Goal: Task Accomplishment & Management: Complete application form

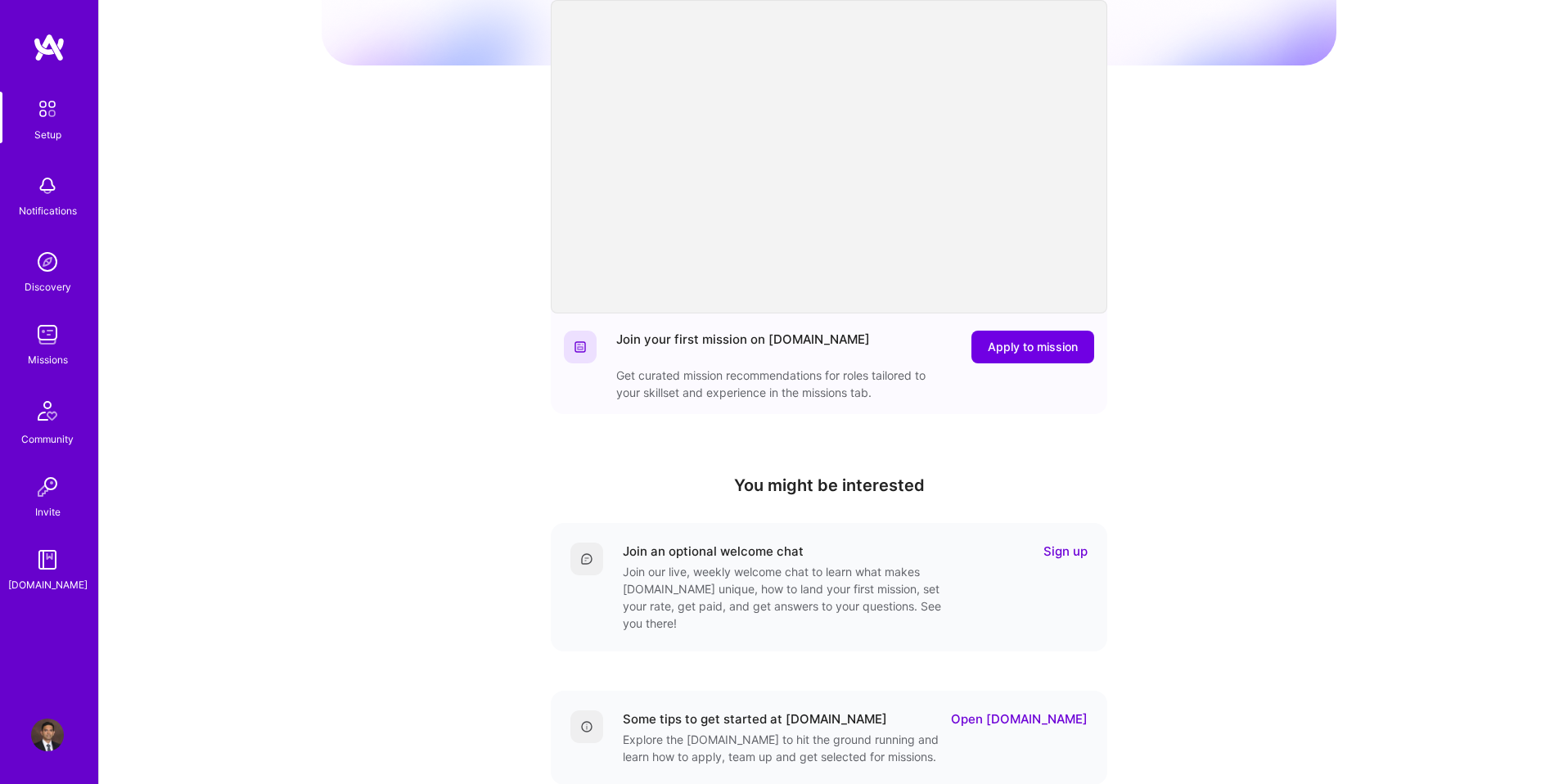
scroll to position [276, 0]
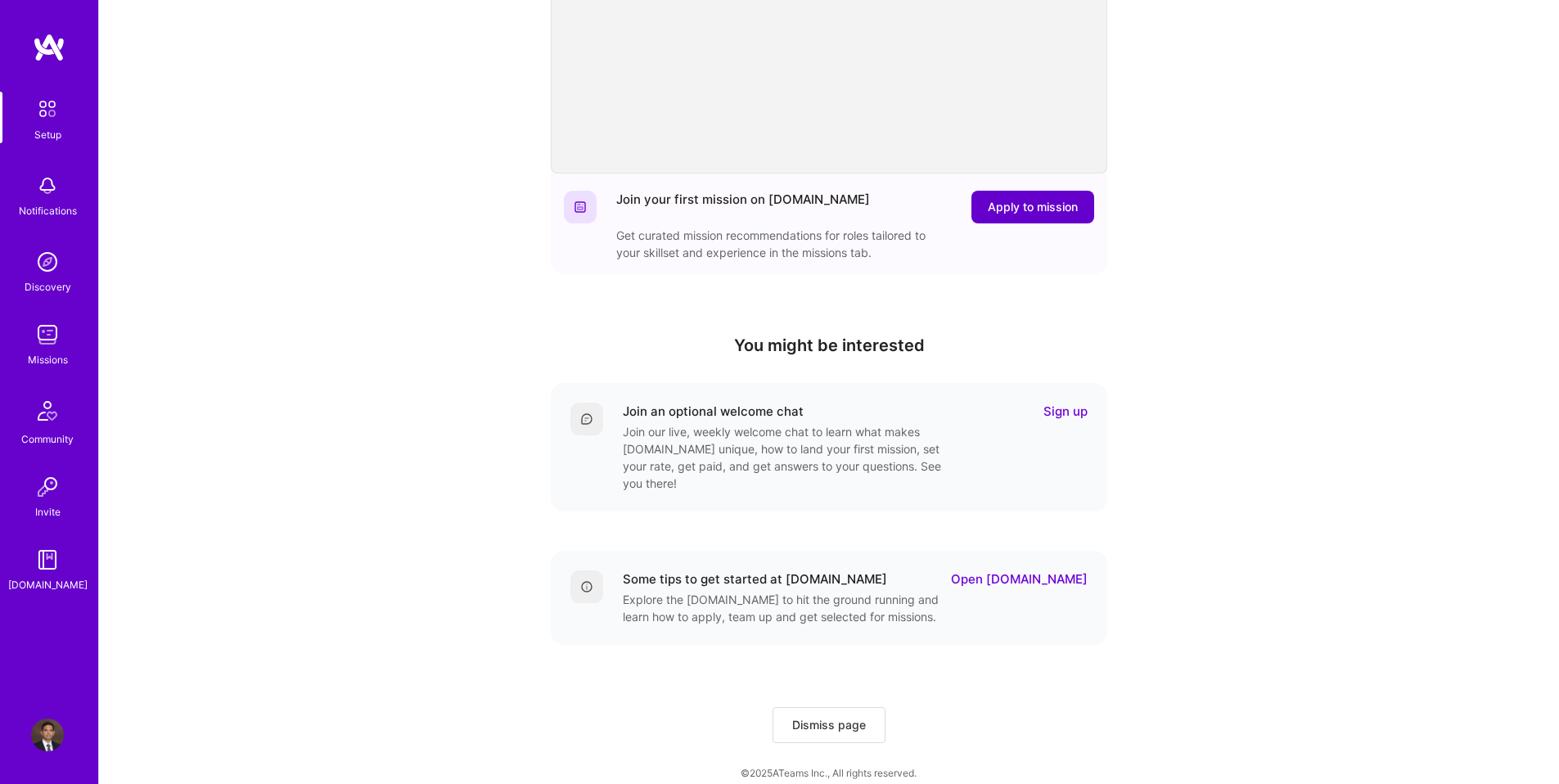
click at [1022, 205] on span "Apply to mission" at bounding box center [1033, 206] width 90 height 17
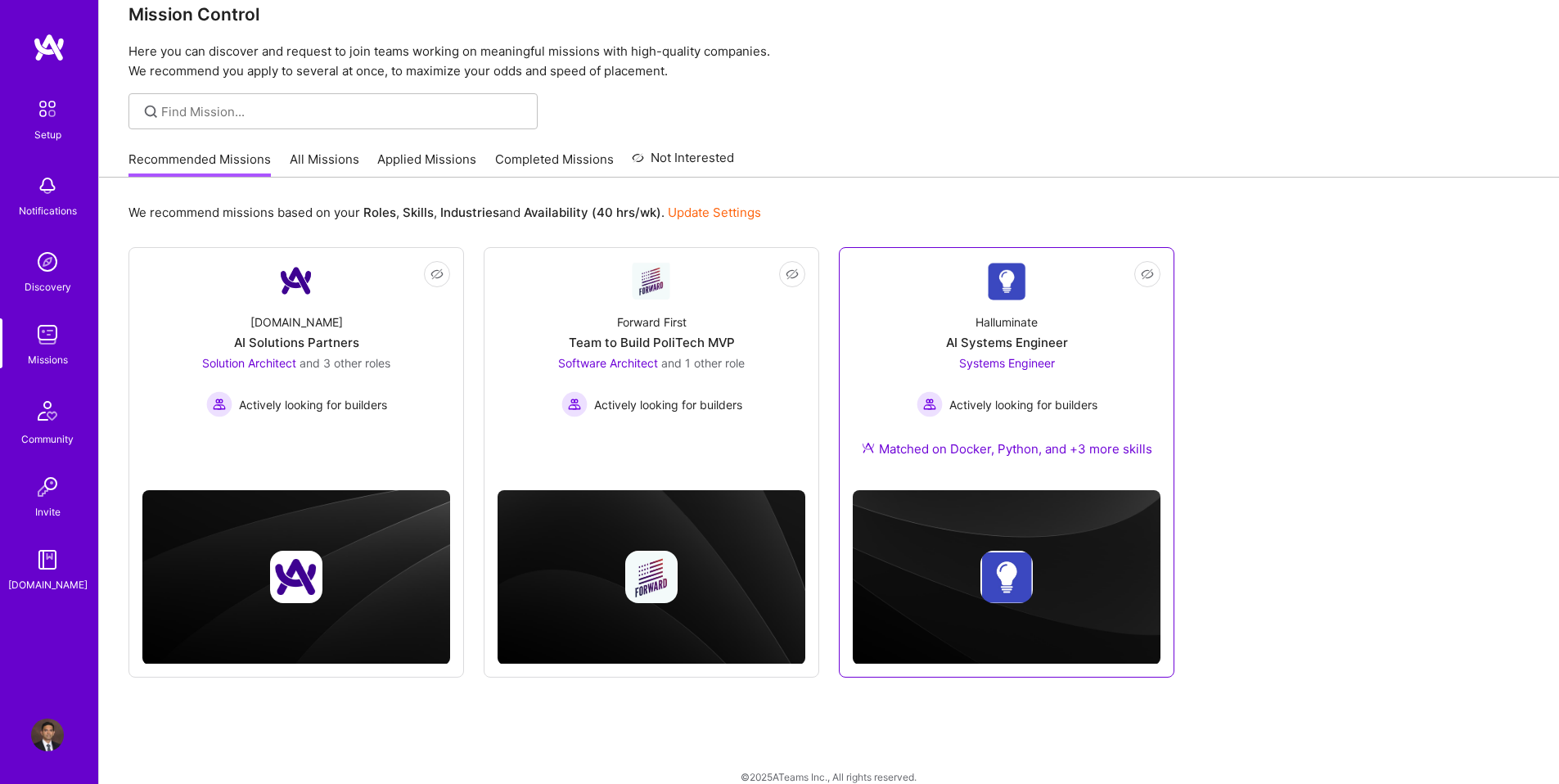
scroll to position [50, 0]
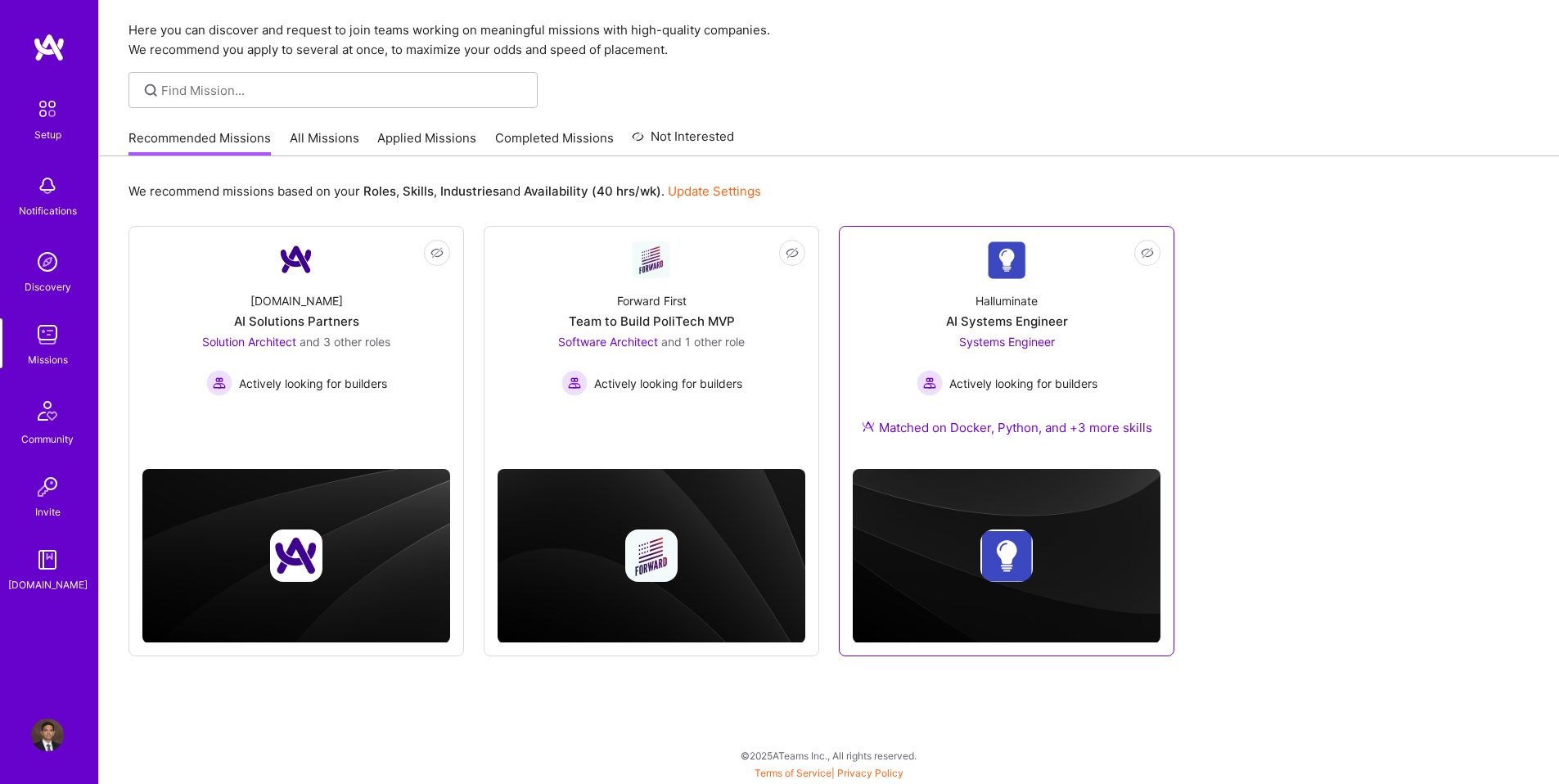
click at [1014, 273] on img at bounding box center [1007, 260] width 40 height 39
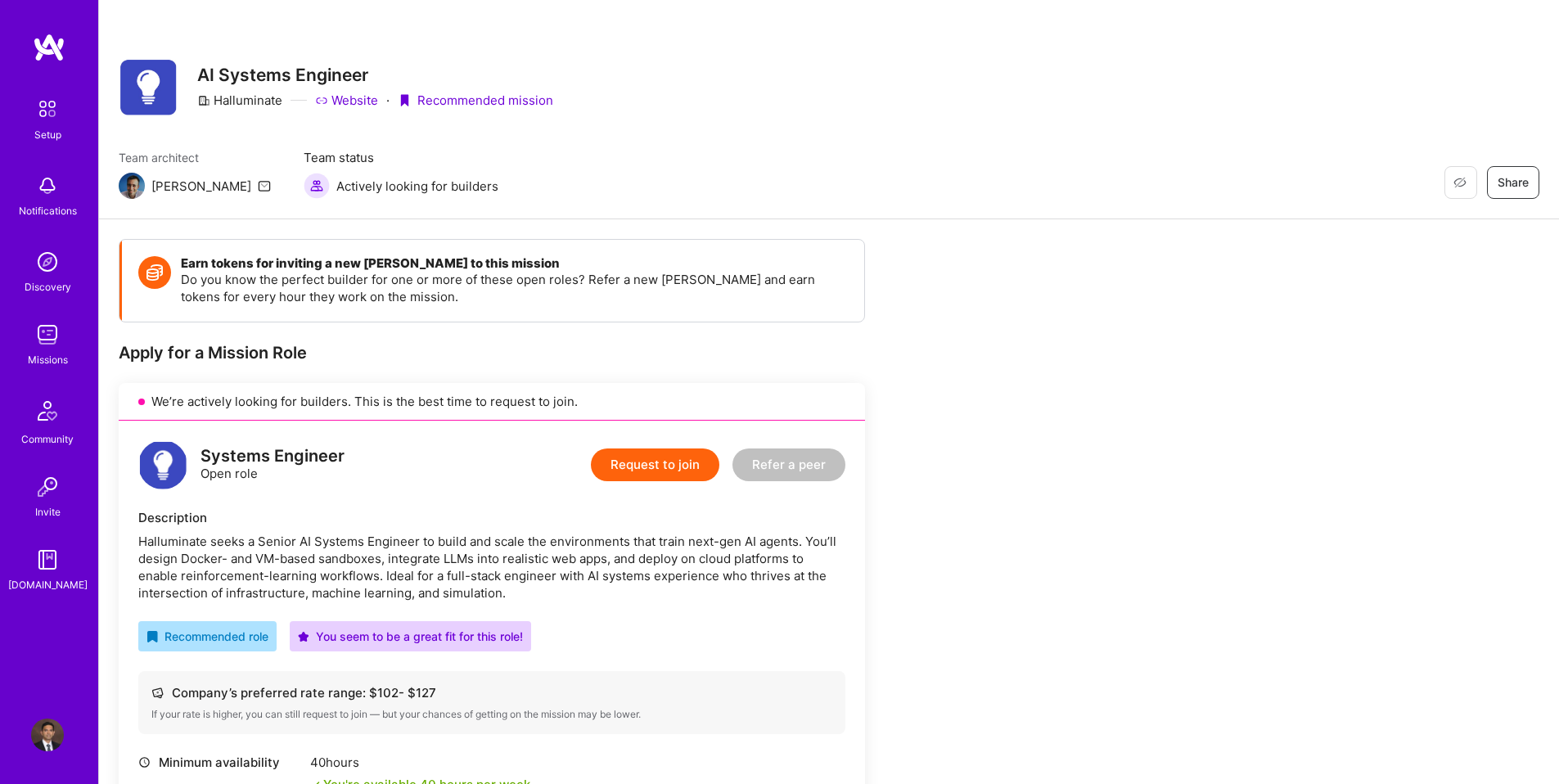
click at [665, 477] on button "Request to join" at bounding box center [655, 464] width 128 height 32
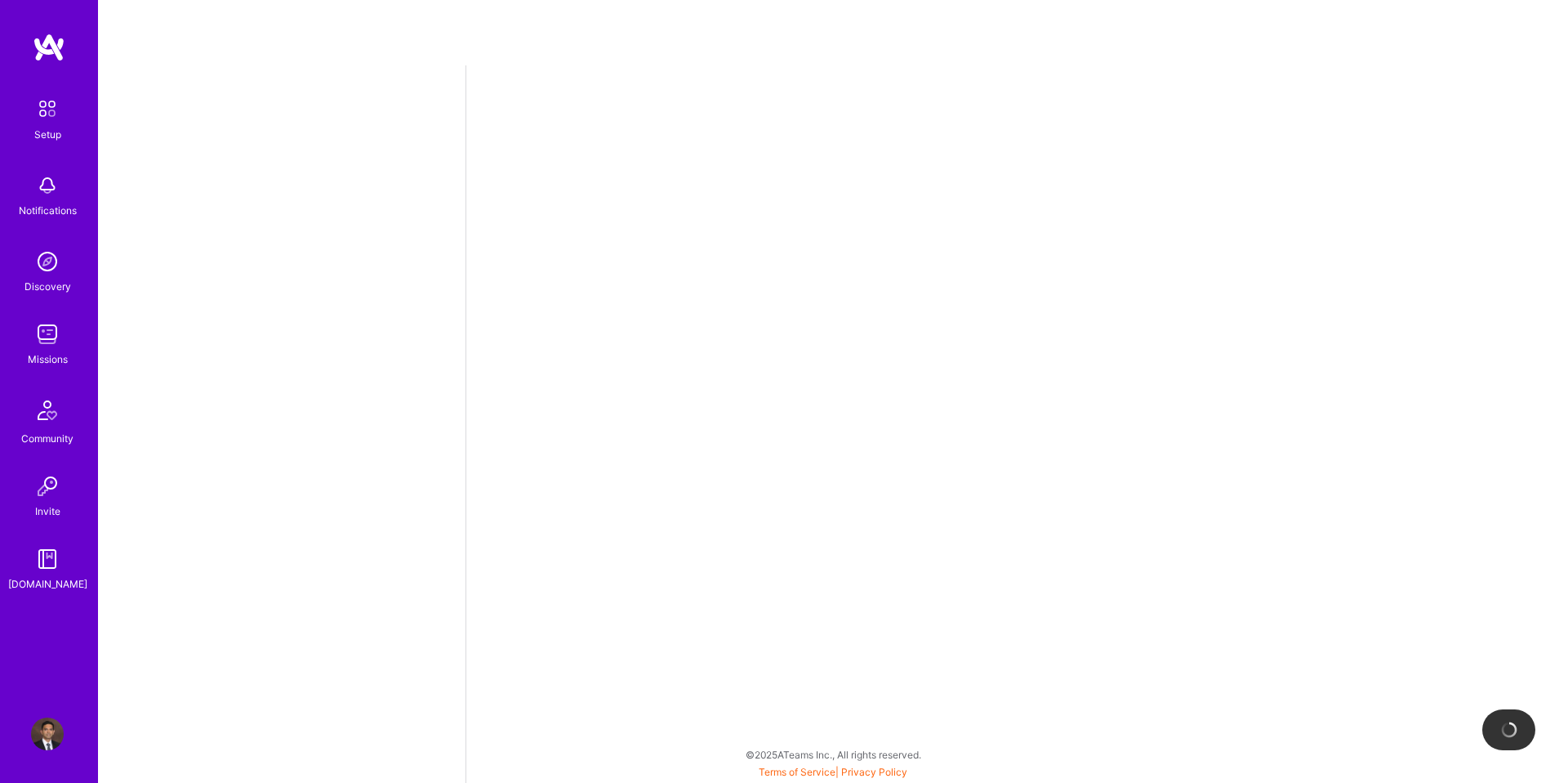
select select "US"
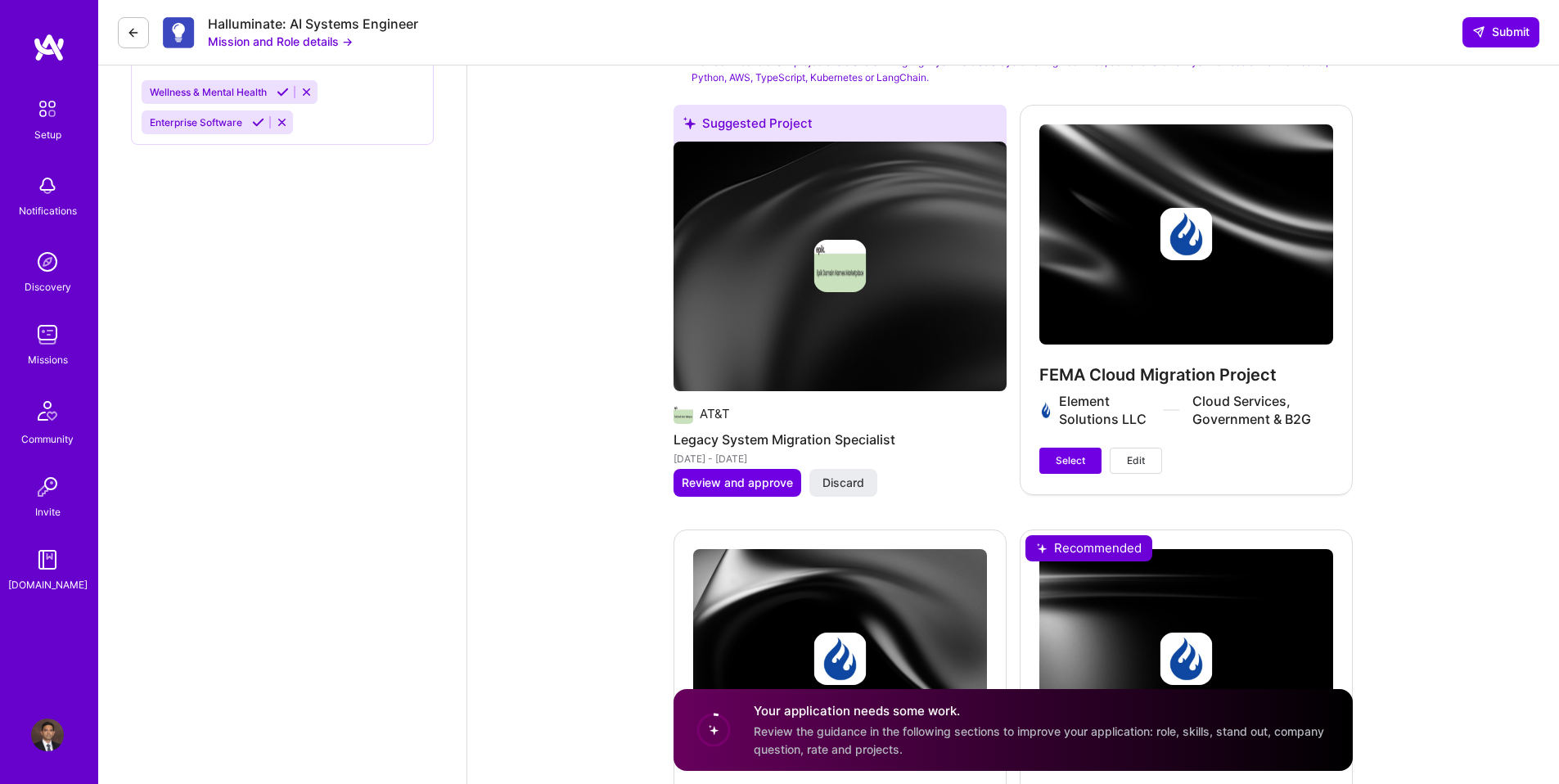
scroll to position [2174, 0]
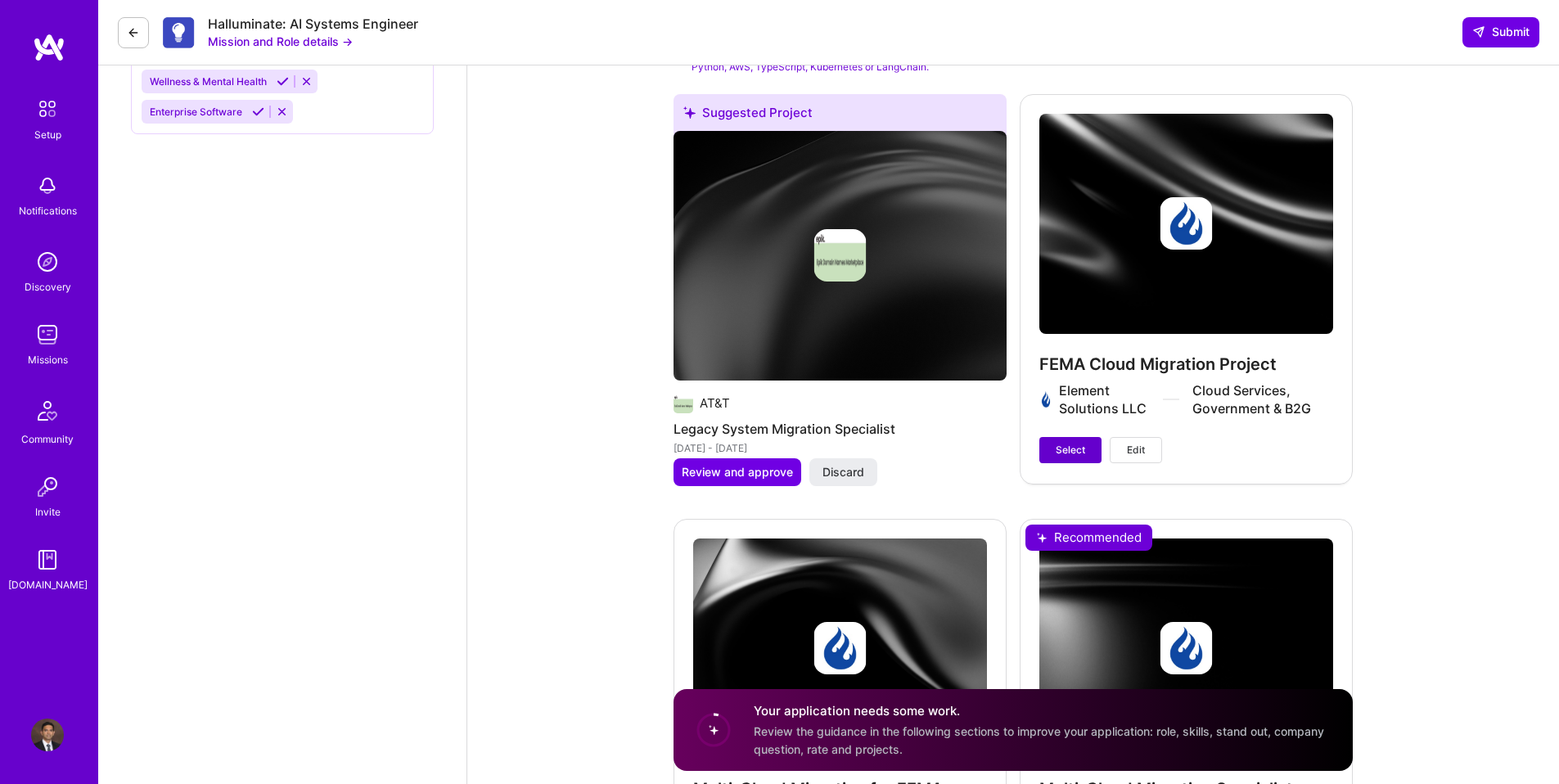
click at [1064, 450] on span "Select" at bounding box center [1071, 450] width 30 height 15
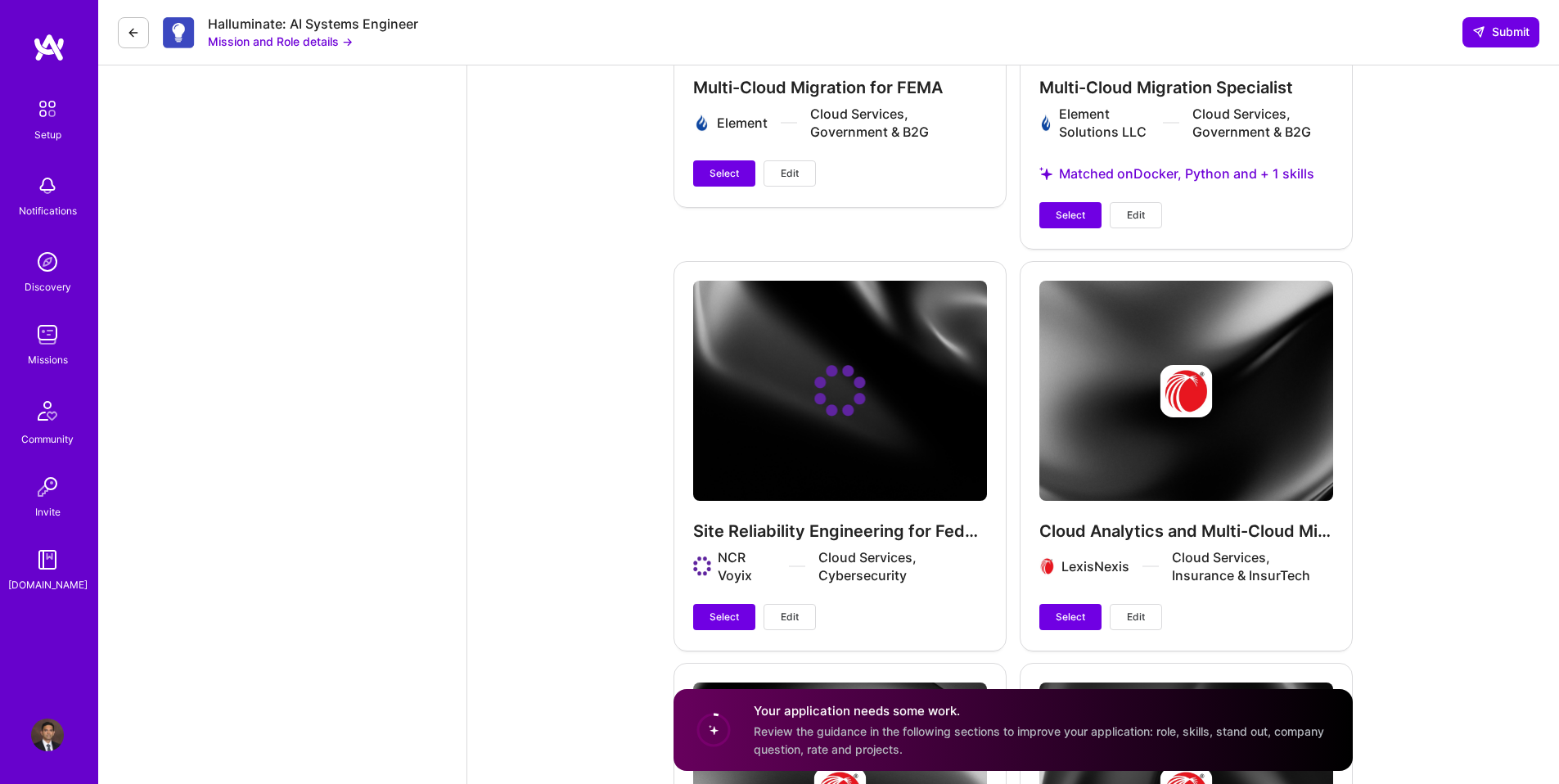
scroll to position [3002, 0]
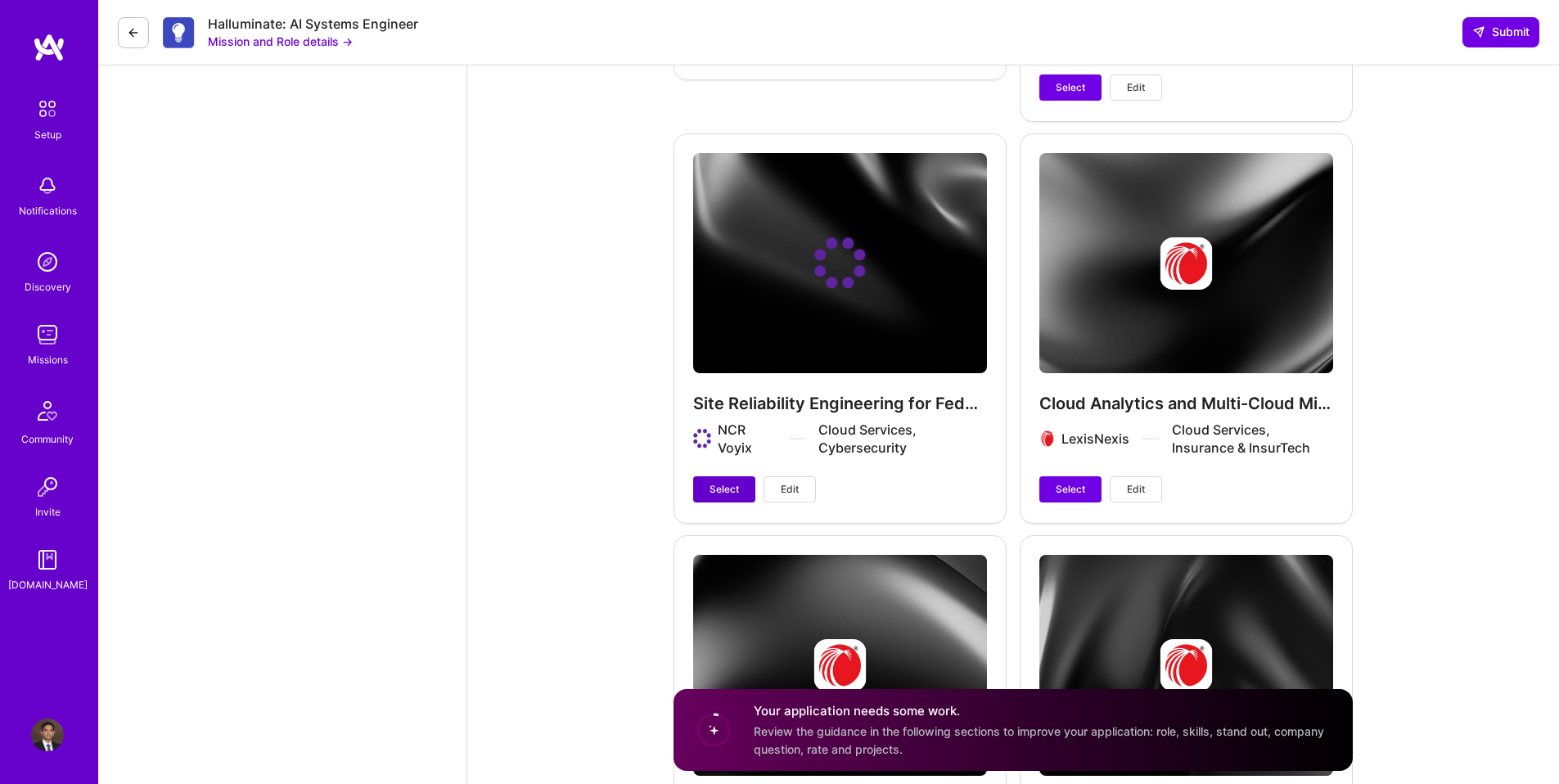
click at [737, 487] on span "Select" at bounding box center [725, 489] width 30 height 15
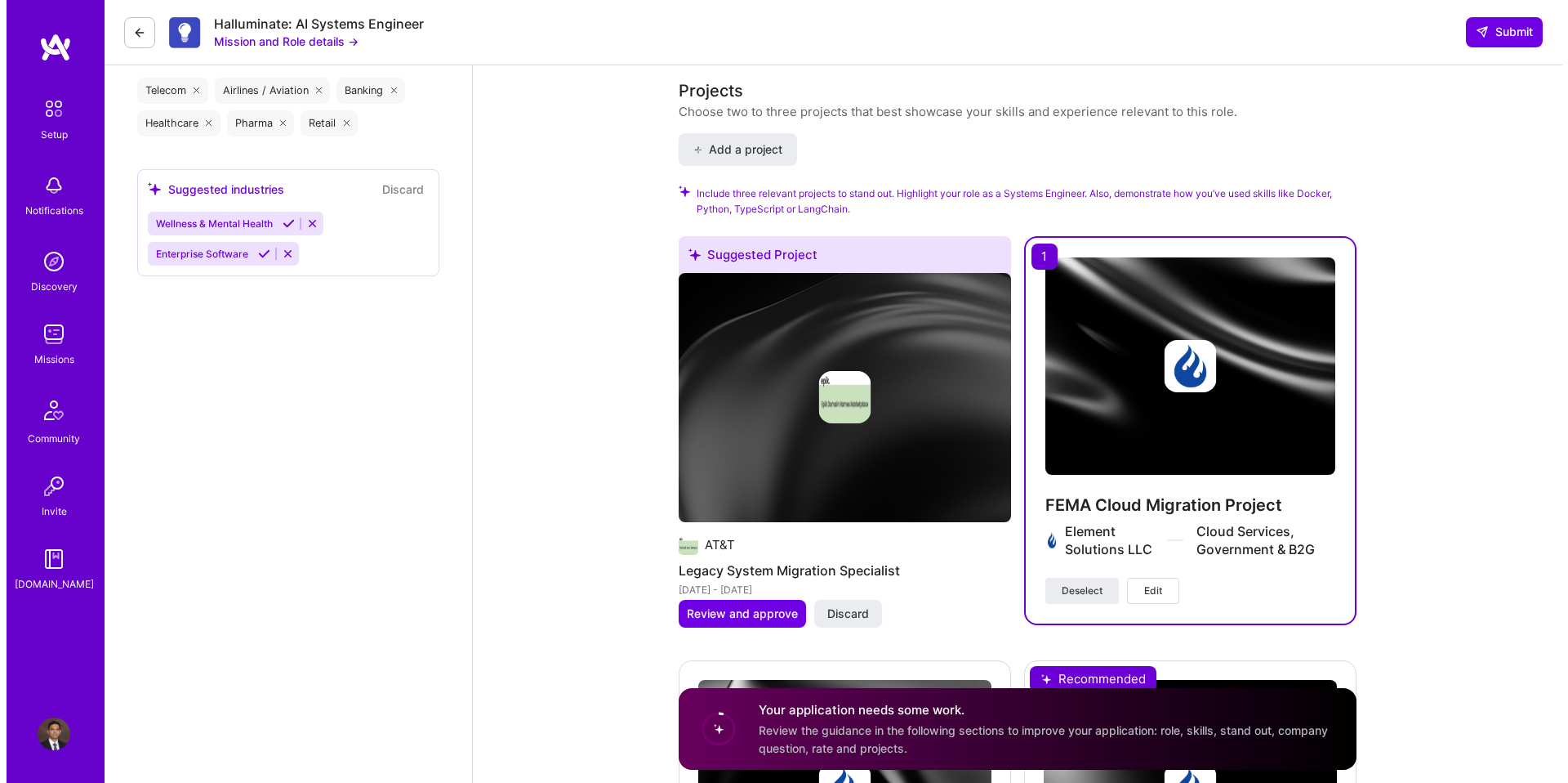
scroll to position [2014, 0]
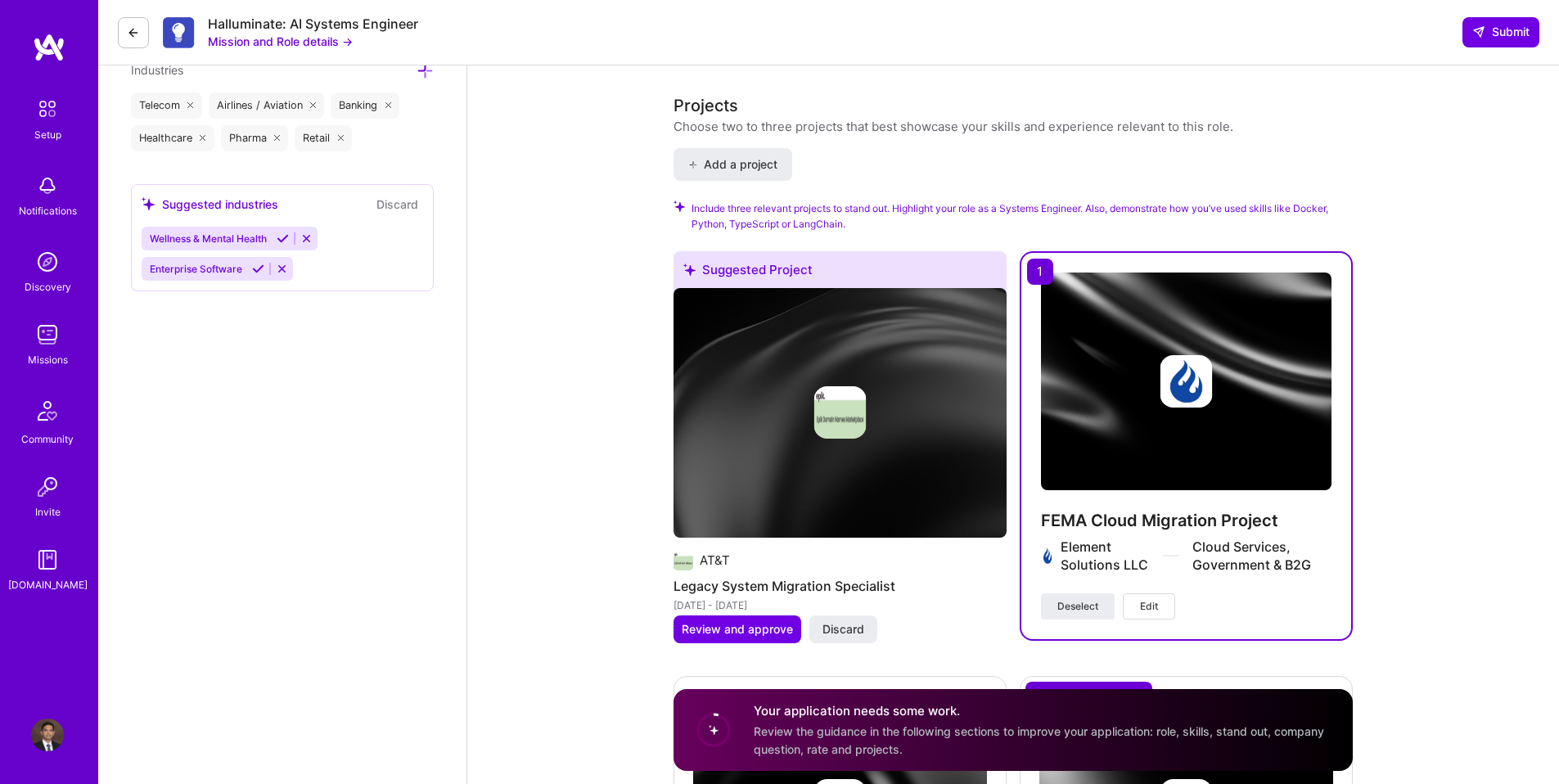
click at [1187, 517] on h4 "FEMA Cloud Migration Project" at bounding box center [1186, 520] width 291 height 21
click at [1082, 607] on span "Deselect" at bounding box center [1078, 606] width 41 height 15
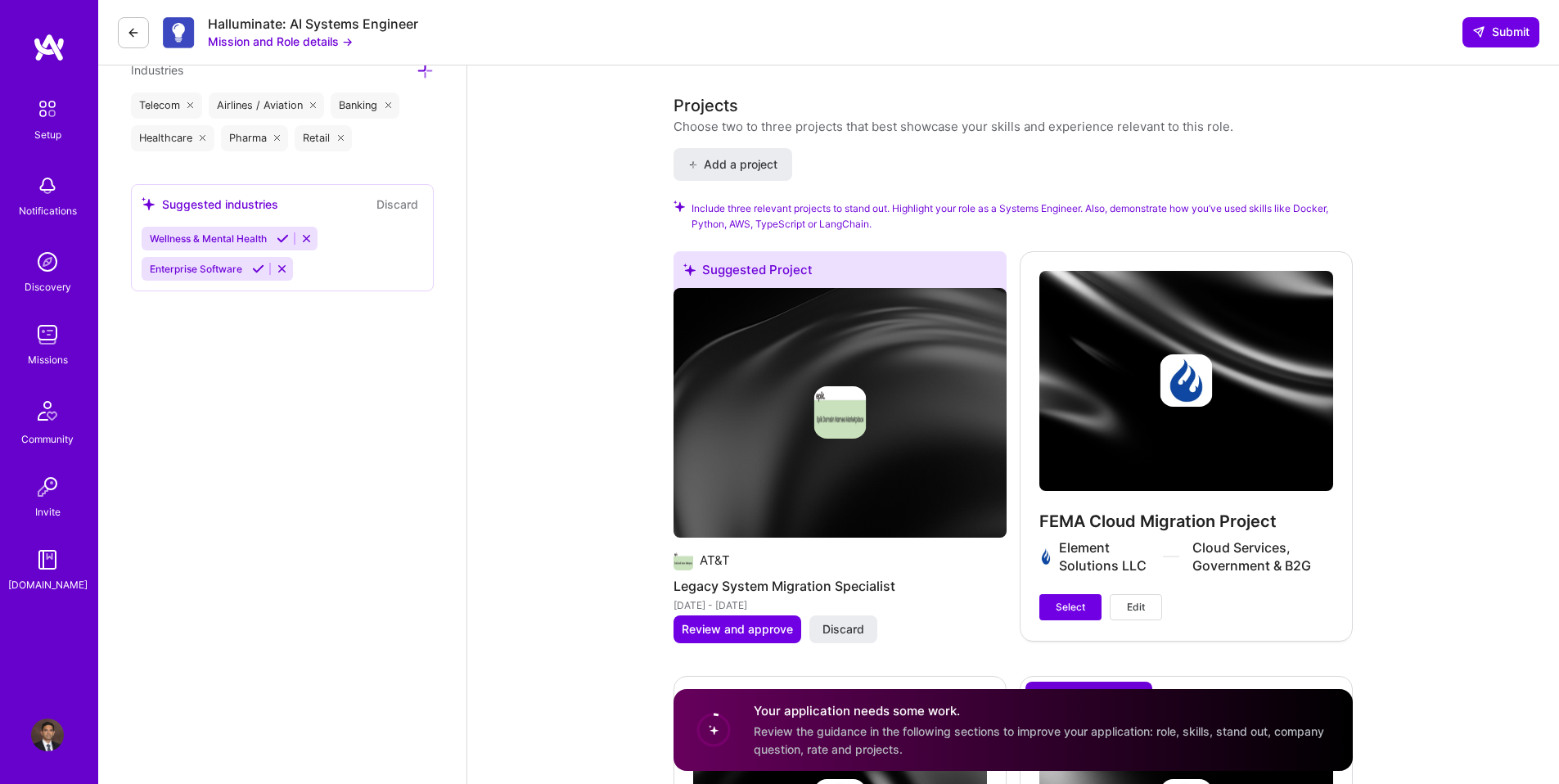
click at [1182, 456] on div "FEMA Cloud Migration Project Element Solutions LLC Cloud Services, Government &…" at bounding box center [1186, 445] width 333 height 389
click at [1141, 605] on span "Edit" at bounding box center [1136, 607] width 18 height 15
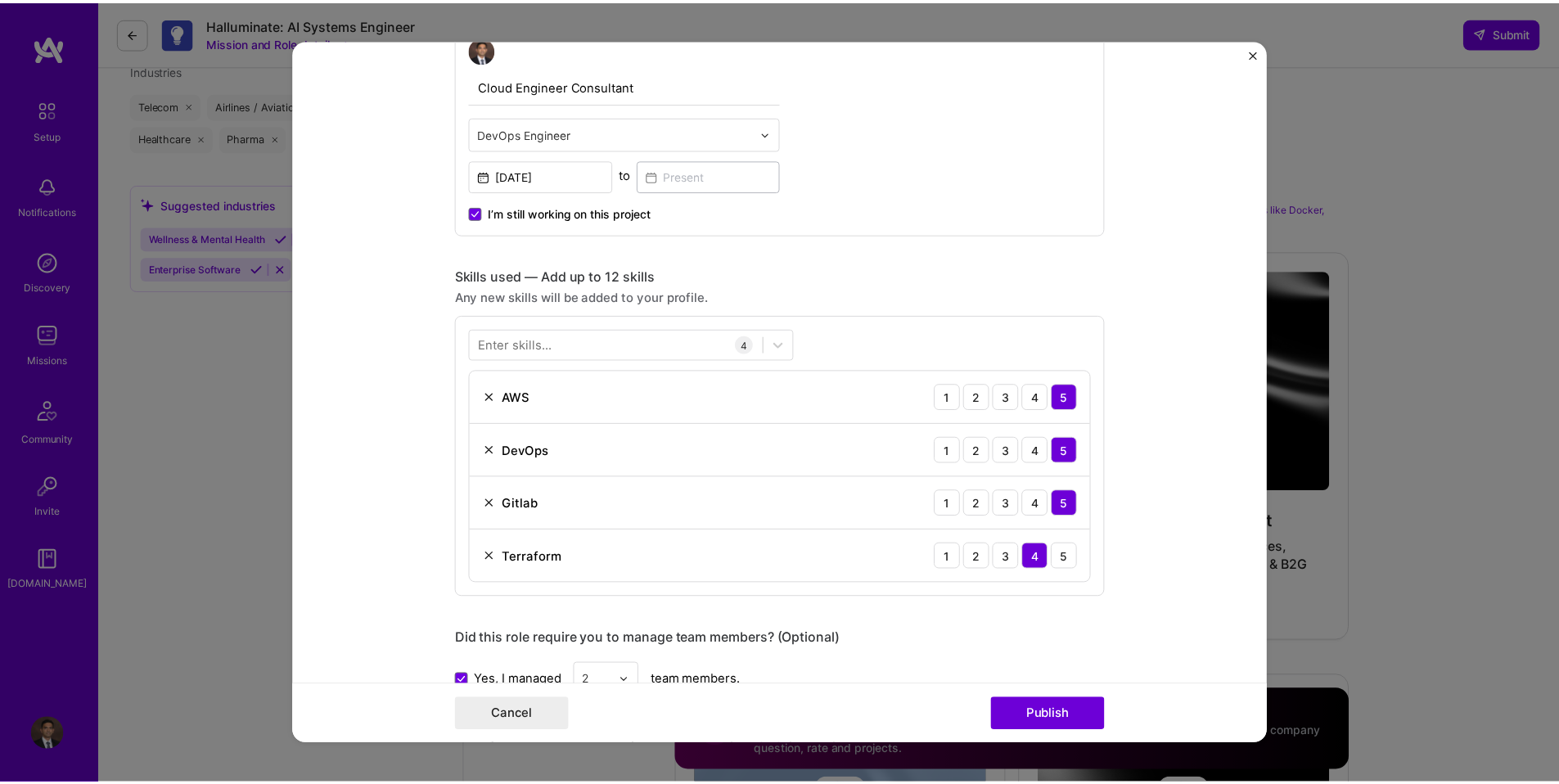
scroll to position [66, 0]
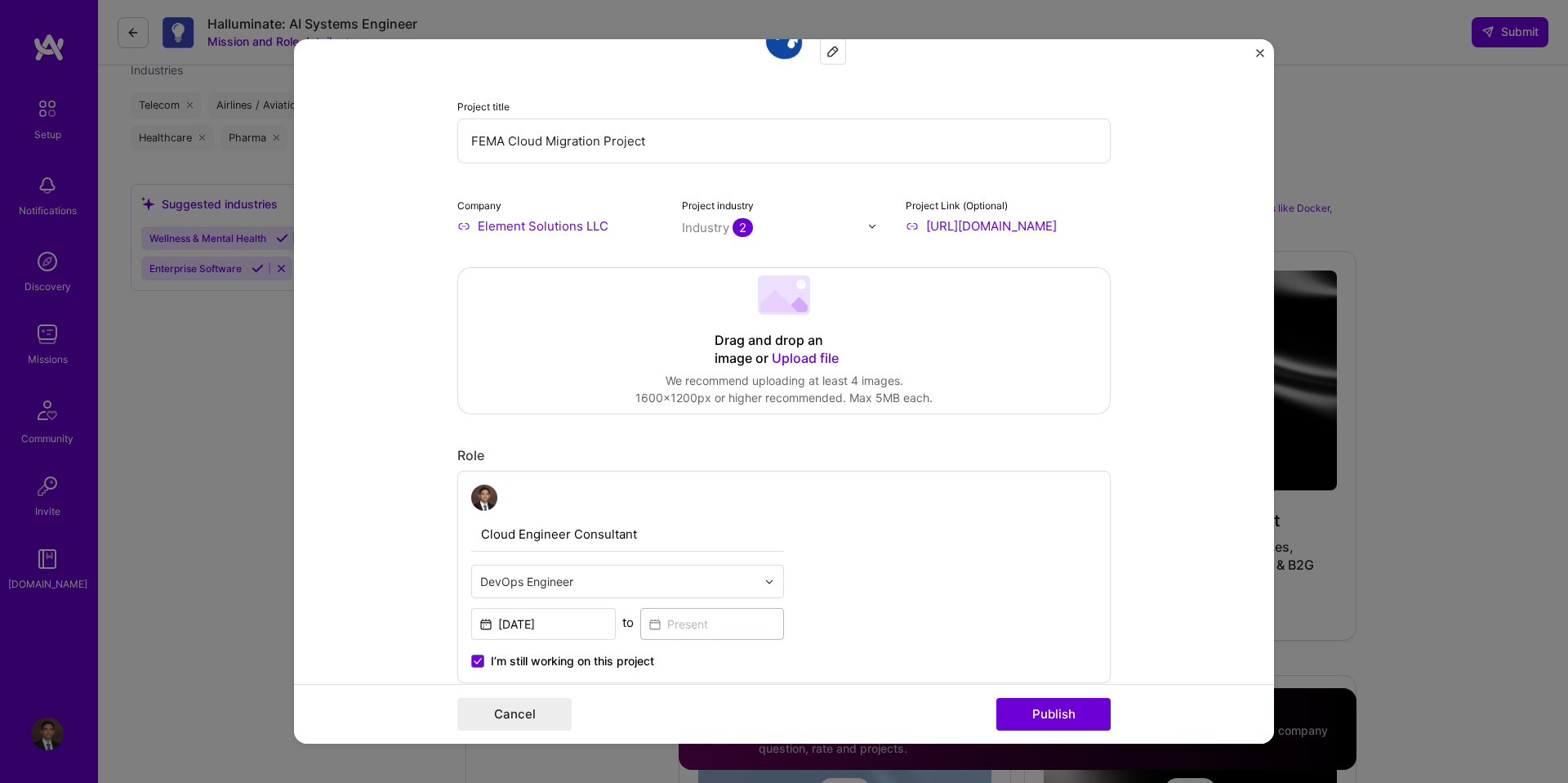
click at [1258, 55] on img "Close" at bounding box center [1259, 53] width 8 height 8
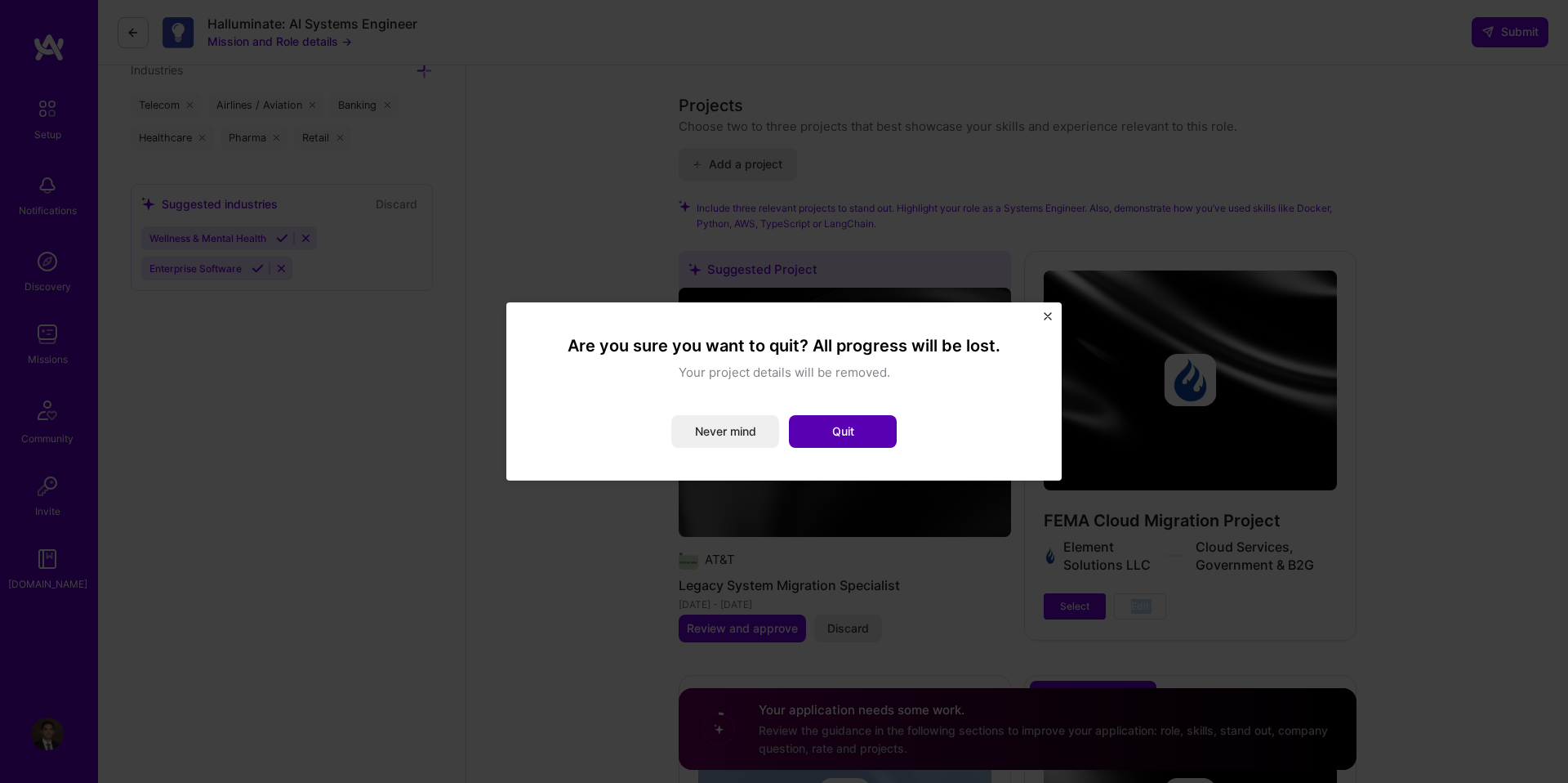
click at [869, 432] on button "Quit" at bounding box center [842, 431] width 108 height 32
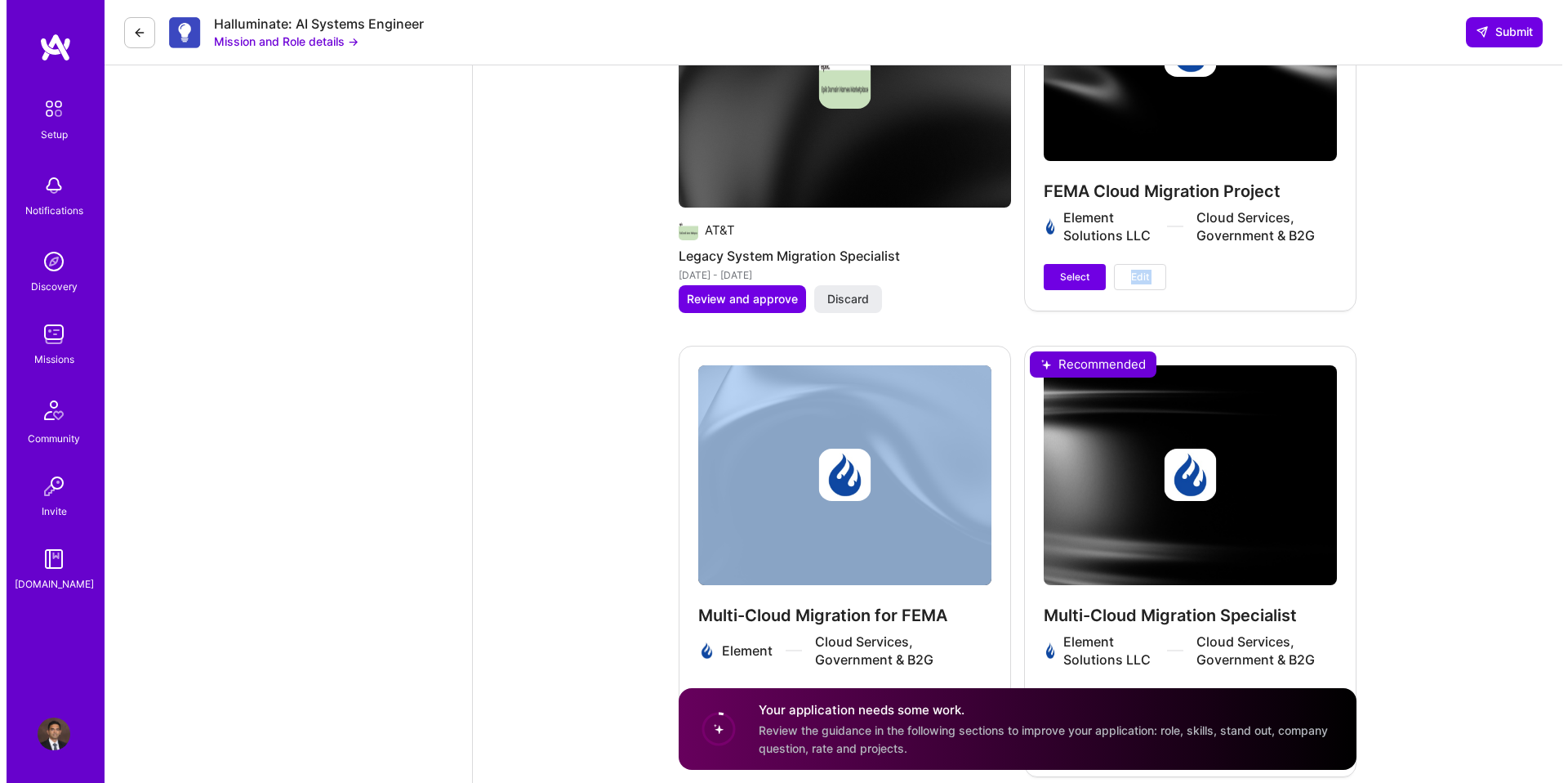
scroll to position [2580, 0]
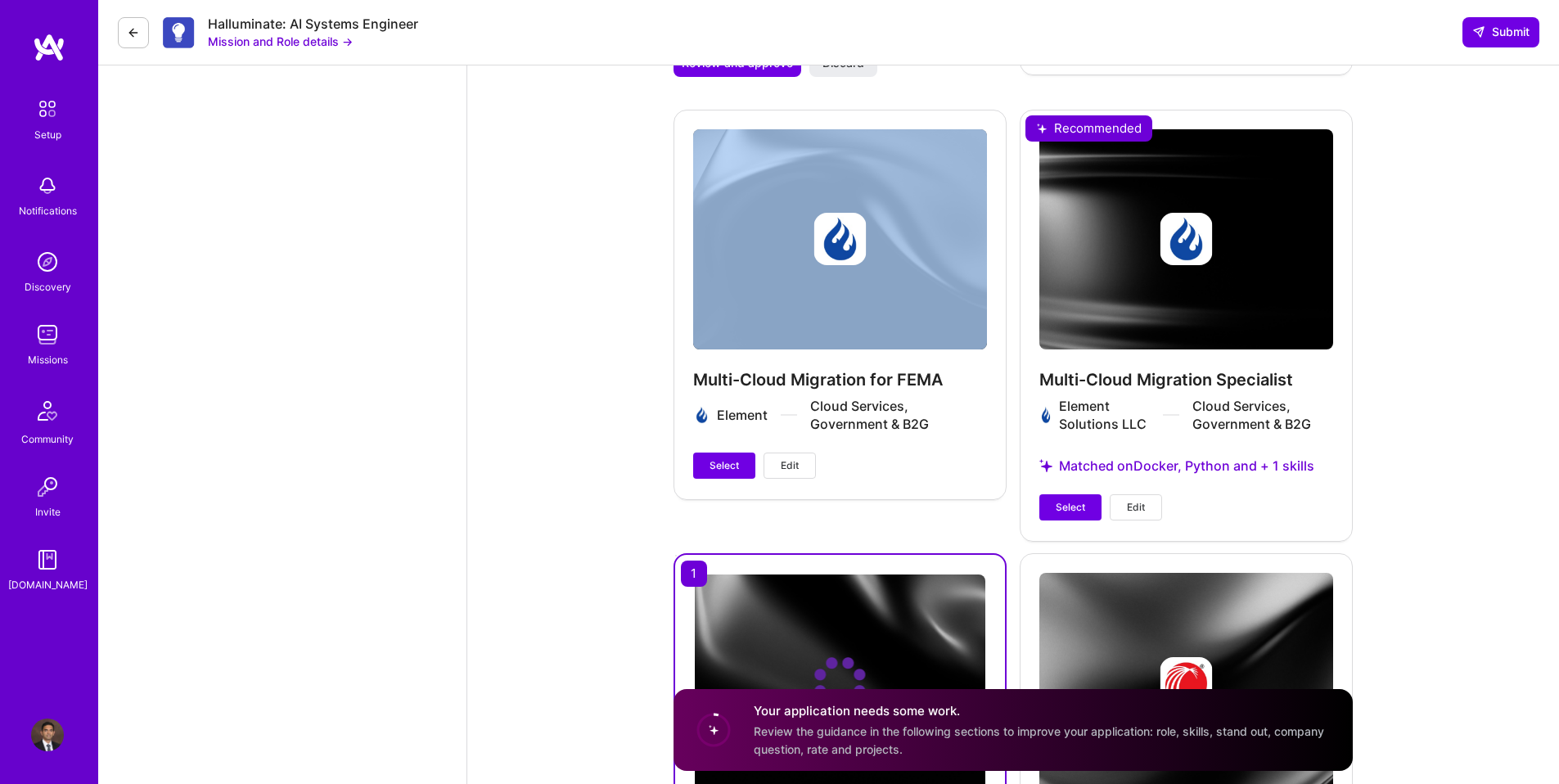
click at [777, 457] on button "Edit" at bounding box center [790, 465] width 53 height 26
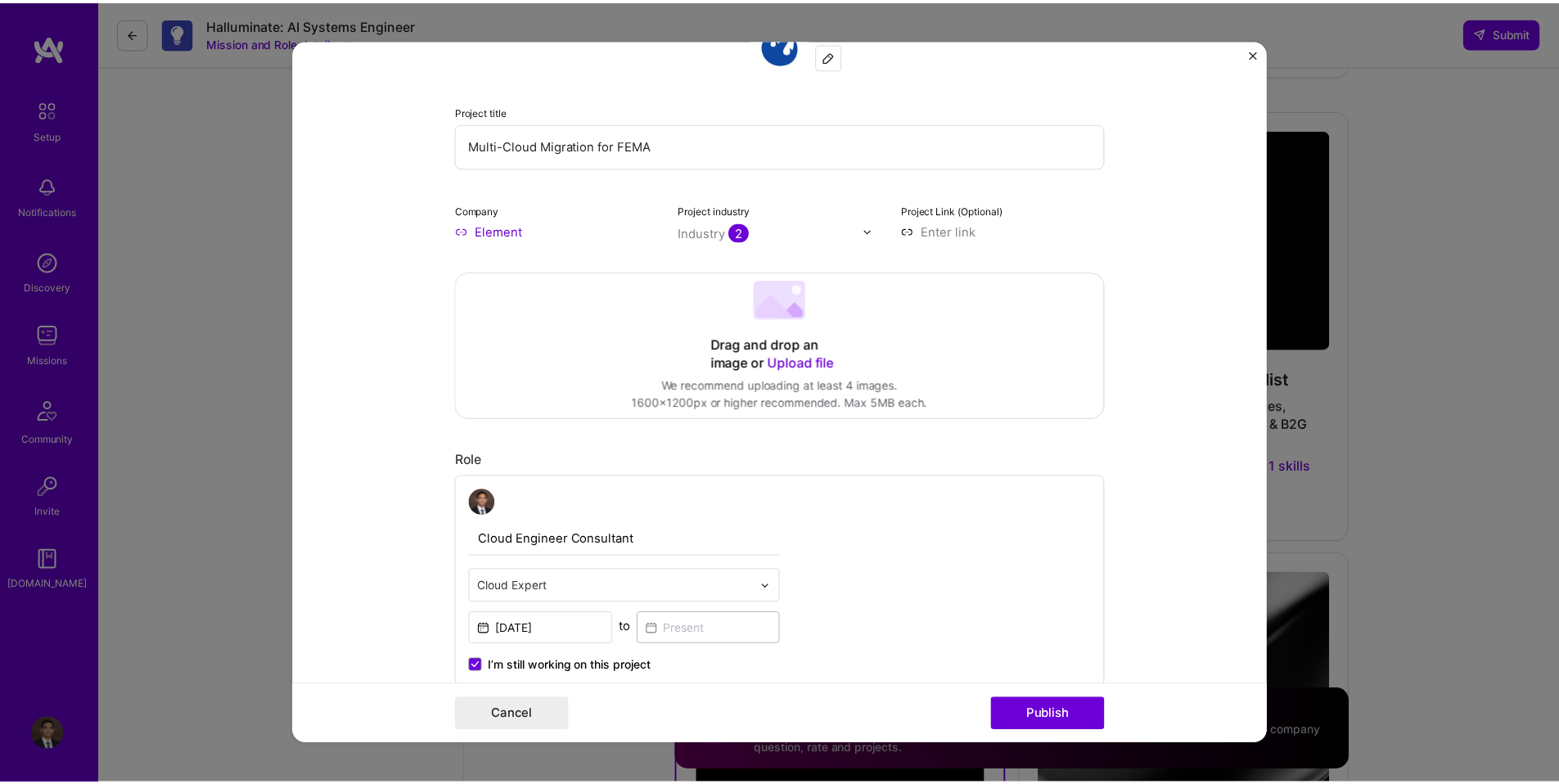
scroll to position [0, 0]
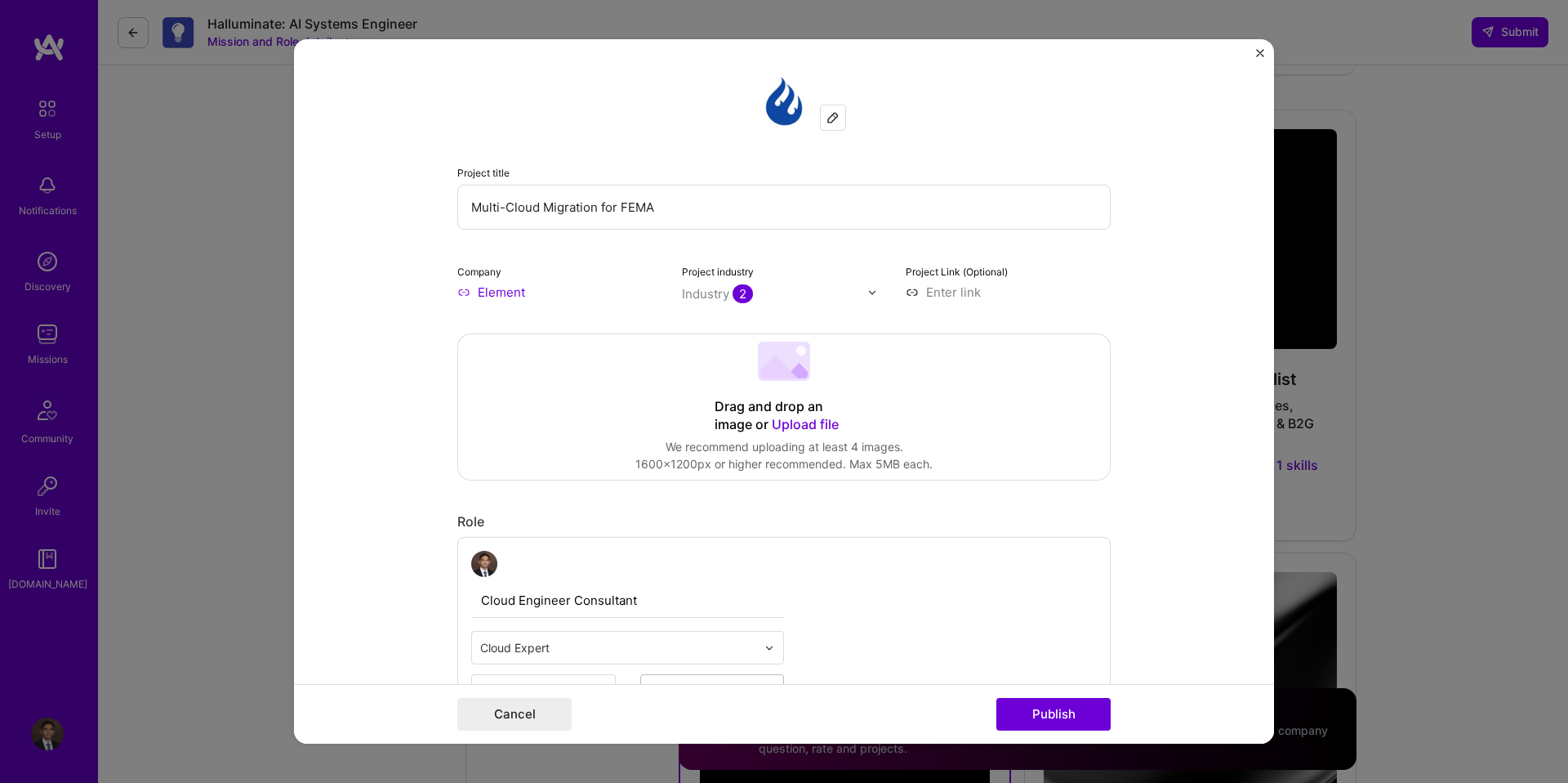
click at [1259, 53] on img "Close" at bounding box center [1259, 53] width 8 height 8
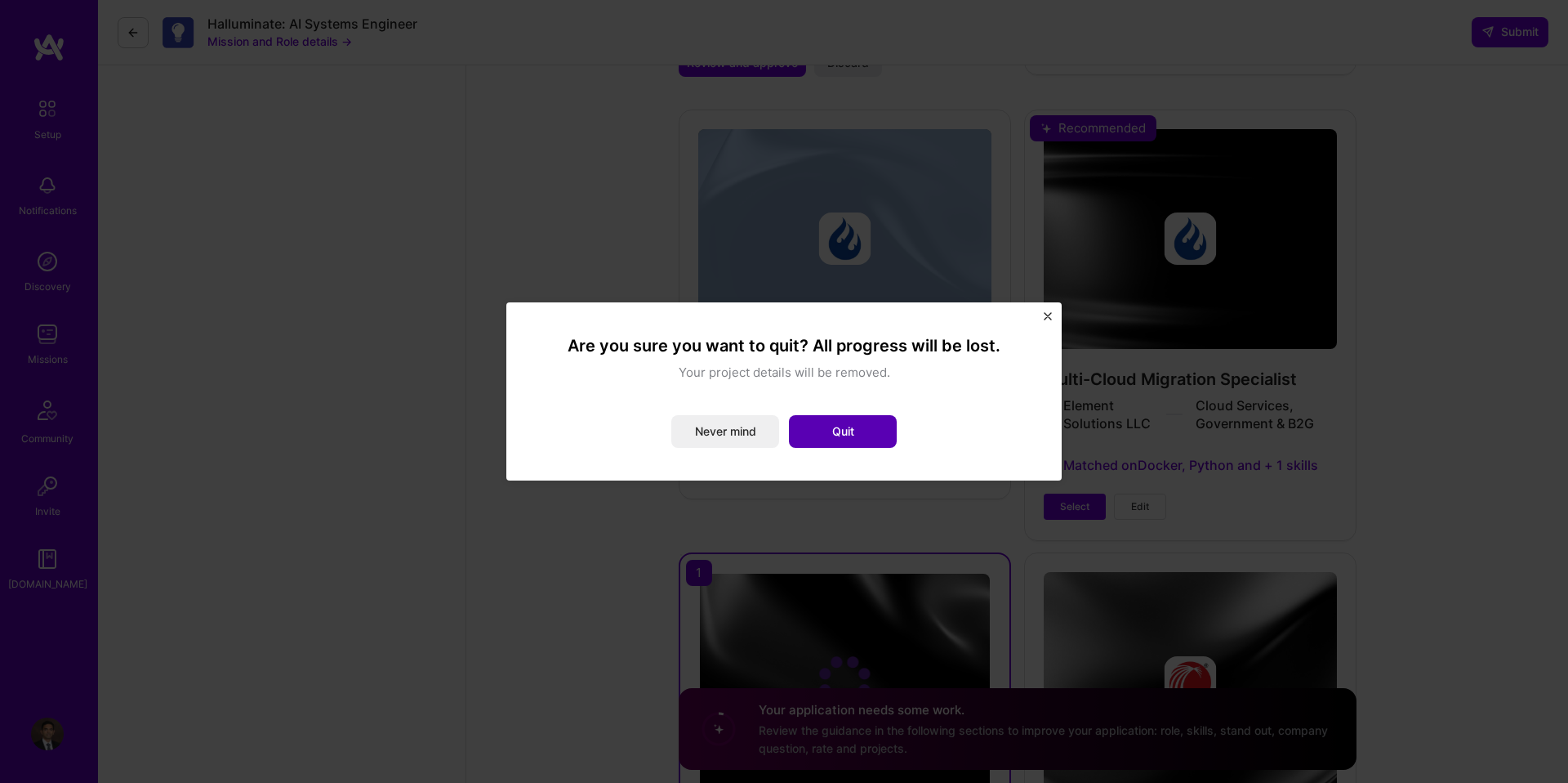
click at [873, 430] on button "Quit" at bounding box center [842, 431] width 108 height 32
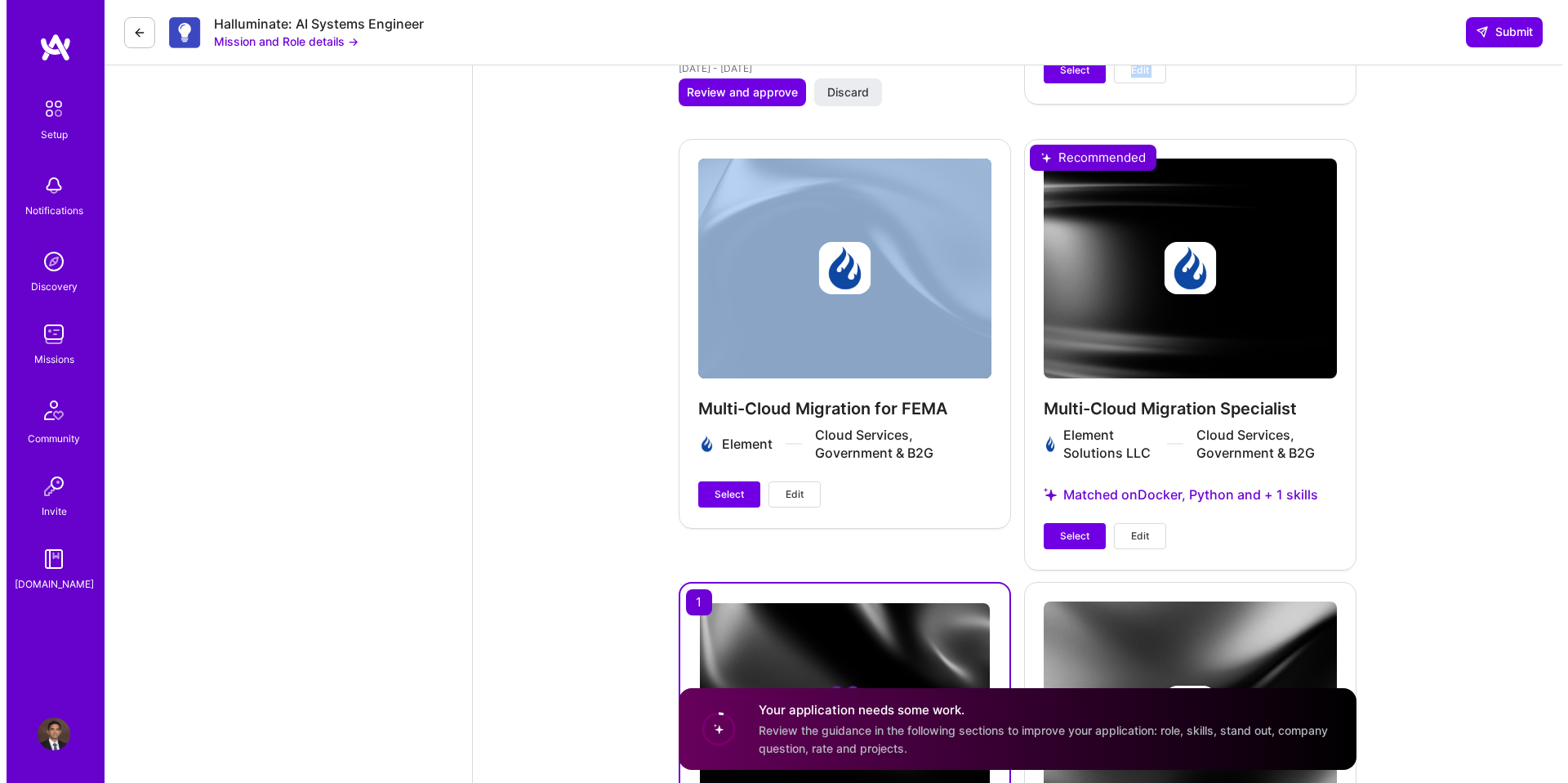
scroll to position [2552, 0]
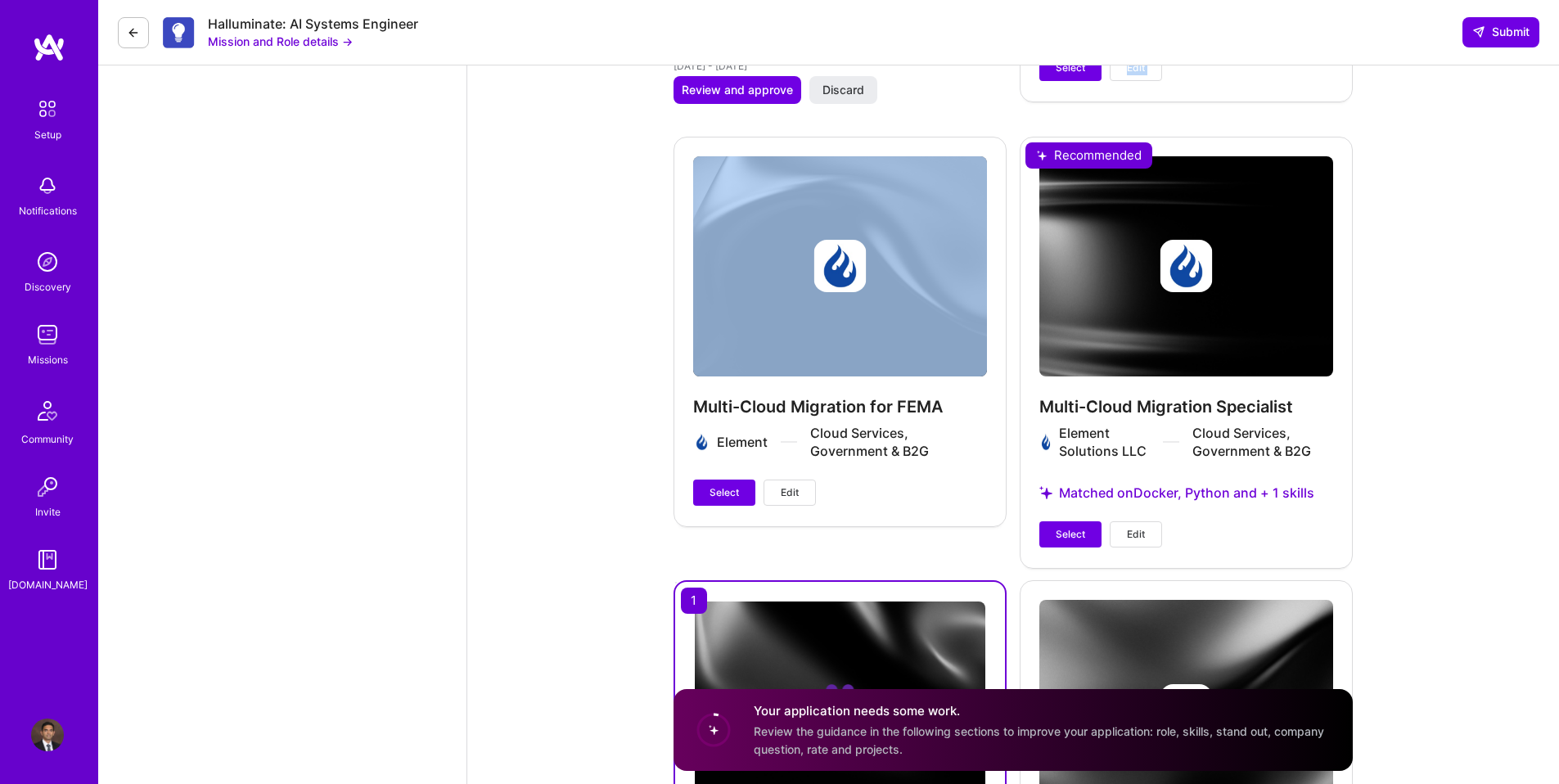
click at [1142, 538] on span "Edit" at bounding box center [1136, 534] width 18 height 15
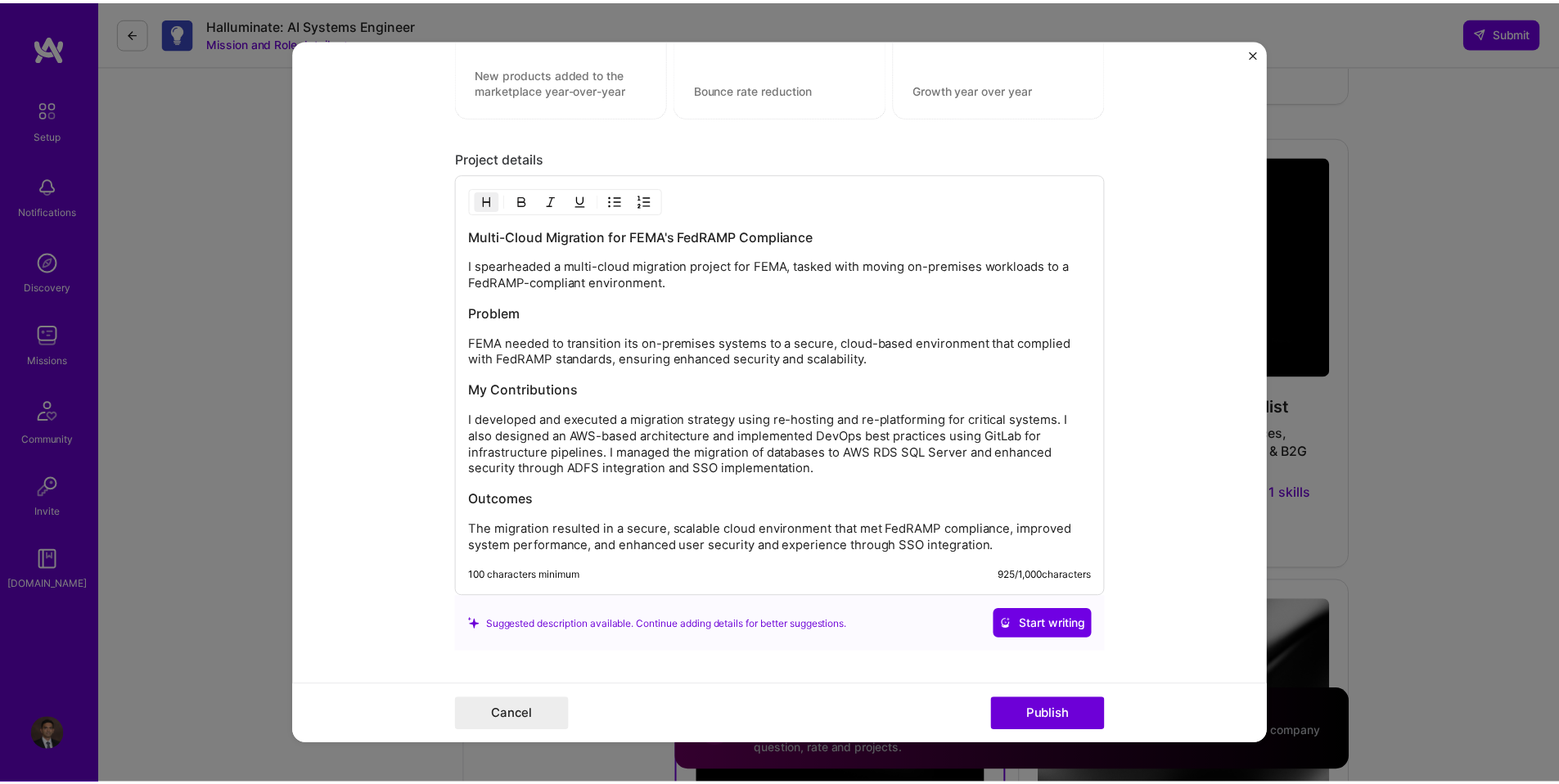
scroll to position [2111, 0]
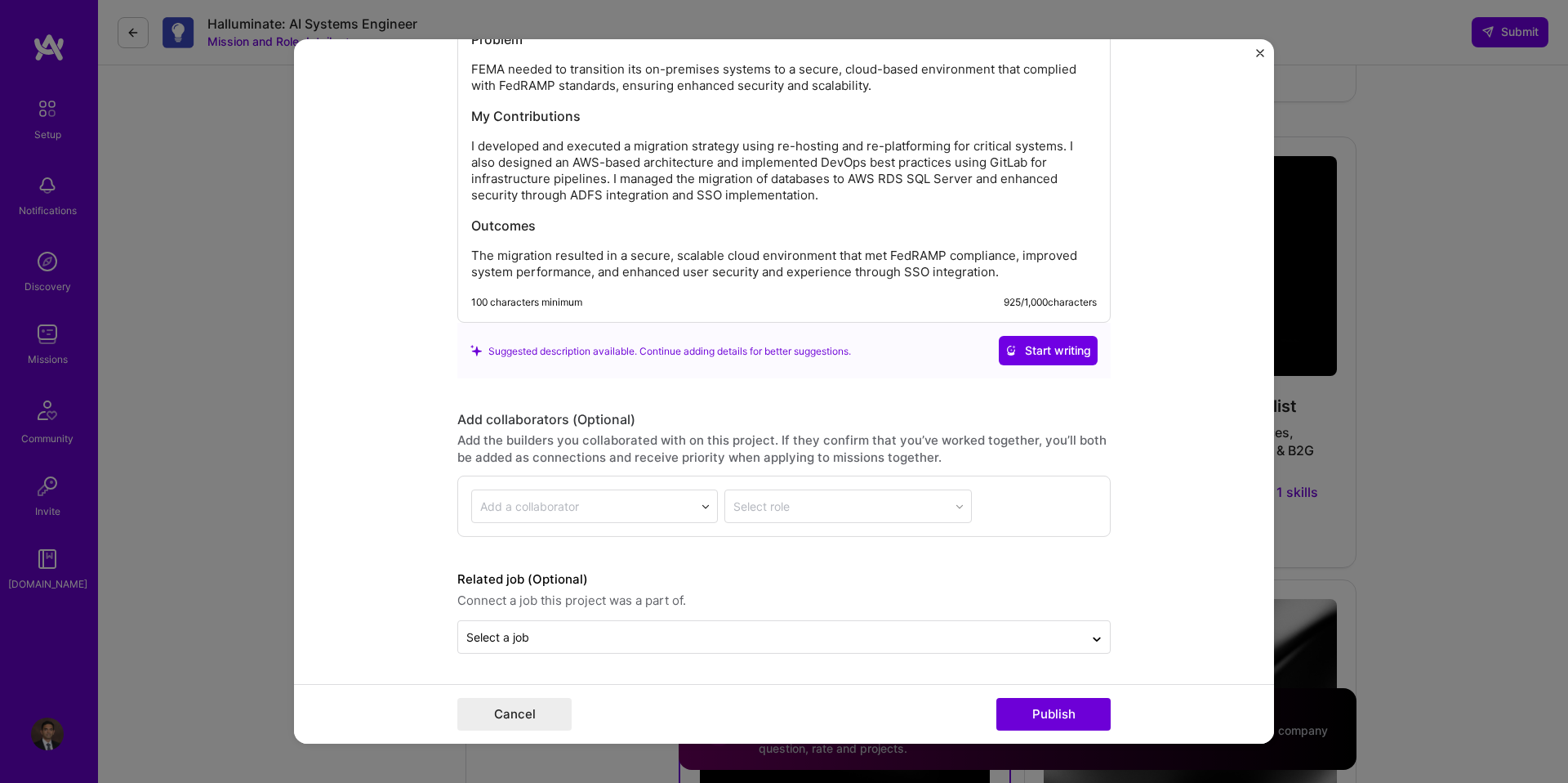
click at [1069, 716] on button "Publish" at bounding box center [1054, 714] width 114 height 32
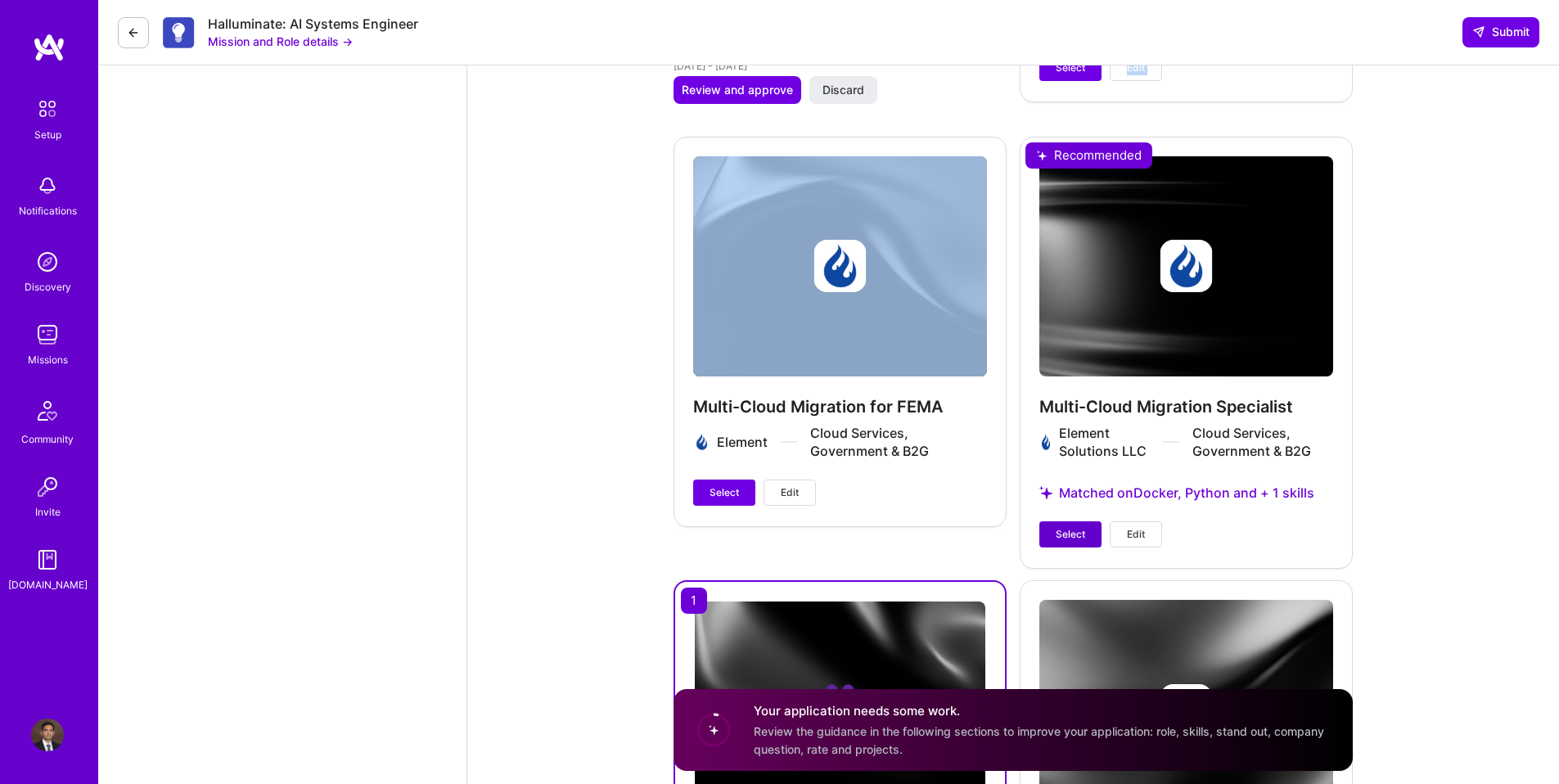
click at [1065, 525] on button "Select" at bounding box center [1070, 535] width 62 height 26
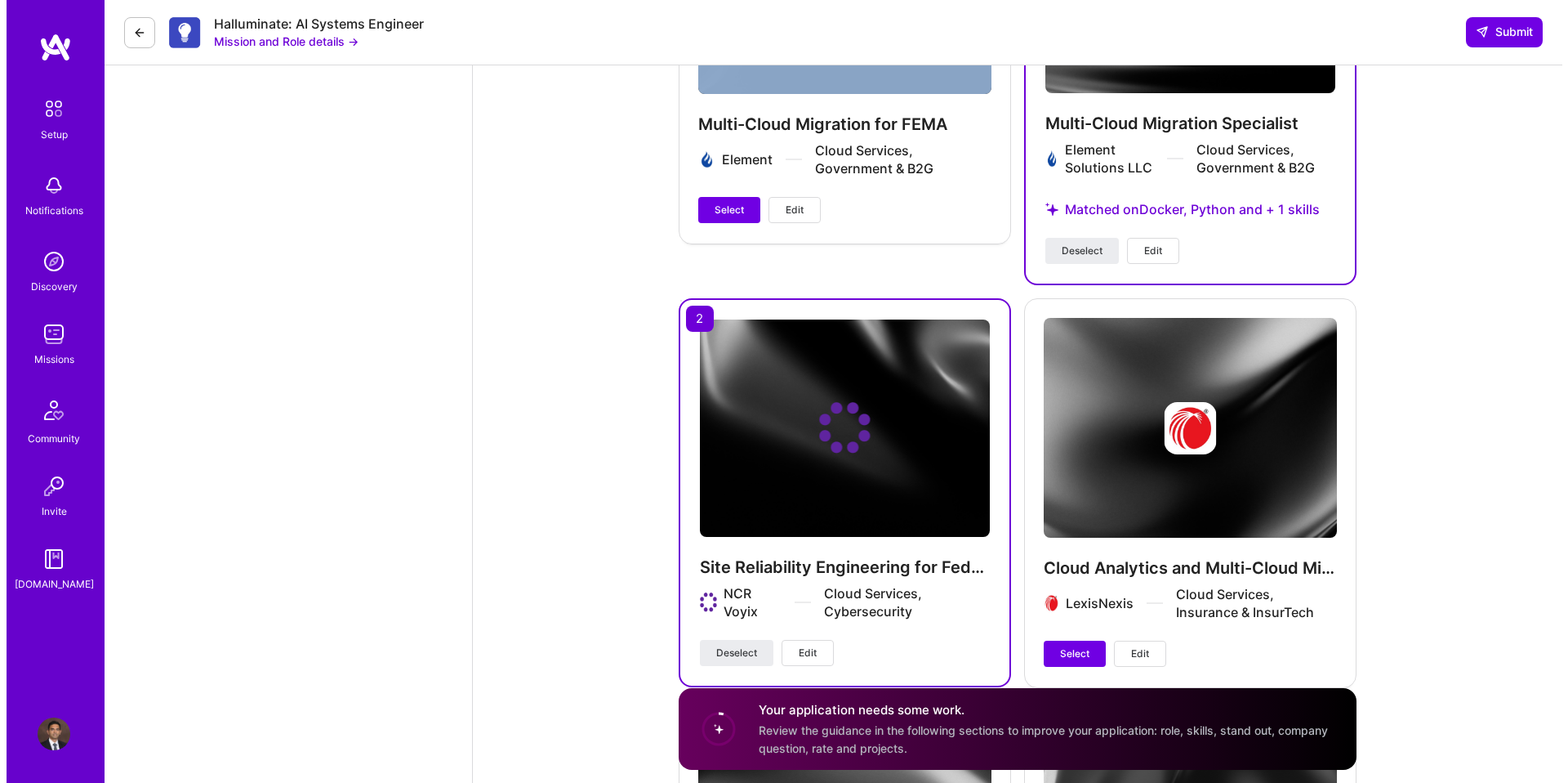
scroll to position [2865, 0]
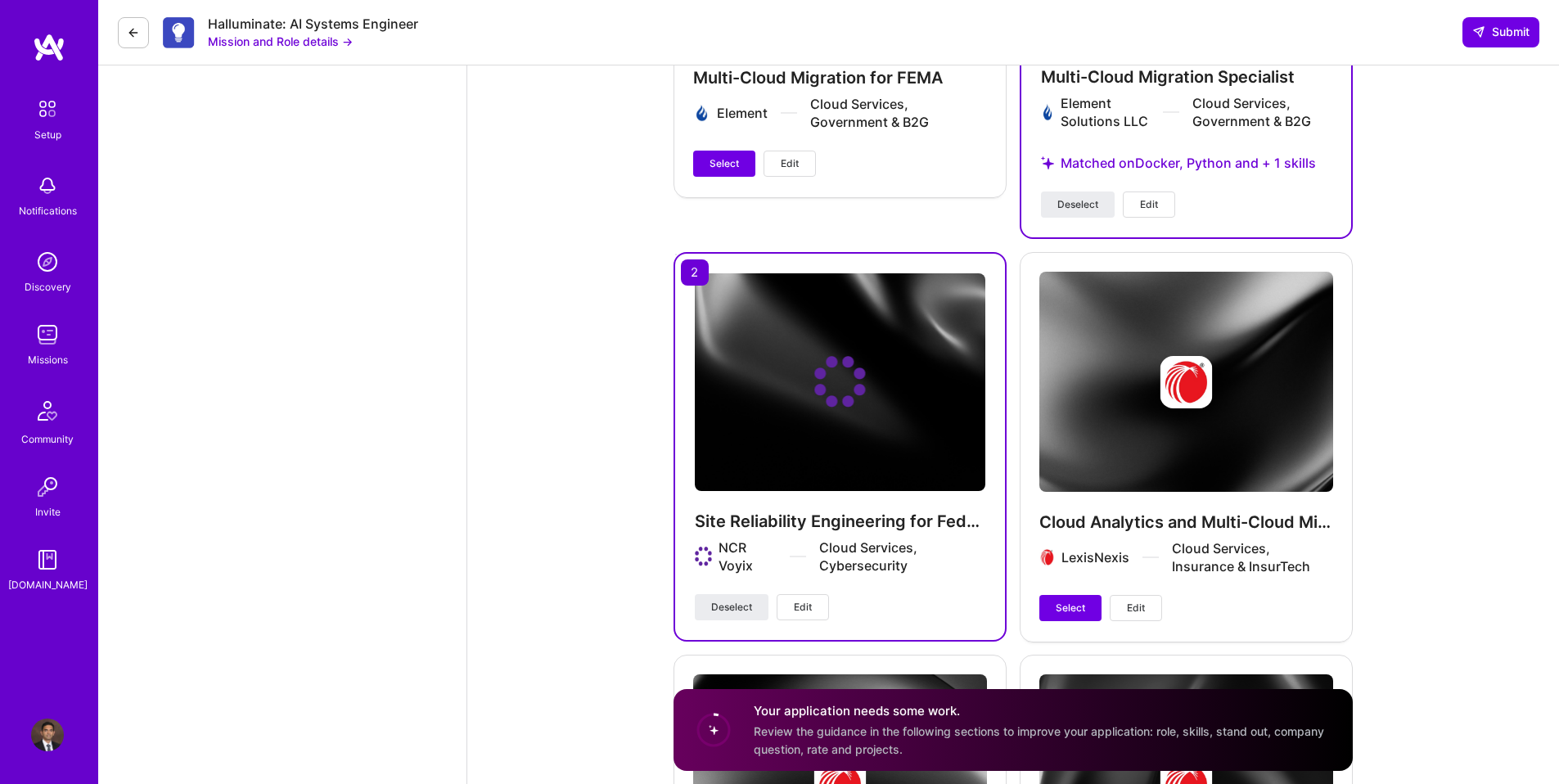
click at [811, 615] on span "Edit" at bounding box center [803, 607] width 18 height 15
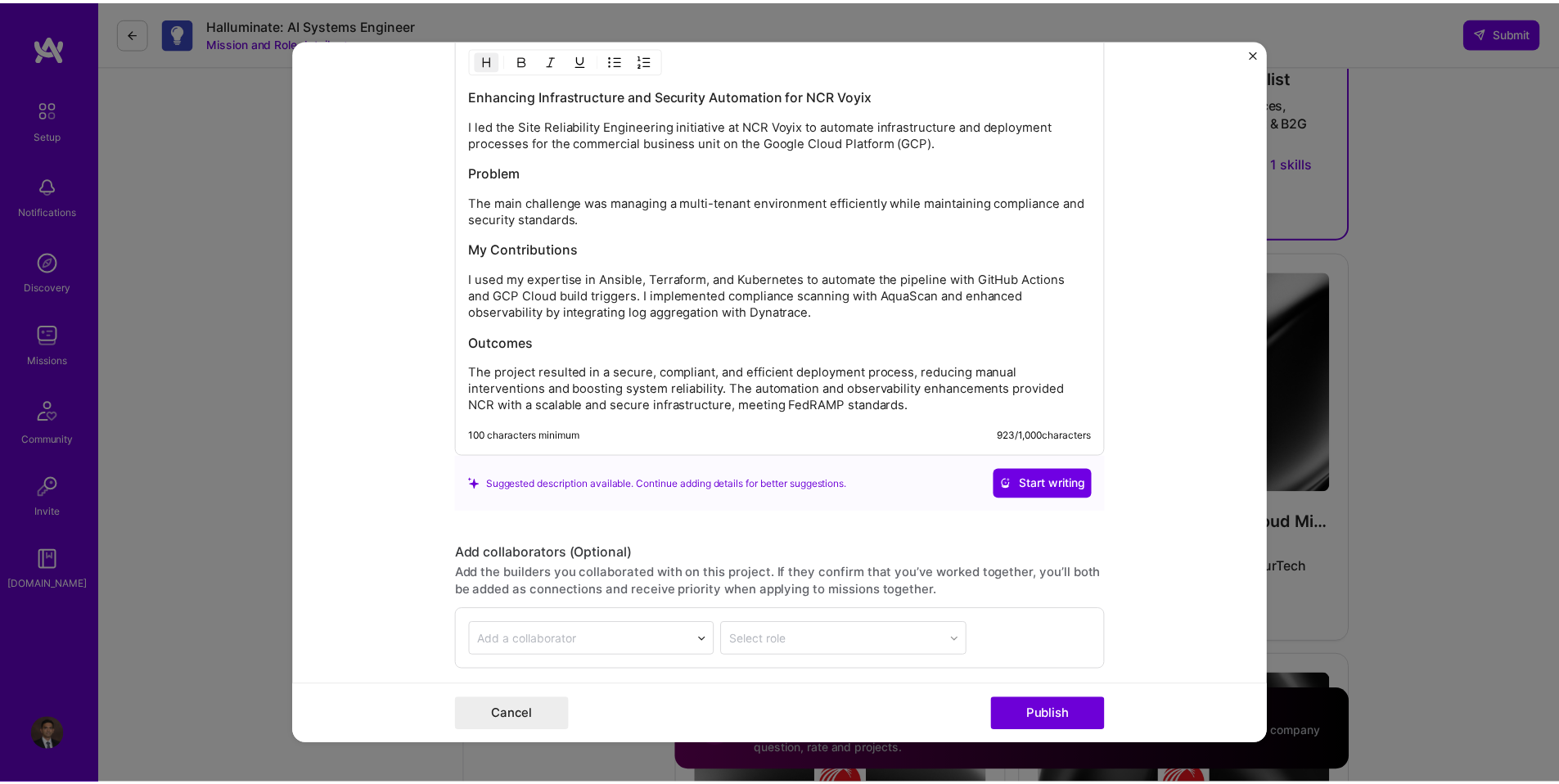
scroll to position [2111, 0]
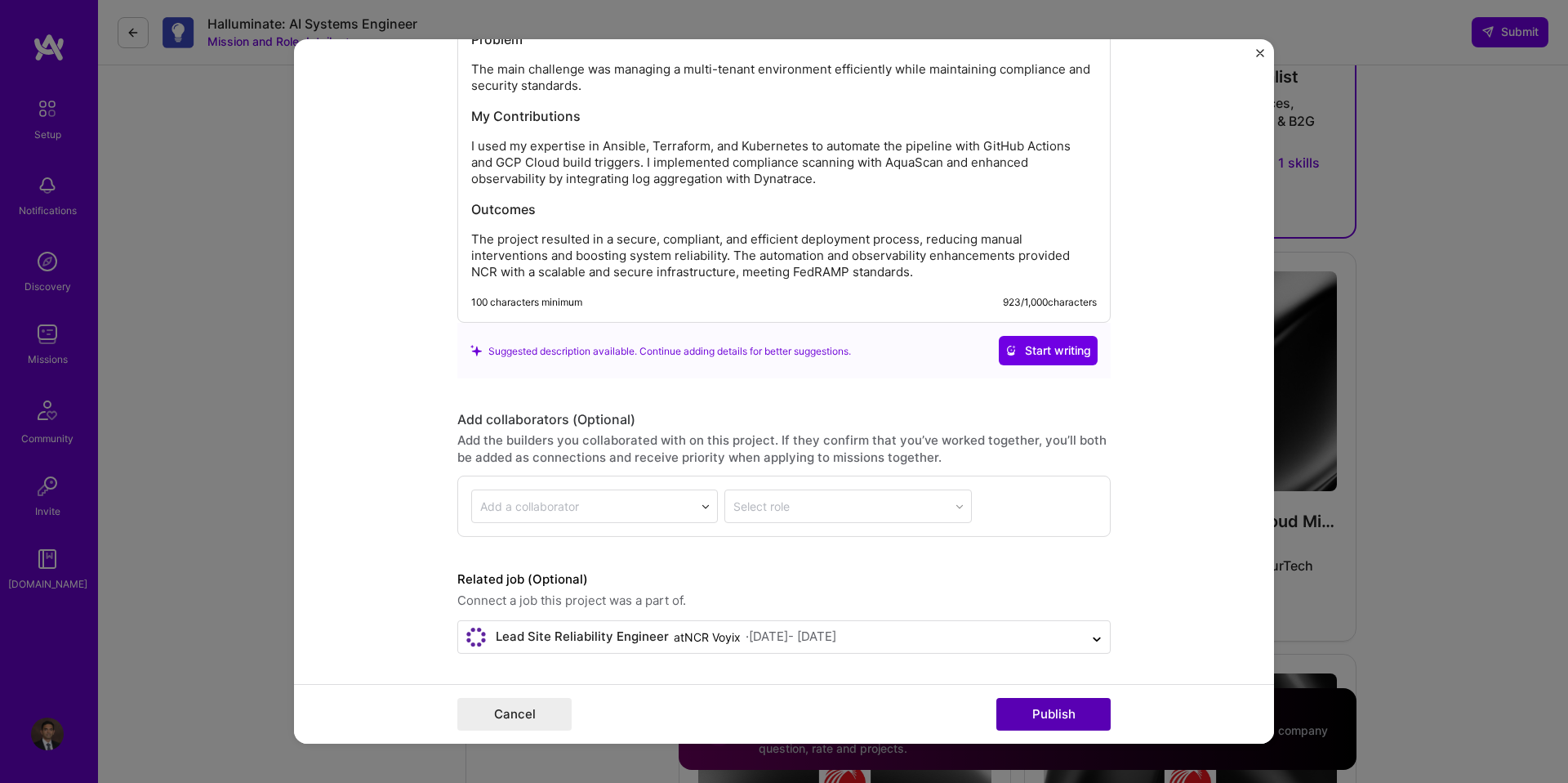
click at [1054, 706] on button "Publish" at bounding box center [1054, 714] width 114 height 32
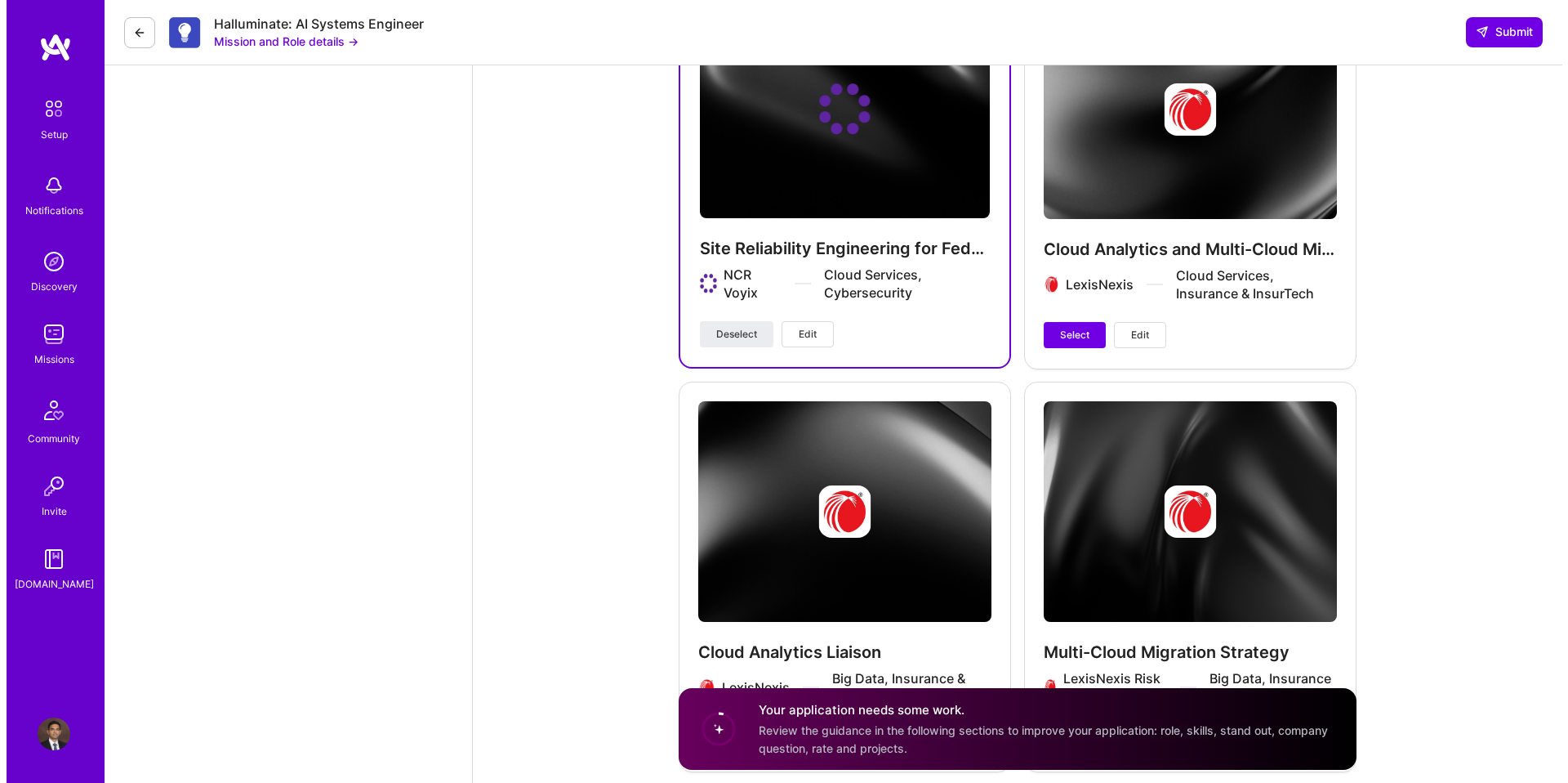
scroll to position [3221, 0]
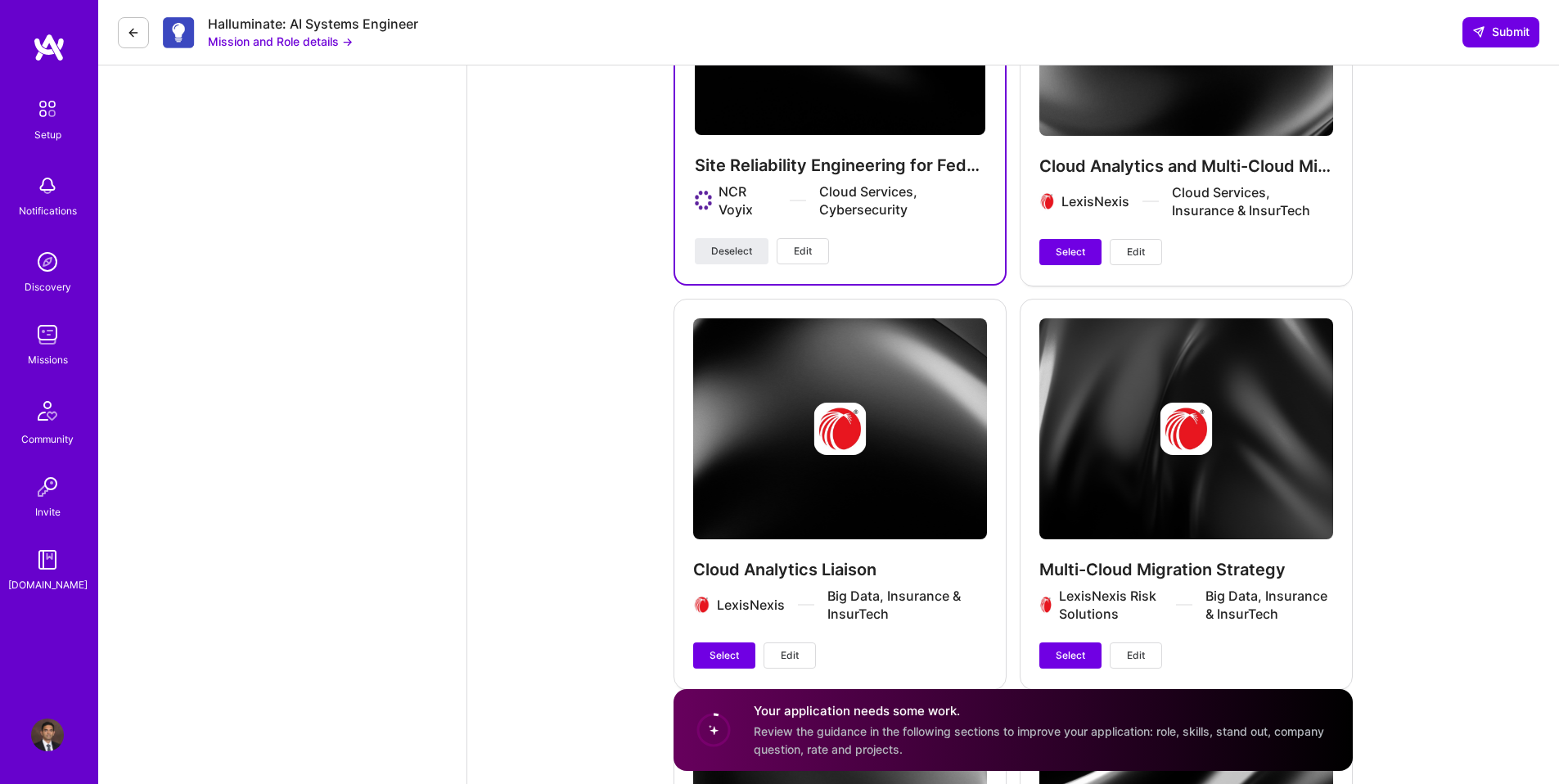
click at [1149, 263] on button "Edit" at bounding box center [1136, 252] width 53 height 26
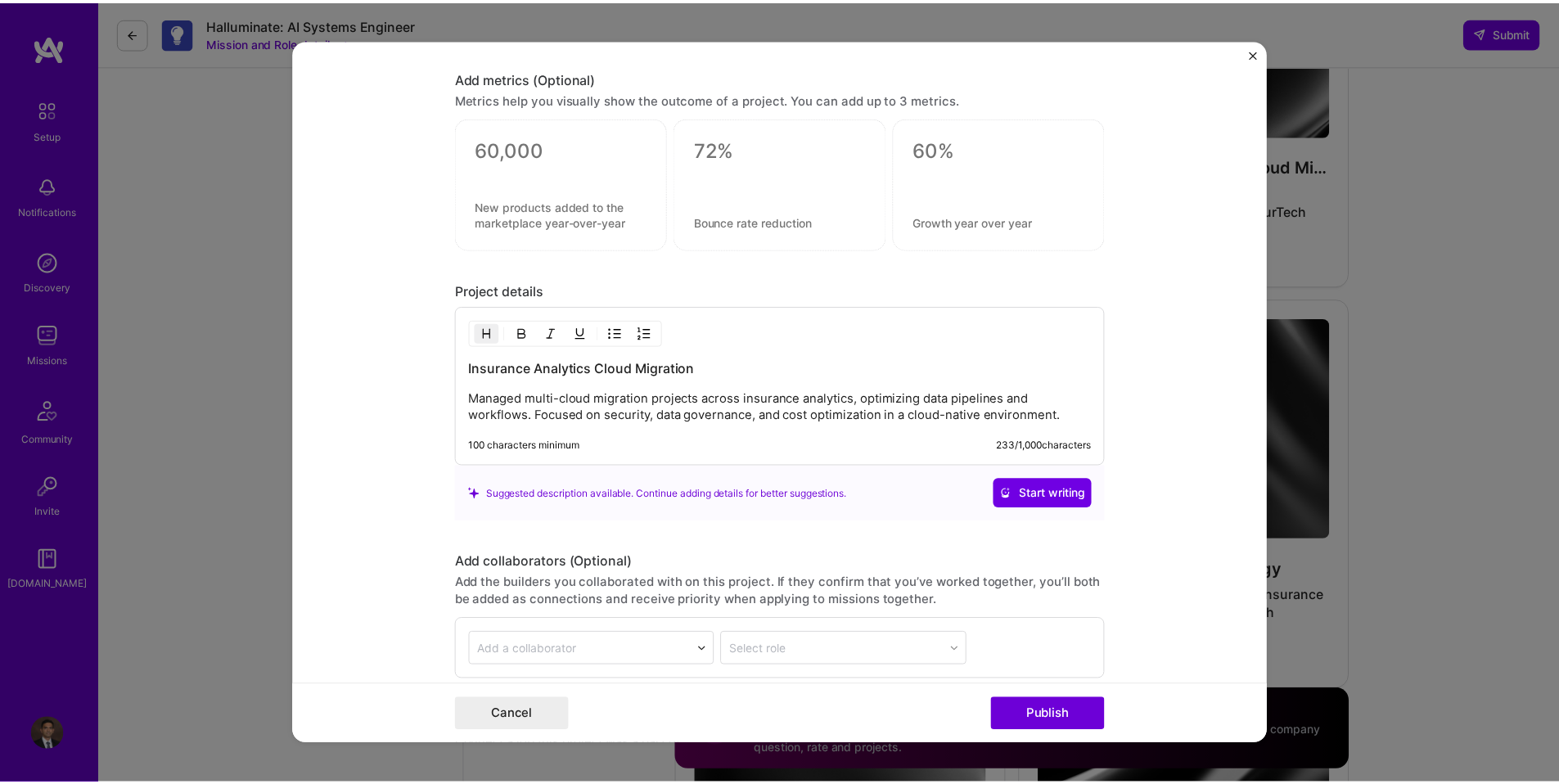
scroll to position [1338, 0]
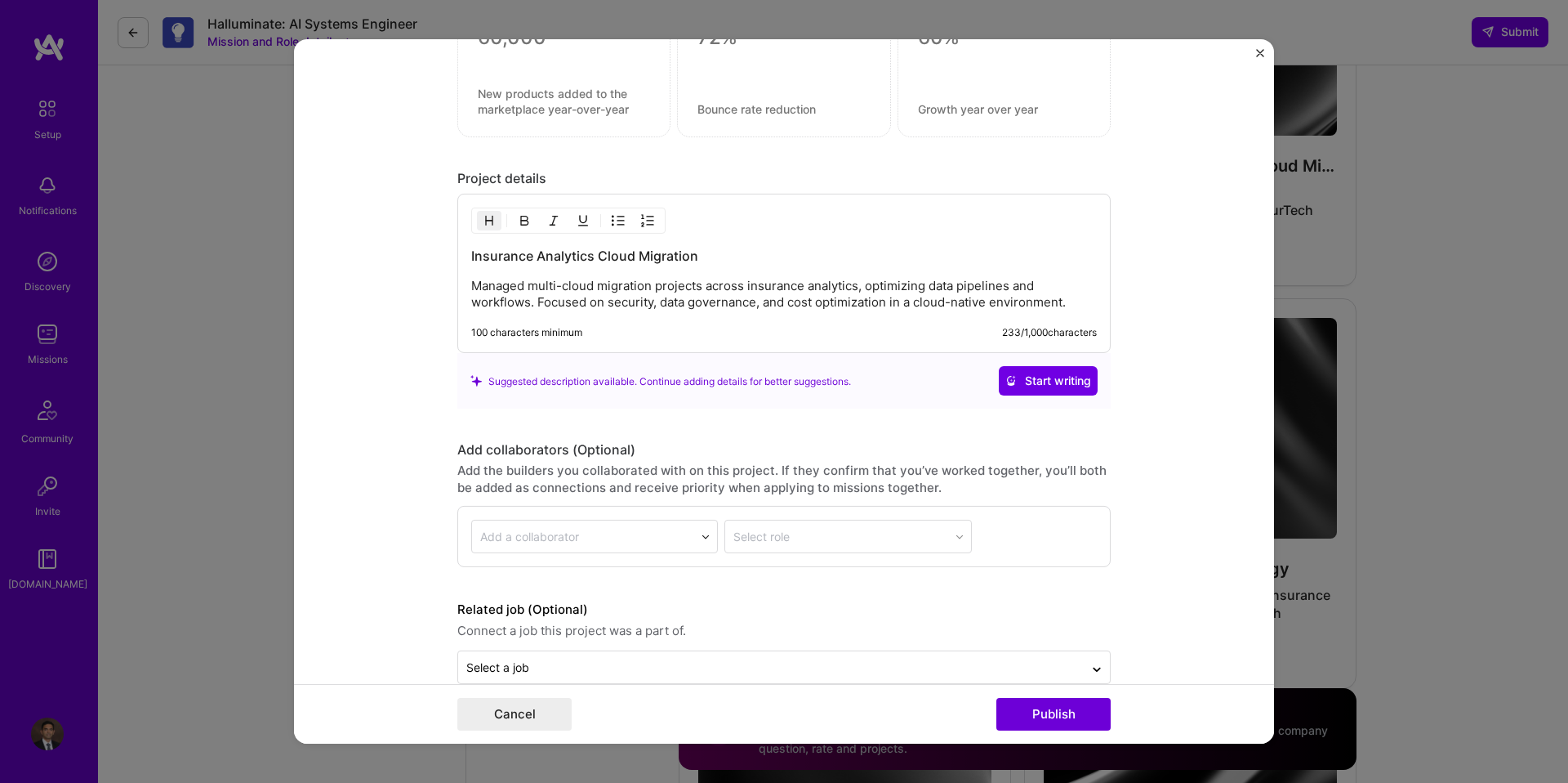
click at [1261, 53] on img "Close" at bounding box center [1259, 53] width 8 height 8
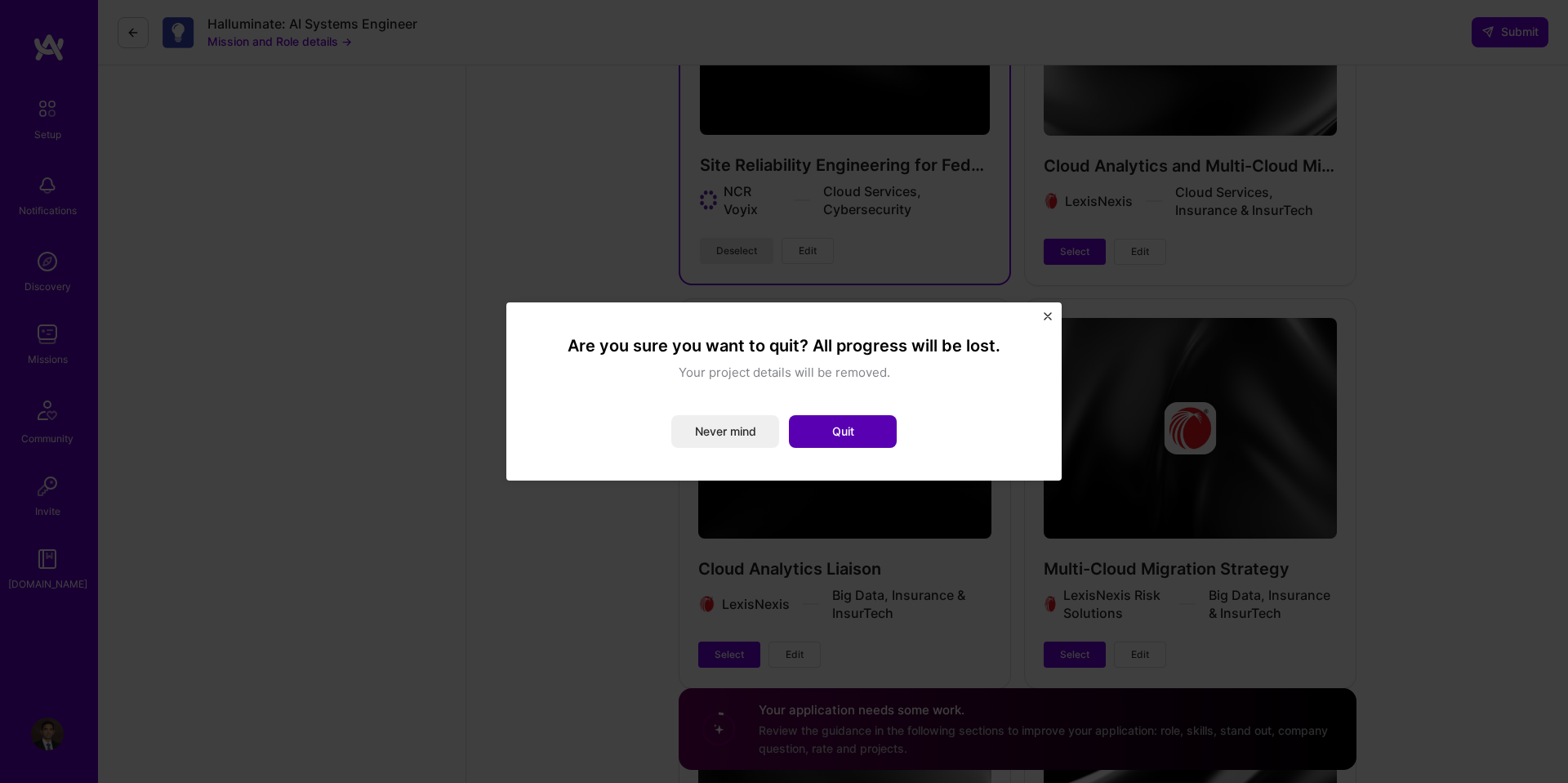
click at [862, 438] on button "Quit" at bounding box center [842, 431] width 108 height 32
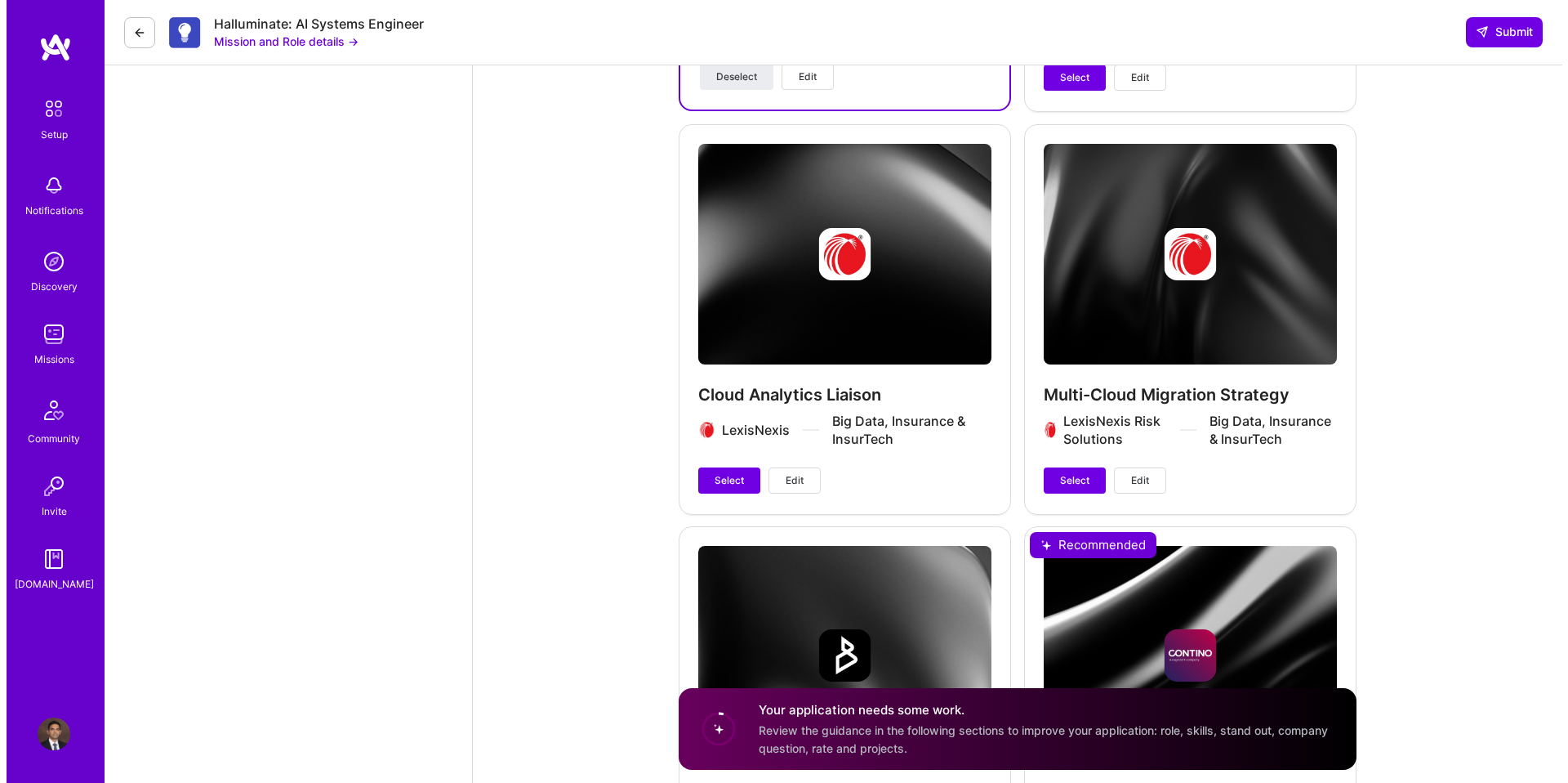
scroll to position [3400, 0]
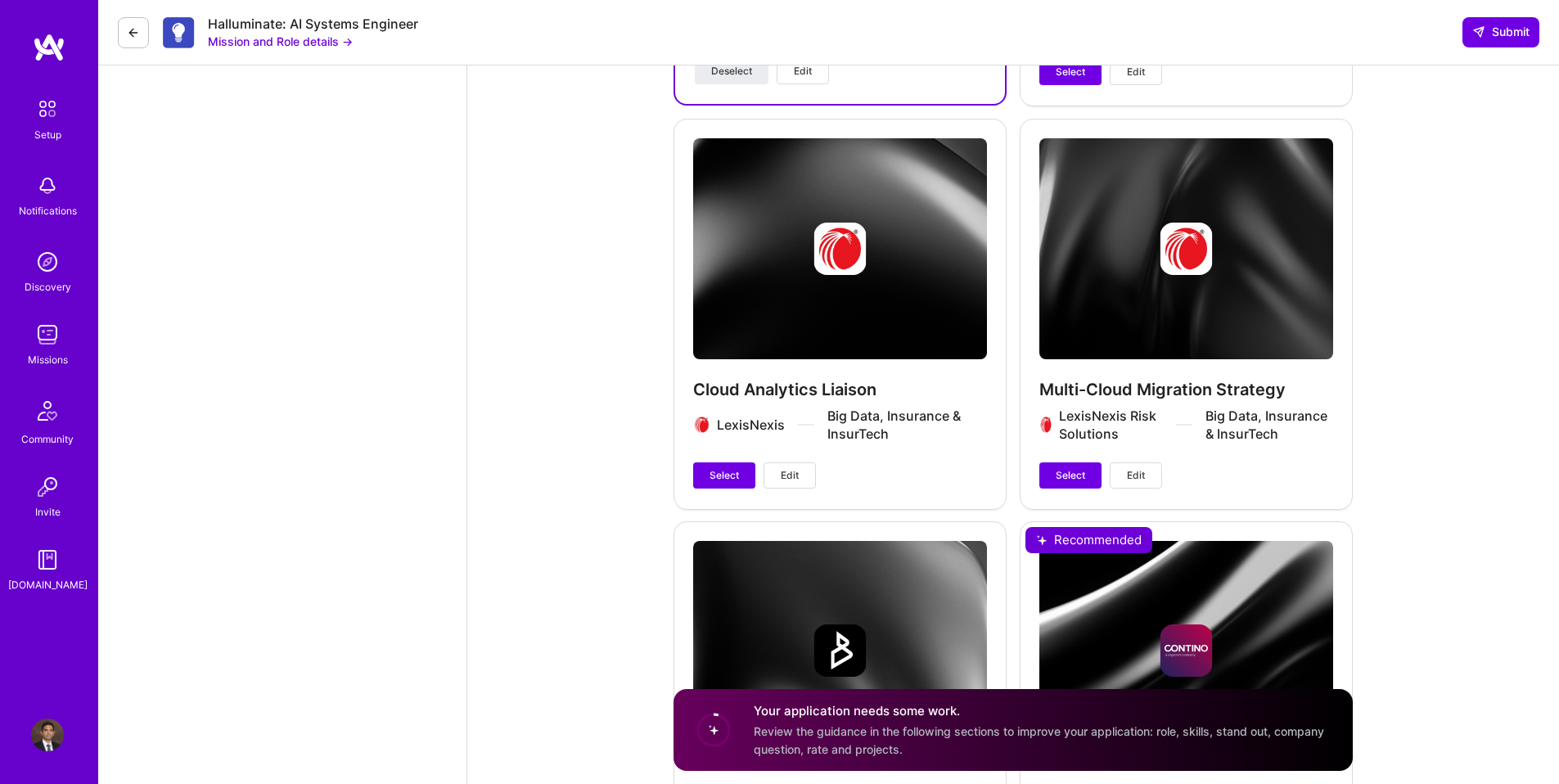
click at [1138, 483] on span "Edit" at bounding box center [1136, 475] width 18 height 15
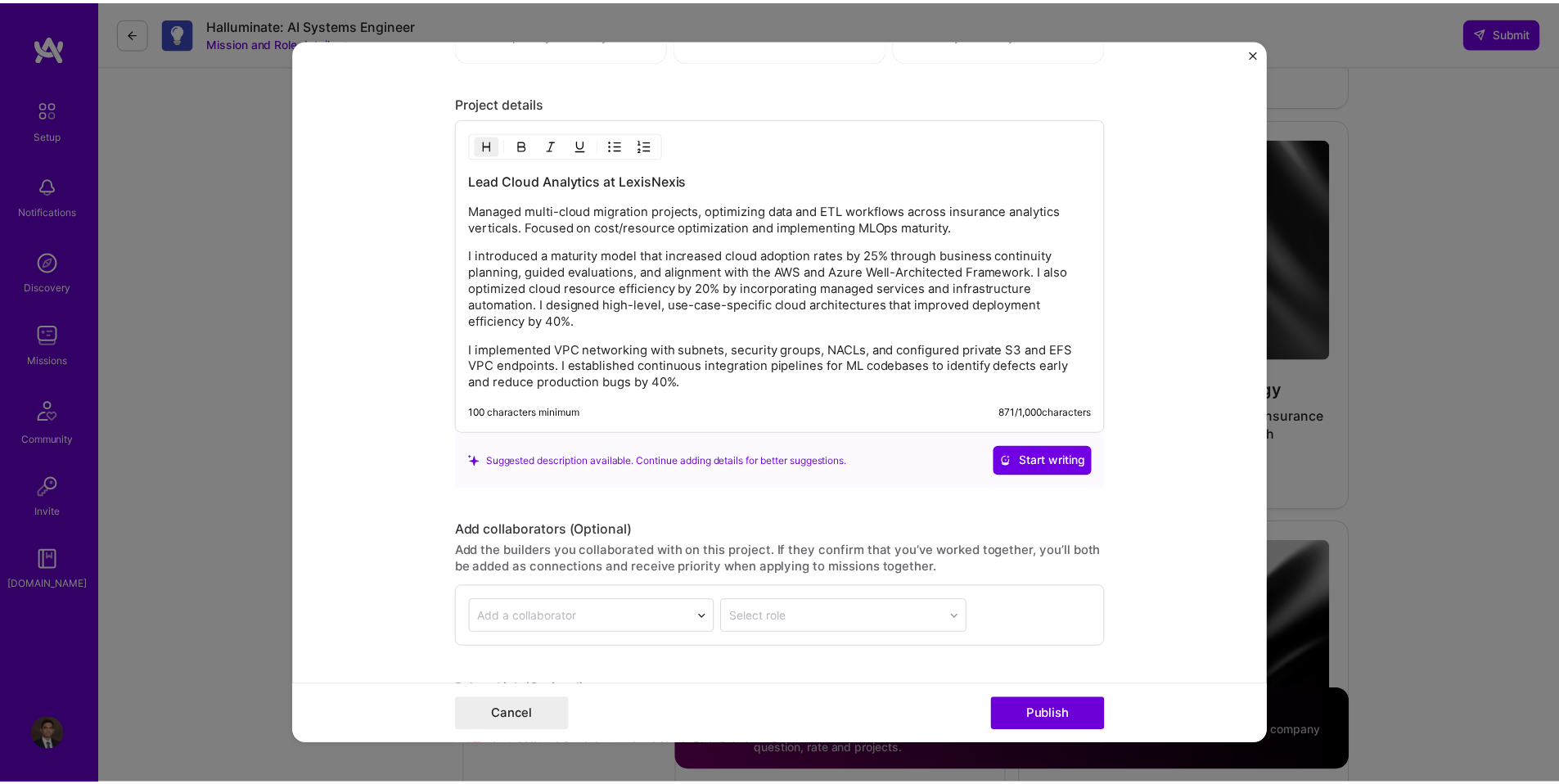
scroll to position [2003, 0]
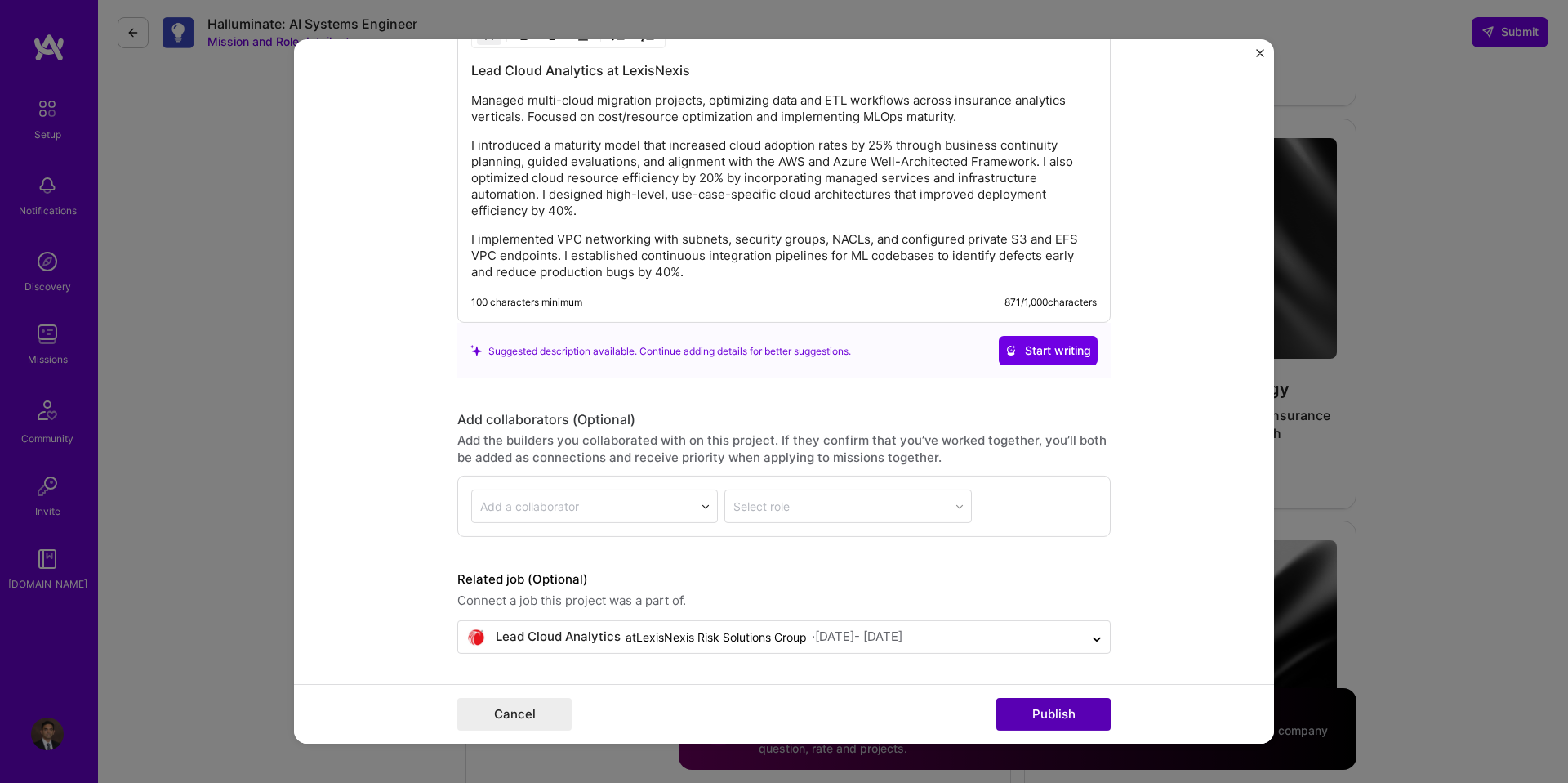
click at [1056, 723] on button "Publish" at bounding box center [1054, 714] width 114 height 32
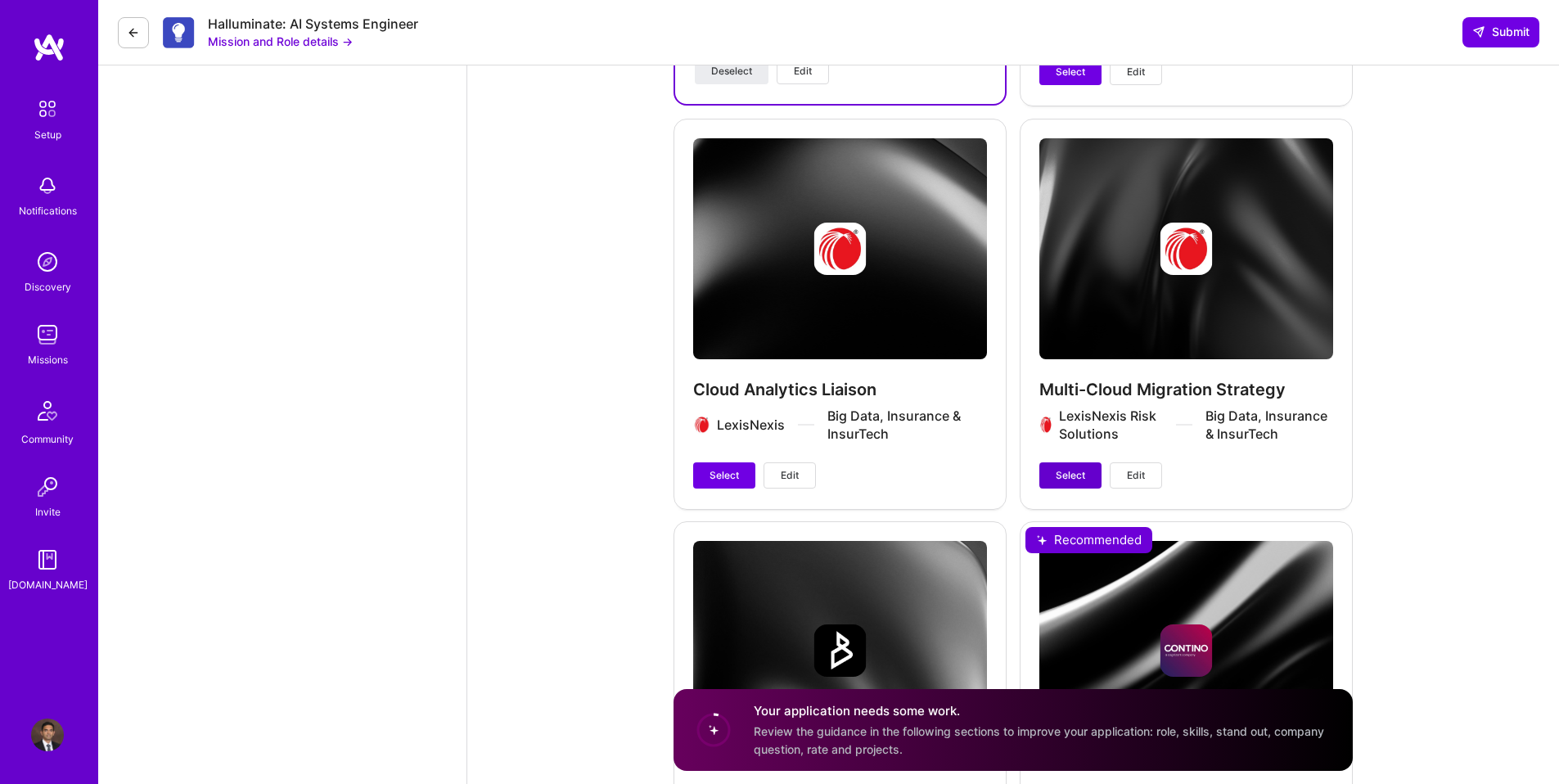
click at [1079, 483] on span "Select" at bounding box center [1071, 475] width 30 height 15
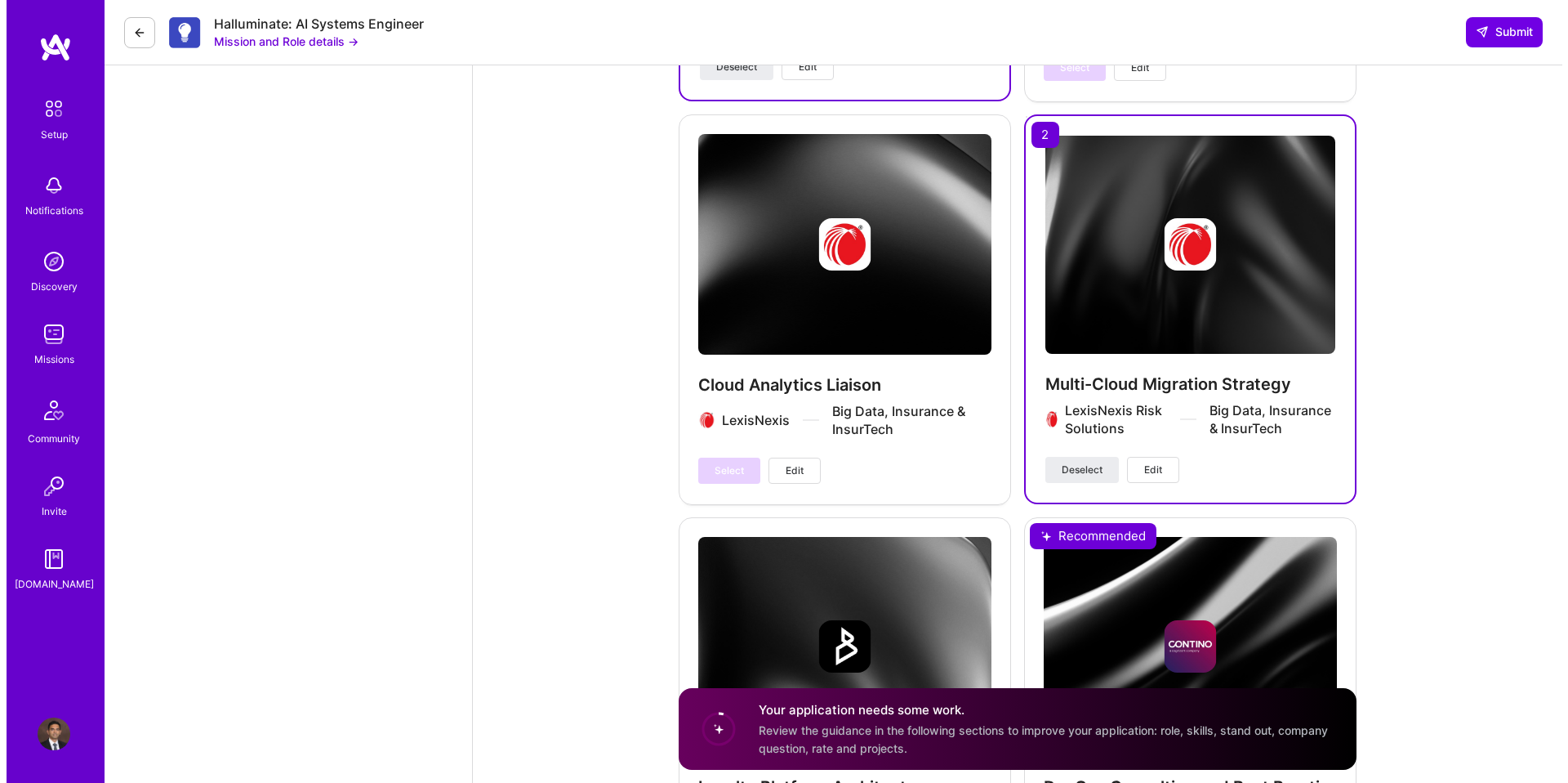
scroll to position [3557, 0]
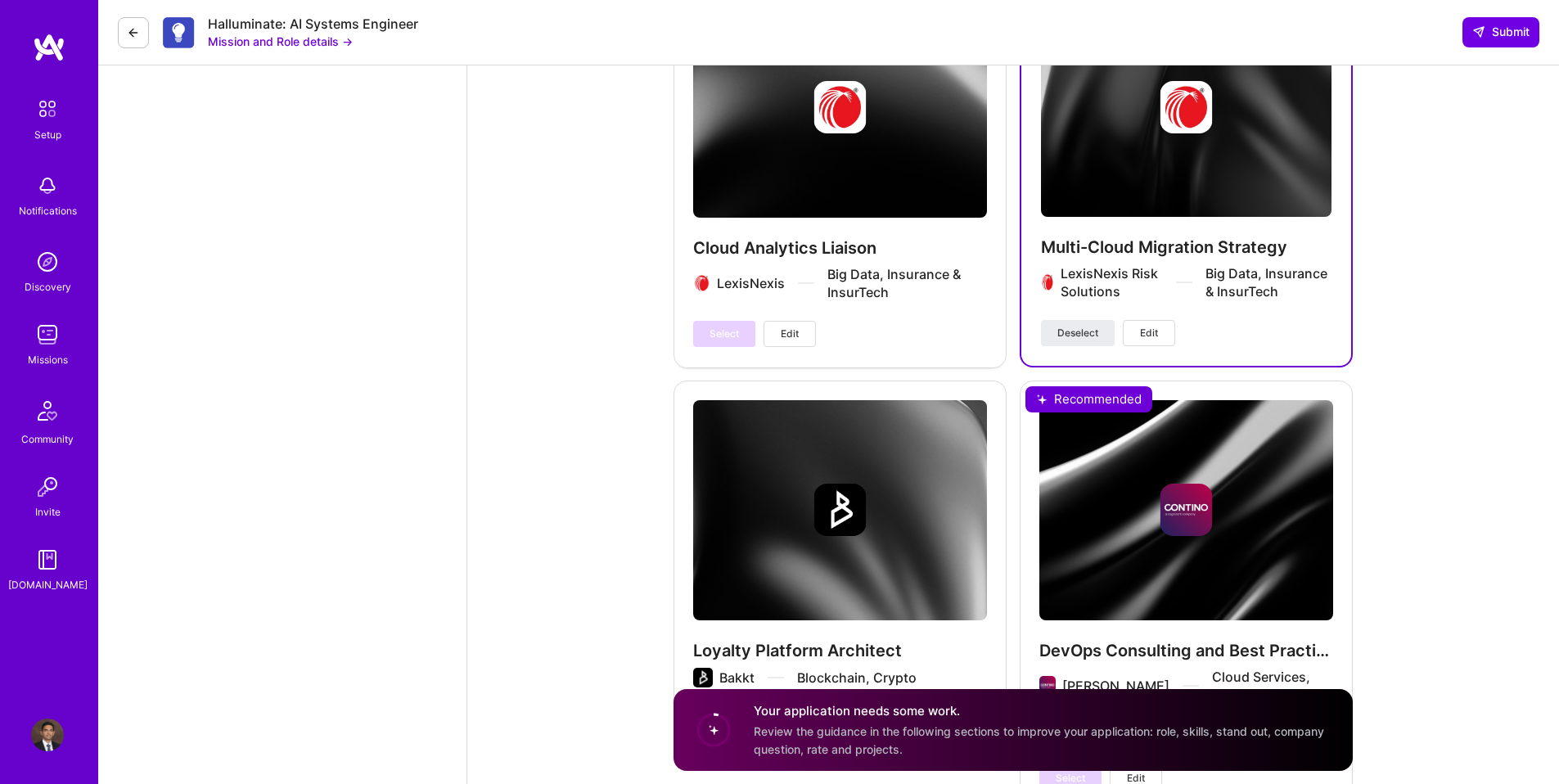
click at [796, 339] on span "Edit" at bounding box center [790, 334] width 18 height 15
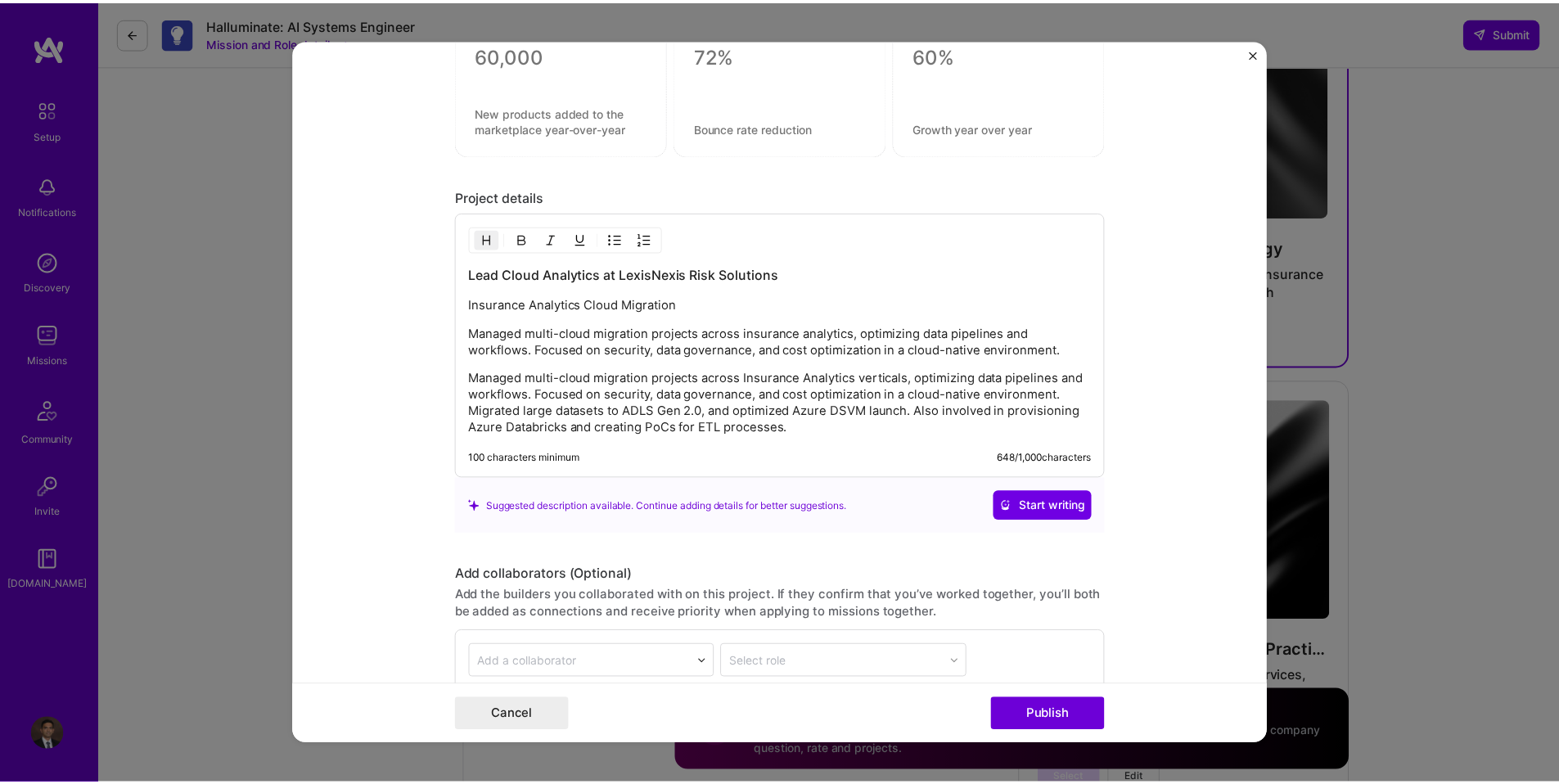
scroll to position [1475, 0]
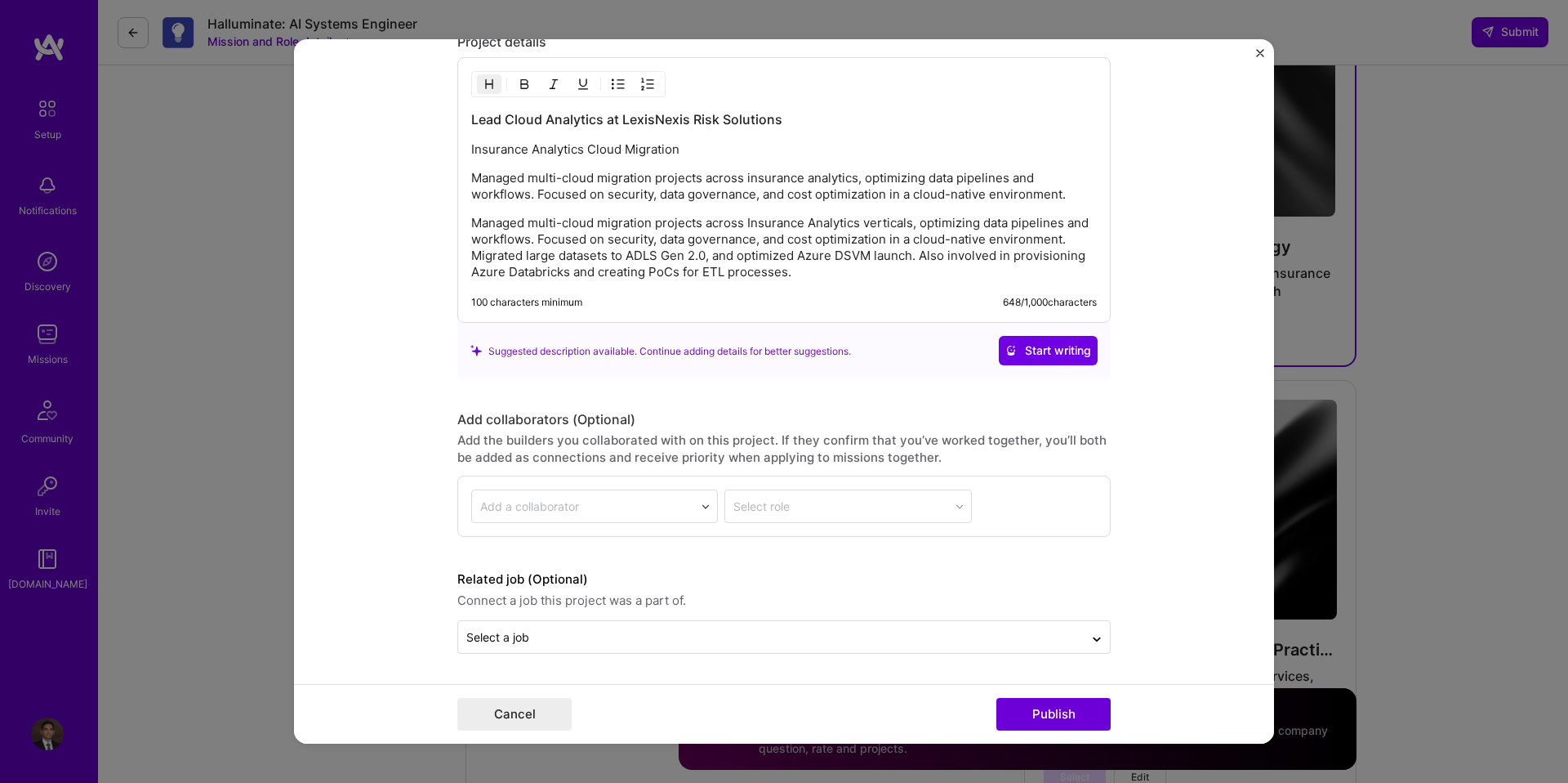
click at [1259, 53] on img "Close" at bounding box center [1259, 53] width 8 height 8
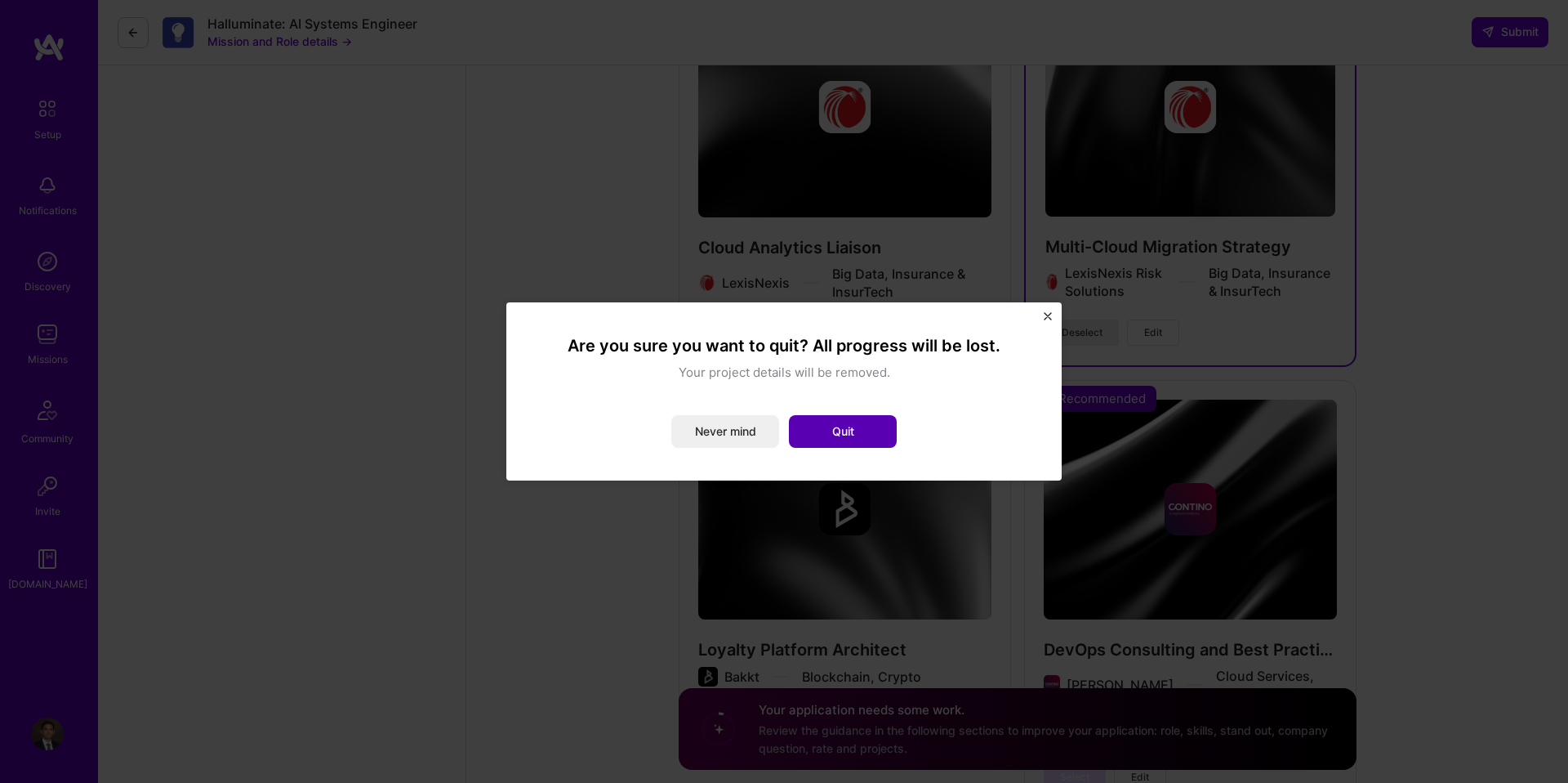
click at [865, 443] on button "Quit" at bounding box center [842, 431] width 108 height 32
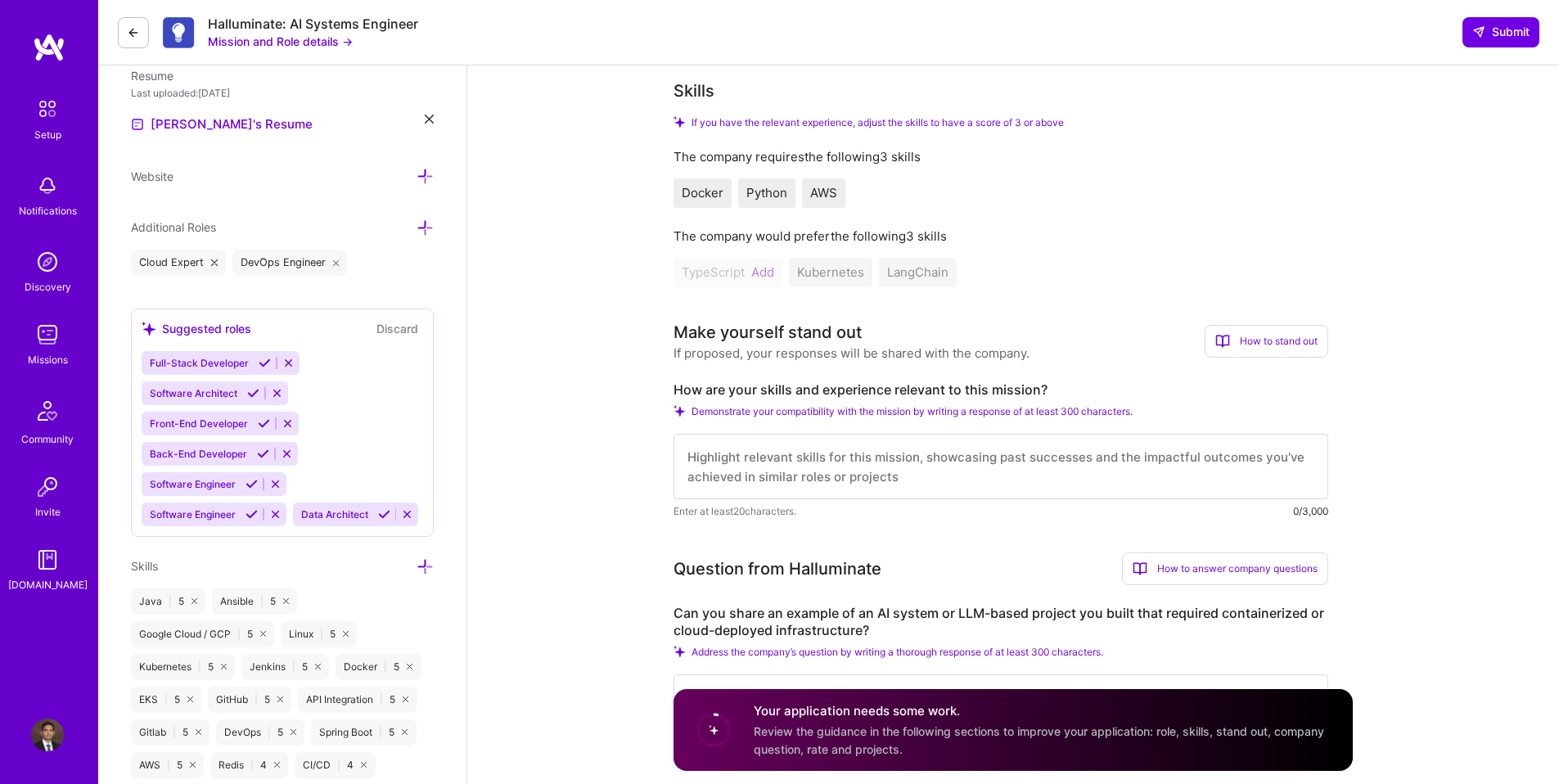
scroll to position [421, 0]
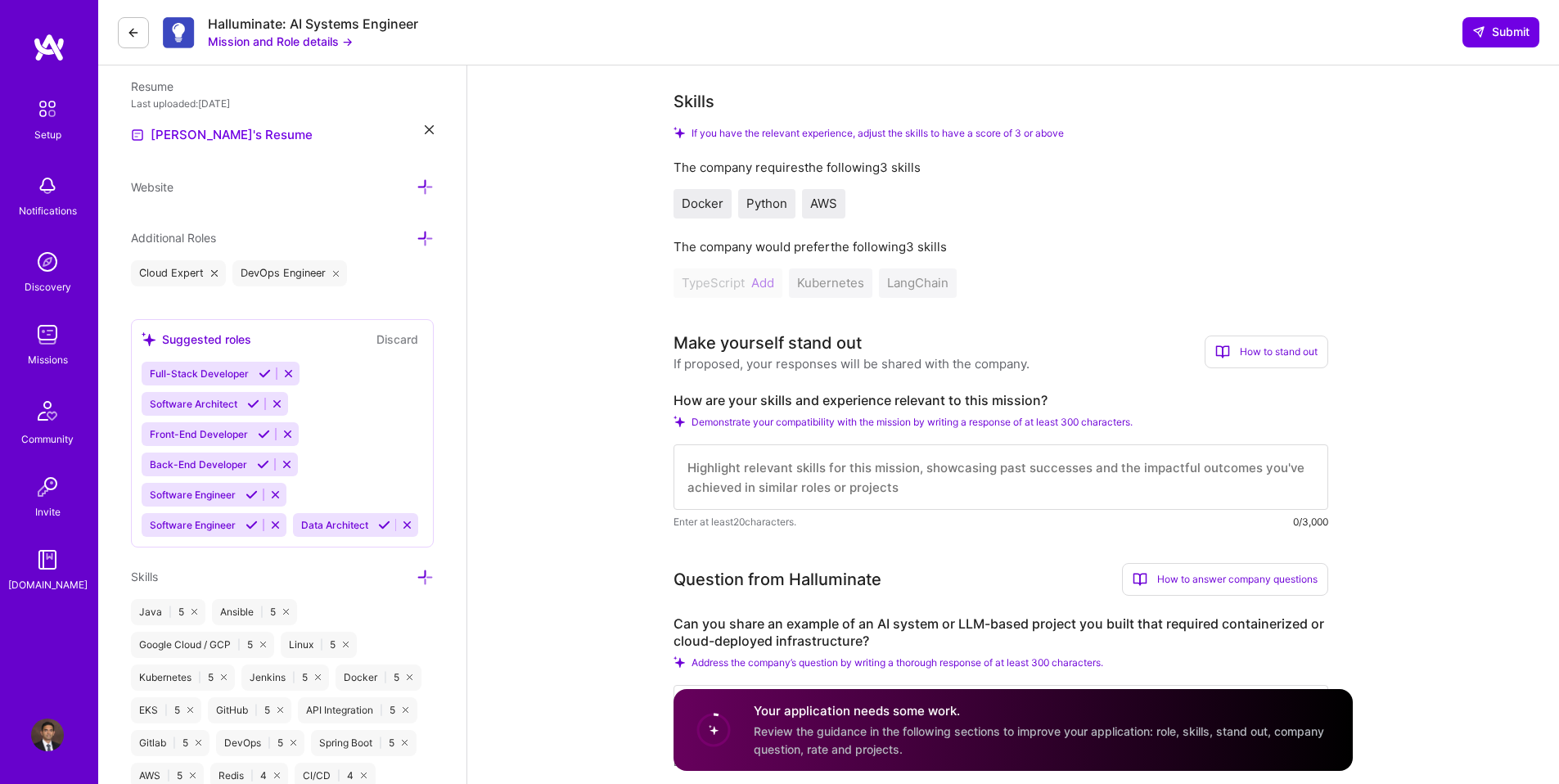
click at [745, 468] on textarea at bounding box center [1000, 477] width 654 height 66
paste textarea "Developed a GenAI-based solution to help project managers retrieve Request for …"
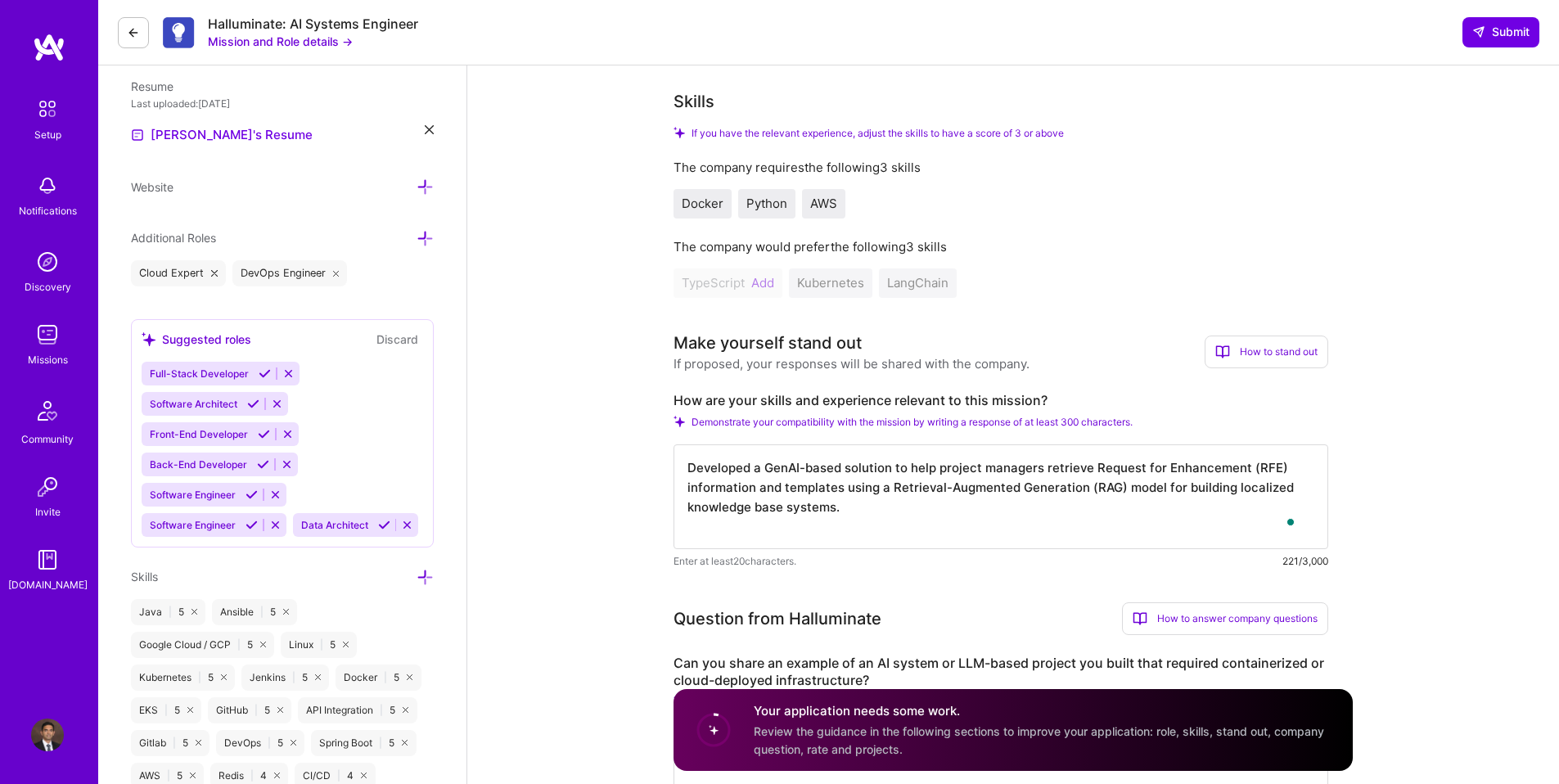
paste textarea "Built conversational APIs using FastAPI, LangChain, and Ollama LLaMA 3.2B, inco…"
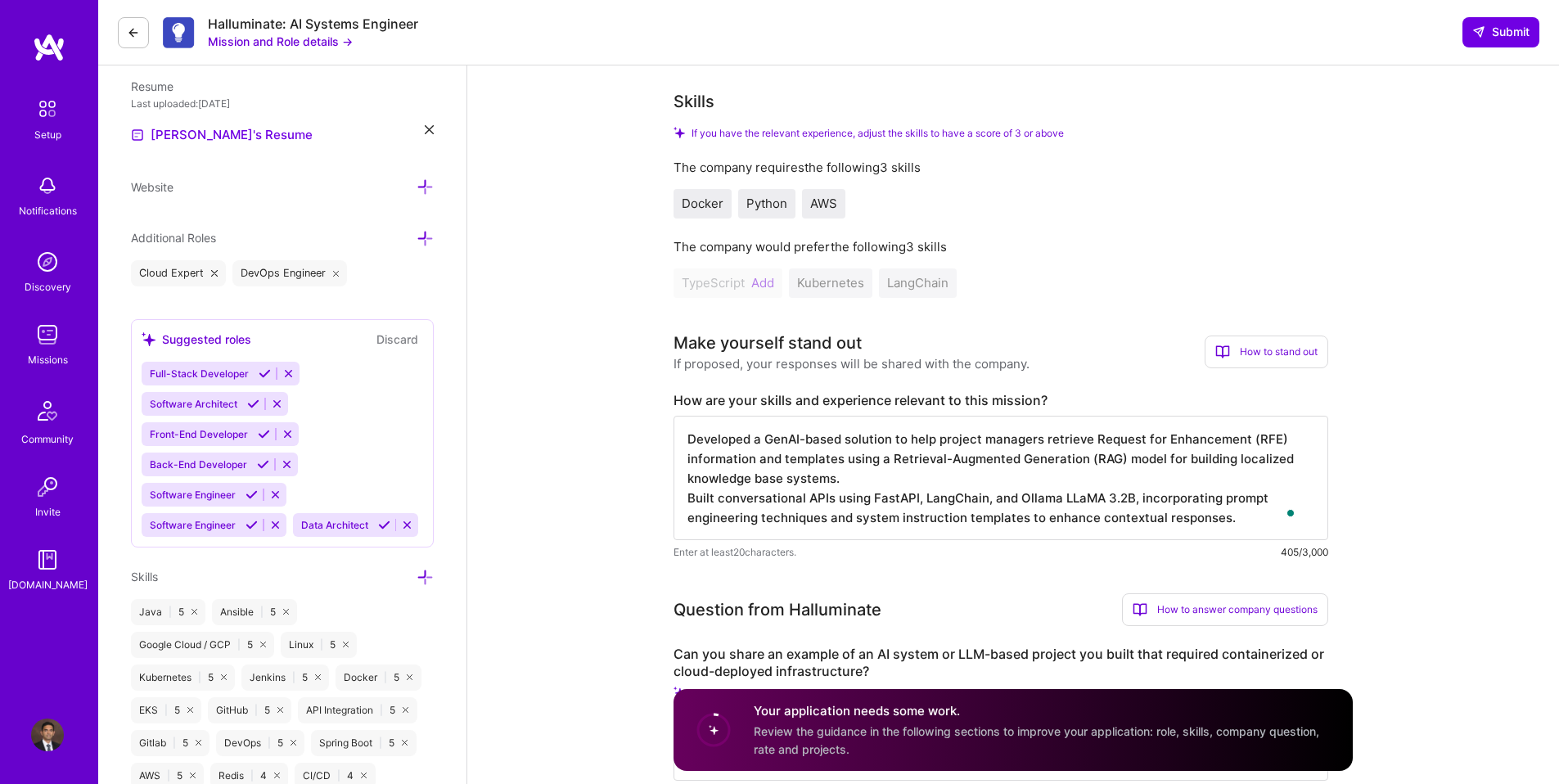
click at [686, 496] on textarea "Developed a GenAI-based solution to help project managers retrieve Request for …" at bounding box center [1000, 478] width 654 height 125
click at [1070, 499] on textarea "Developed a GenAI-based solution to help project managers retrieve Request for …" at bounding box center [1000, 478] width 654 height 125
click at [1158, 498] on textarea "Developed a GenAI-based solution to help project managers retrieve Request for …" at bounding box center [1000, 478] width 654 height 125
drag, startPoint x: 1137, startPoint y: 497, endPoint x: 1097, endPoint y: 497, distance: 40.0
click at [1097, 497] on textarea "Developed a GenAI-based solution to help project managers retrieve Request for …" at bounding box center [1000, 478] width 654 height 125
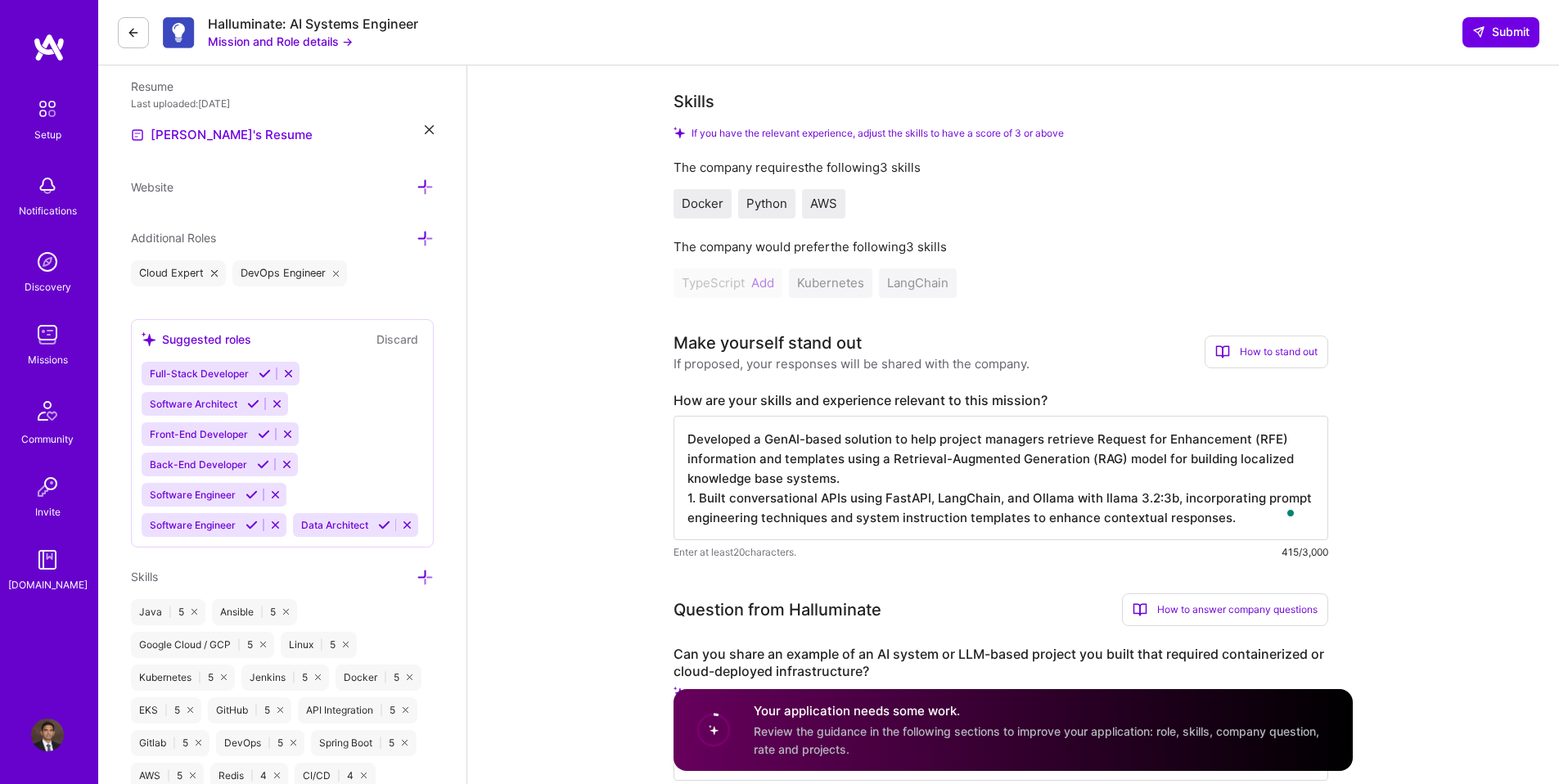
click at [1254, 520] on textarea "Developed a GenAI-based solution to help project managers retrieve Request for …" at bounding box center [1000, 478] width 654 height 125
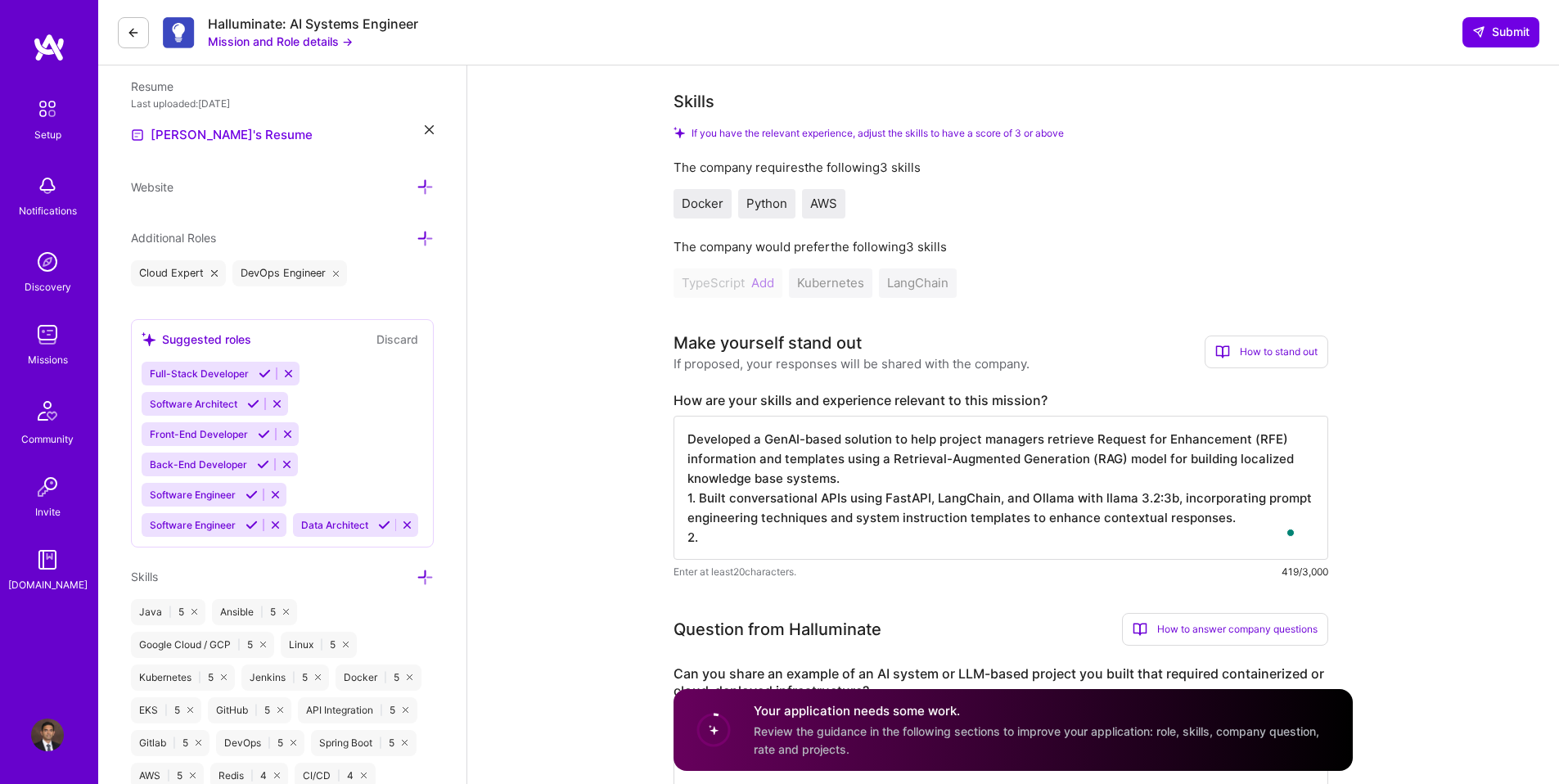
paste textarea "Implemented RAG workflow using ChromaDB as the vector store and Amazon S3 for d…"
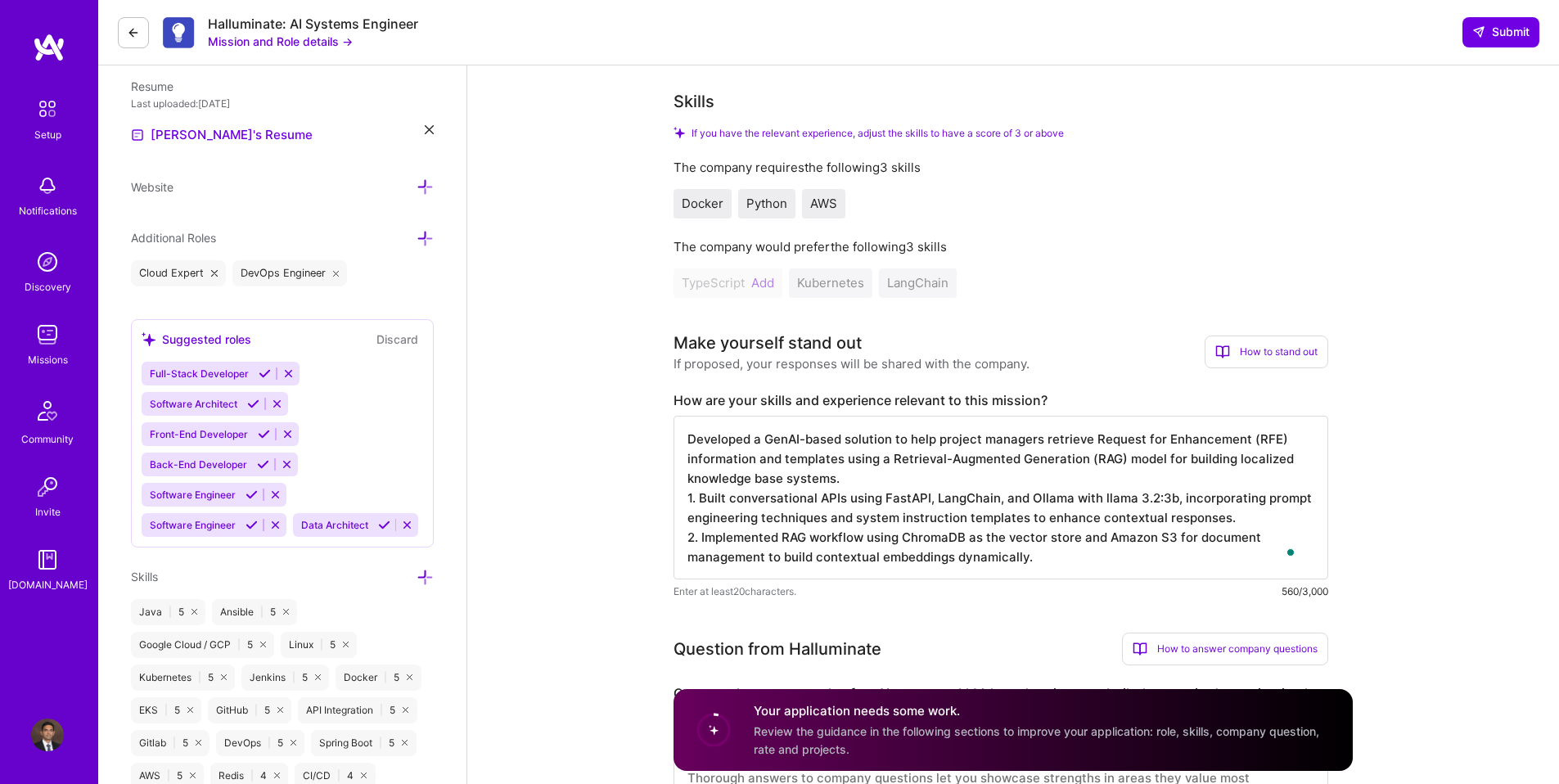
click at [1109, 550] on textarea "Developed a GenAI-based solution to help project managers retrieve Request for …" at bounding box center [1000, 497] width 654 height 163
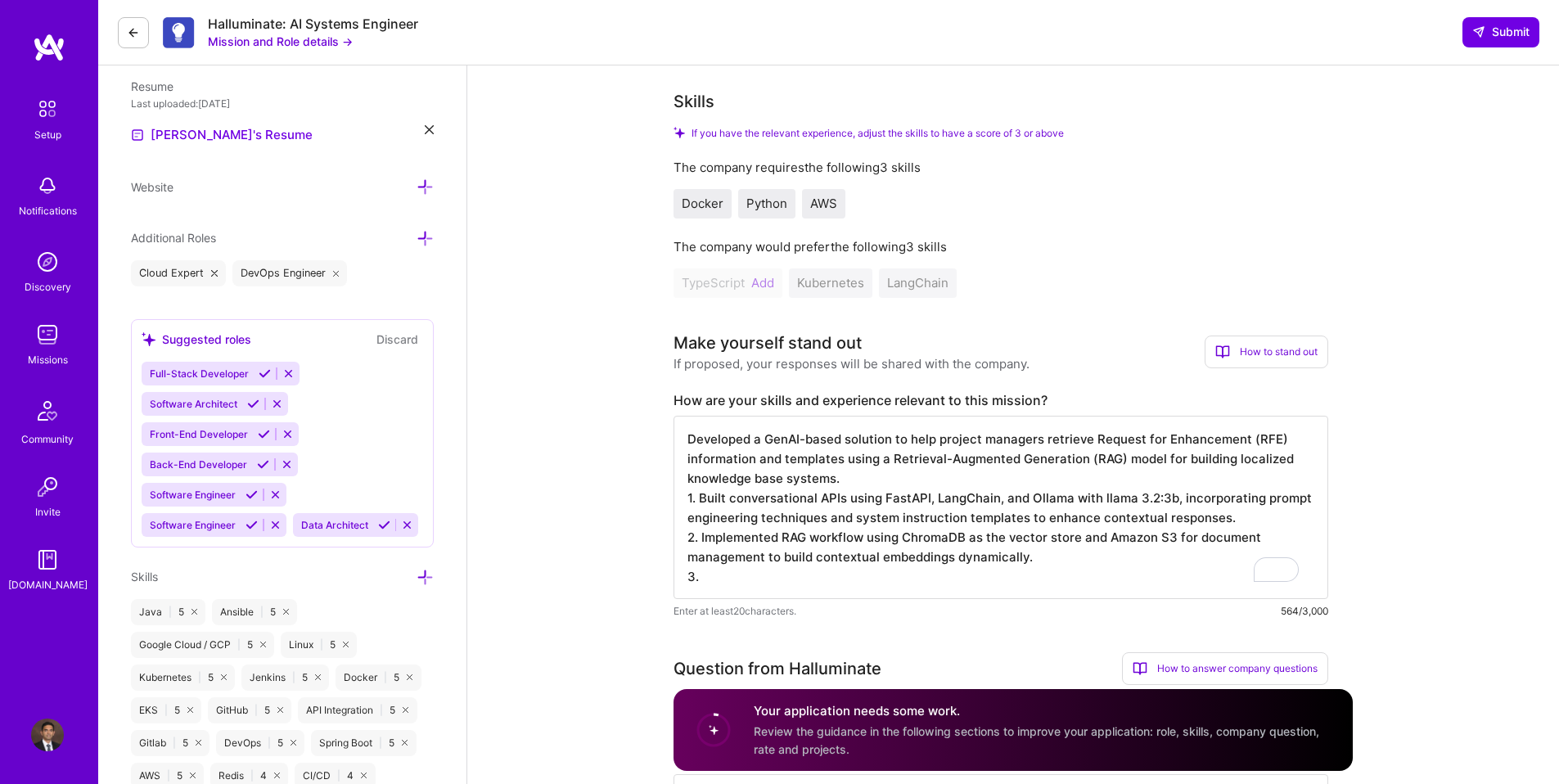
paste textarea "Implemented LangChain workflows to orchestrate document ingestion, embedding cr…"
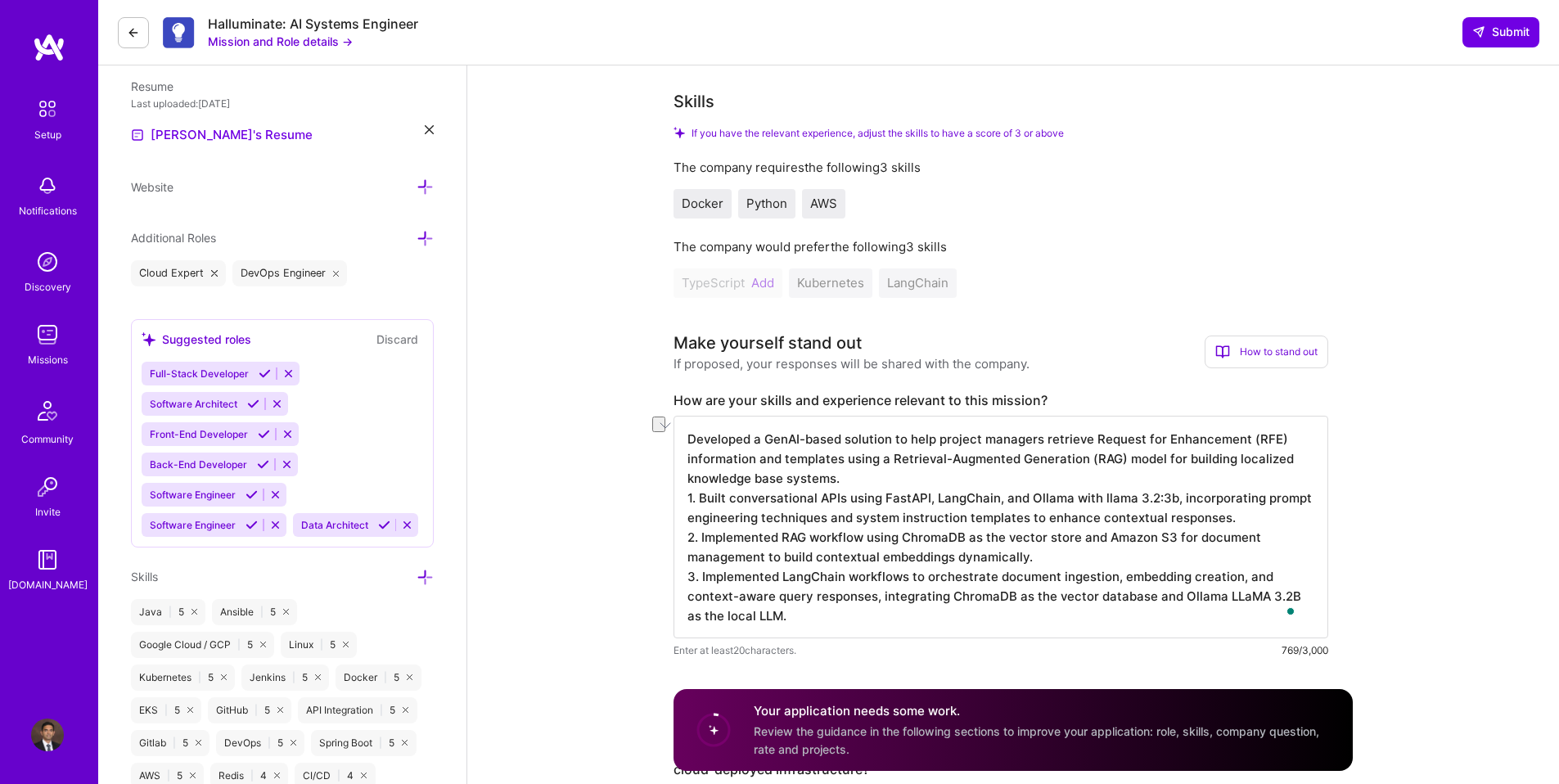
drag, startPoint x: 1096, startPoint y: 498, endPoint x: 1166, endPoint y: 495, distance: 70.1
click at [1166, 495] on textarea "Developed a GenAI-based solution to help project managers retrieve Request for …" at bounding box center [1000, 526] width 654 height 222
drag, startPoint x: 1216, startPoint y: 595, endPoint x: 1288, endPoint y: 592, distance: 72.1
click at [1288, 592] on textarea "Developed a GenAI-based solution to help project managers retrieve Request for …" at bounding box center [1000, 526] width 654 height 222
paste textarea "llama 3.2:3b"
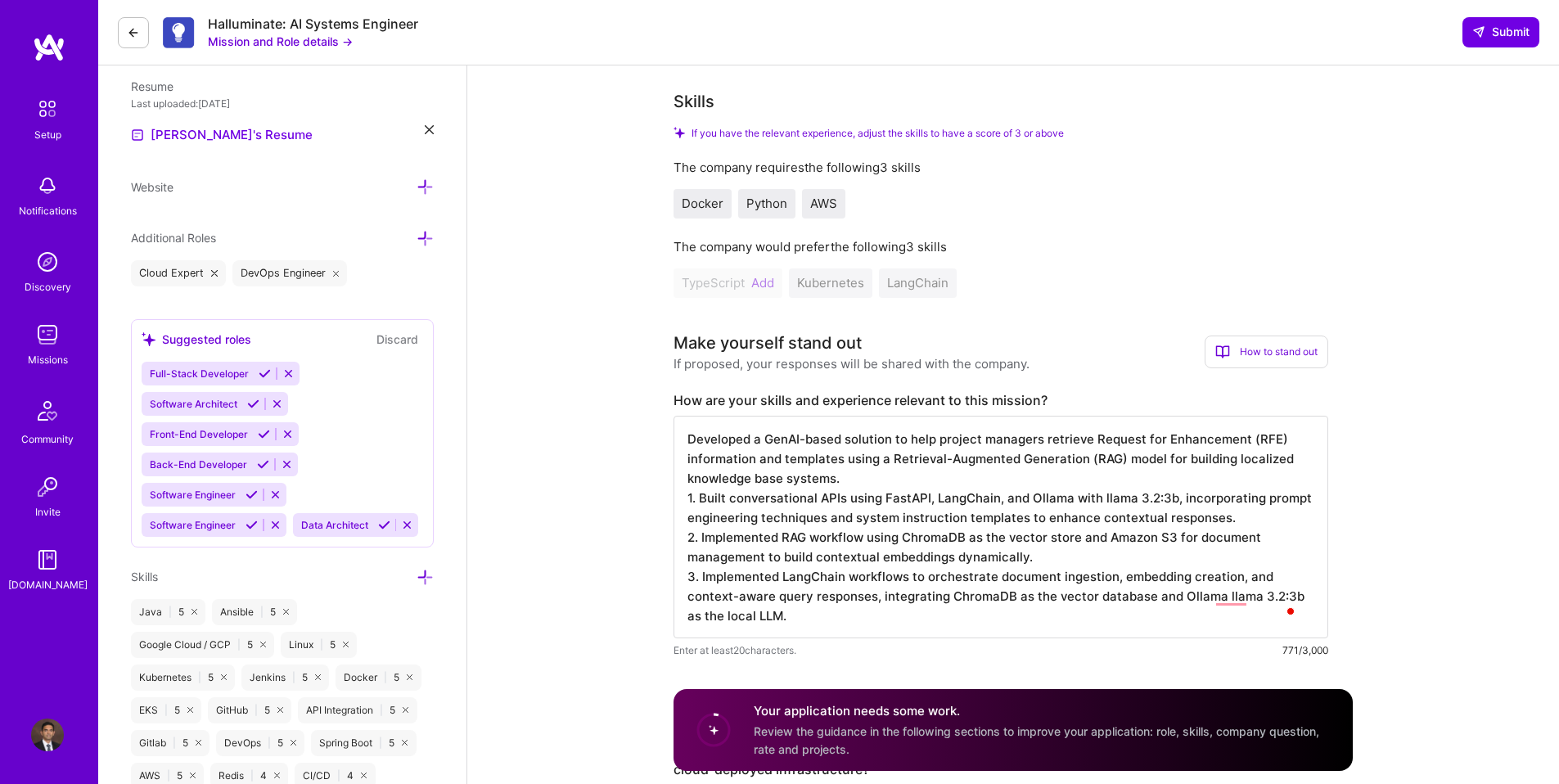
click at [812, 616] on textarea "Developed a GenAI-based solution to help project managers retrieve Request for …" at bounding box center [1000, 526] width 654 height 222
paste textarea "Tech Stack: LangChain, Python, FastAPI, ChromaDB, Ollama LLaMA 3.2B, AWS (ECS, …"
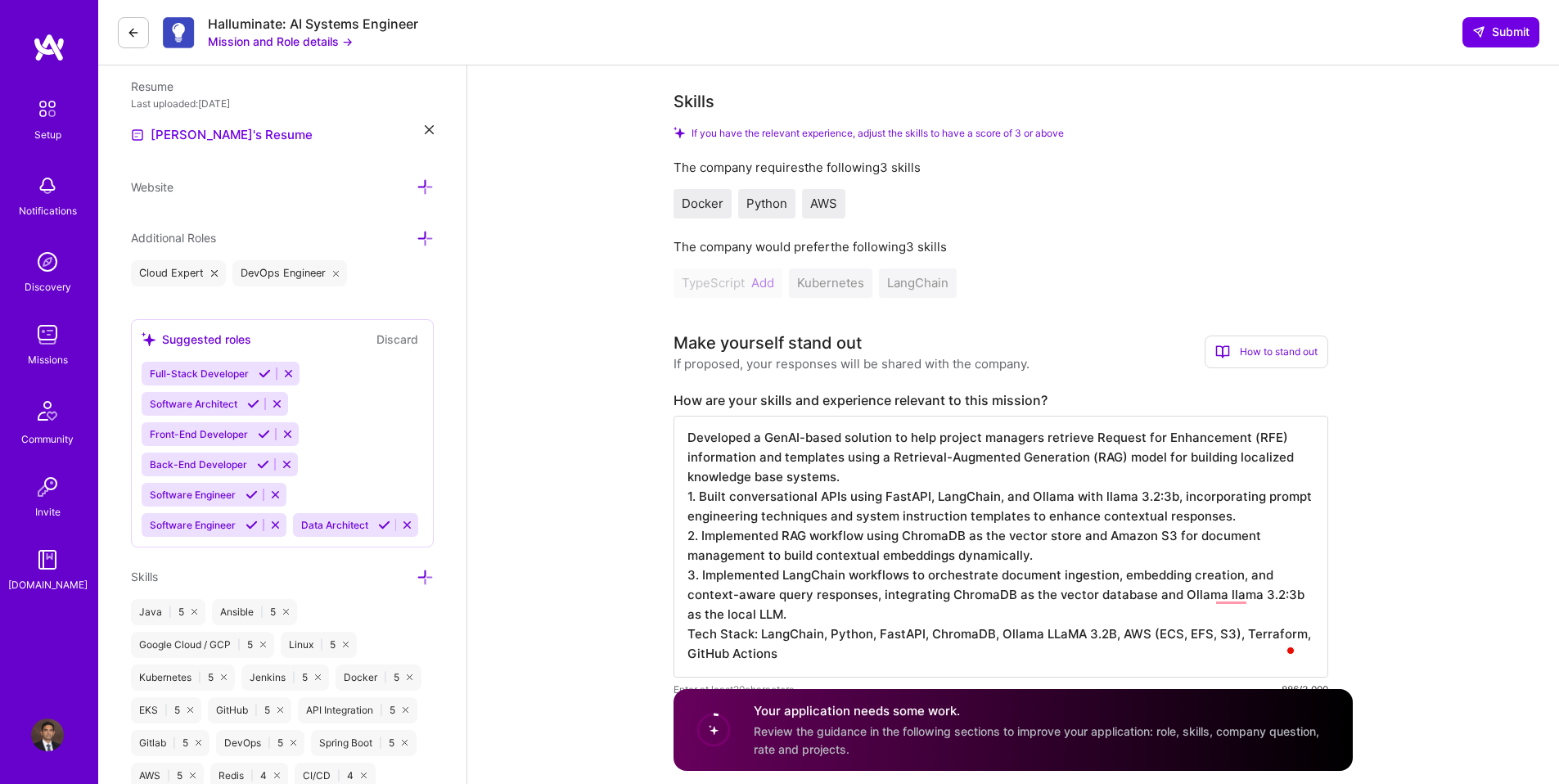
click at [787, 617] on textarea "Developed a GenAI-based solution to help project managers retrieve Request for …" at bounding box center [1000, 546] width 654 height 262
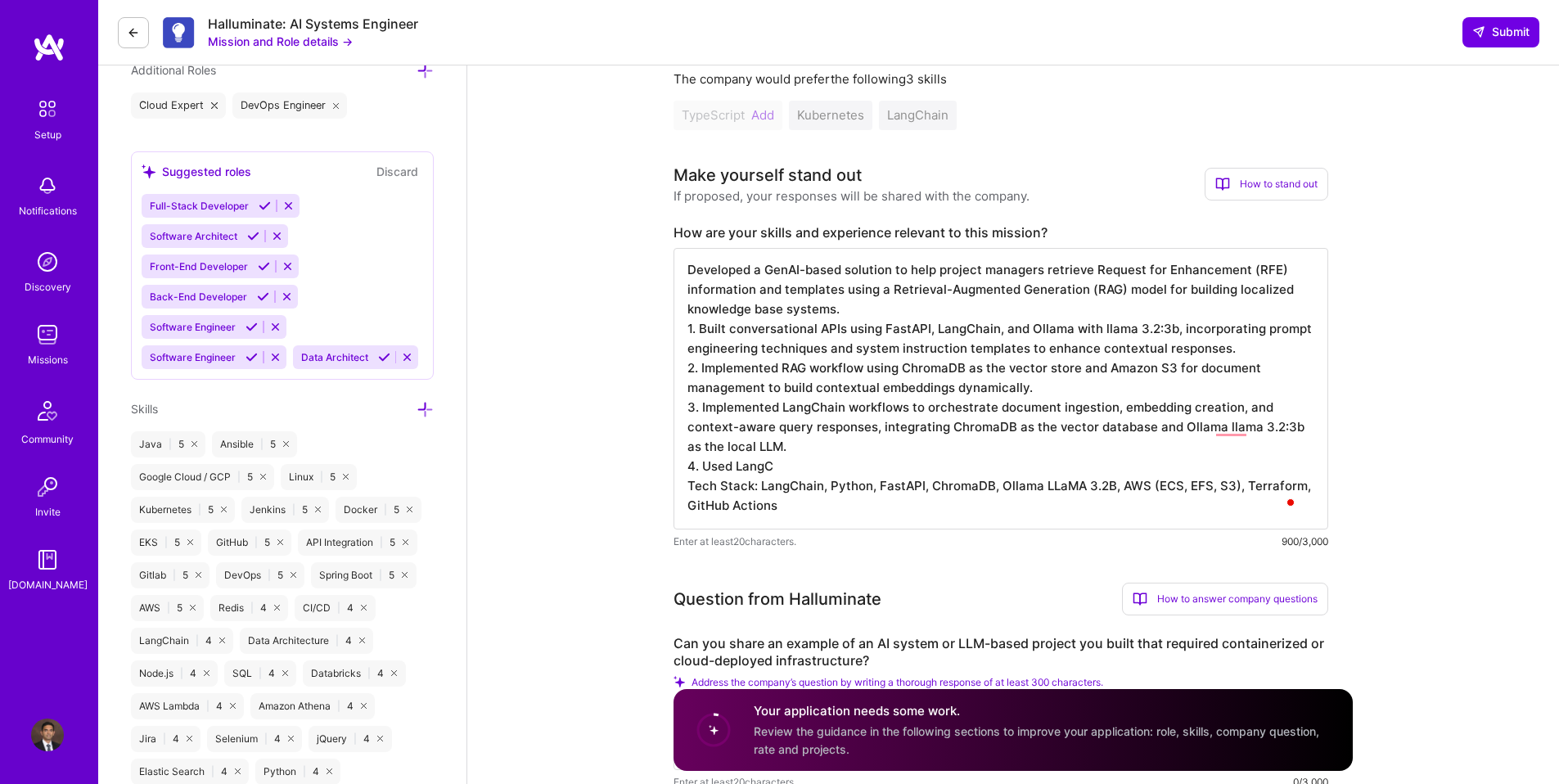
scroll to position [609, 0]
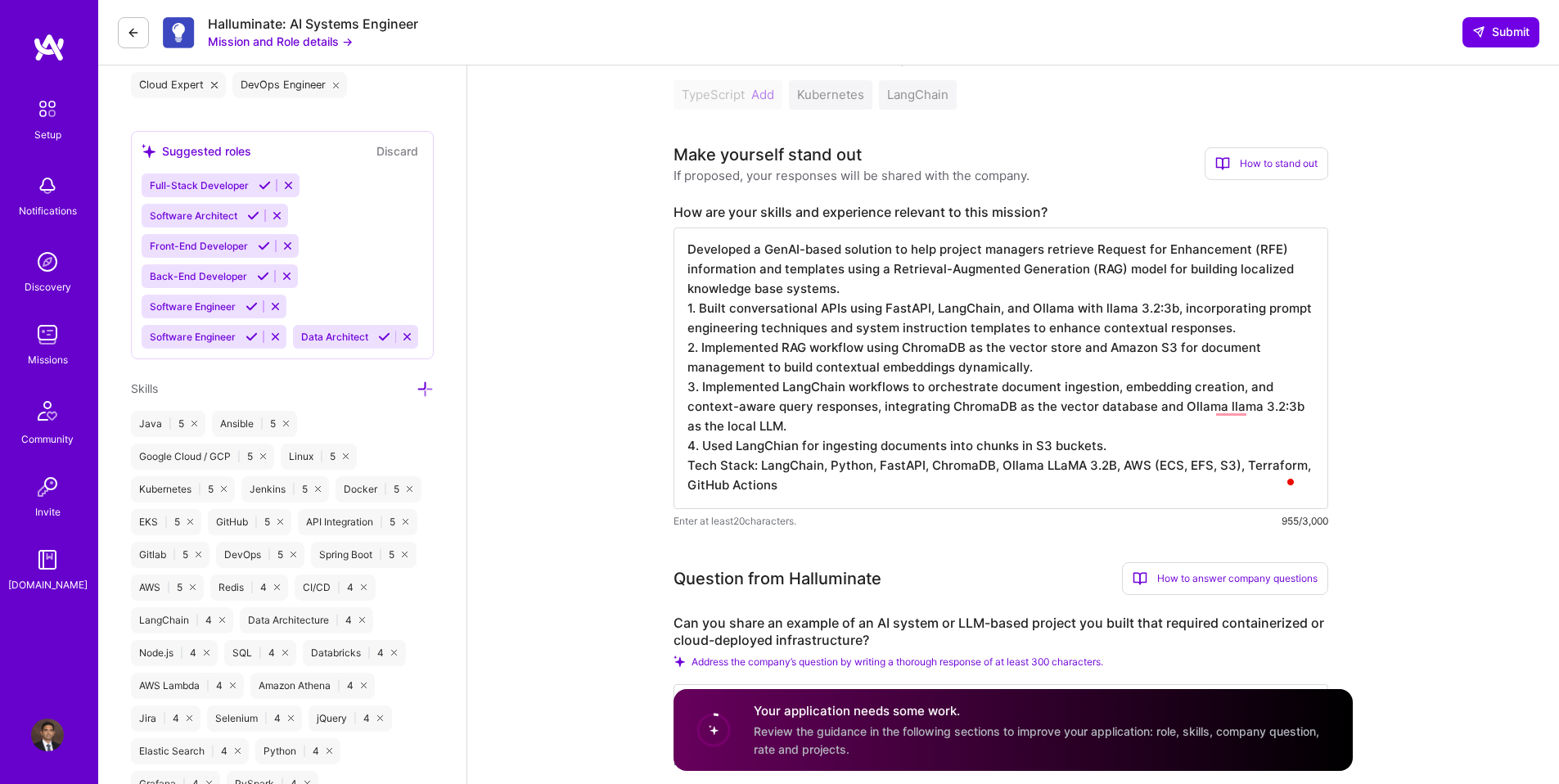
drag, startPoint x: 969, startPoint y: 444, endPoint x: 1012, endPoint y: 443, distance: 43.0
click at [1012, 443] on textarea "Developed a GenAI-based solution to help project managers retrieve Request for …" at bounding box center [1000, 368] width 654 height 282
click at [1108, 385] on textarea "Developed a GenAI-based solution to help project managers retrieve Request for …" at bounding box center [1000, 368] width 654 height 282
drag, startPoint x: 1097, startPoint y: 445, endPoint x: 702, endPoint y: 446, distance: 395.0
click at [702, 446] on textarea "Developed a GenAI-based solution to help project managers retrieve Request for …" at bounding box center [1000, 368] width 654 height 282
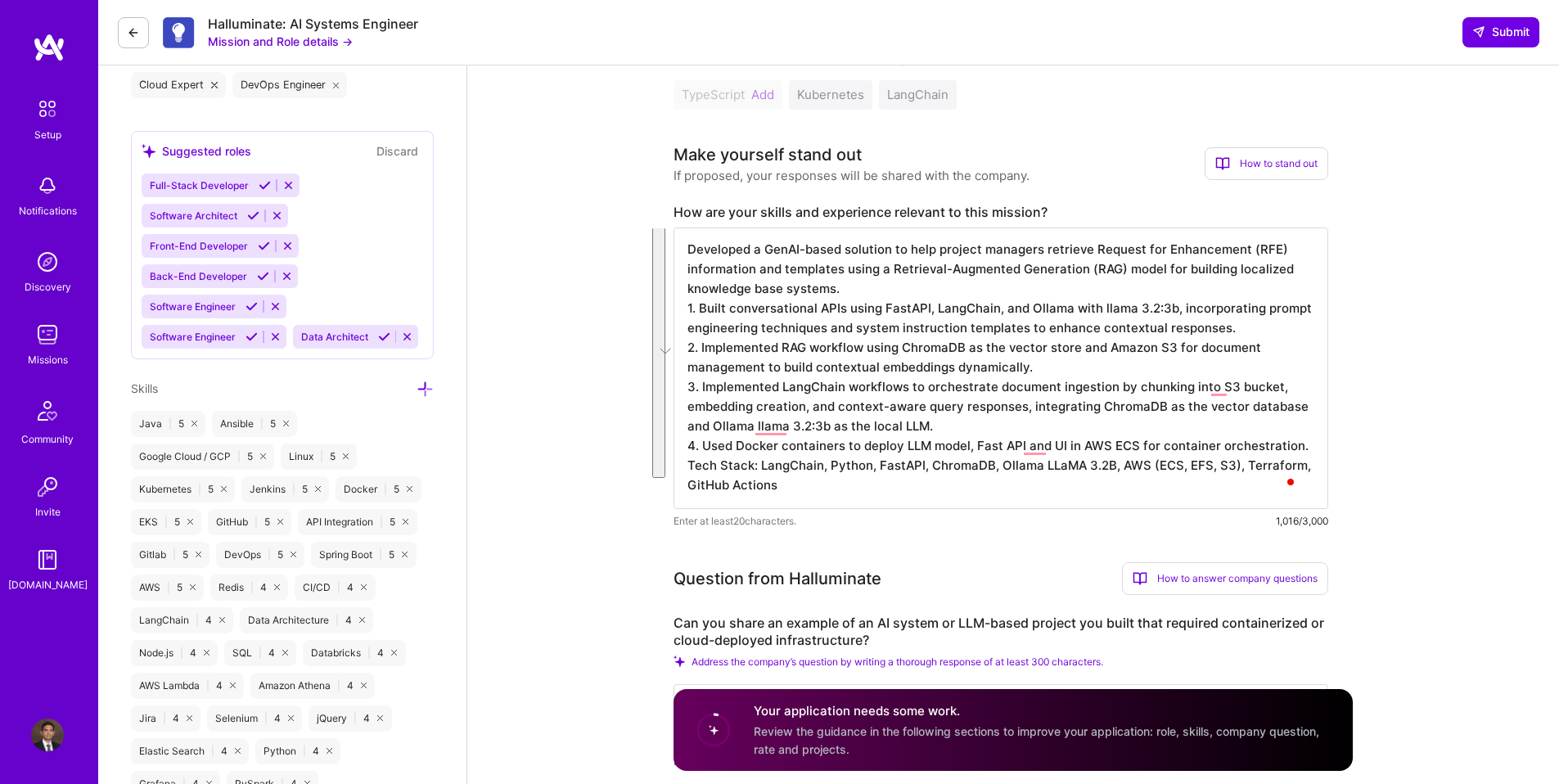
scroll to position [0, 0]
drag, startPoint x: 810, startPoint y: 490, endPoint x: 681, endPoint y: 239, distance: 282.2
click at [681, 239] on textarea "Developed a GenAI-based solution to help project managers retrieve Request for …" at bounding box center [1000, 368] width 654 height 282
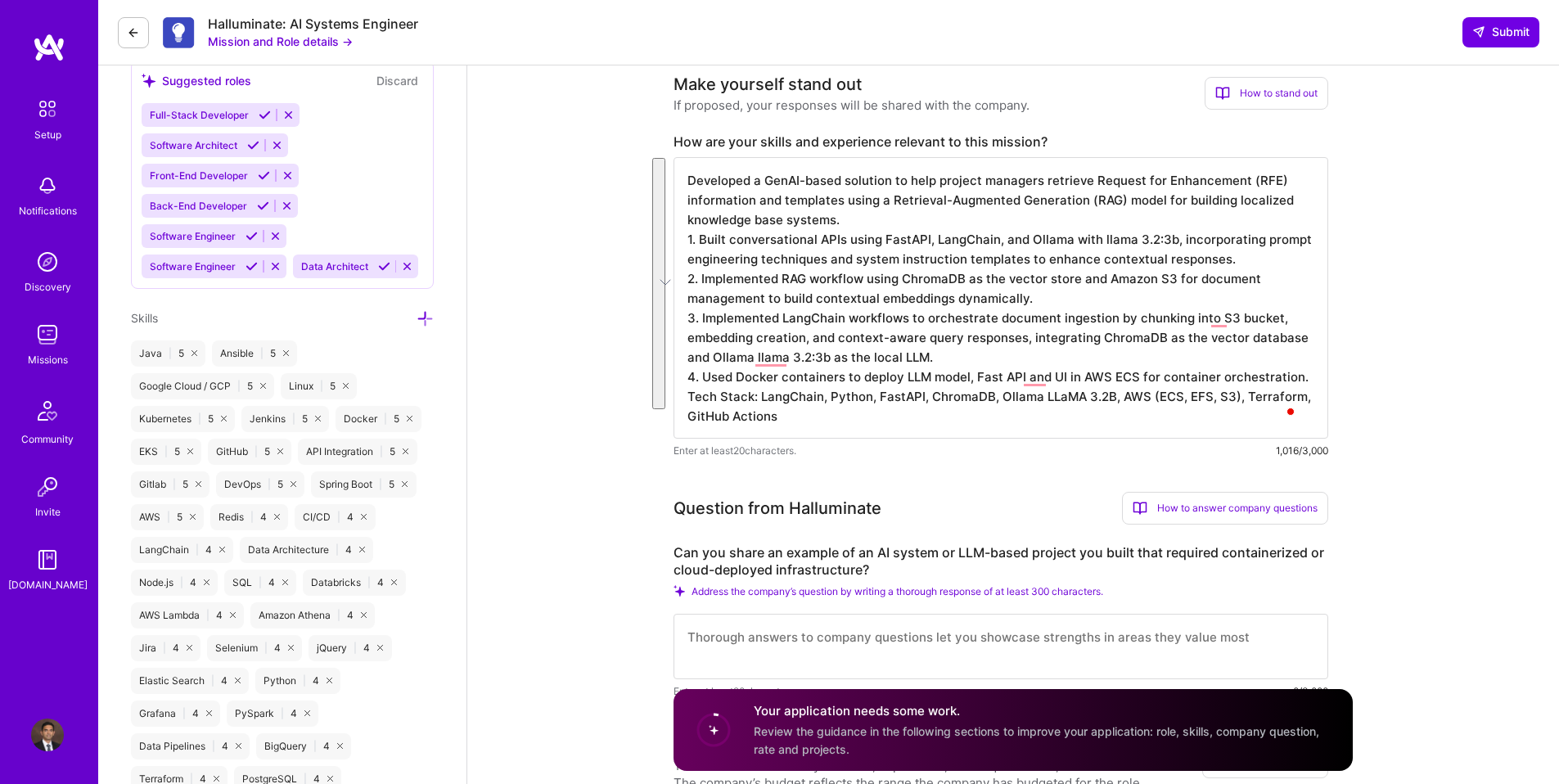
scroll to position [946, 0]
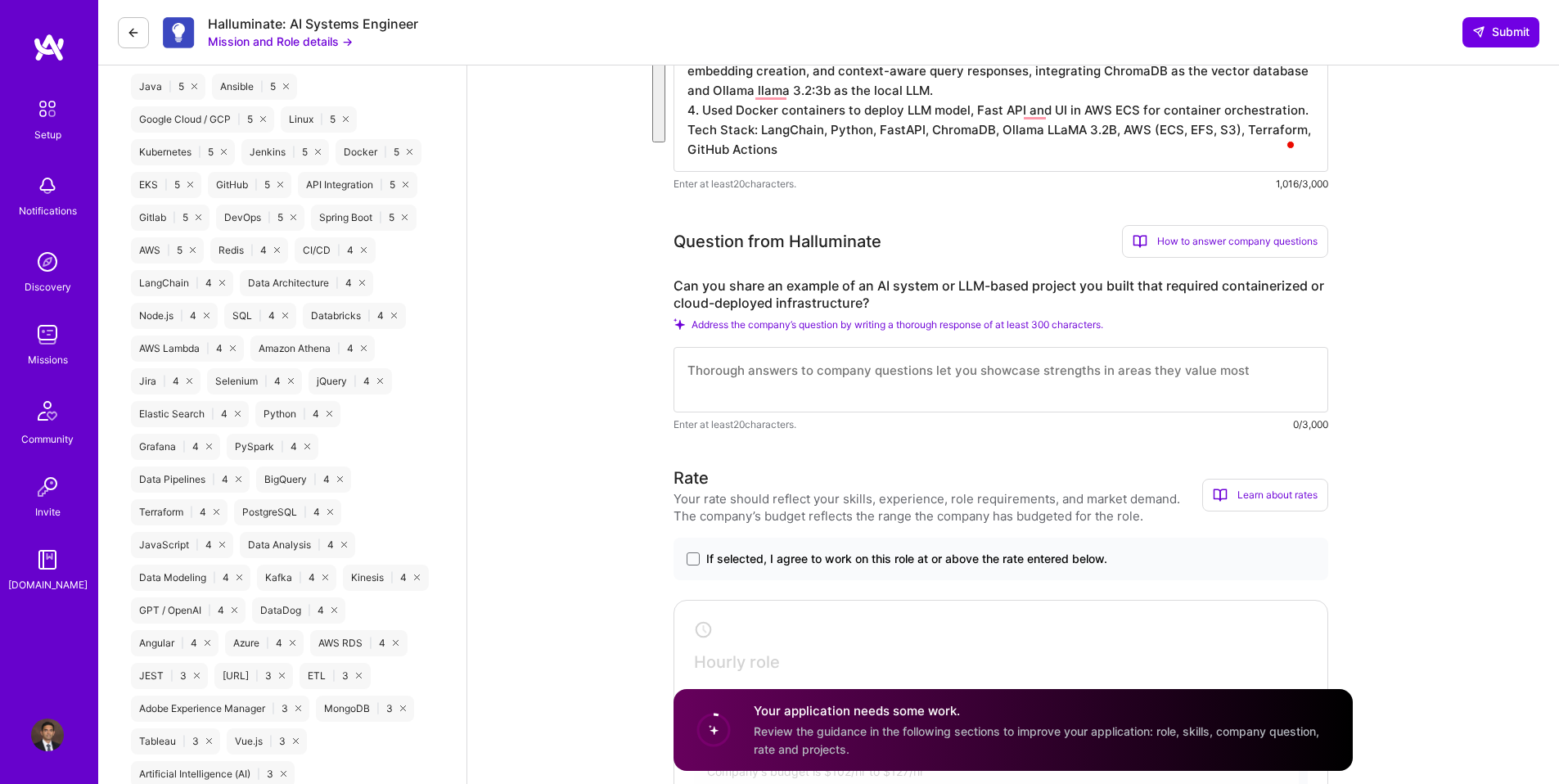
type textarea "Developed a GenAI-based solution to help project managers retrieve Request for …"
click at [790, 390] on textarea at bounding box center [1000, 379] width 654 height 66
paste textarea "Developed a GenAI-based solution to help project managers retrieve Request for …"
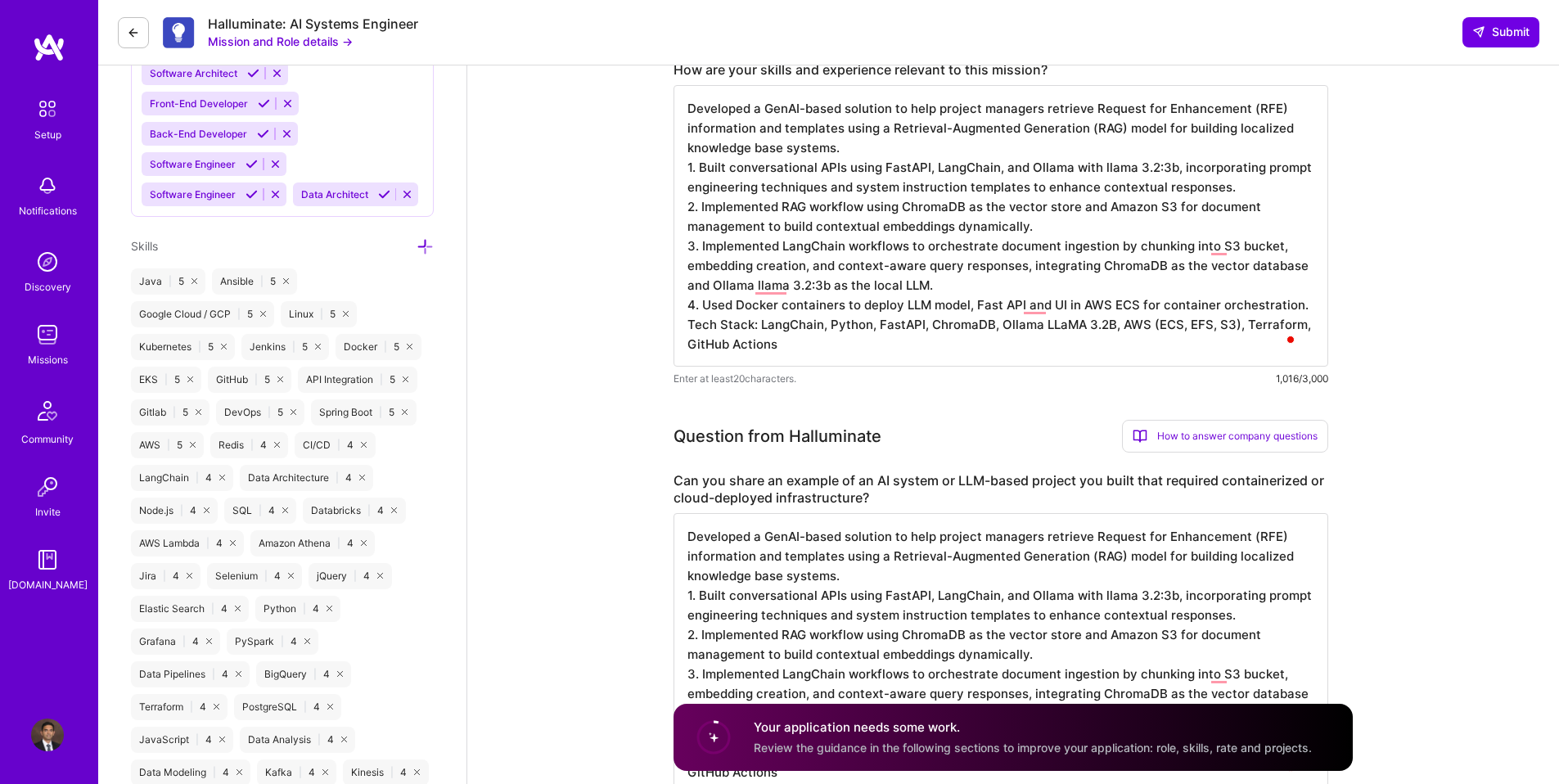
scroll to position [533, 0]
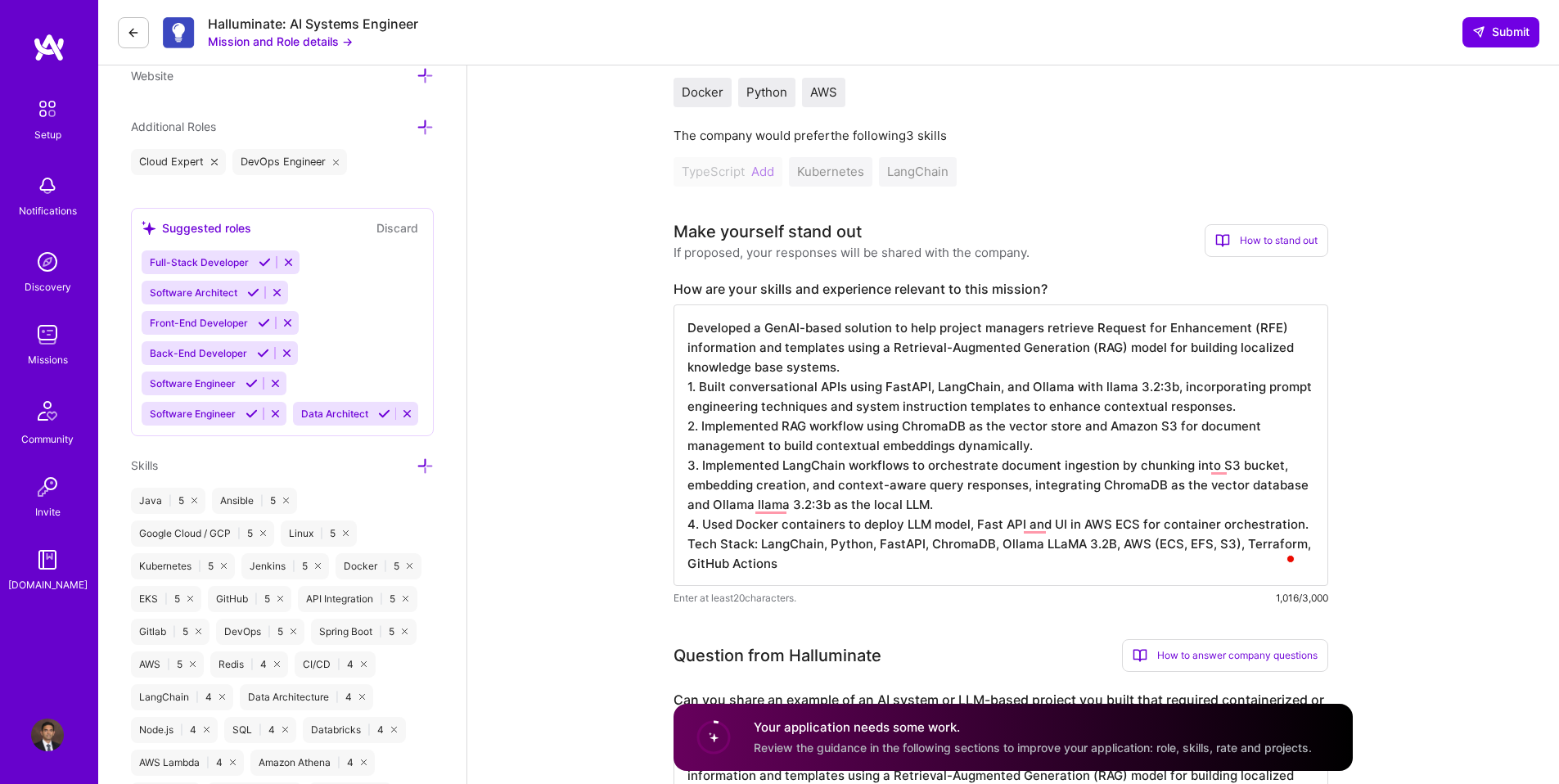
type textarea "Developed a GenAI-based solution to help project managers retrieve Request for …"
drag, startPoint x: 812, startPoint y: 565, endPoint x: 689, endPoint y: 331, distance: 264.4
click at [689, 331] on textarea "Developed a GenAI-based solution to help project managers retrieve Request for …" at bounding box center [1000, 445] width 654 height 282
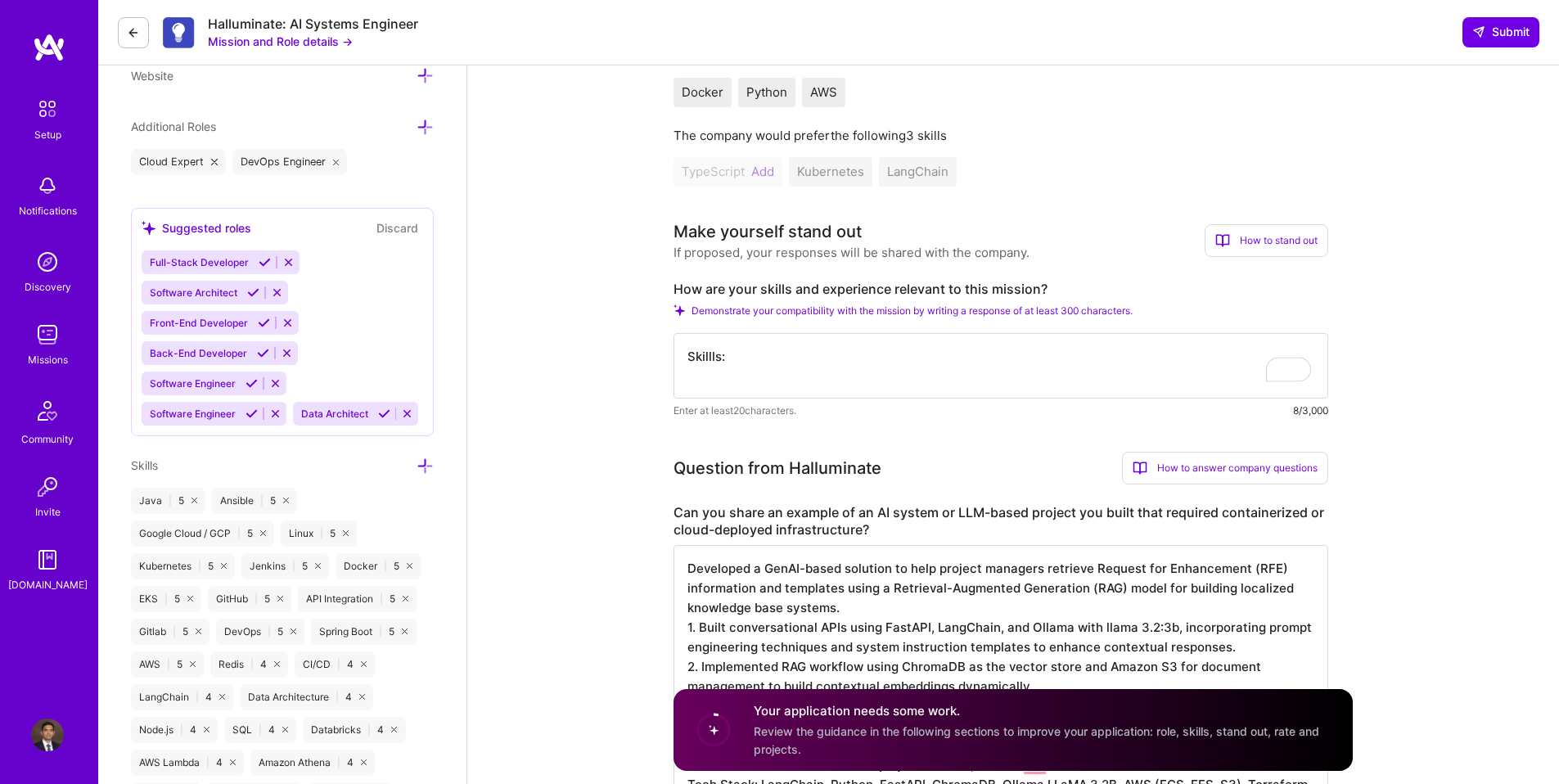
type textarea "Skillls:"
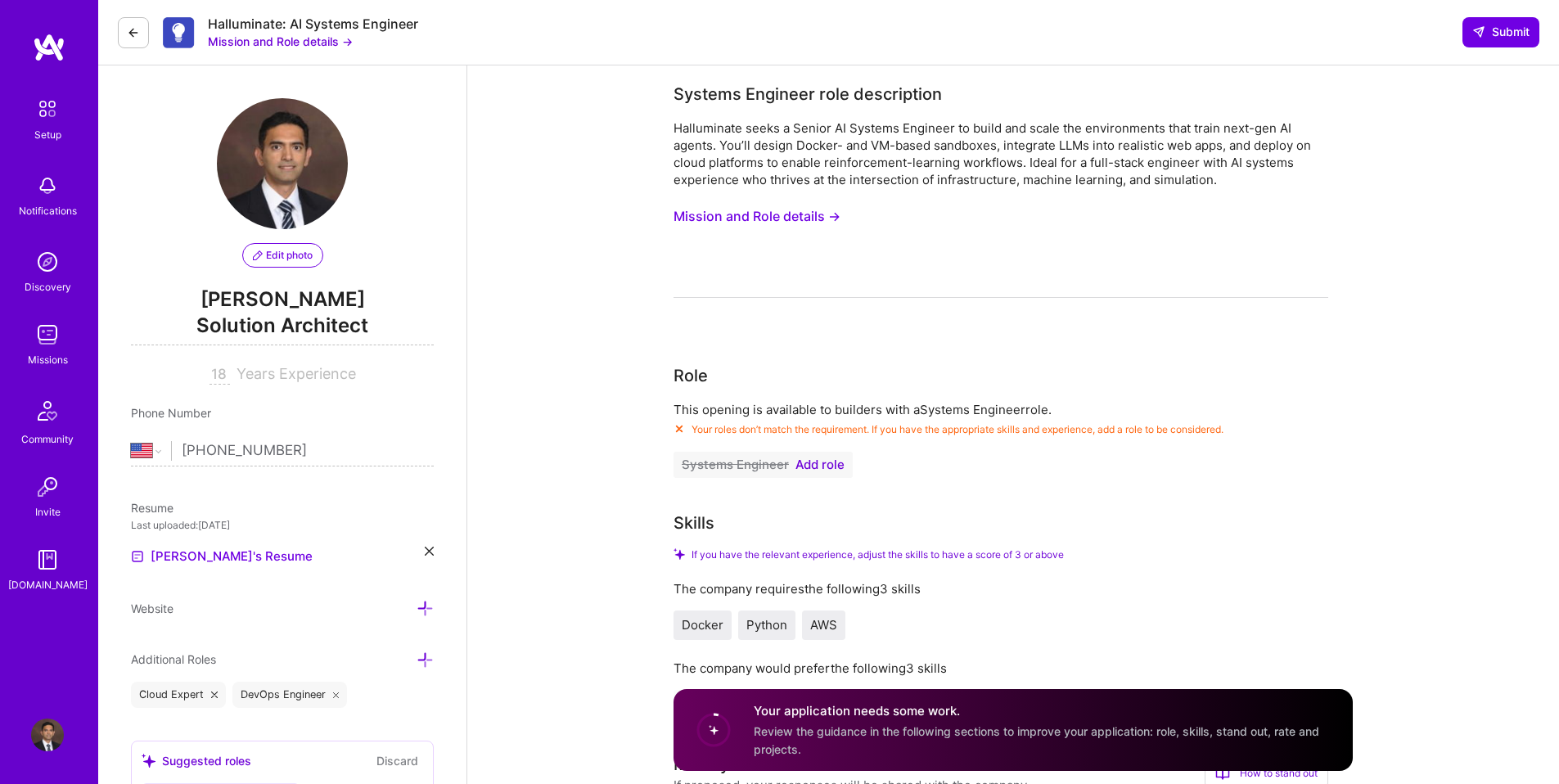
select select "US"
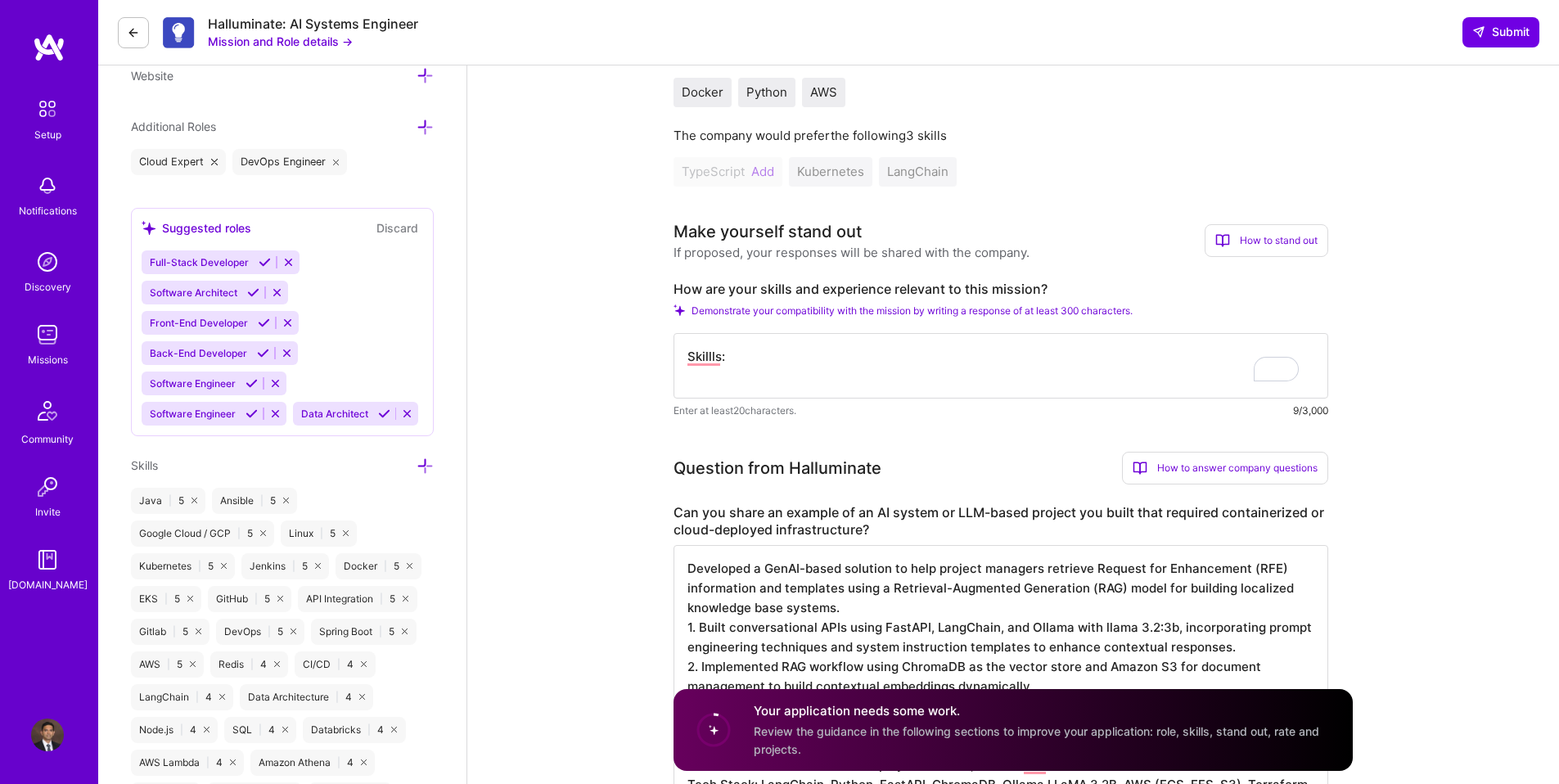
click at [716, 363] on textarea "Skillls:" at bounding box center [1000, 365] width 654 height 66
drag, startPoint x: 282, startPoint y: 25, endPoint x: 203, endPoint y: 19, distance: 79.2
click at [203, 19] on div "Halluminate: AI Systems Engineer Mission and Role details →" at bounding box center [268, 32] width 300 height 34
copy div "Halluminate"
click at [766, 363] on textarea "Skills:" at bounding box center [1000, 365] width 654 height 66
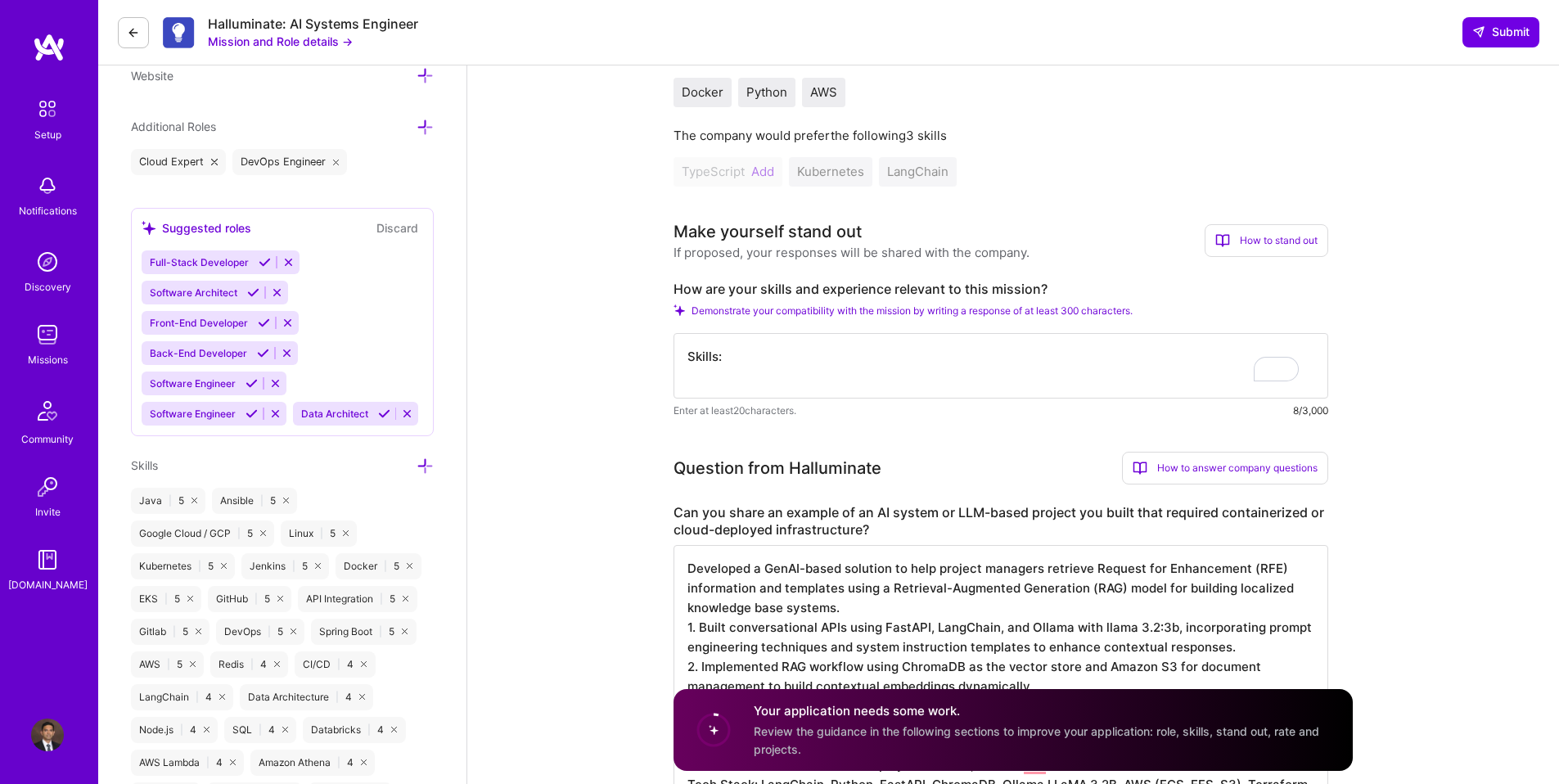
drag, startPoint x: 767, startPoint y: 363, endPoint x: 698, endPoint y: 342, distance: 72.1
click at [698, 342] on textarea "Skills:" at bounding box center [1000, 365] width 654 height 66
paste textarea "Dear Hiring Manager, I am excited to apply for the AI System Engineer position …"
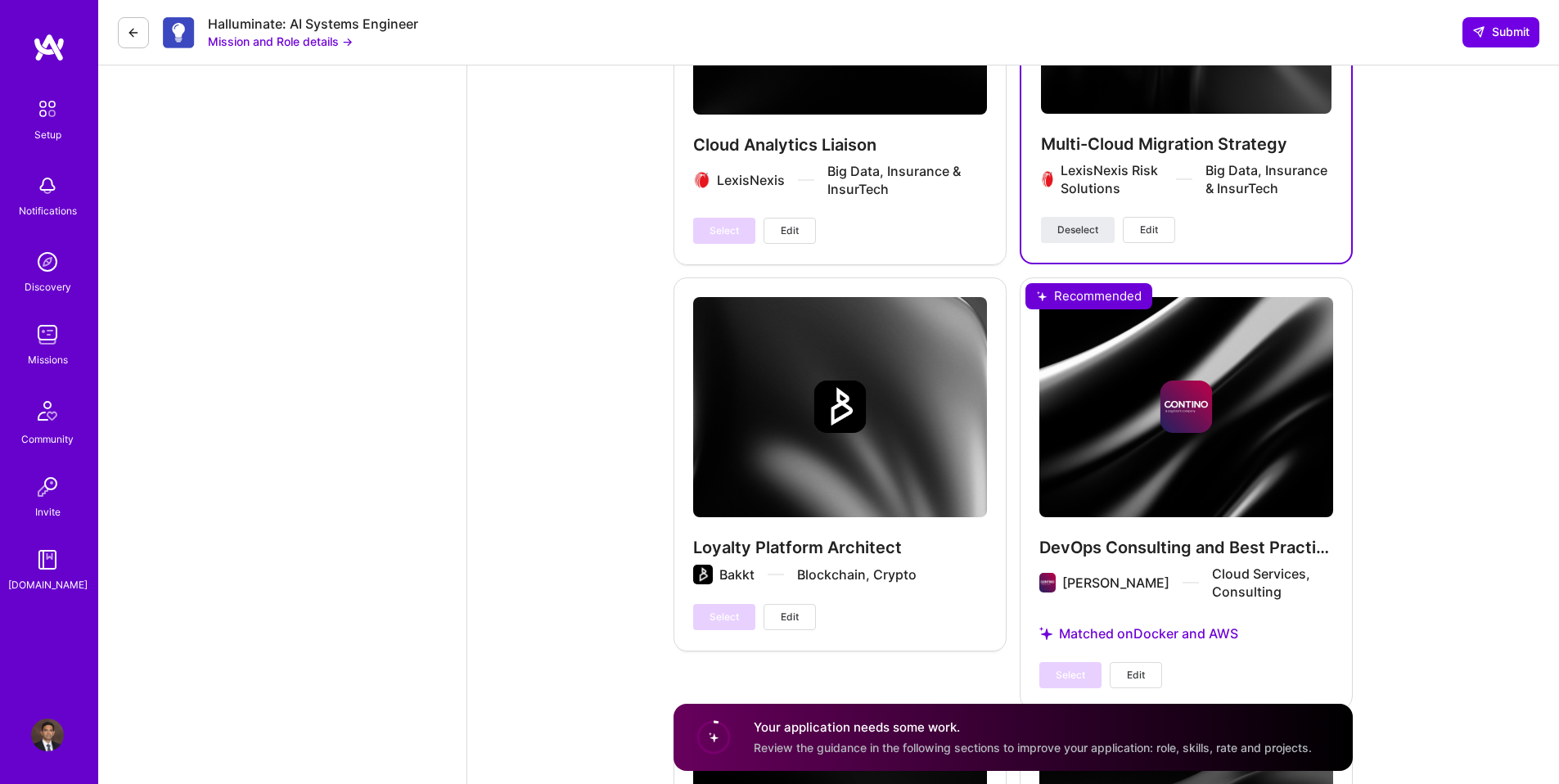
scroll to position [4895, 0]
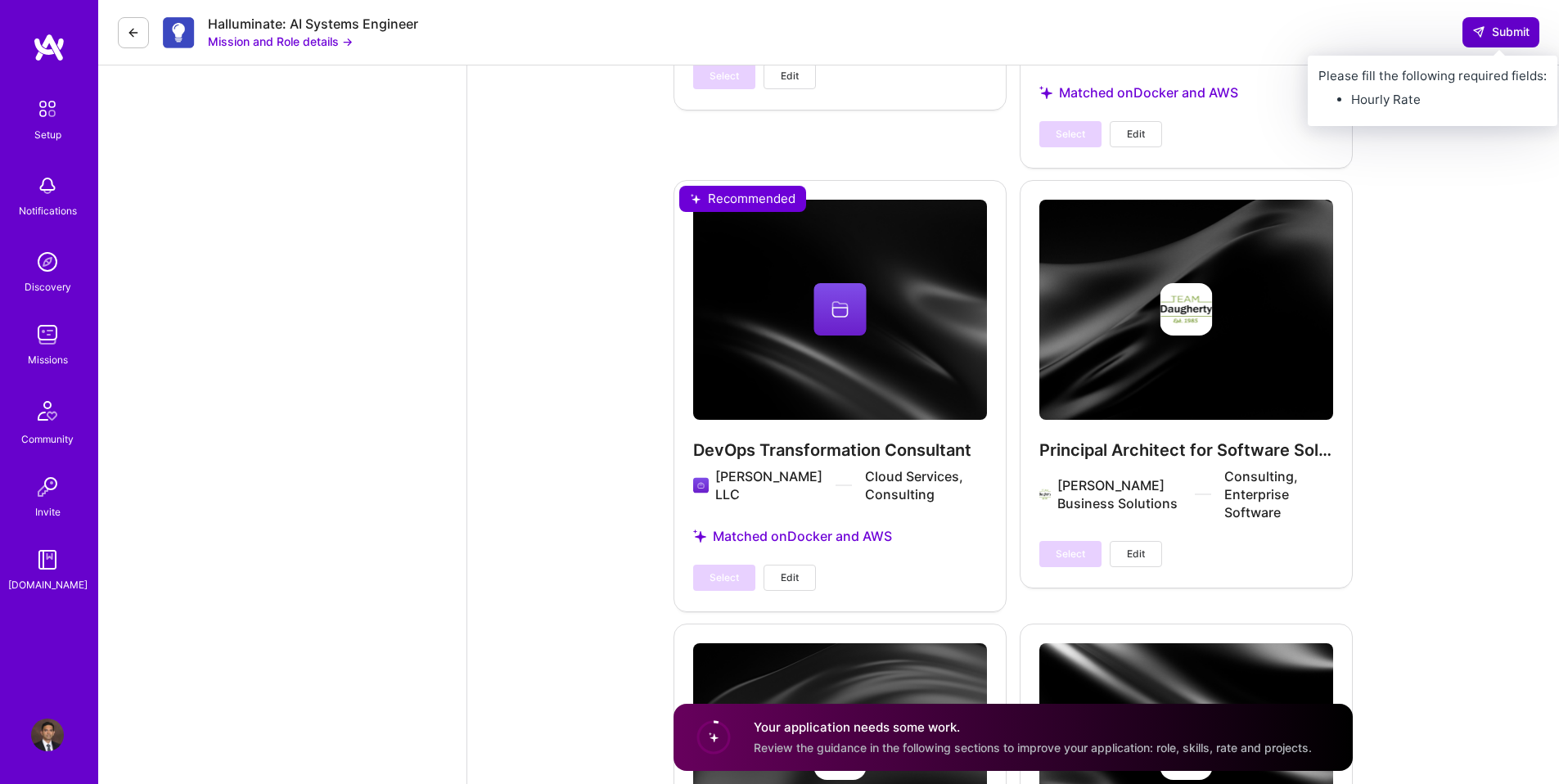
type textarea "Dear Hiring Manager, I am excited to apply for the AI System Engineer position …"
click at [1483, 24] on span "Submit" at bounding box center [1500, 32] width 57 height 17
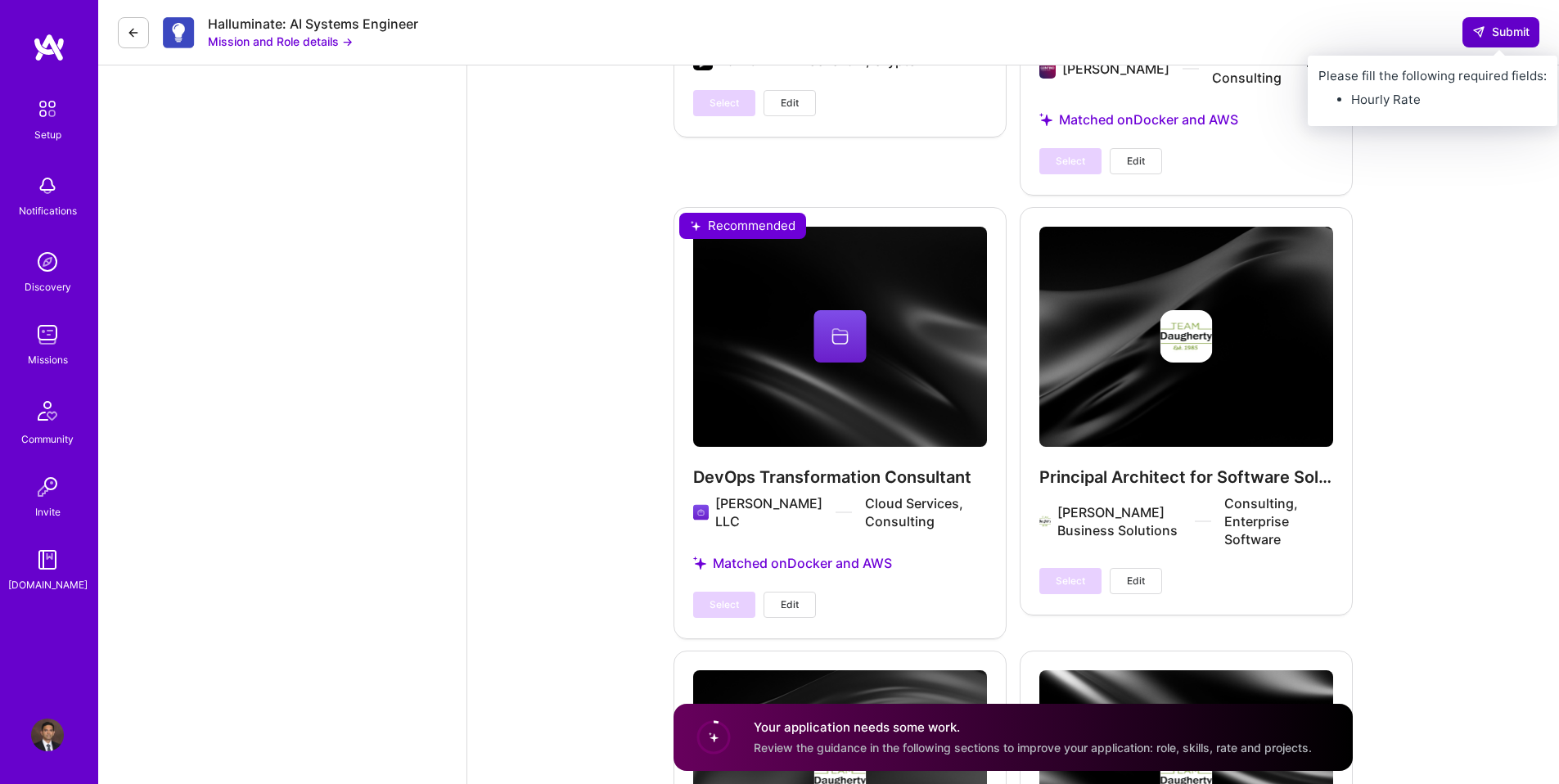
click at [1489, 39] on span "Submit" at bounding box center [1500, 32] width 57 height 17
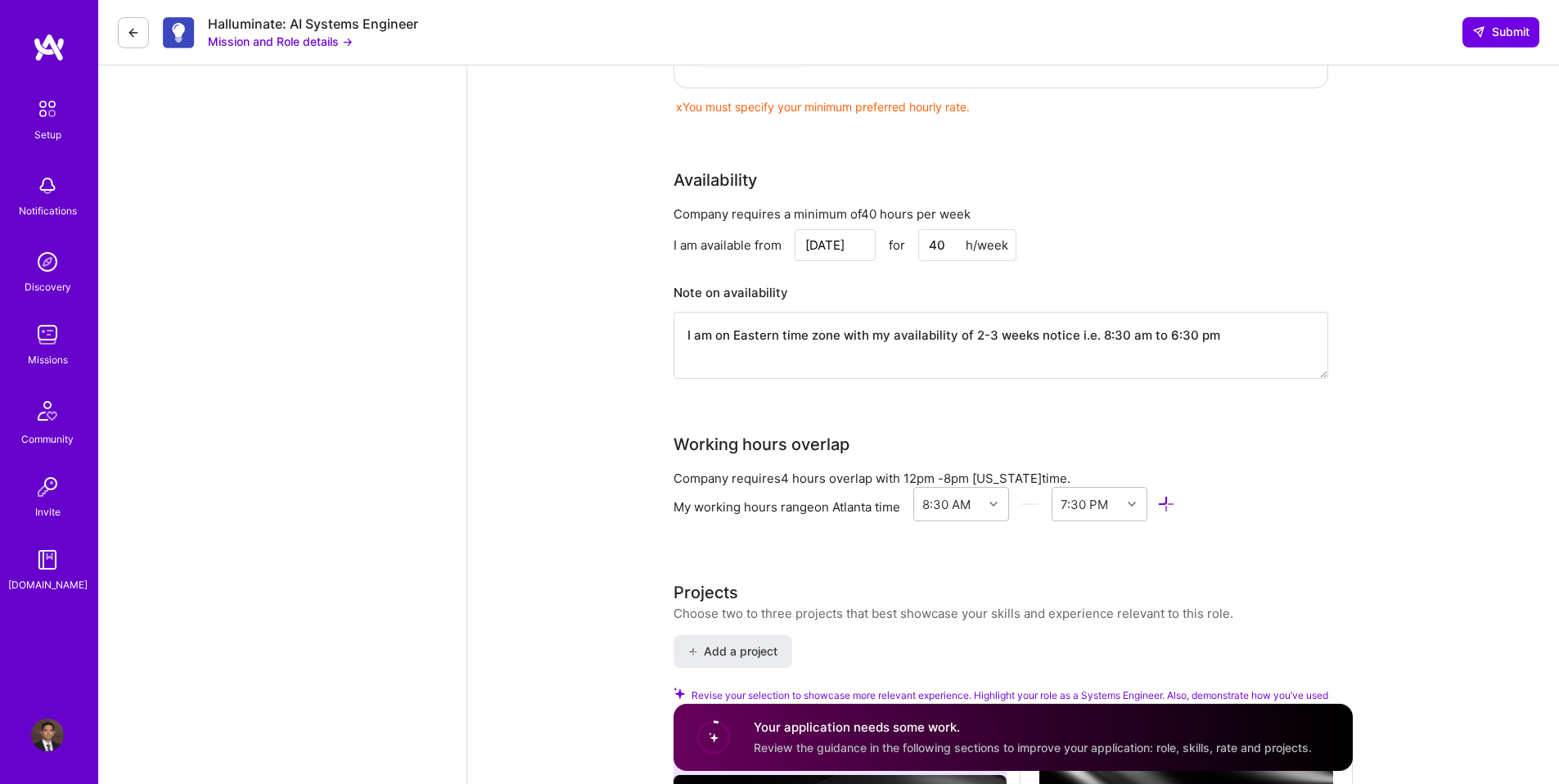
scroll to position [1795, 0]
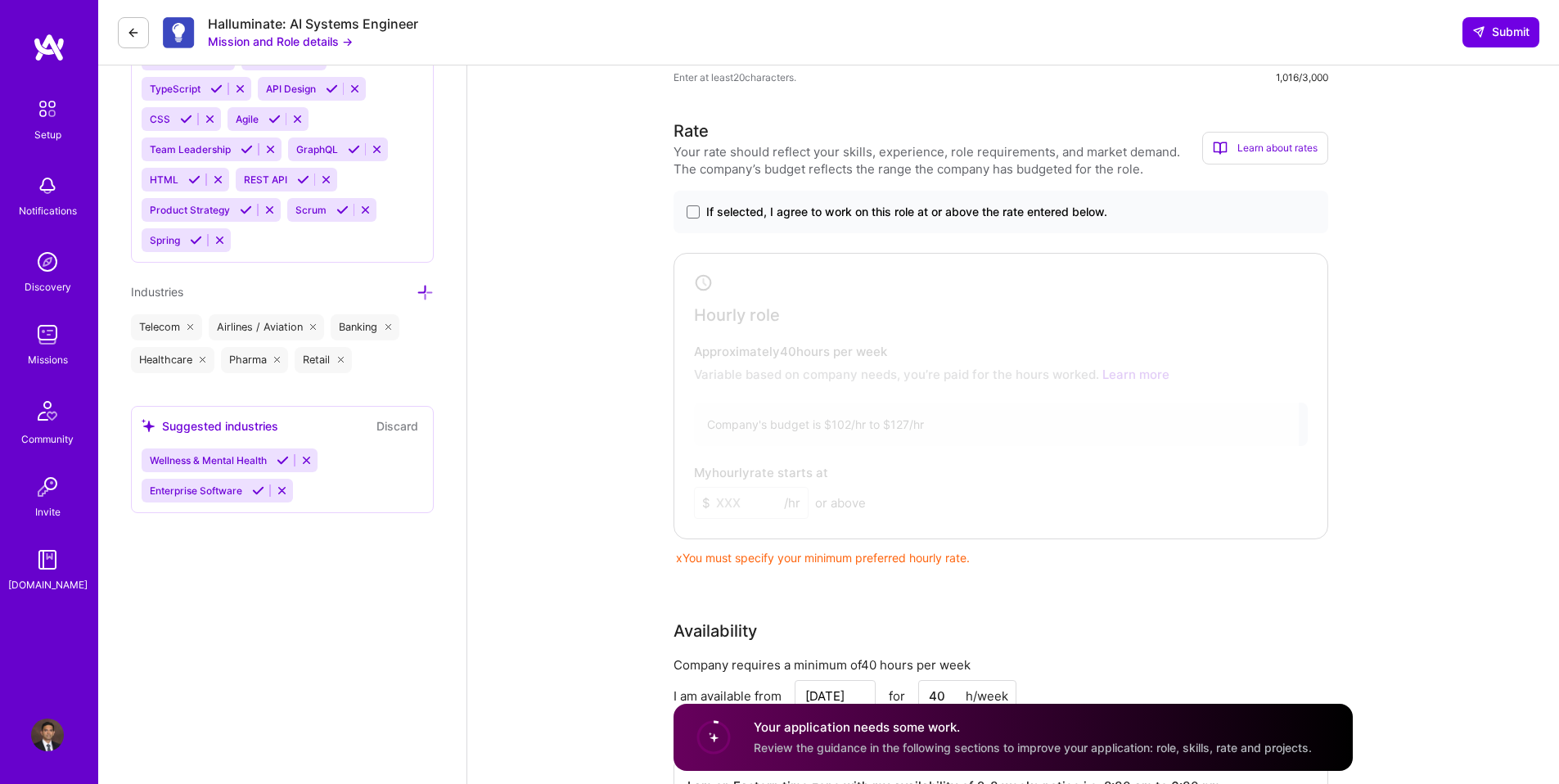
click at [698, 219] on label "If selected, I agree to work on this role at or above the rate entered below." at bounding box center [1001, 212] width 629 height 17
click at [0, 0] on input "If selected, I agree to work on this role at or above the rate entered below." at bounding box center [0, 0] width 0 height 0
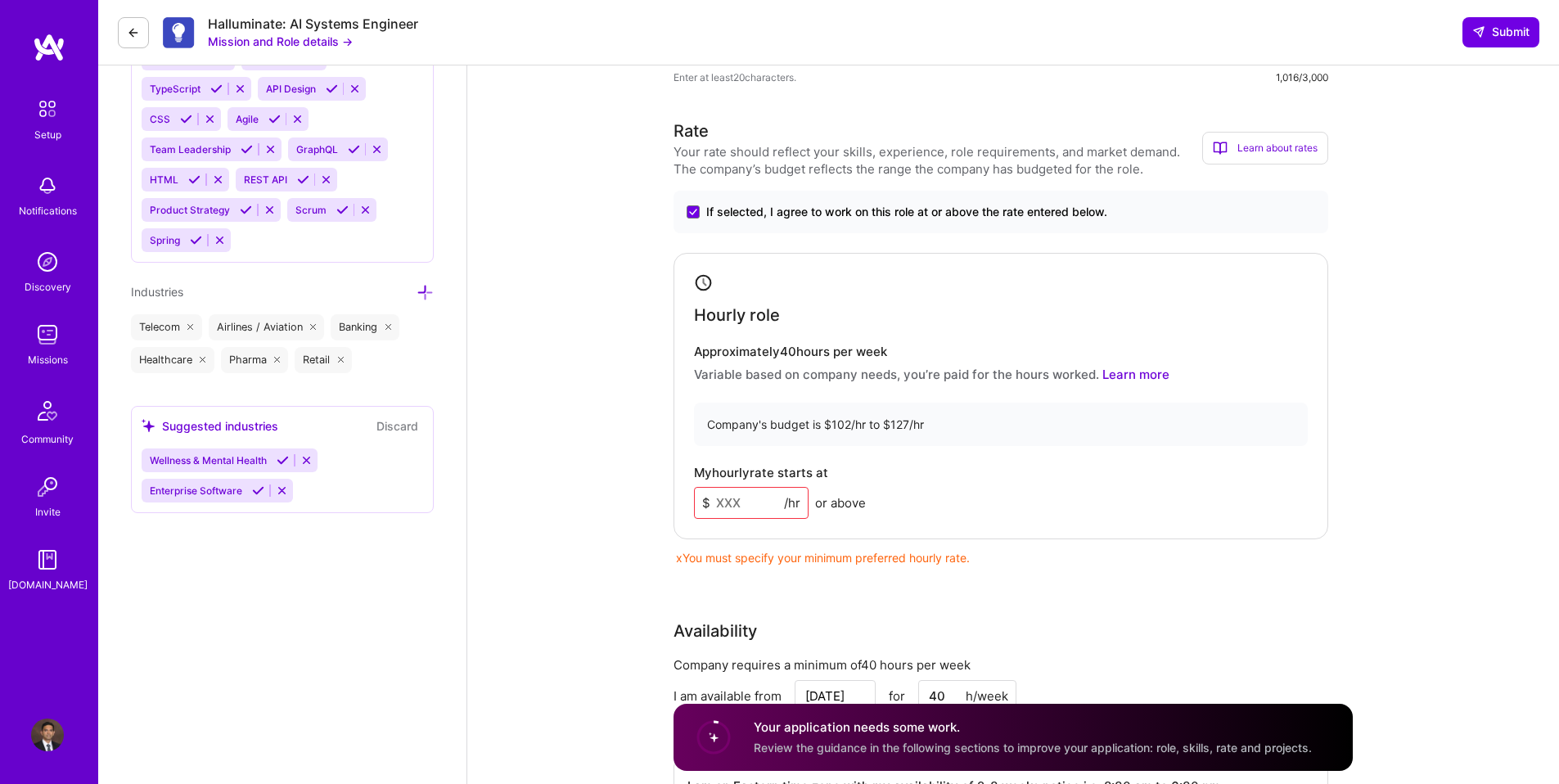
click at [733, 507] on input at bounding box center [751, 502] width 114 height 32
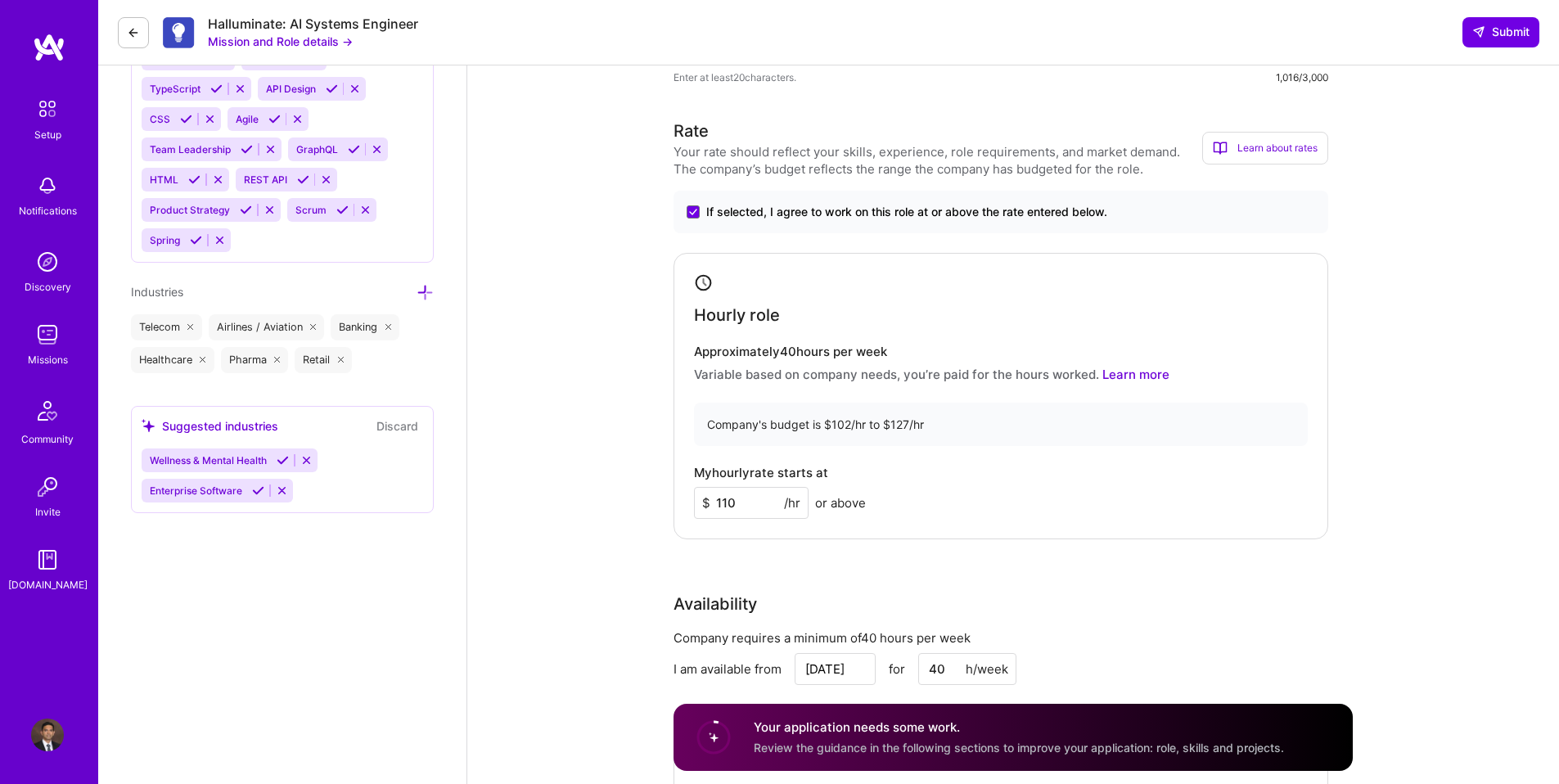
type input "110"
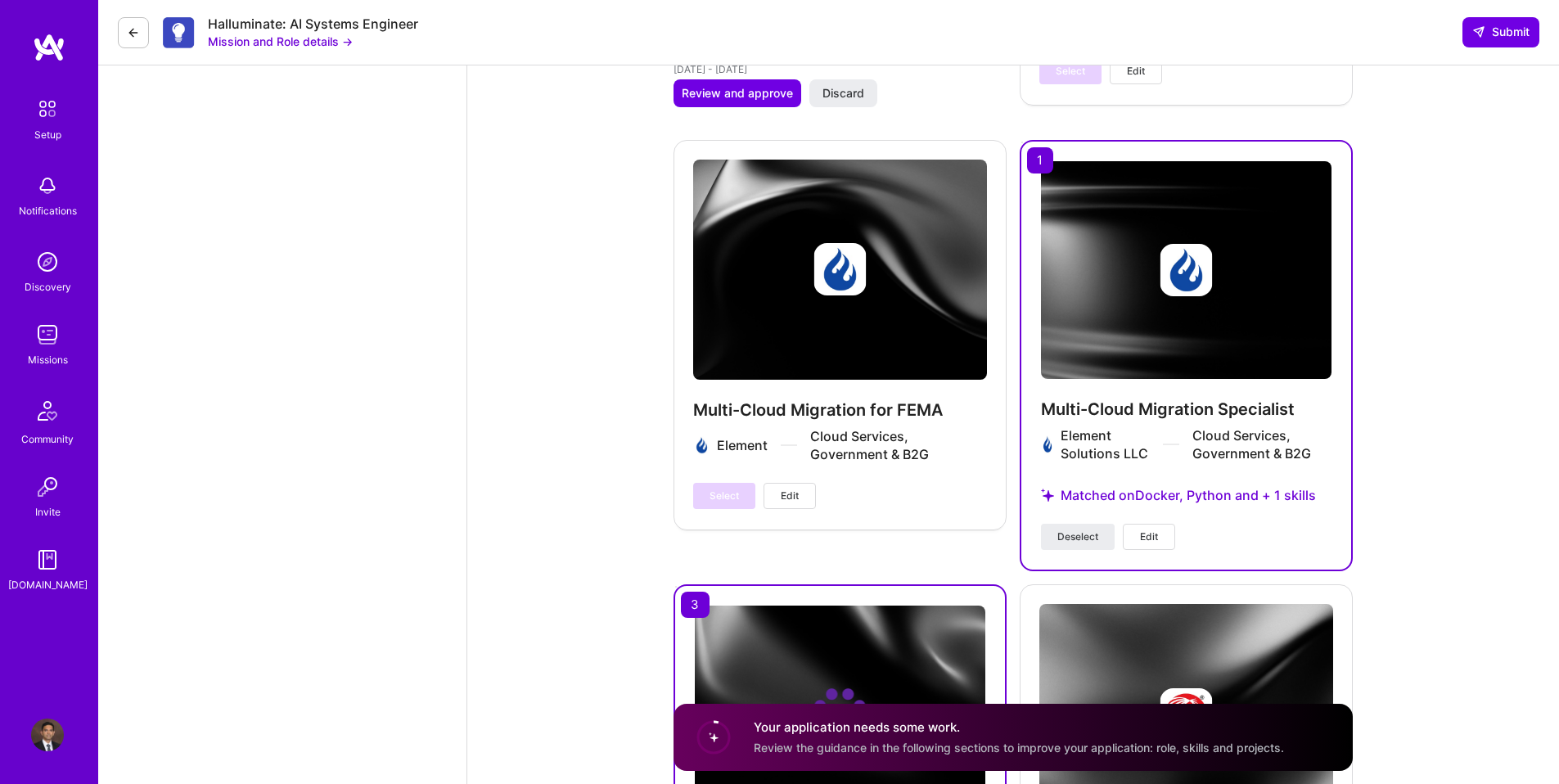
scroll to position [3287, 0]
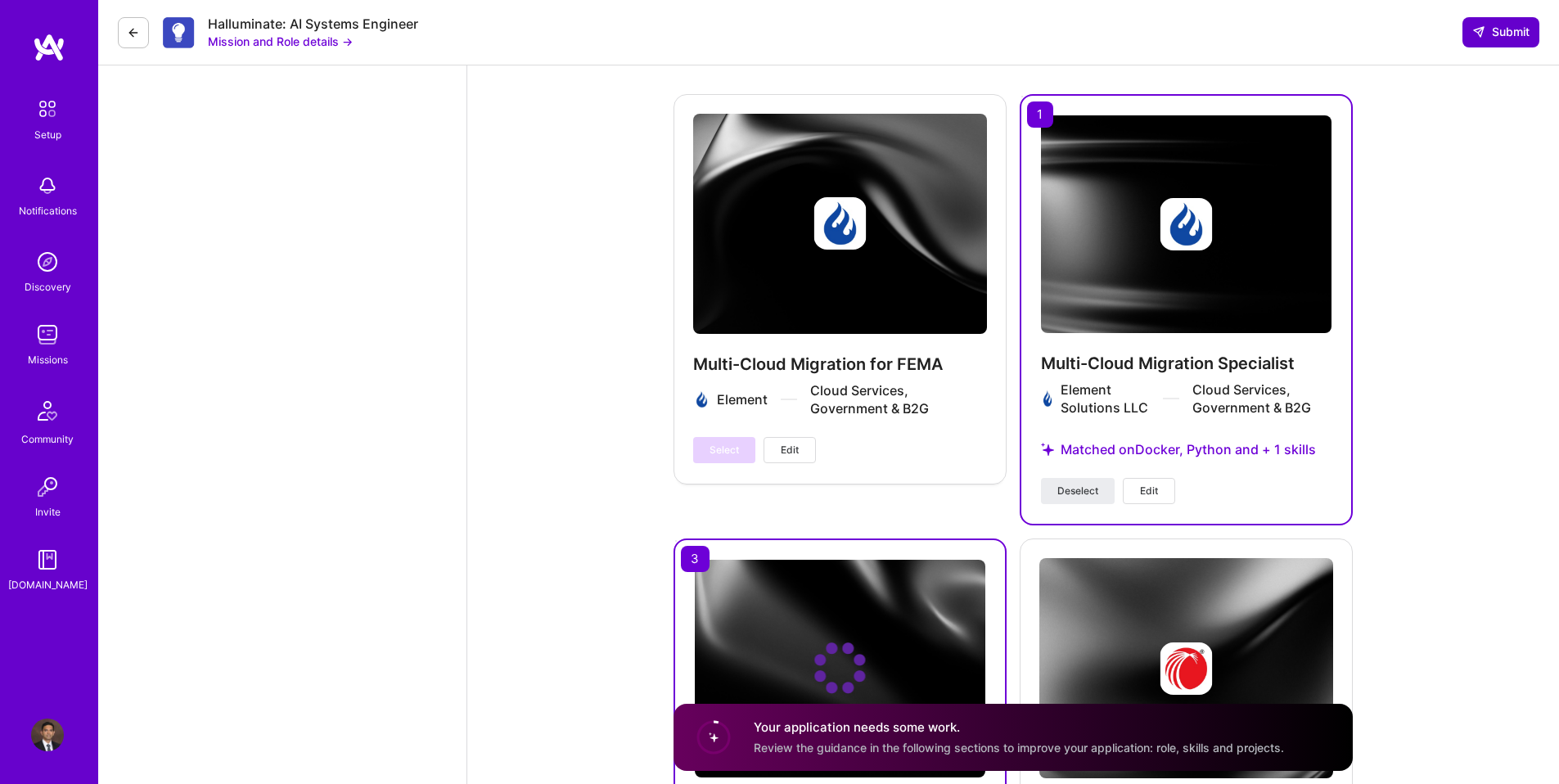
click at [1483, 39] on span "Submit" at bounding box center [1500, 32] width 57 height 17
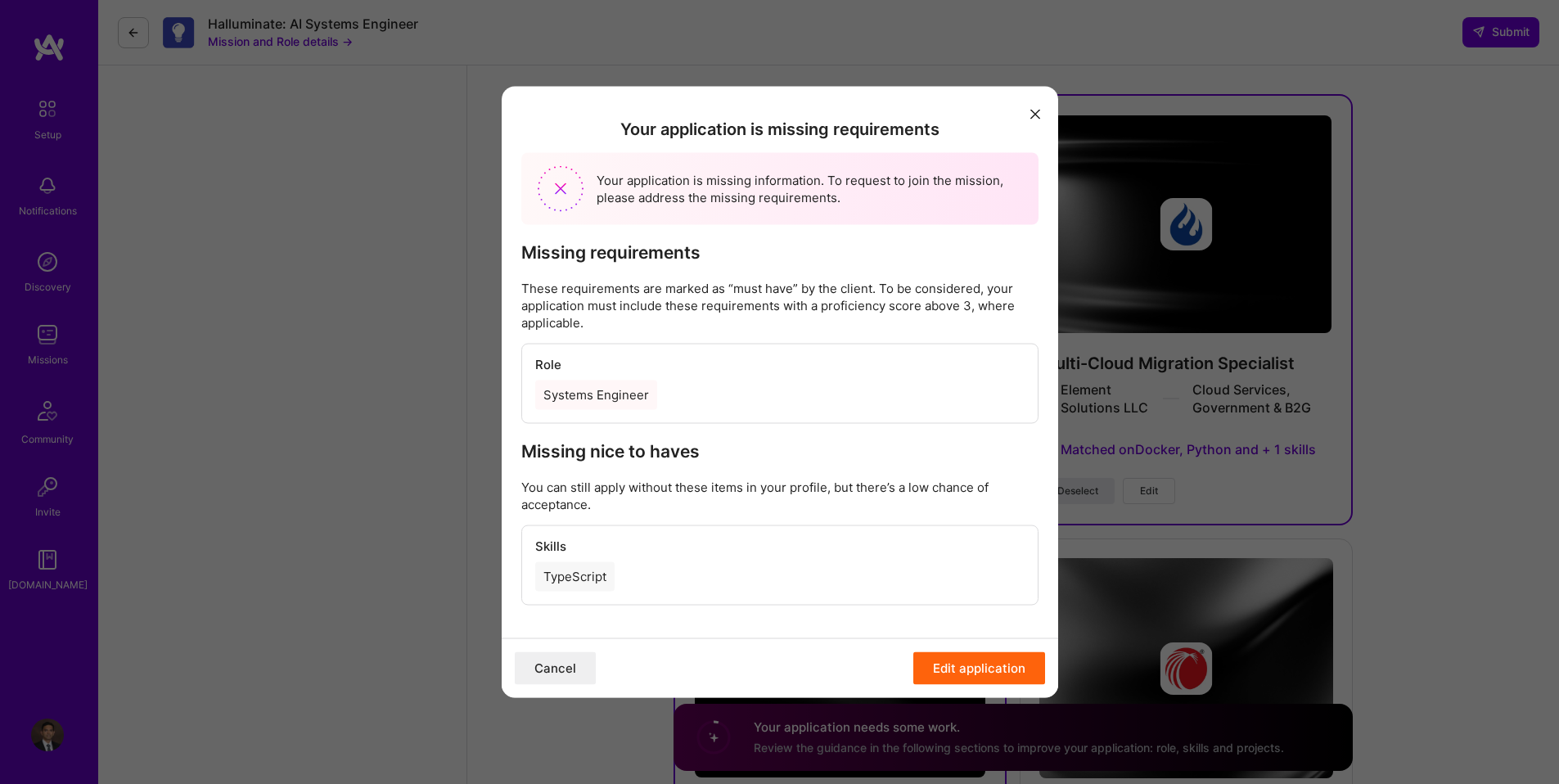
click at [1034, 119] on icon "modal" at bounding box center [1035, 113] width 10 height 10
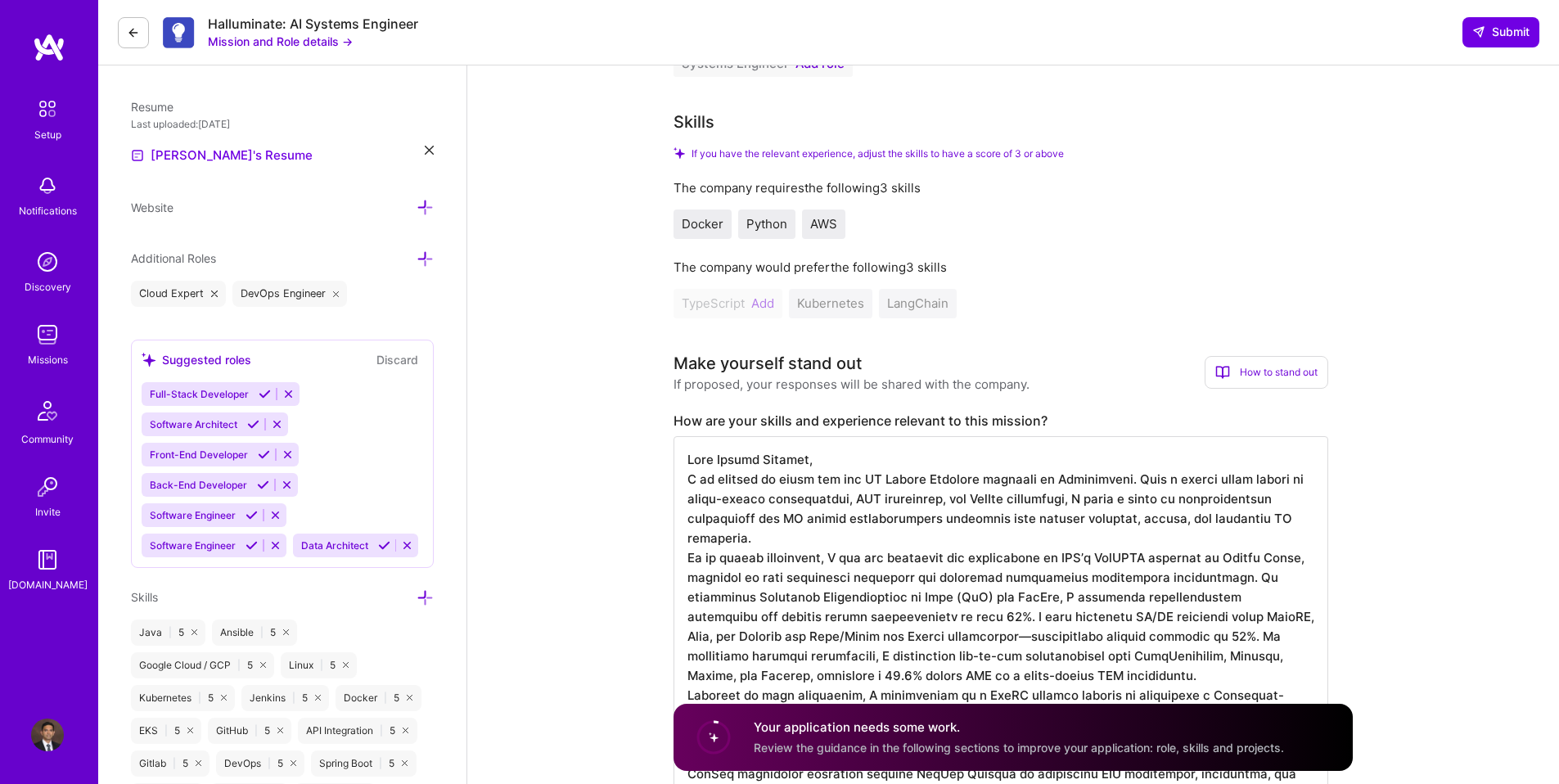
scroll to position [466, 0]
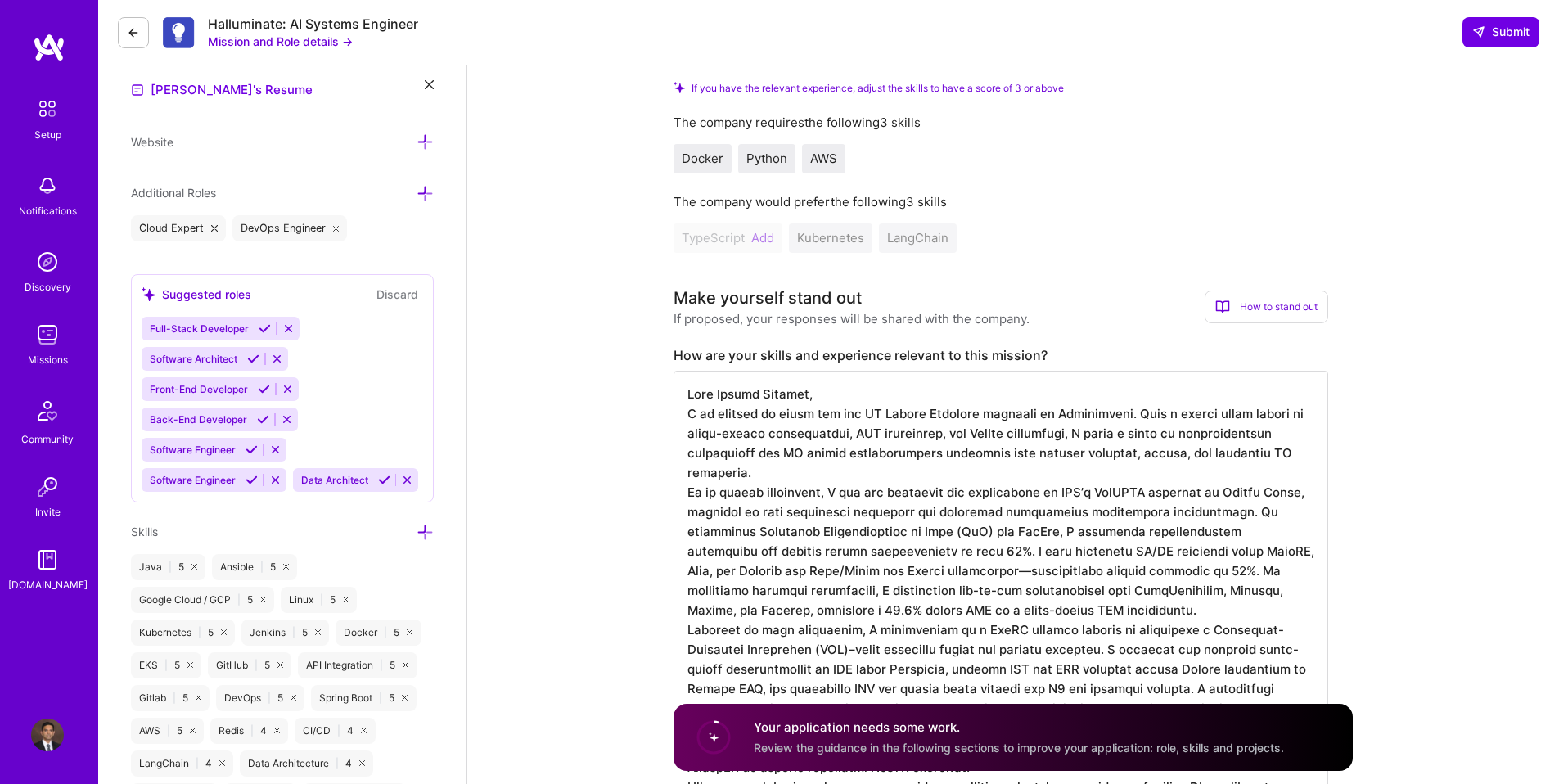
click at [213, 326] on span "Full-Stack Developer" at bounding box center [199, 328] width 99 height 12
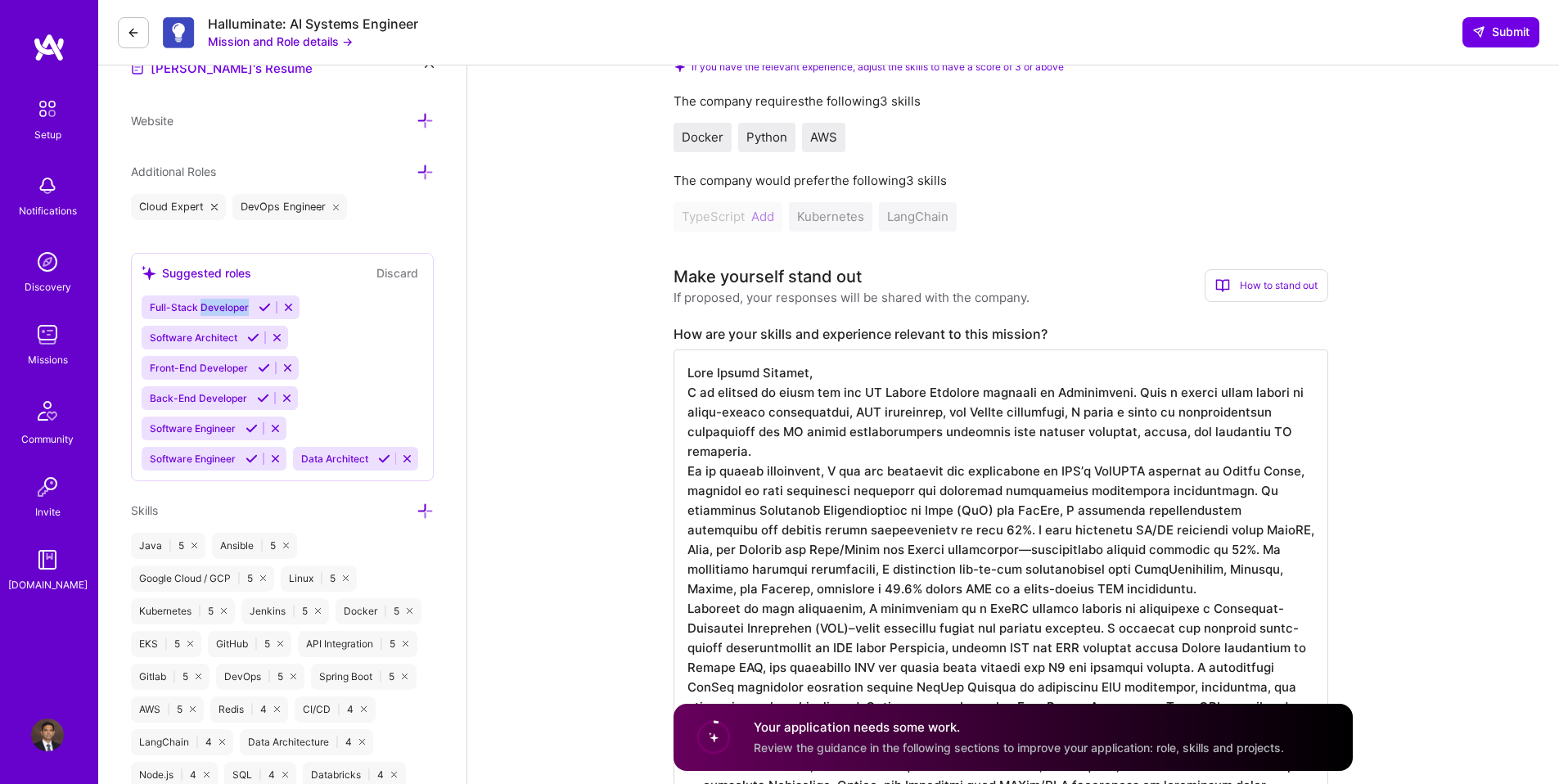
scroll to position [492, 0]
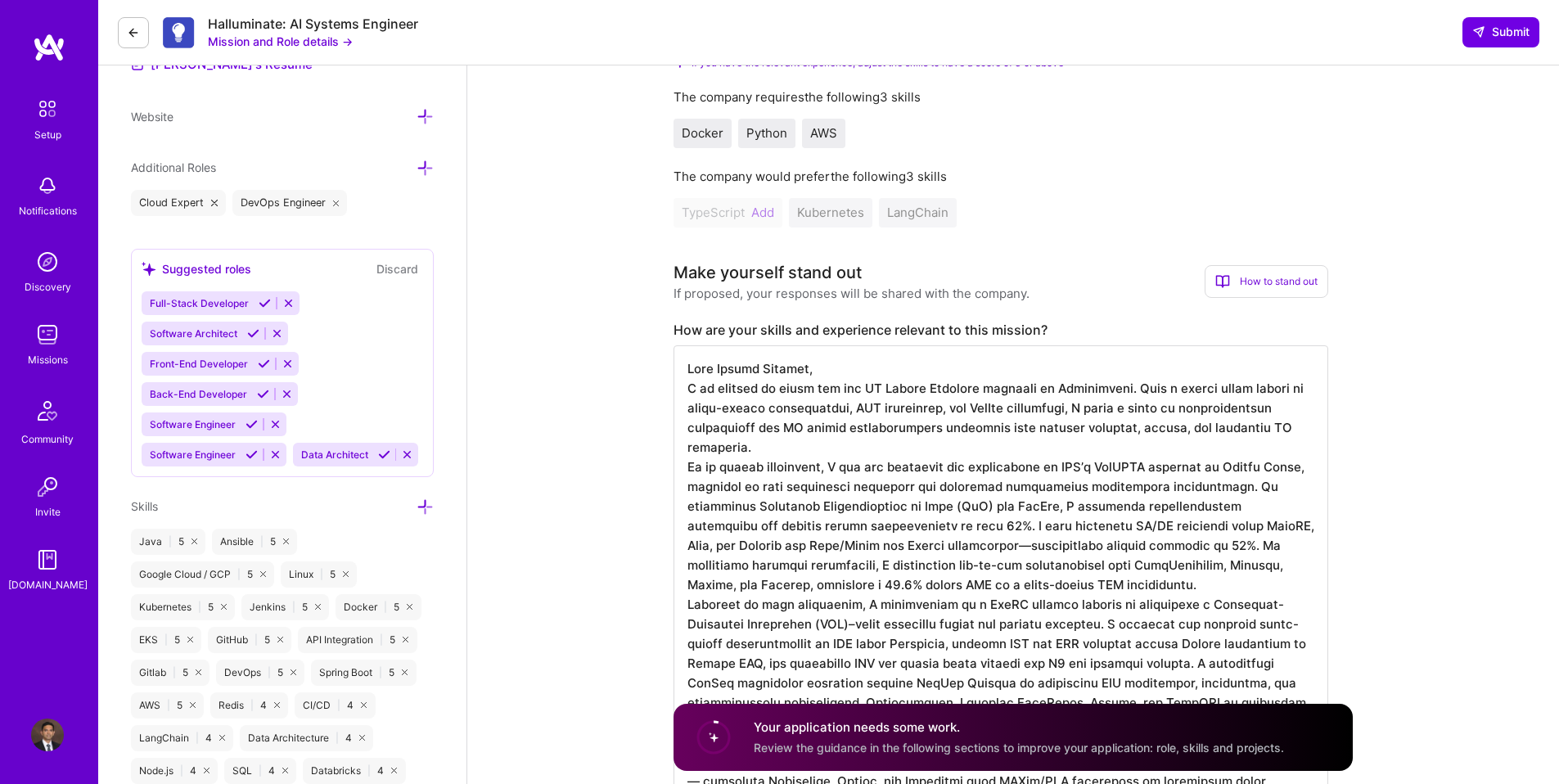
click at [426, 507] on icon at bounding box center [425, 507] width 18 height 18
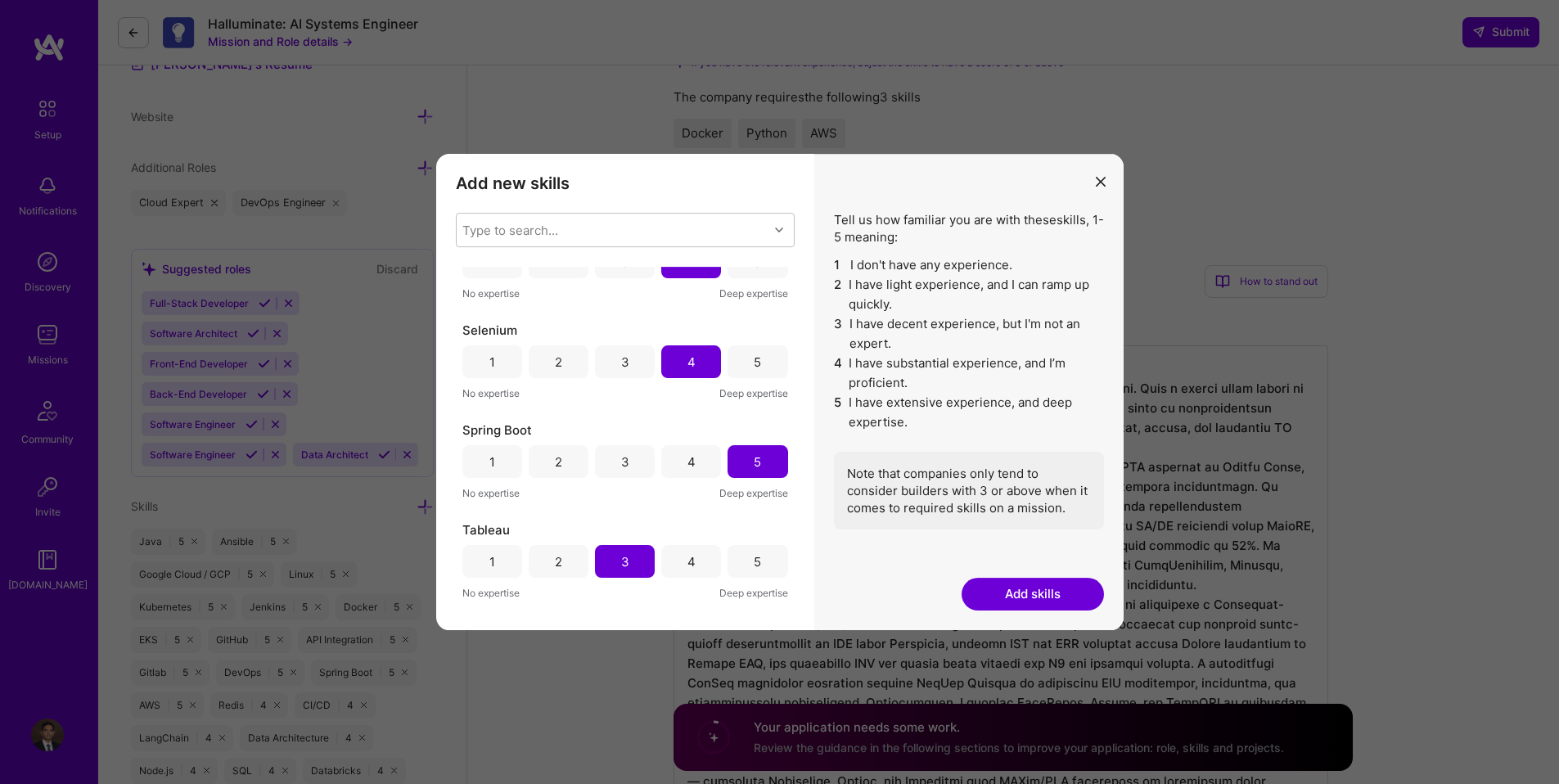
scroll to position [4926, 0]
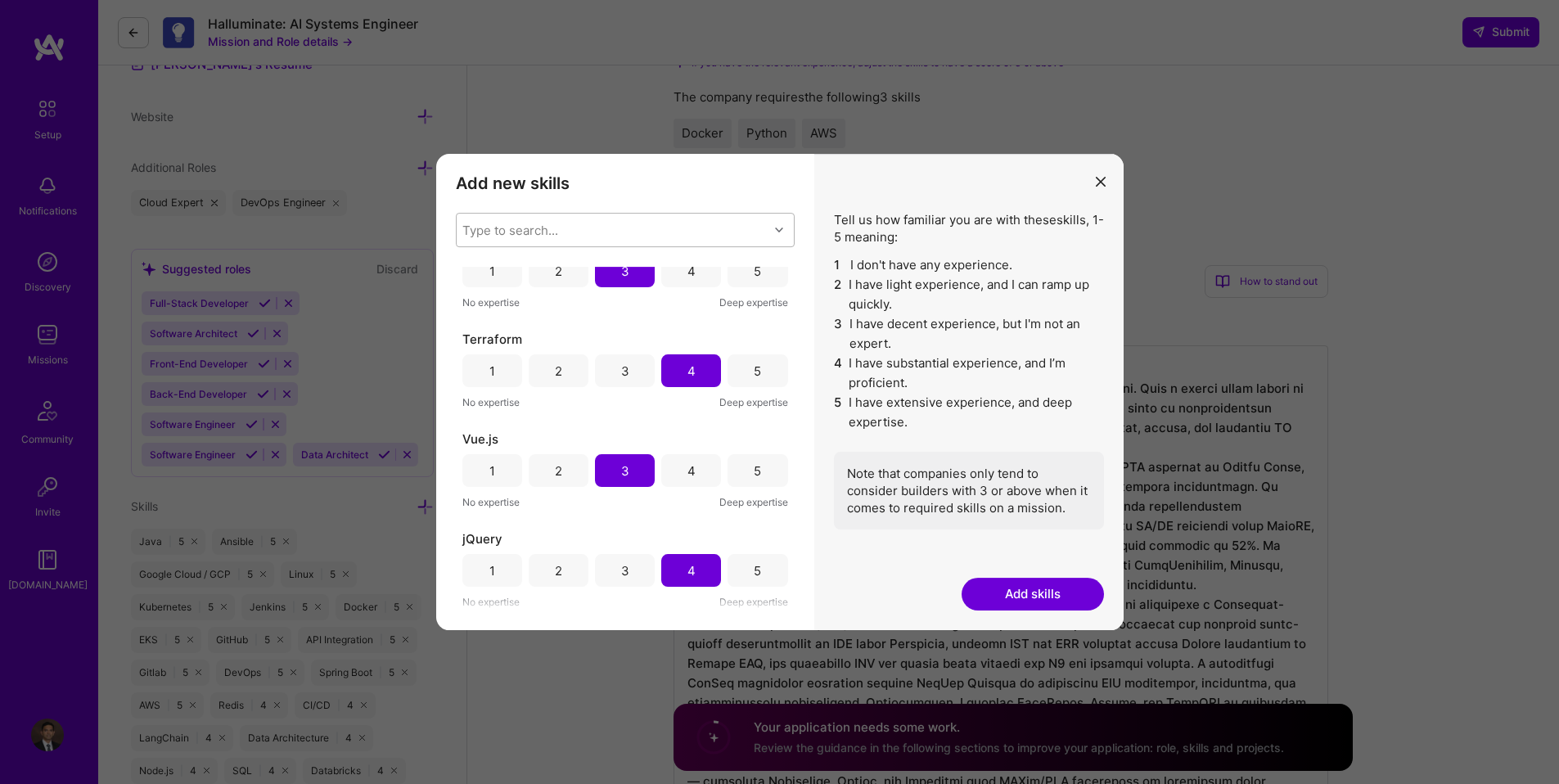
click at [538, 235] on div "Type to search..." at bounding box center [509, 231] width 96 height 18
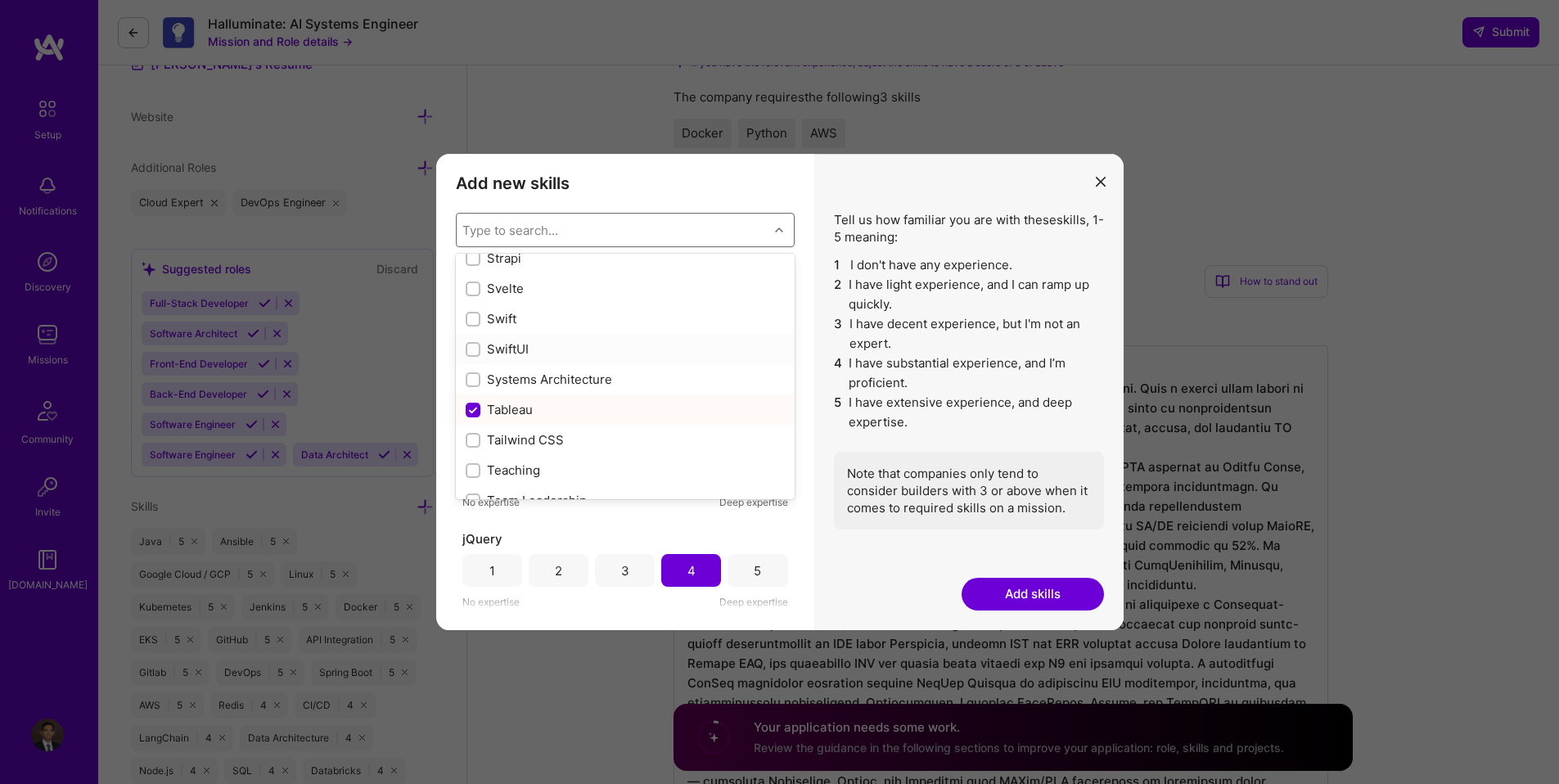
scroll to position [9786, 0]
click at [599, 327] on div "Systems Architecture" at bounding box center [624, 323] width 319 height 18
checkbox input "true"
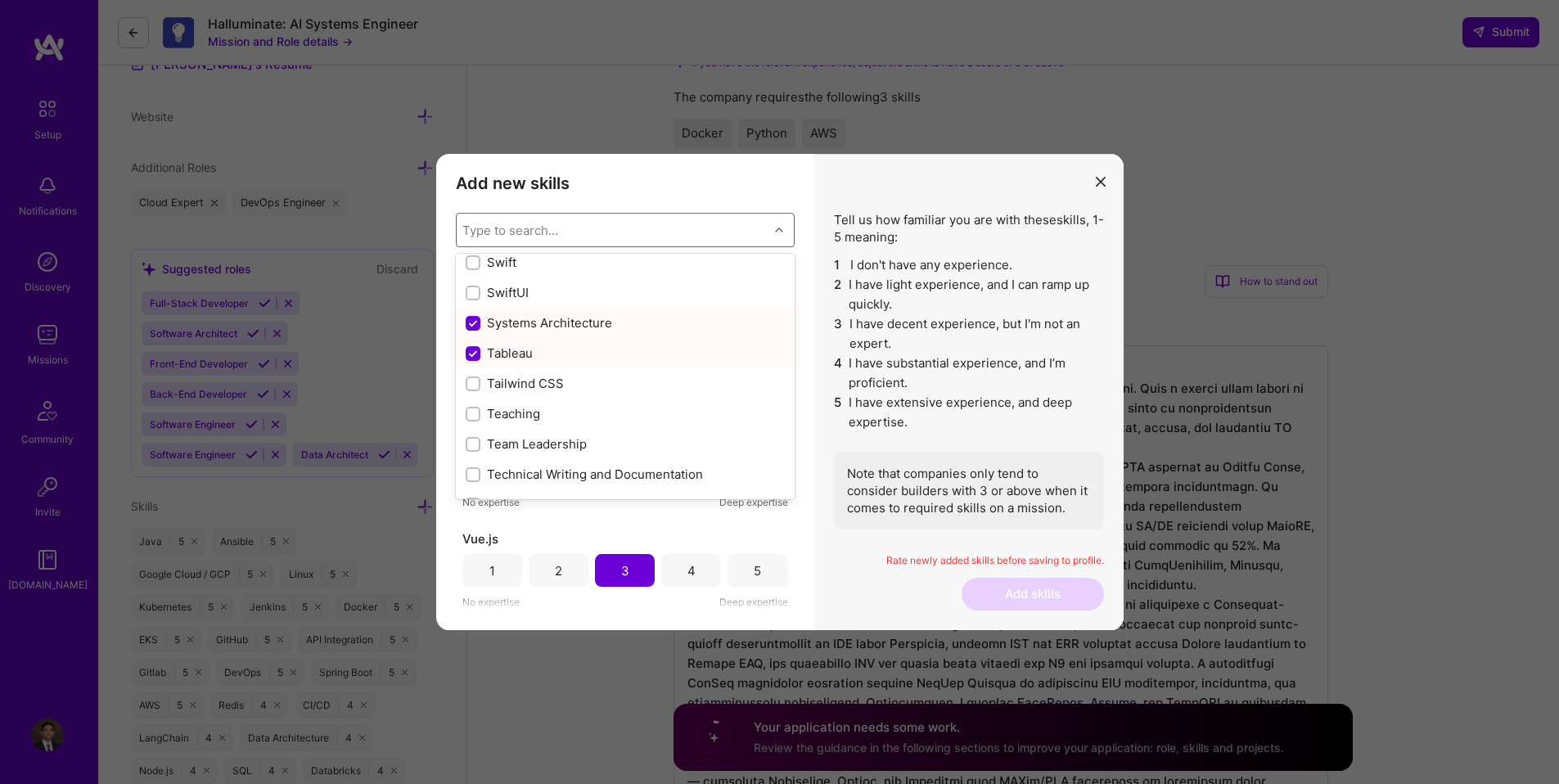
scroll to position [5026, 0]
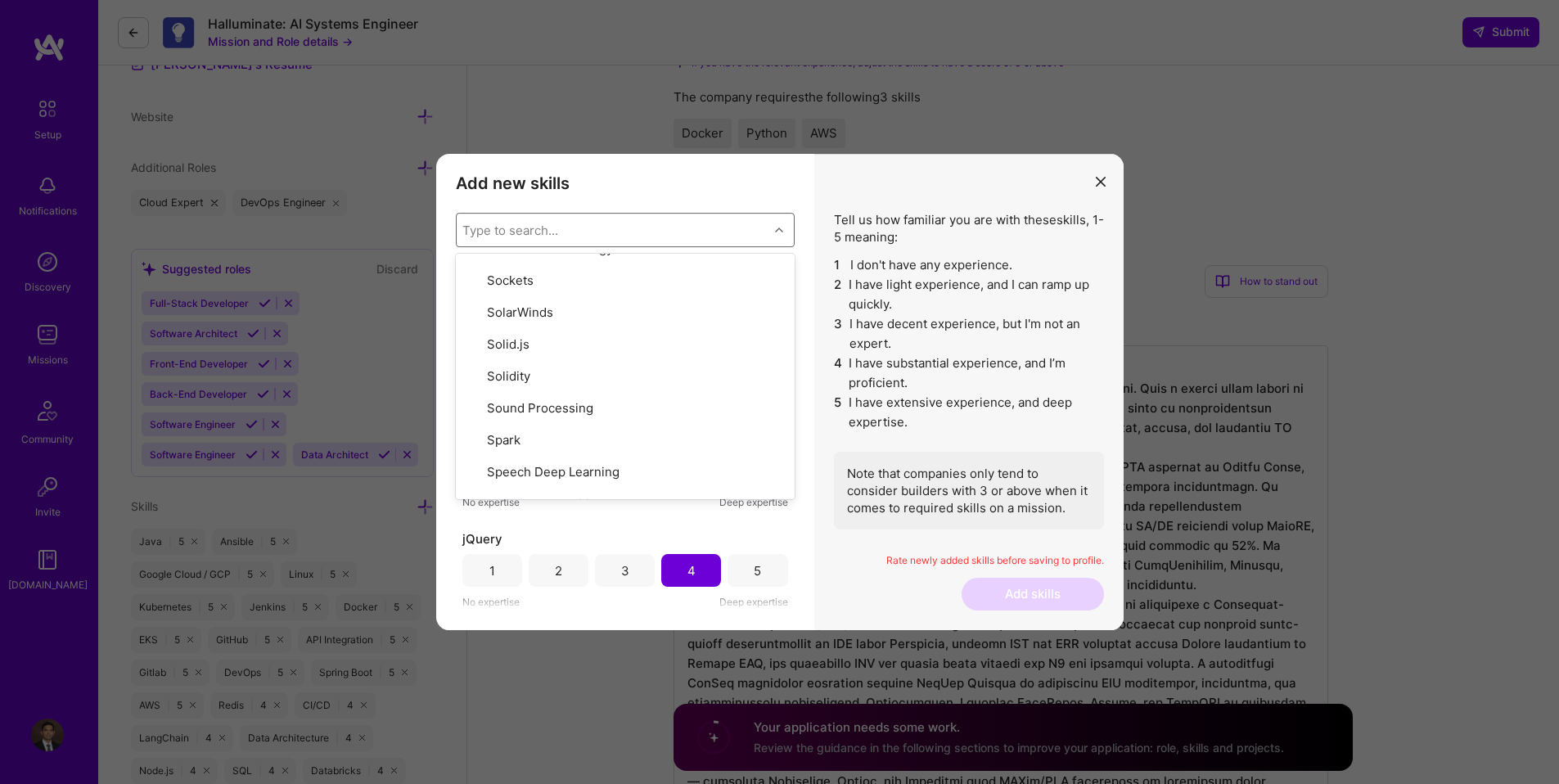
click at [754, 575] on div "5" at bounding box center [757, 571] width 7 height 18
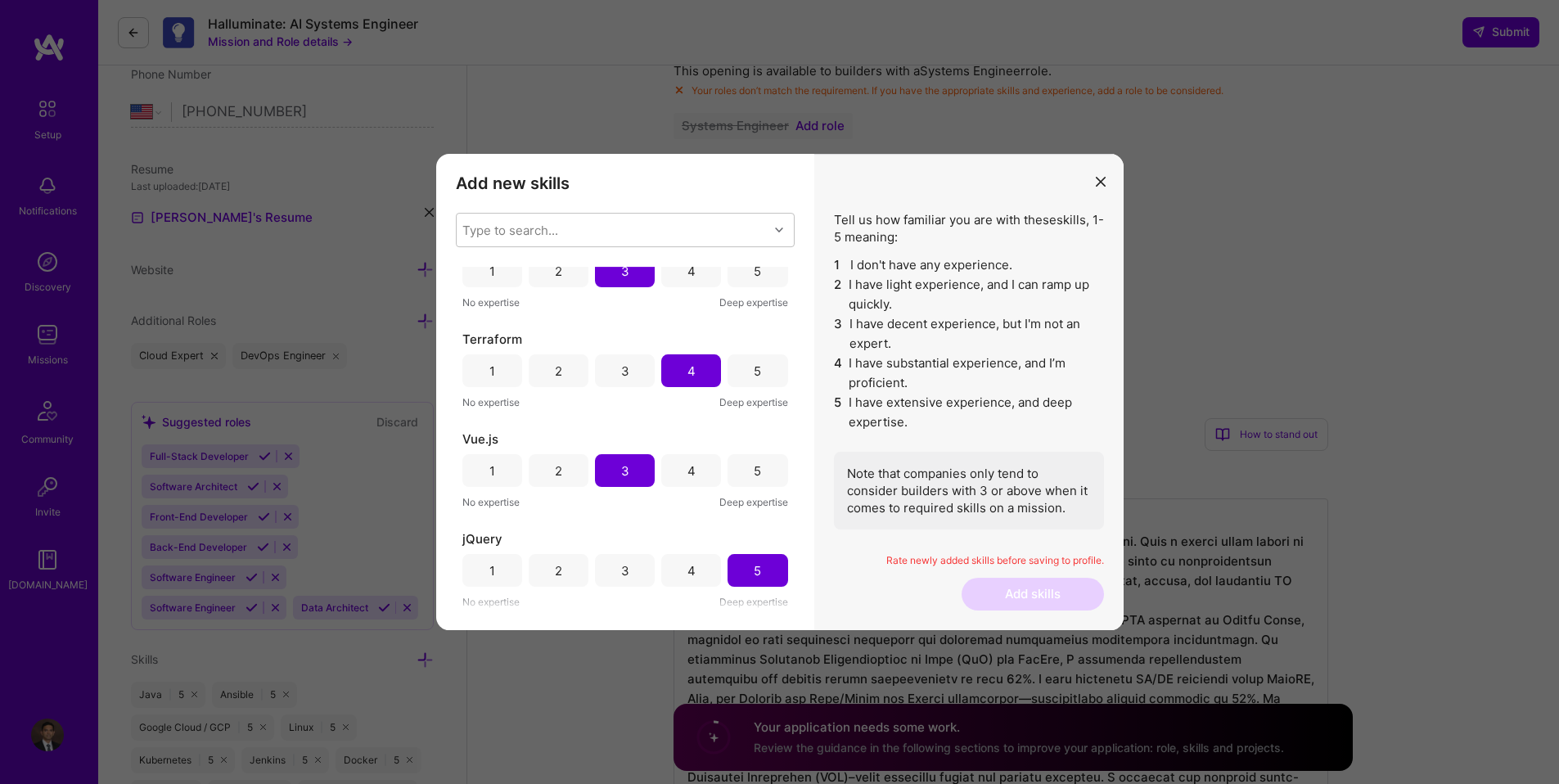
click at [1100, 186] on button "modal" at bounding box center [1101, 180] width 19 height 27
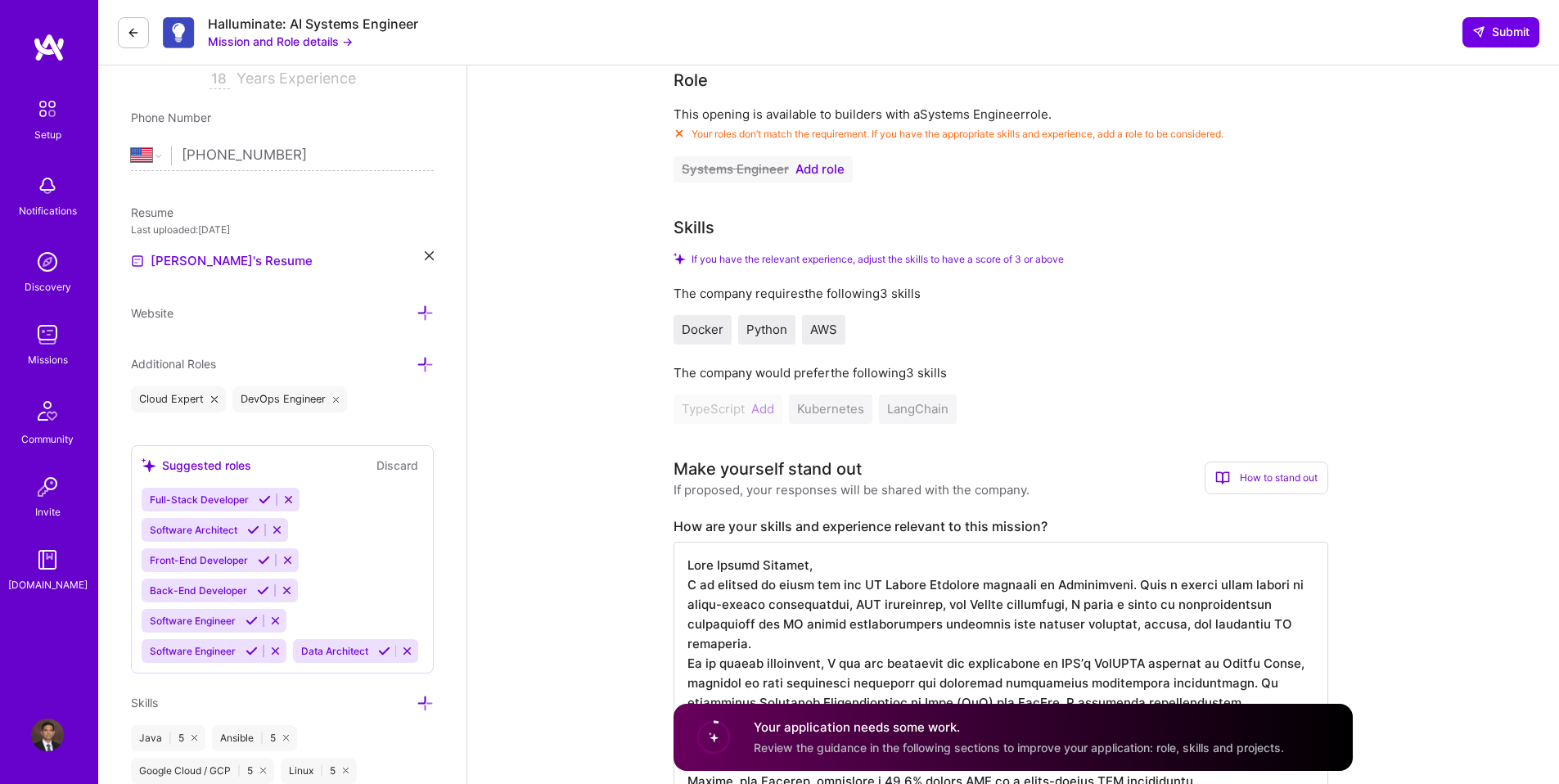
scroll to position [219, 0]
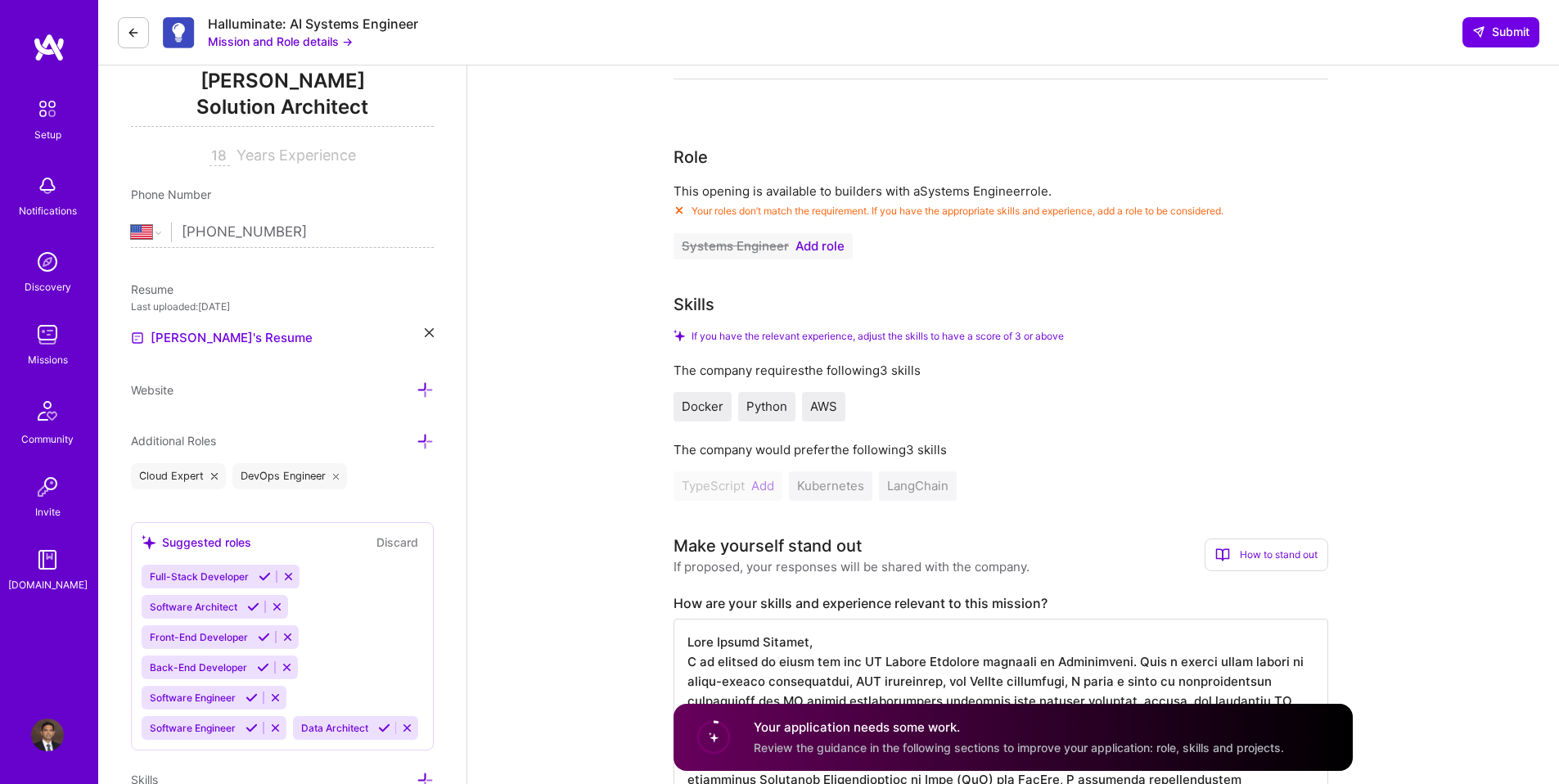
click at [821, 250] on span "Add role" at bounding box center [820, 246] width 49 height 13
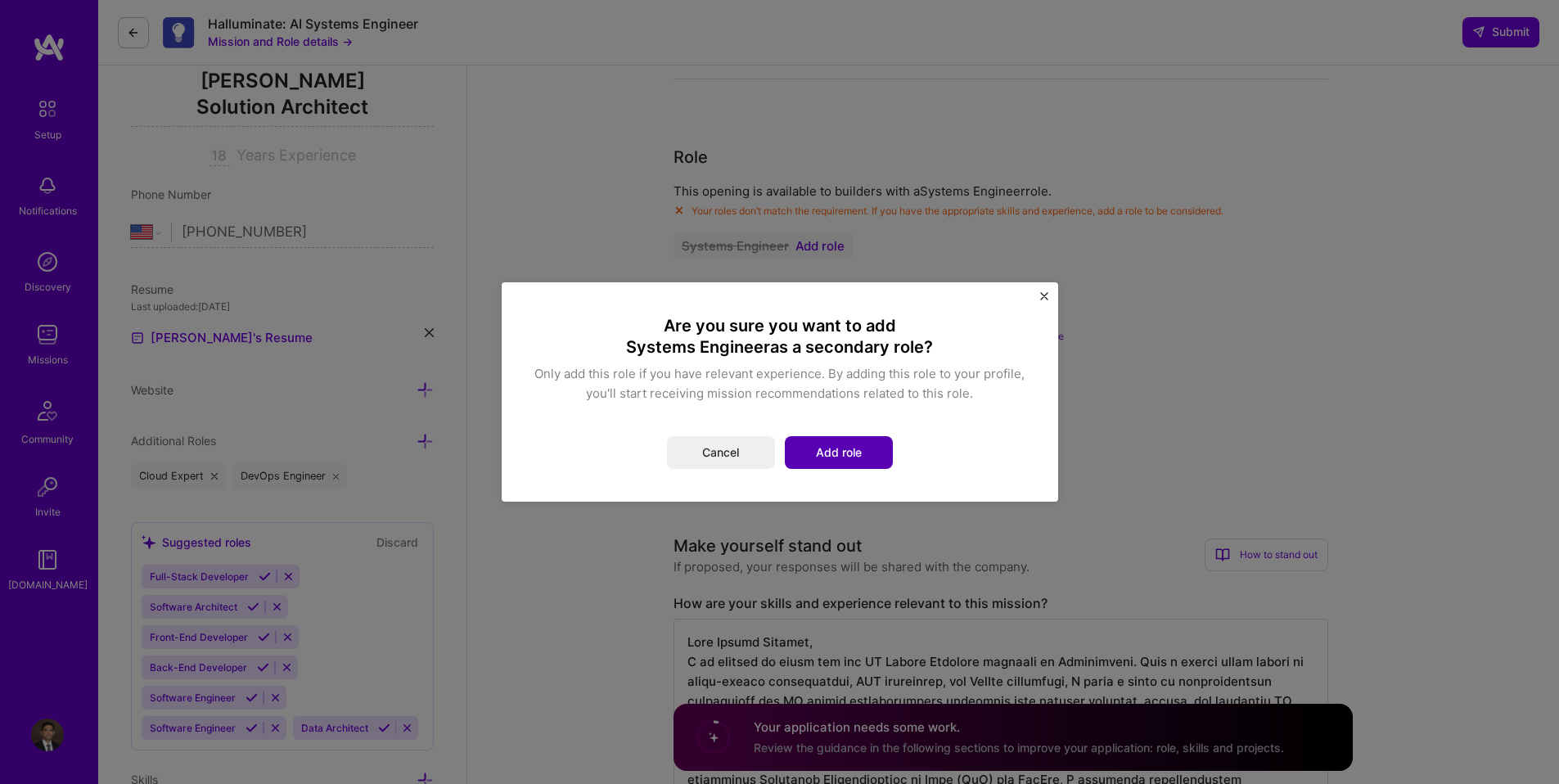
click at [834, 459] on button "Add role" at bounding box center [839, 452] width 108 height 32
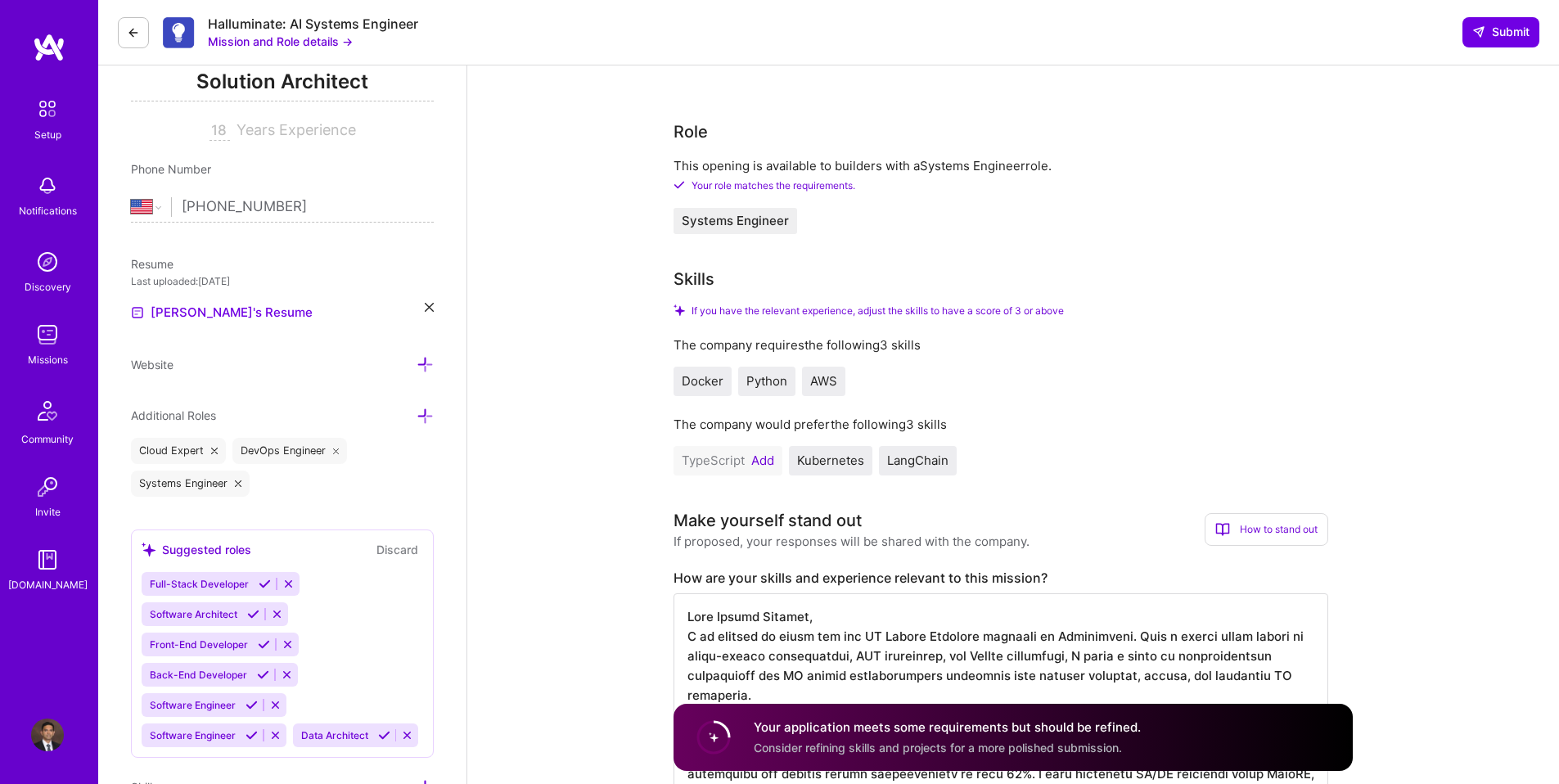
scroll to position [251, 0]
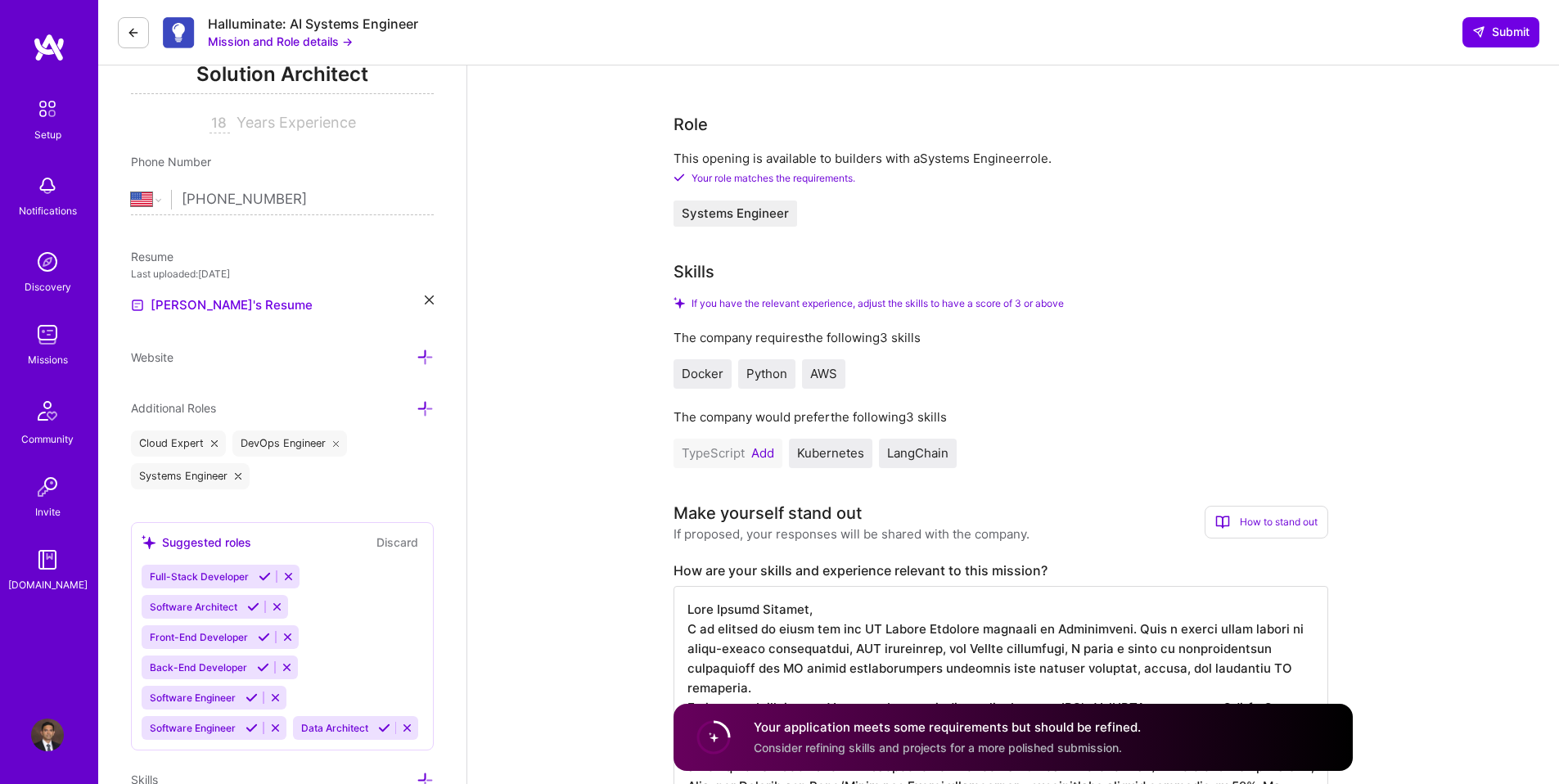
click at [767, 457] on button "Add" at bounding box center [762, 453] width 23 height 13
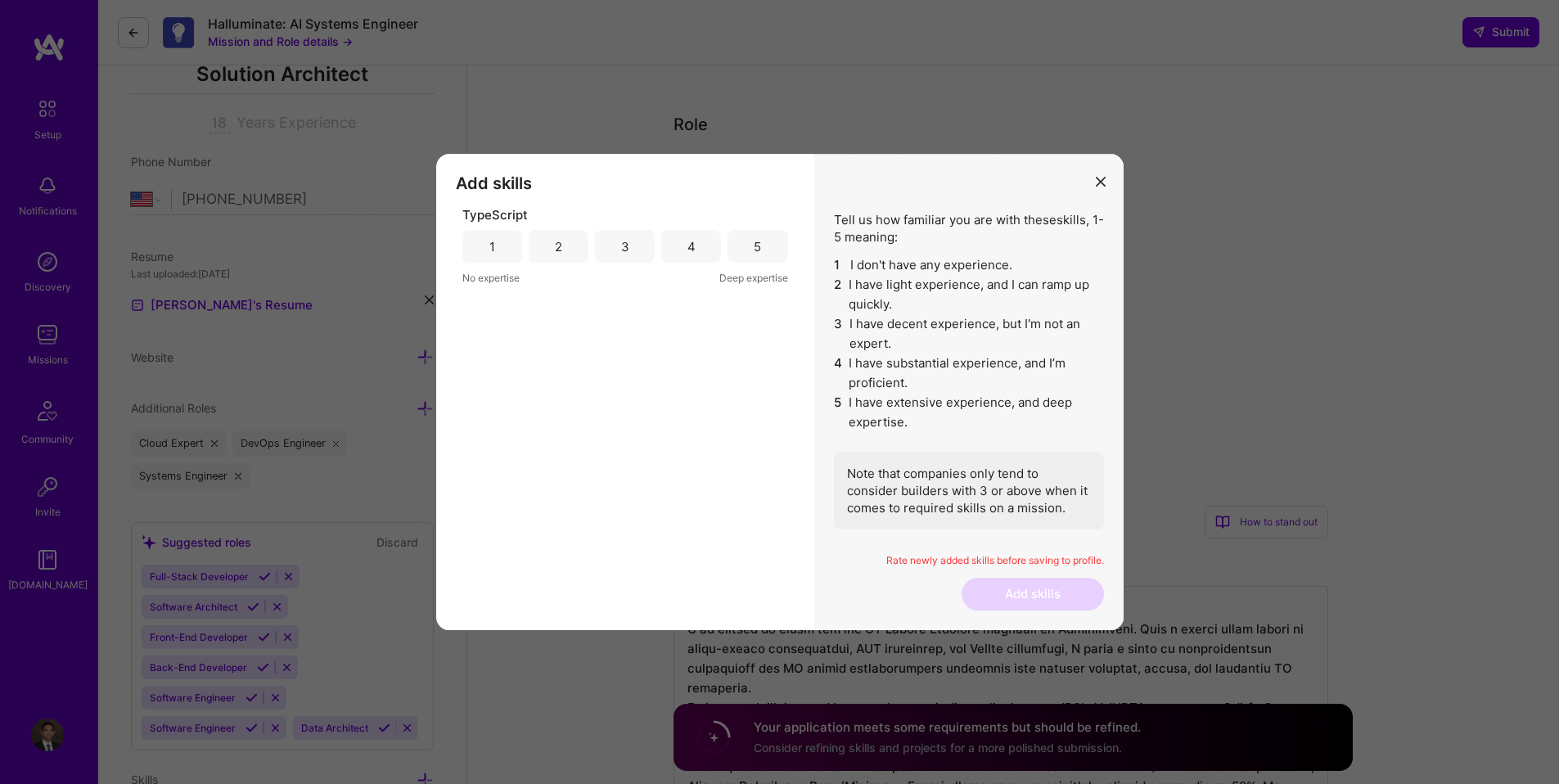
click at [749, 248] on div "5" at bounding box center [757, 246] width 60 height 32
click at [996, 600] on button "Add skills" at bounding box center [1033, 593] width 142 height 32
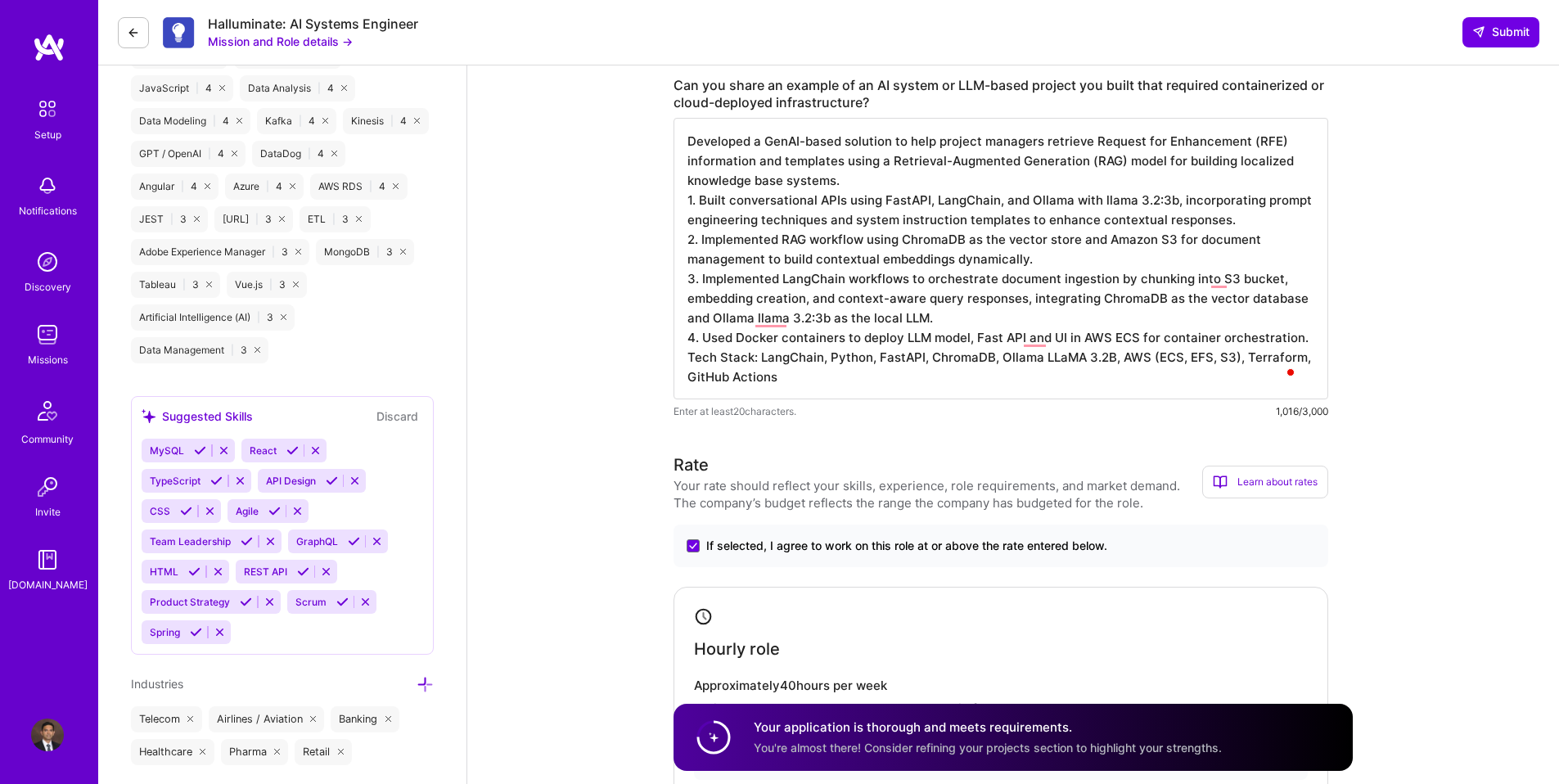
scroll to position [1360, 0]
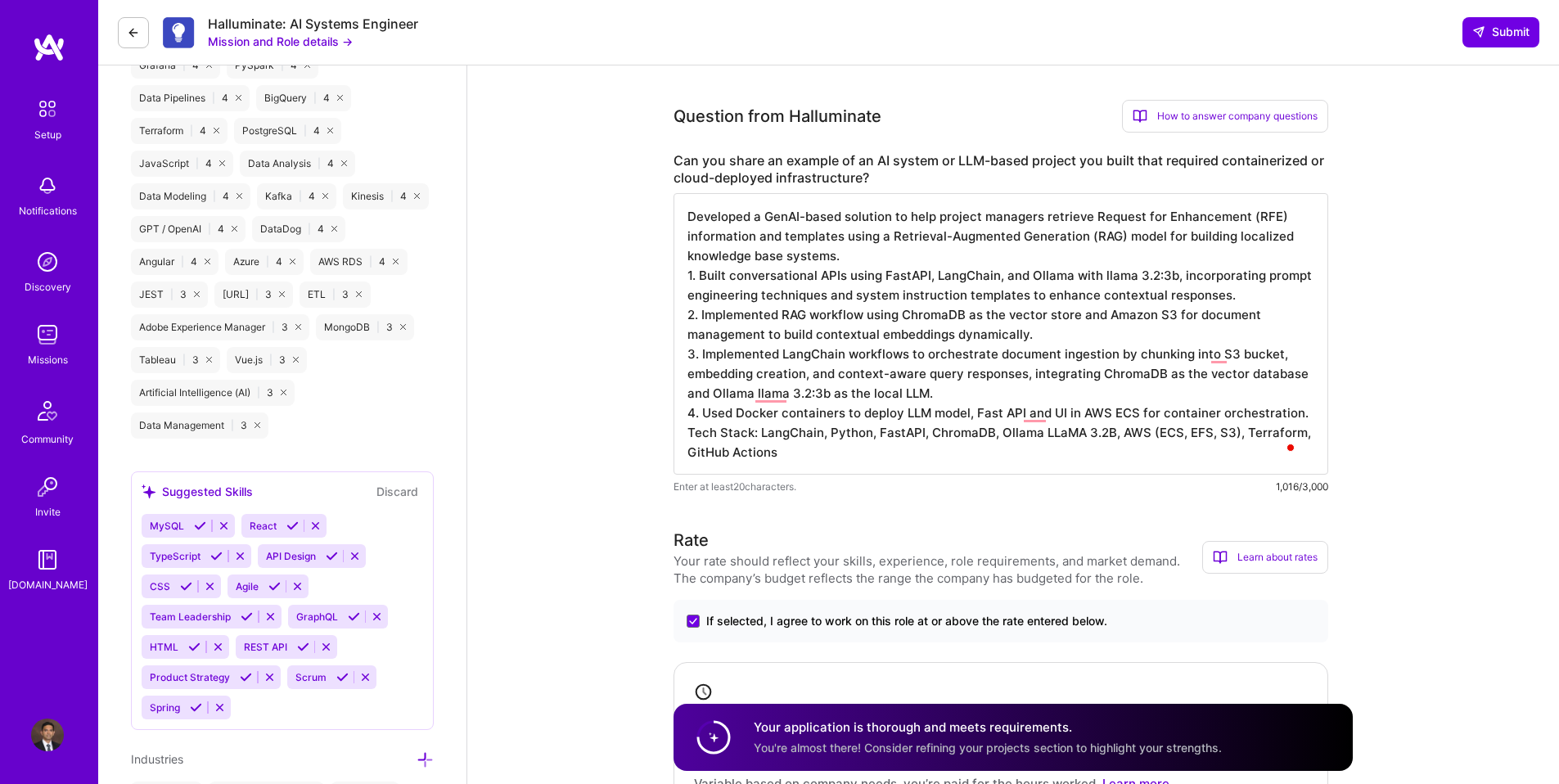
click at [1045, 336] on textarea "Developed a GenAI-based solution to help project managers retrieve Request for …" at bounding box center [1000, 334] width 654 height 282
click at [777, 452] on textarea "Developed a GenAI-based solution to help project managers retrieve Request for …" at bounding box center [1000, 334] width 654 height 282
click at [872, 436] on textarea "Developed a GenAI-based solution to help project managers retrieve Request for …" at bounding box center [1000, 334] width 654 height 282
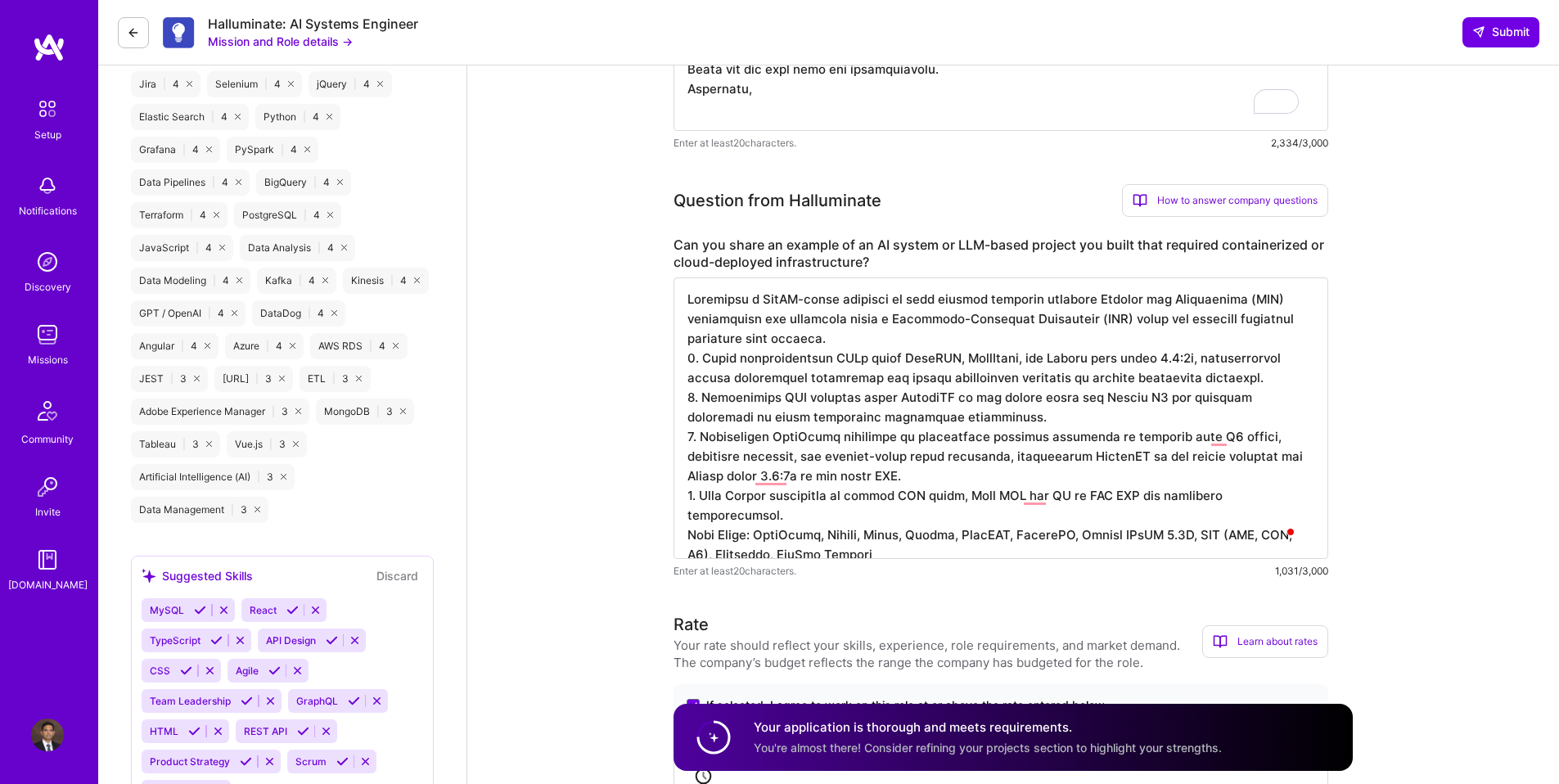
scroll to position [1221, 0]
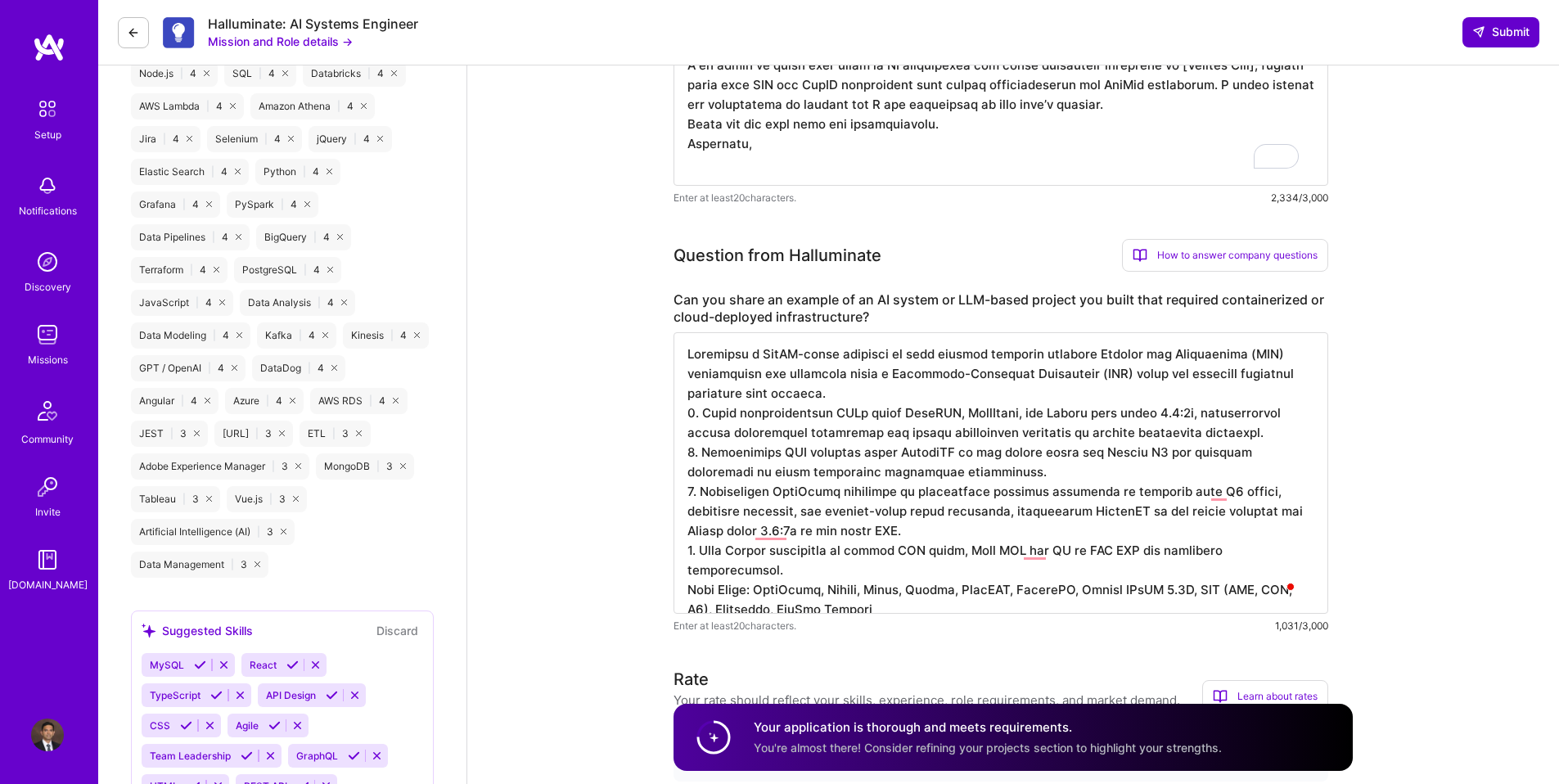
type textarea "Developed a GenAI-based solution to help project managers retrieve Request for …"
click at [1481, 32] on icon at bounding box center [1478, 32] width 13 height 13
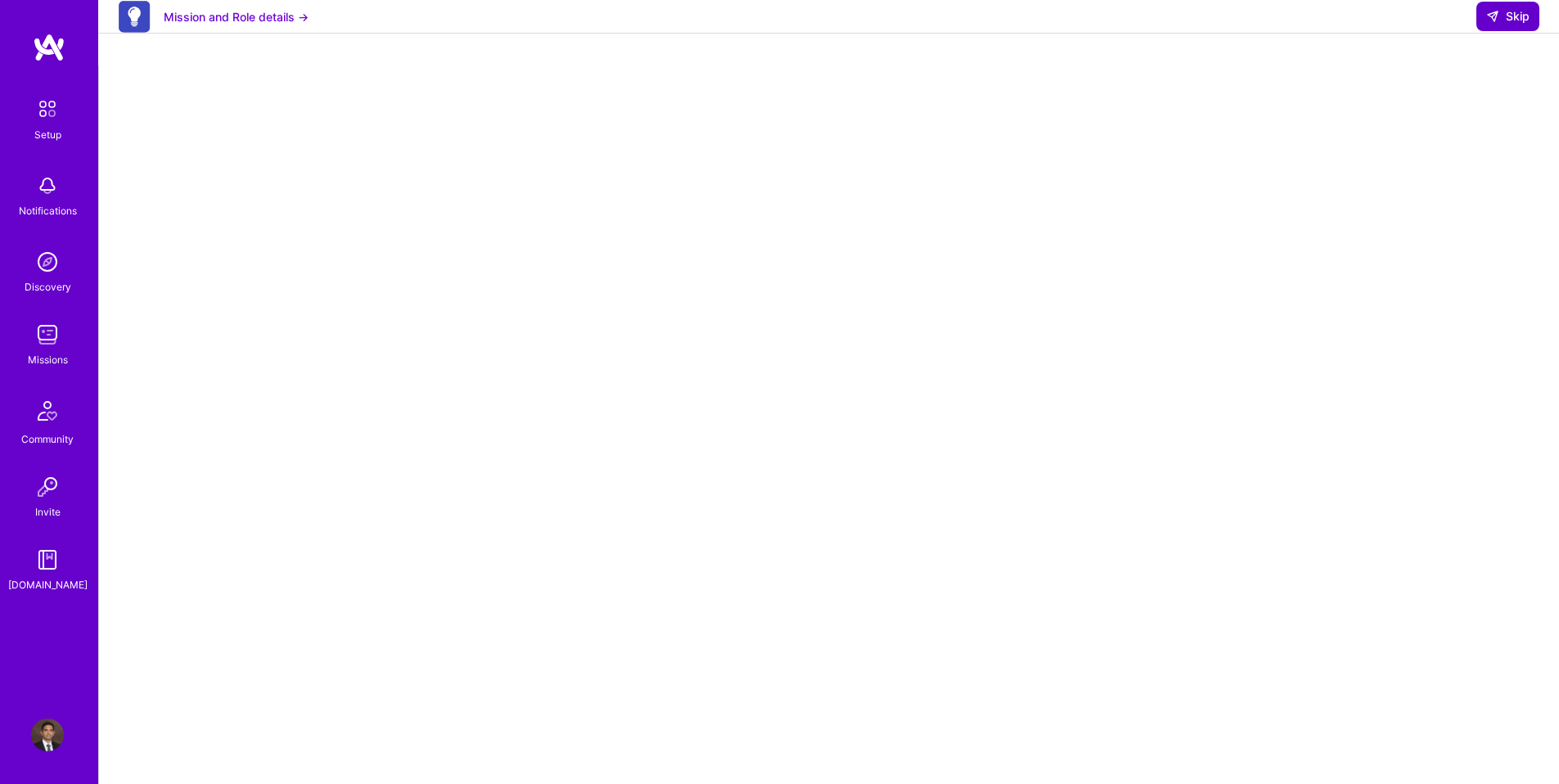
click at [1493, 23] on icon at bounding box center [1492, 16] width 13 height 13
select select "US"
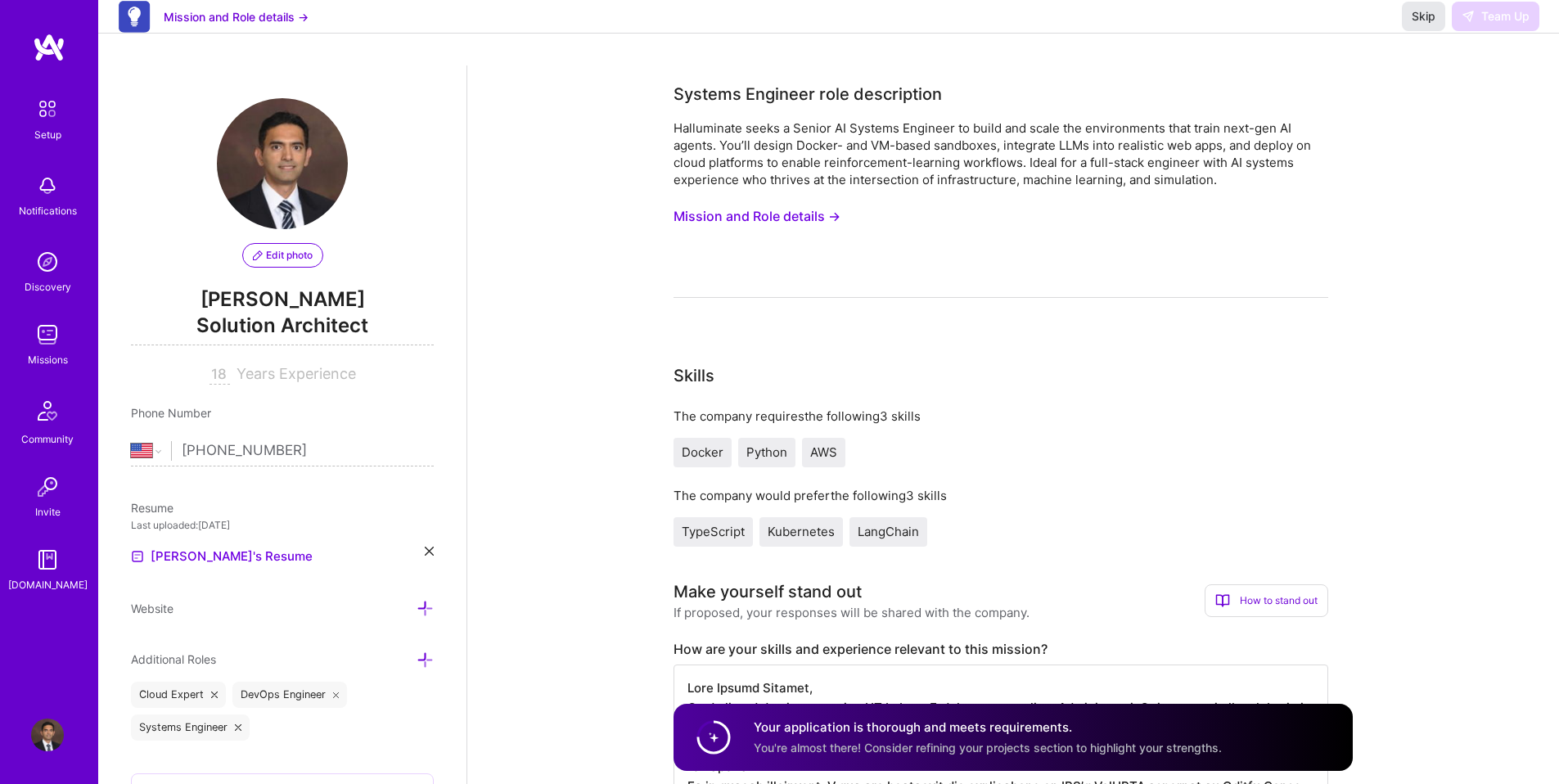
click at [1433, 25] on span "Skip" at bounding box center [1423, 16] width 24 height 17
click at [1420, 25] on span "Skip" at bounding box center [1423, 16] width 24 height 17
click at [56, 61] on img at bounding box center [48, 47] width 32 height 30
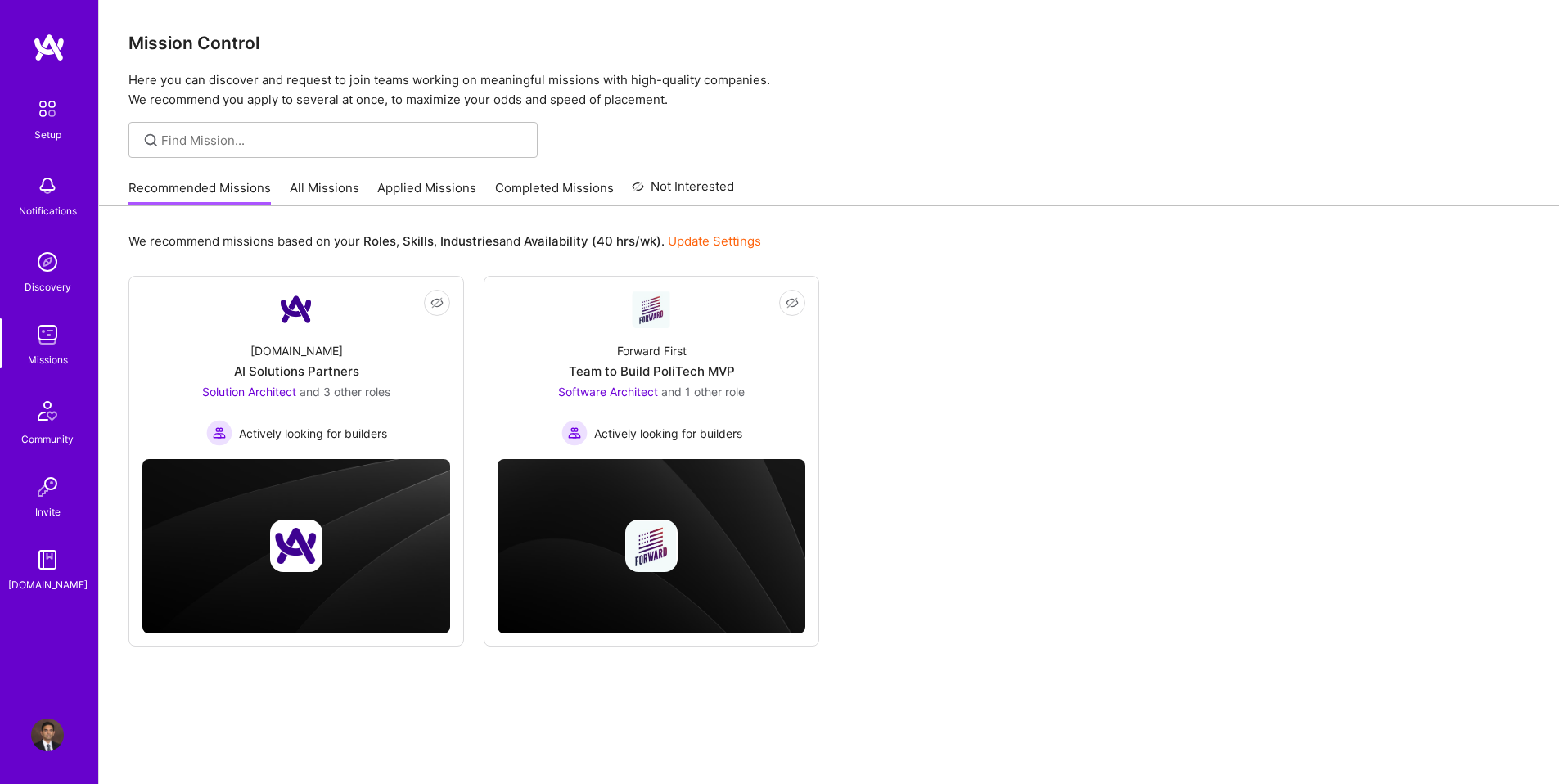
click at [300, 198] on link "All Missions" at bounding box center [324, 192] width 69 height 27
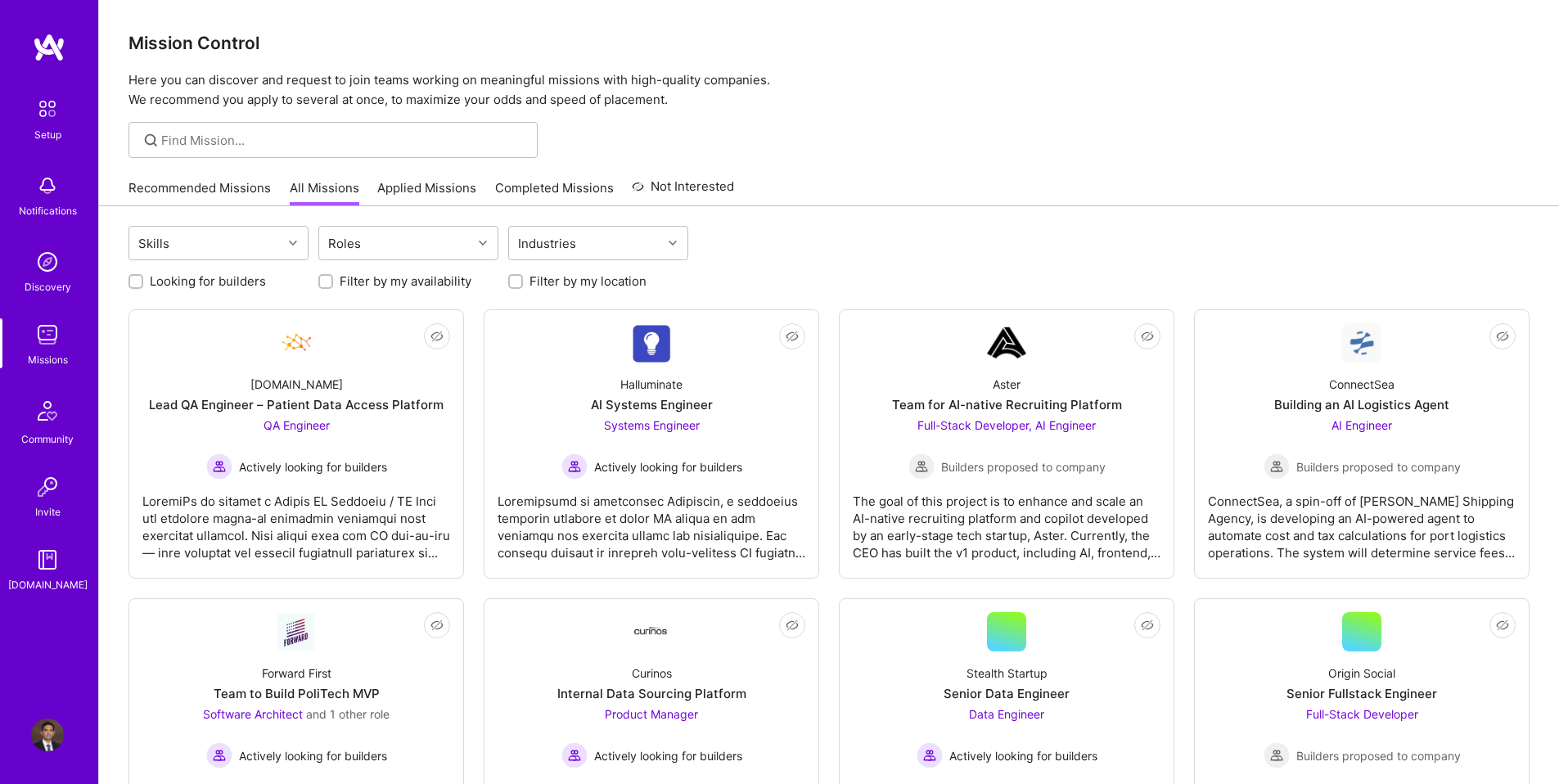
click at [442, 191] on link "Applied Missions" at bounding box center [427, 192] width 99 height 27
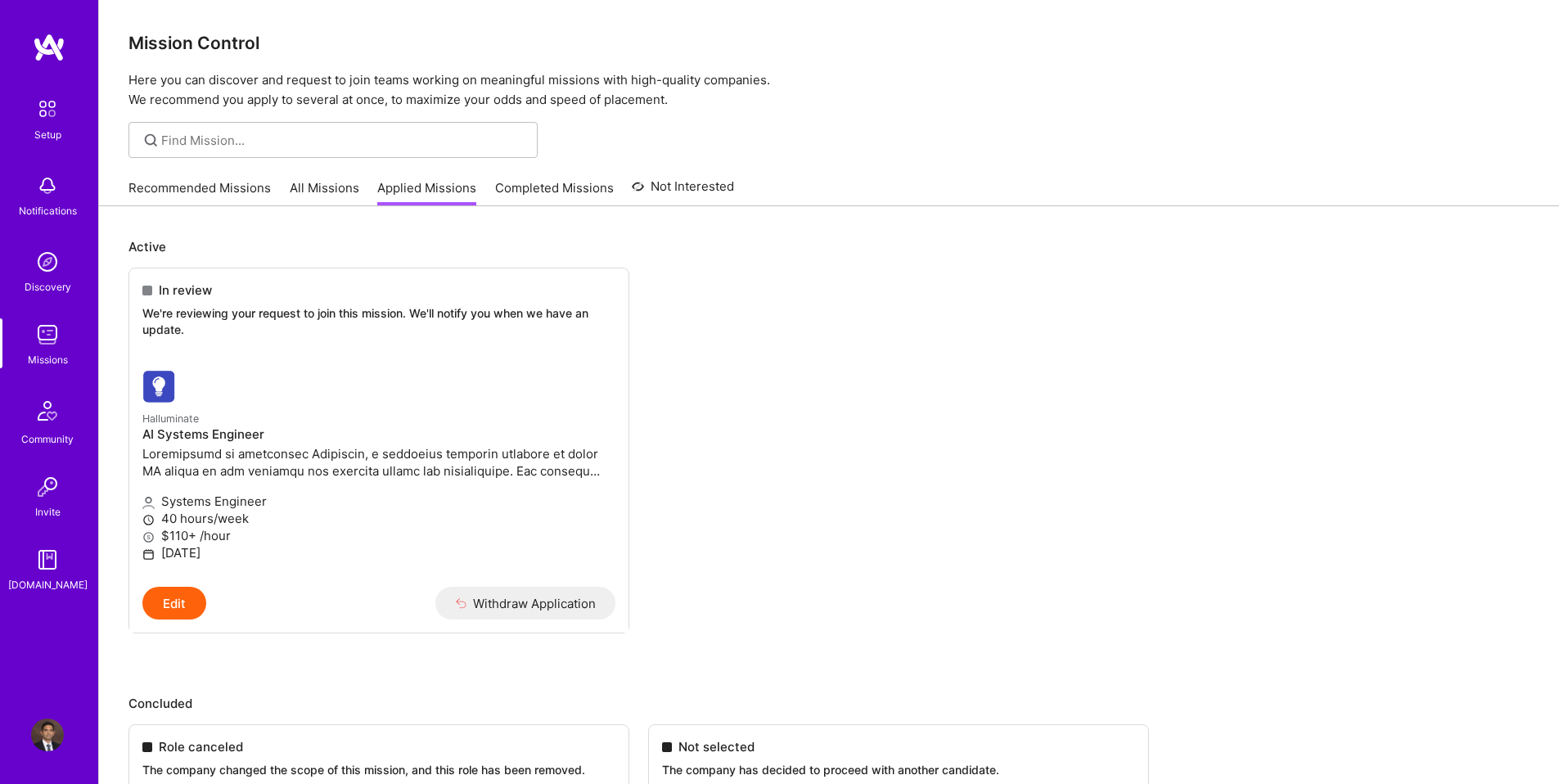
click at [697, 188] on link "Not Interested" at bounding box center [682, 191] width 102 height 30
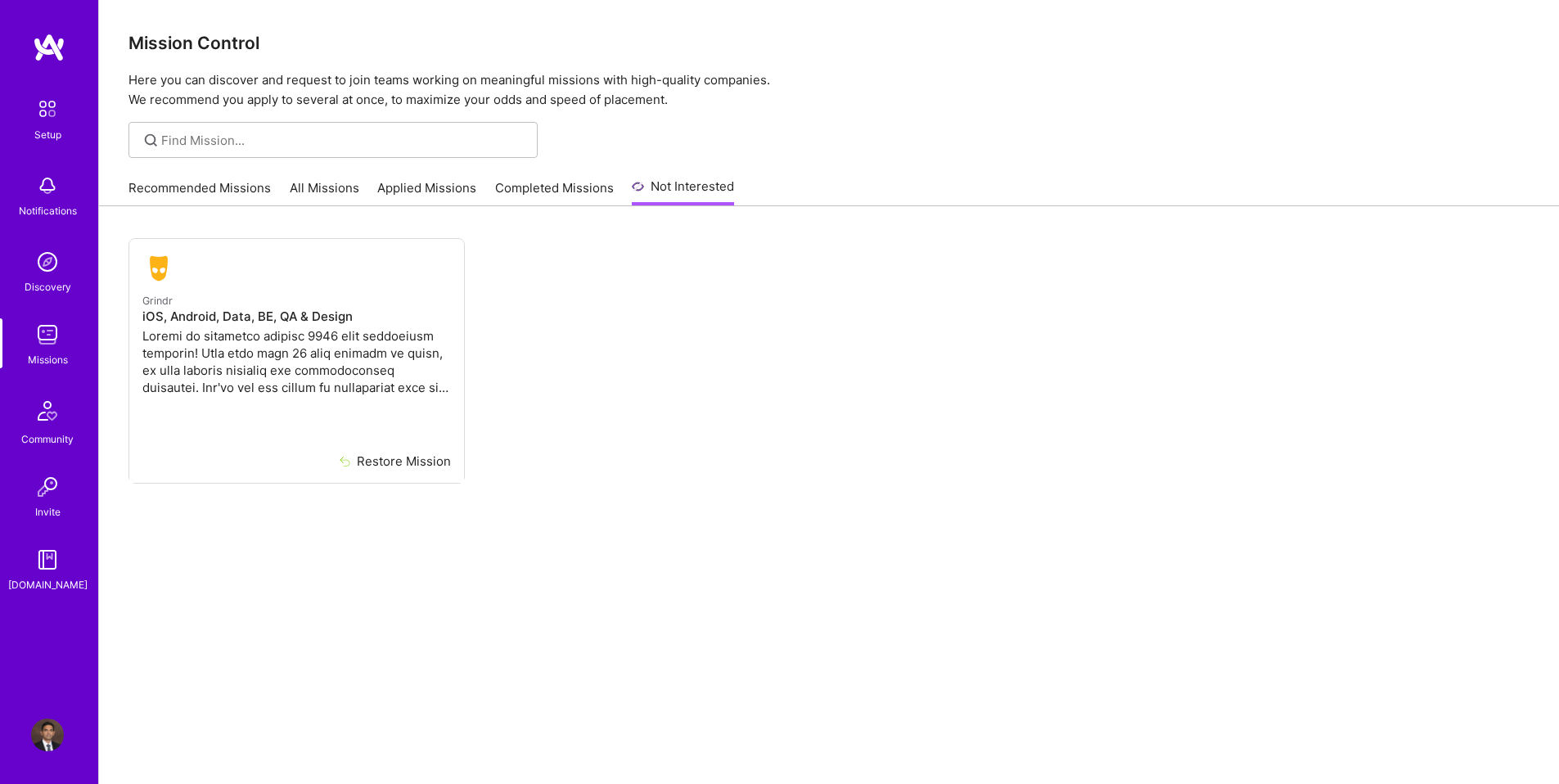
click at [173, 192] on link "Recommended Missions" at bounding box center [199, 192] width 142 height 27
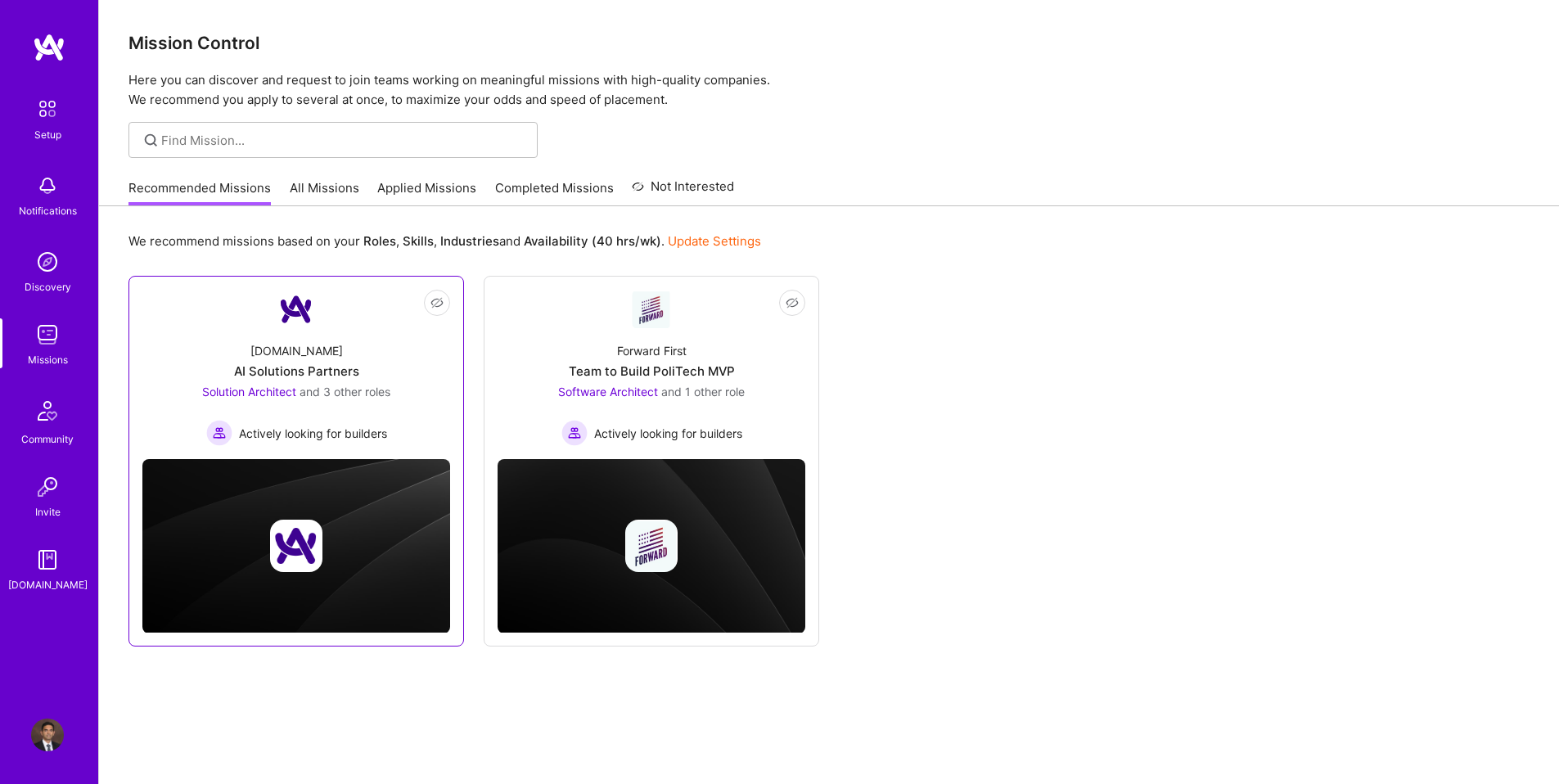
click at [288, 334] on div "A.Team AI Solutions Partners Solution Architect and 3 other roles Actively look…" at bounding box center [296, 387] width 307 height 117
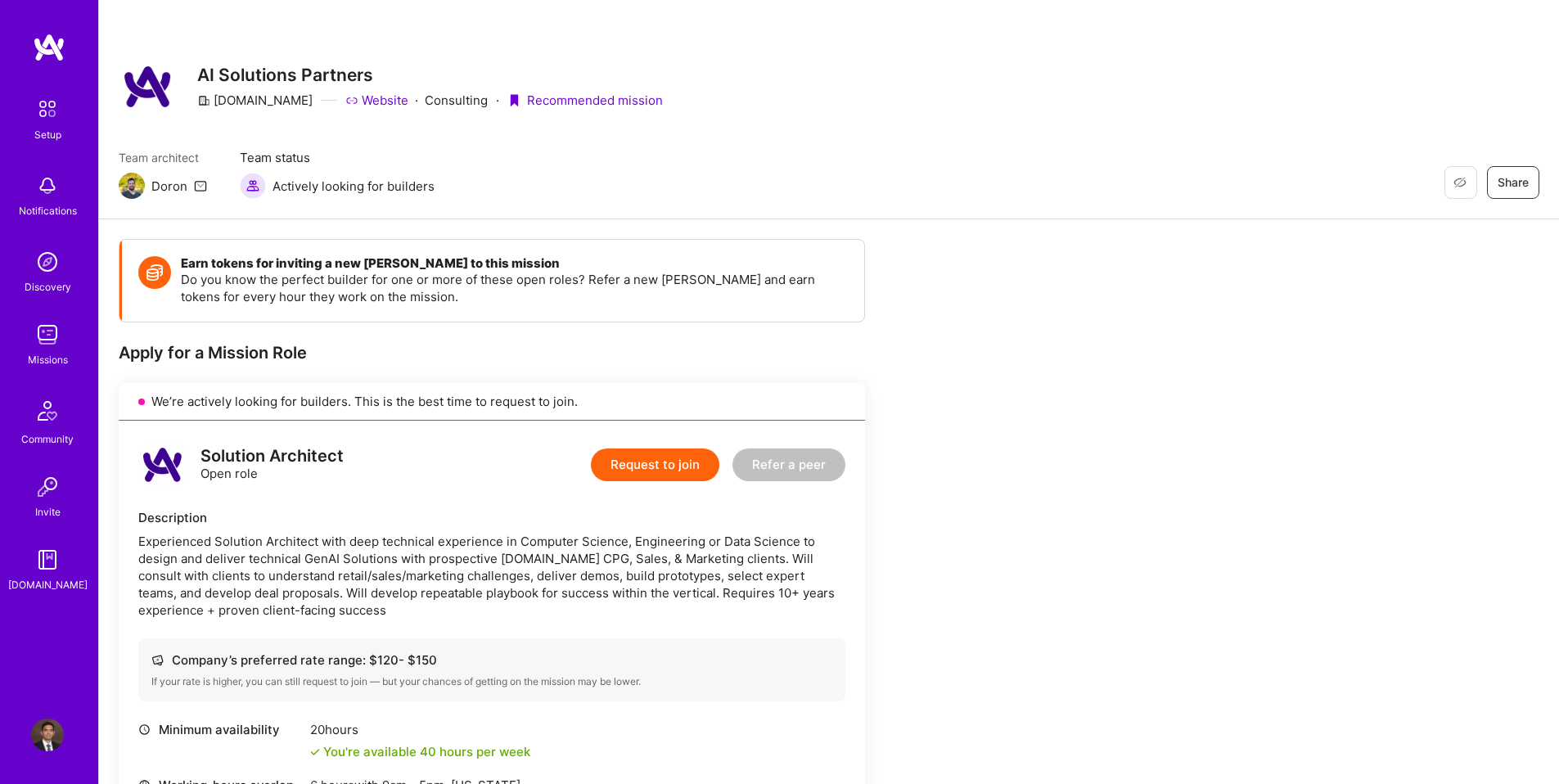
click at [618, 475] on button "Request to join" at bounding box center [655, 464] width 128 height 32
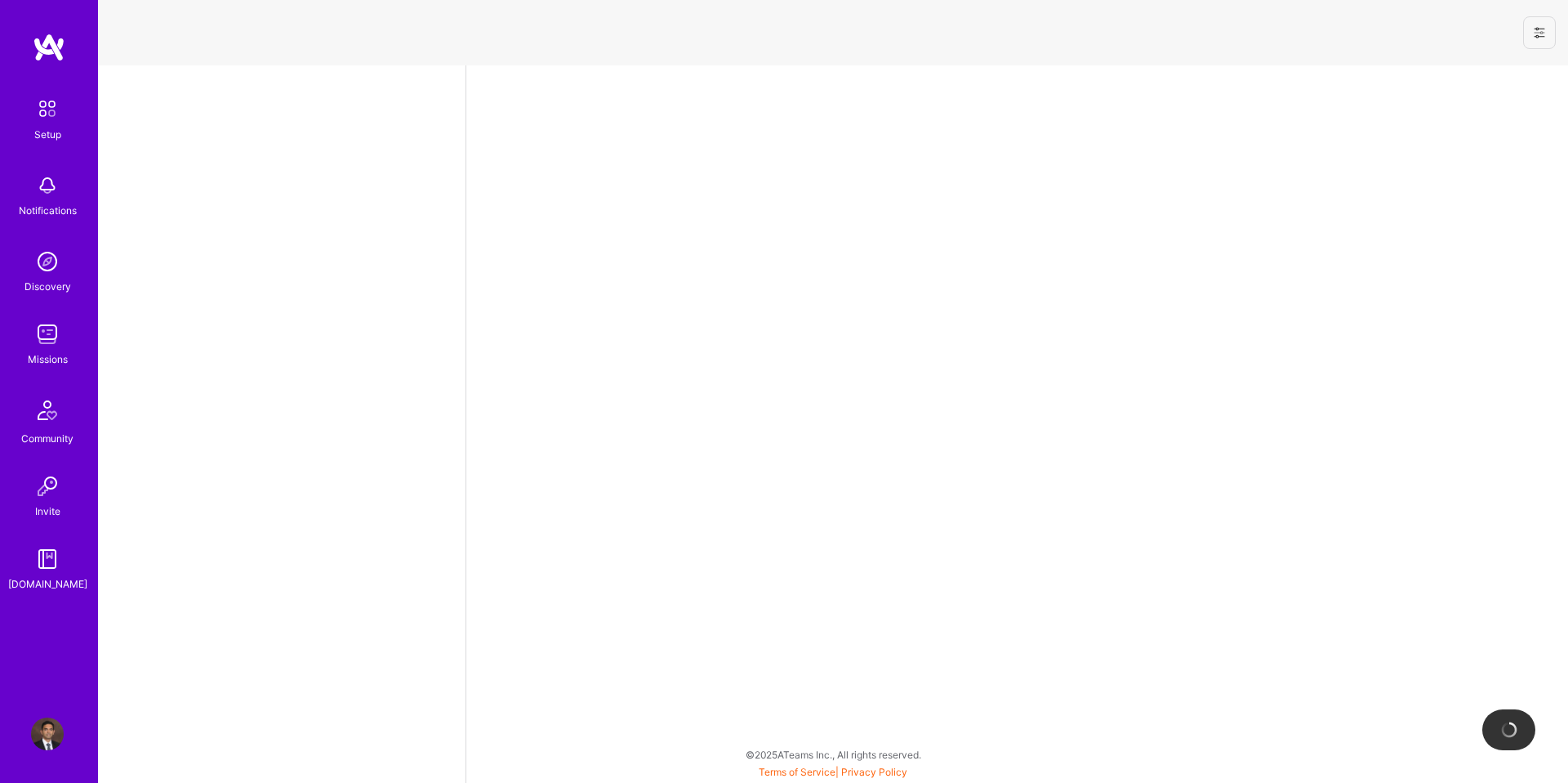
select select "US"
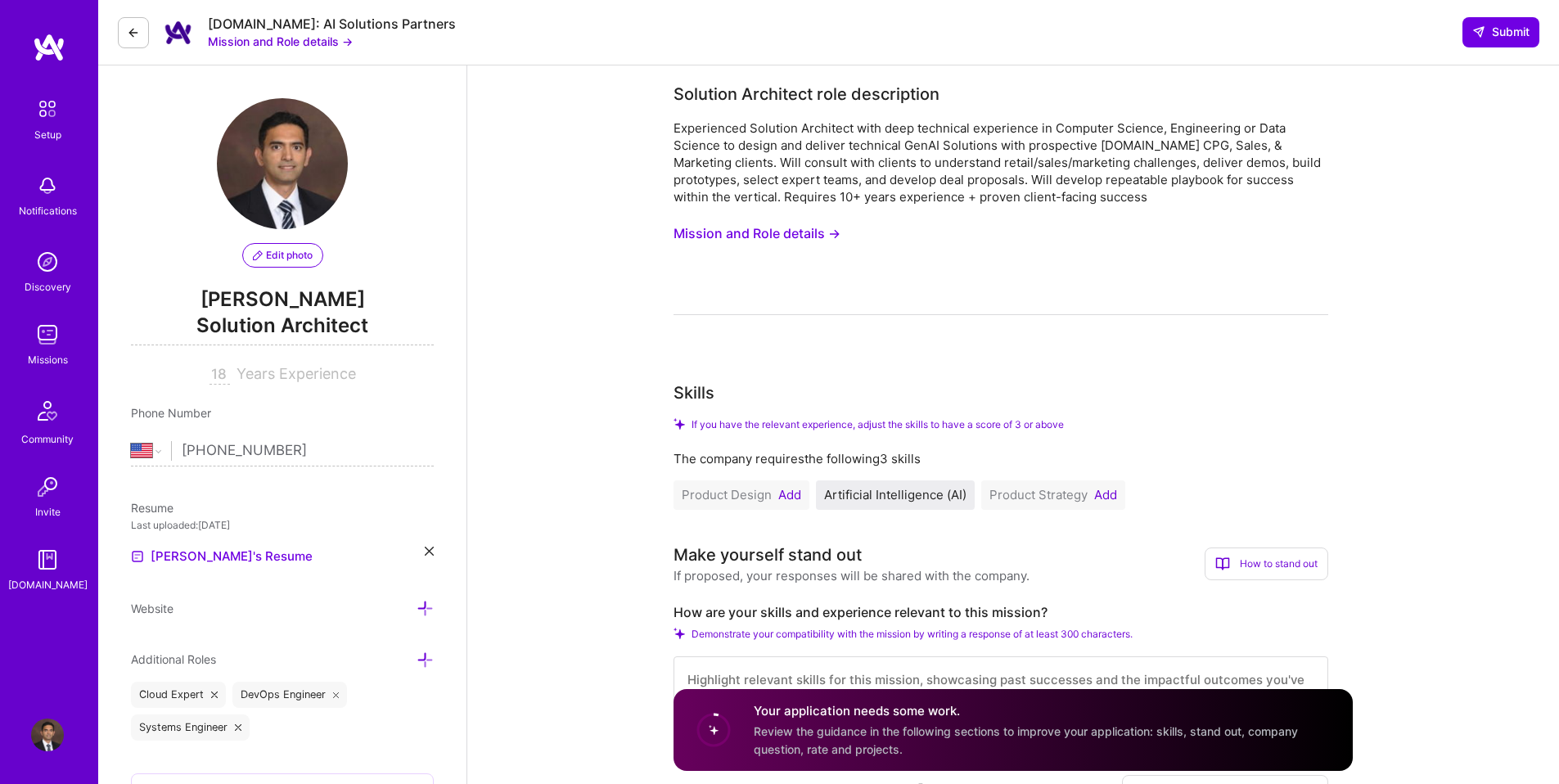
click at [1105, 500] on button "Add" at bounding box center [1106, 494] width 23 height 13
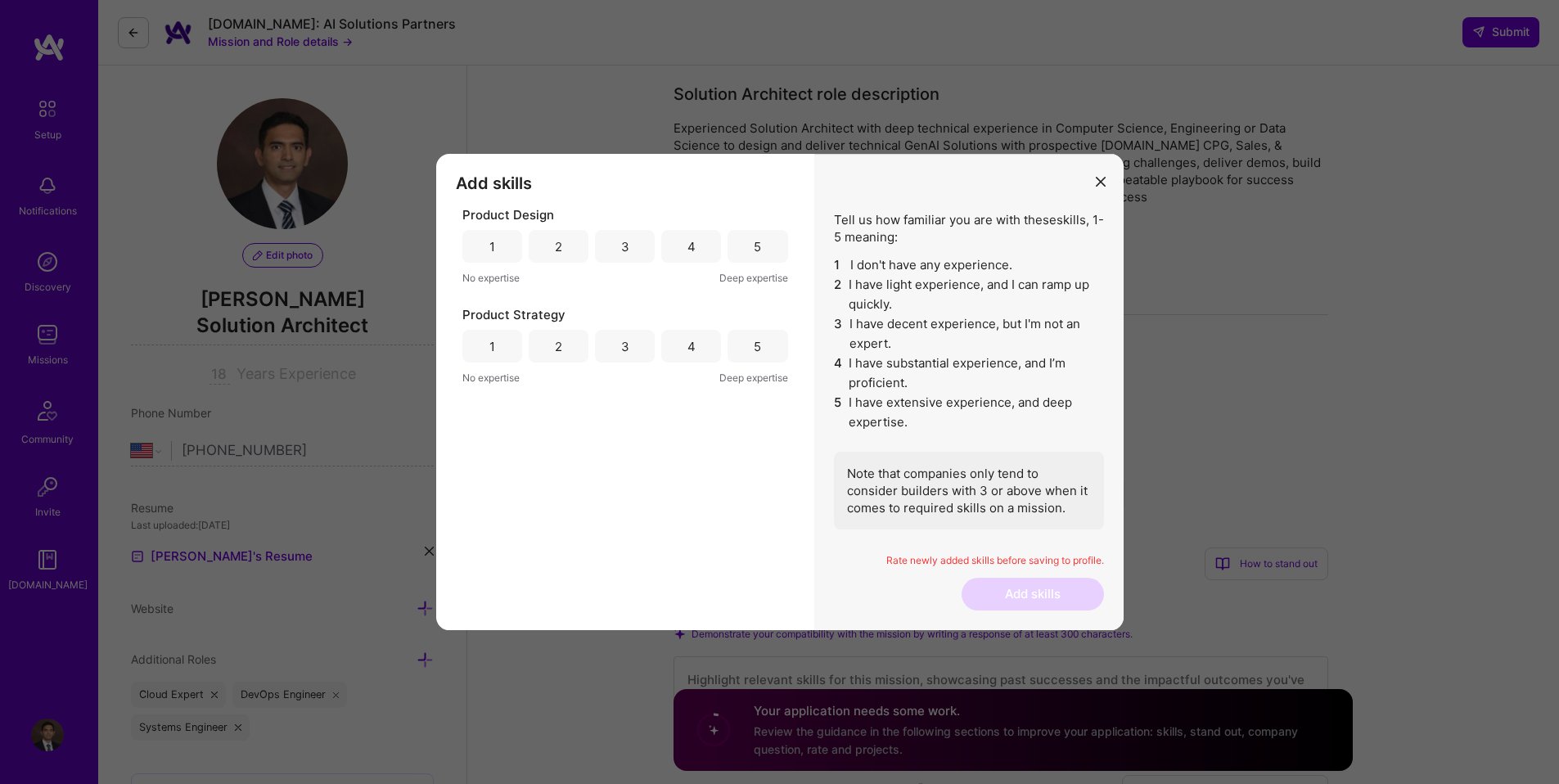
click at [767, 247] on div "5" at bounding box center [757, 246] width 60 height 32
click at [697, 246] on div "4" at bounding box center [691, 246] width 60 height 32
click at [702, 353] on div "4" at bounding box center [691, 345] width 60 height 32
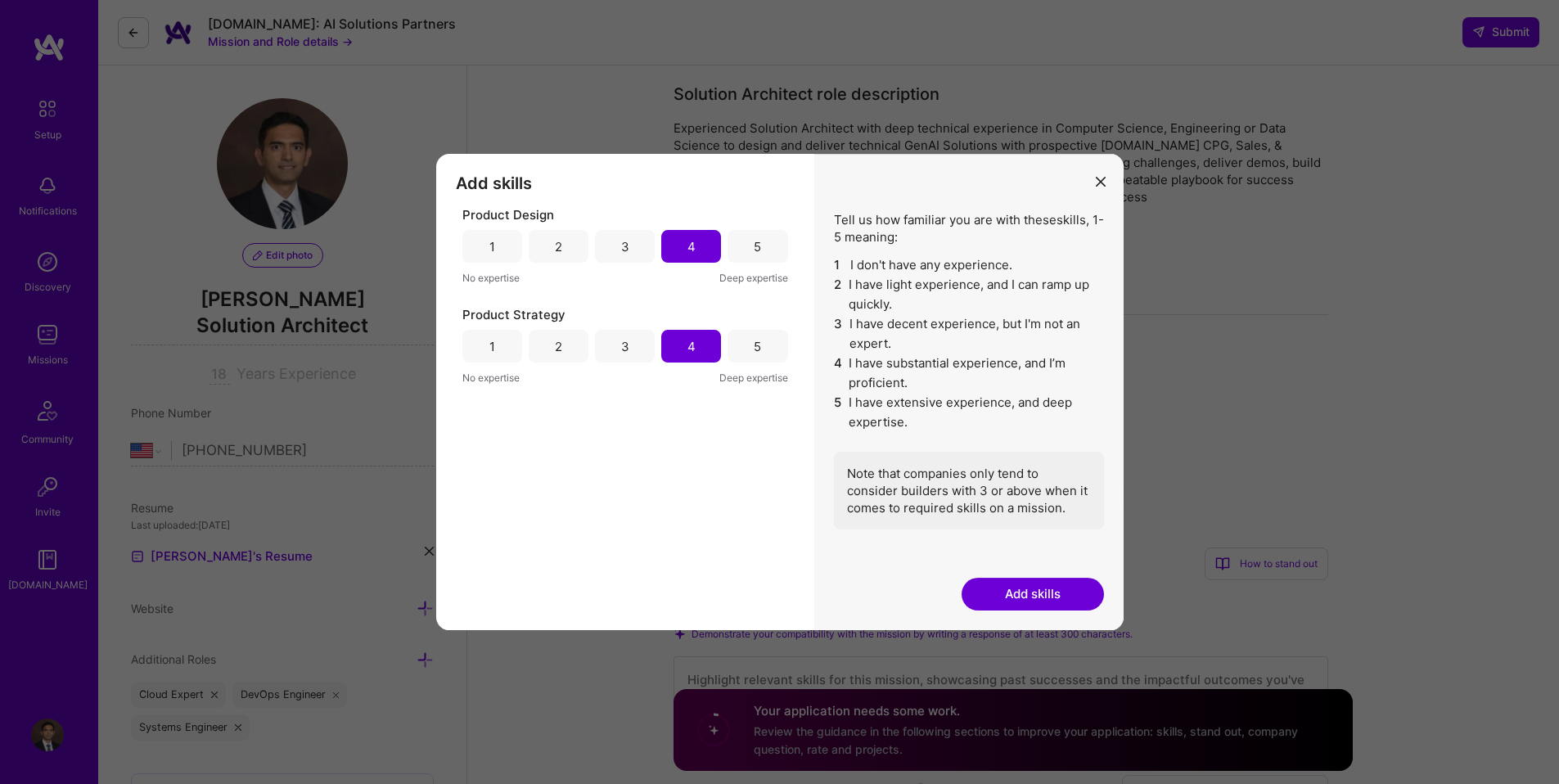
click at [1002, 593] on button "Add skills" at bounding box center [1033, 593] width 142 height 32
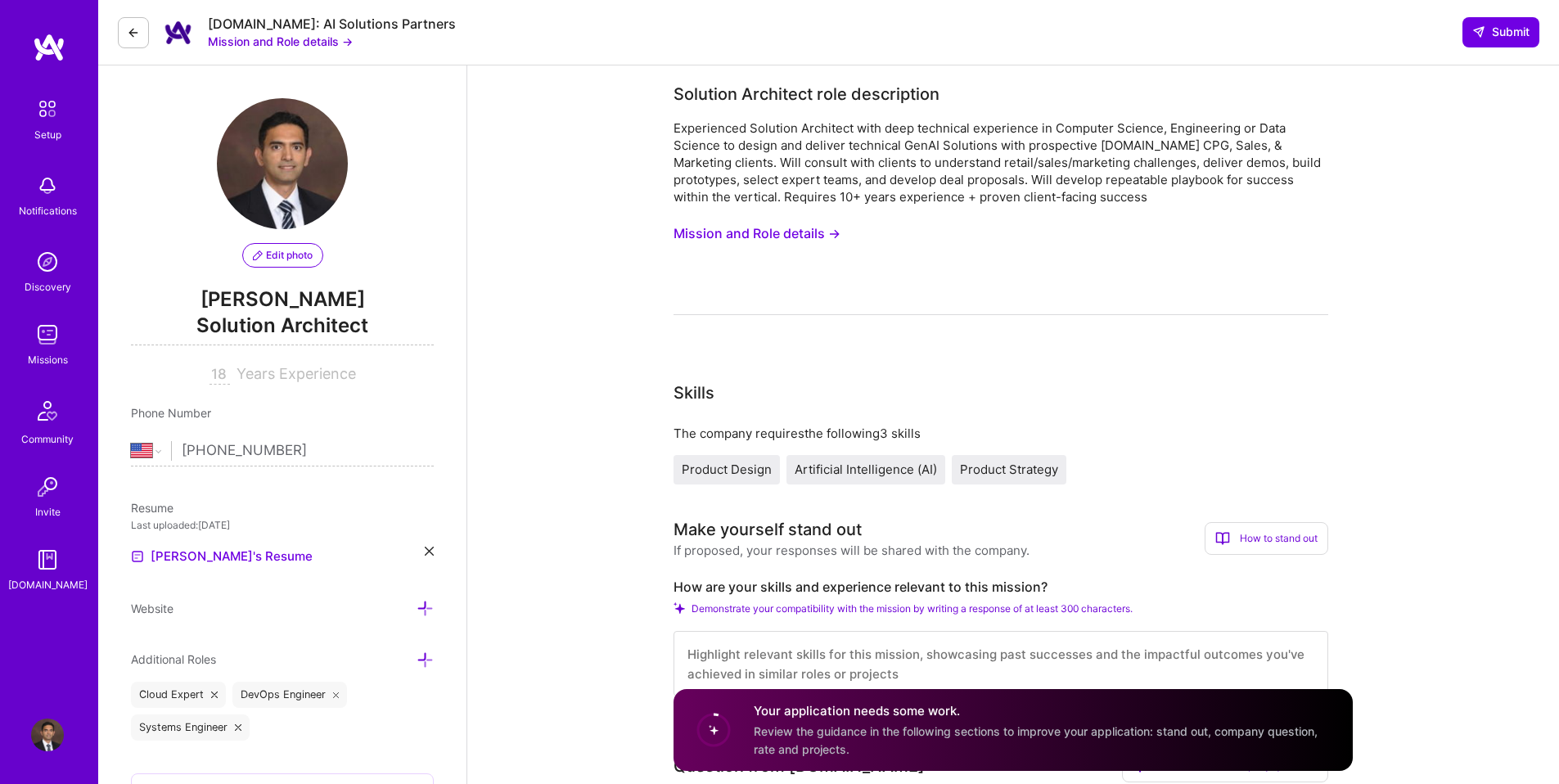
click at [798, 236] on button "Mission and Role details →" at bounding box center [757, 234] width 167 height 30
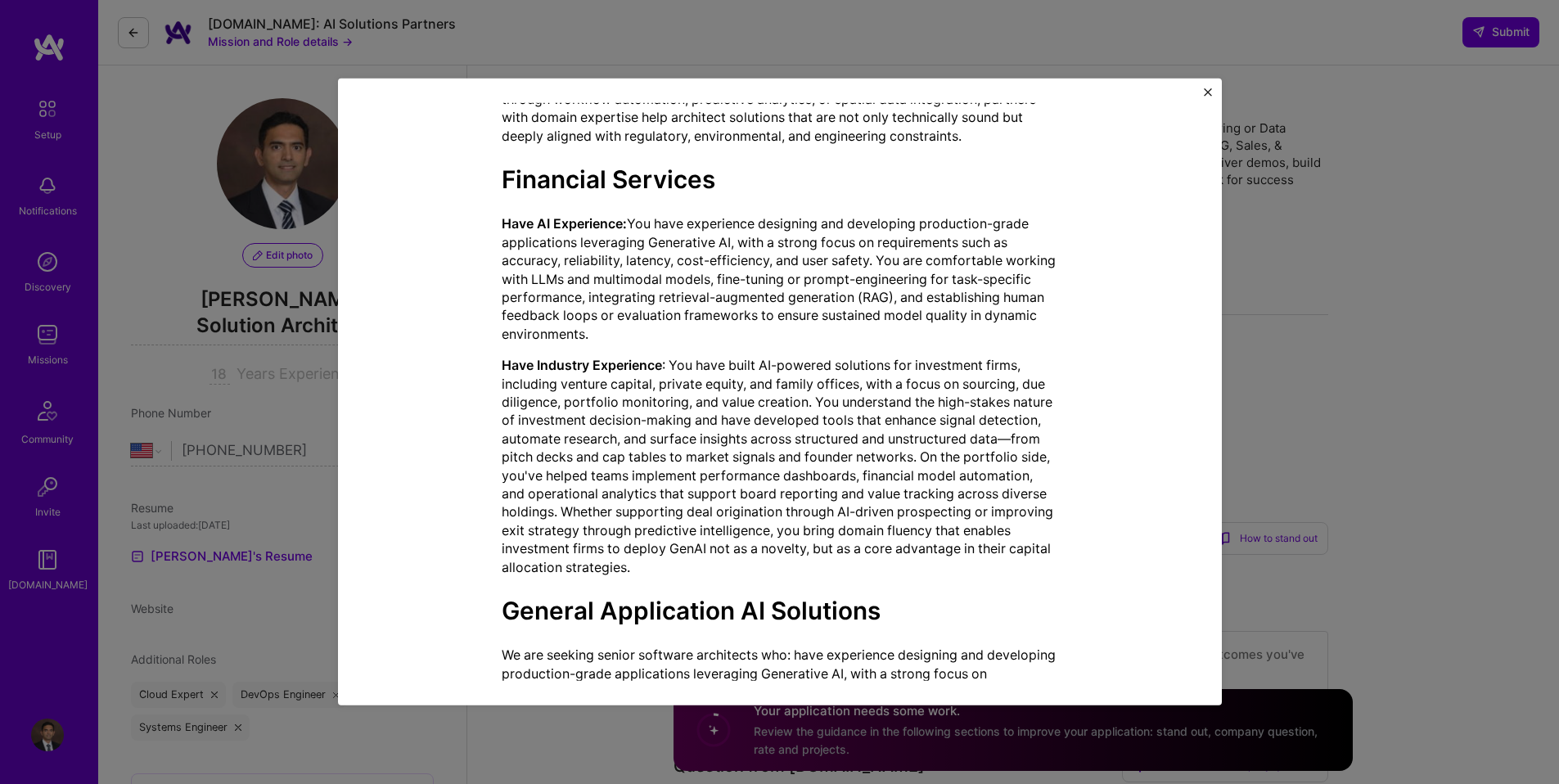
scroll to position [1651, 0]
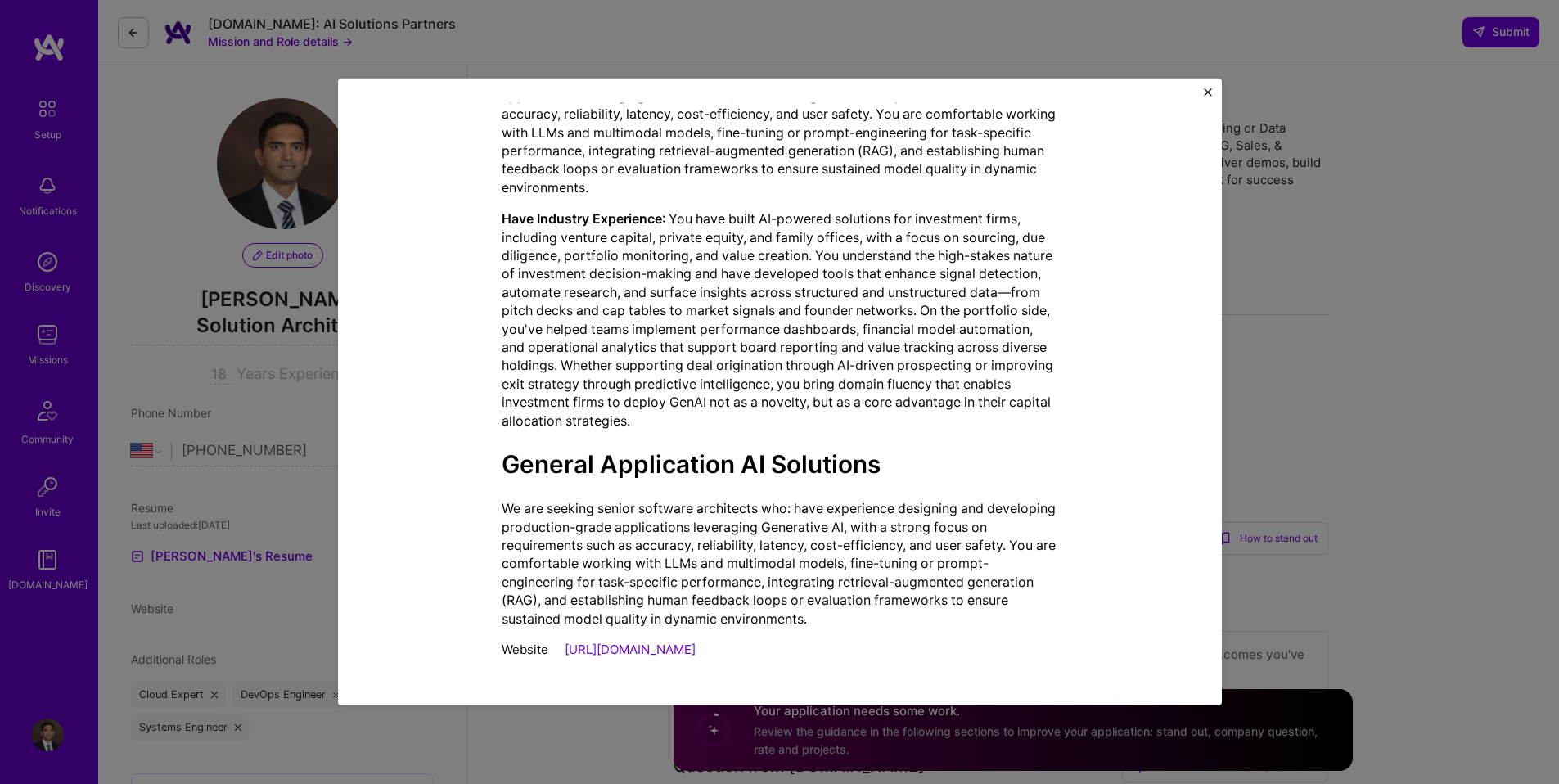
click at [1209, 94] on img "Close" at bounding box center [1208, 92] width 8 height 8
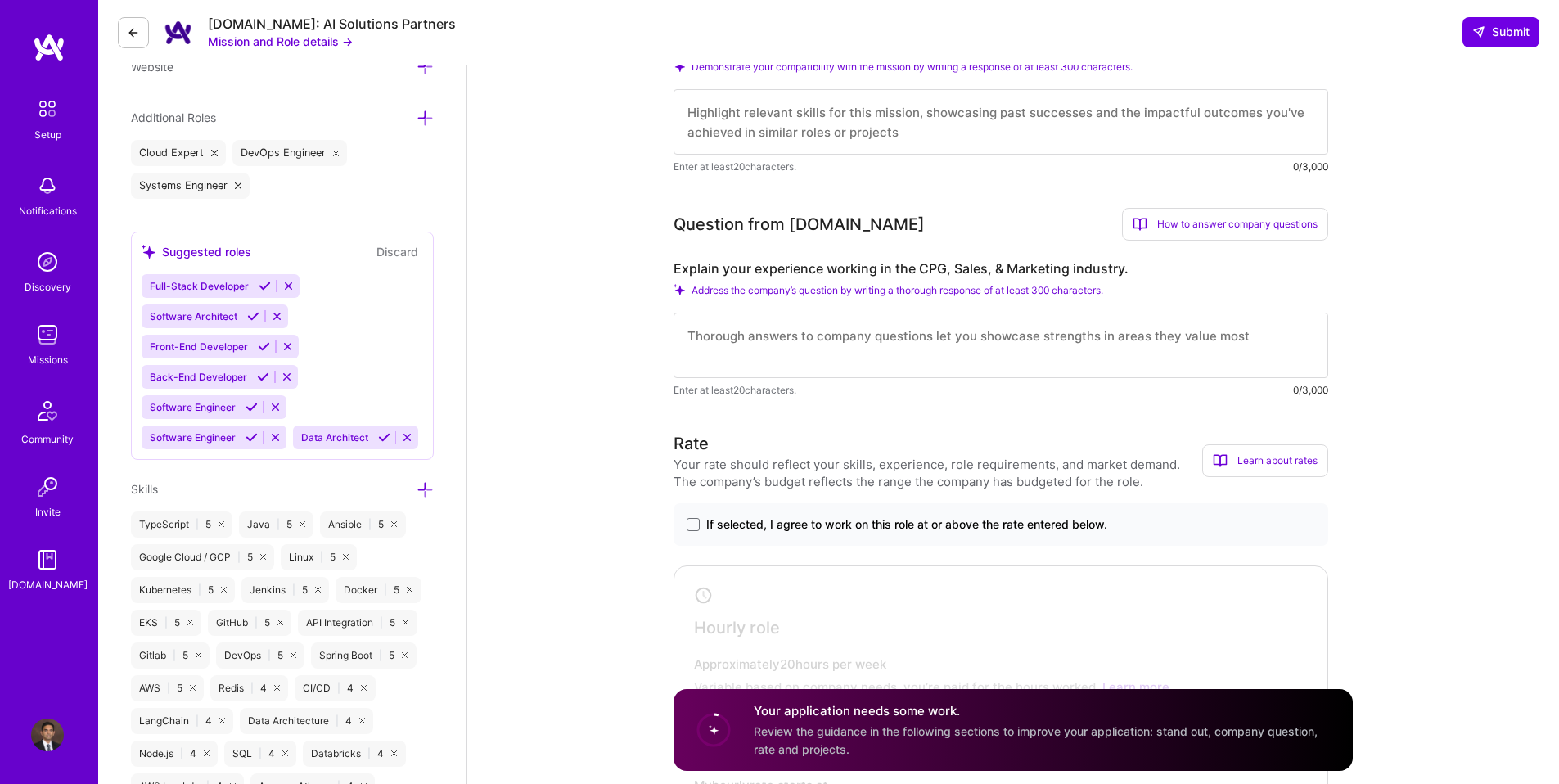
scroll to position [559, 0]
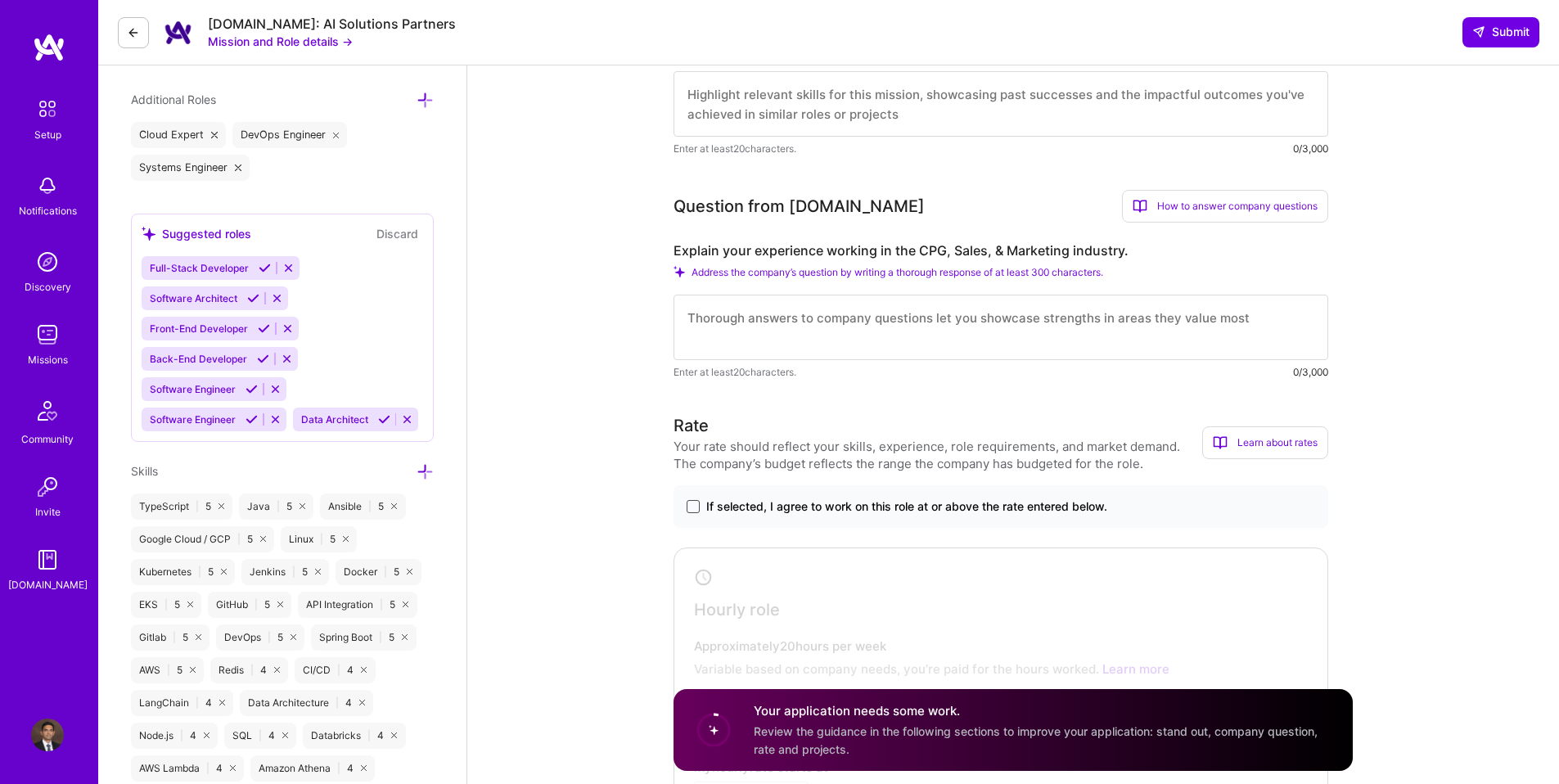
click at [689, 503] on span at bounding box center [693, 506] width 13 height 13
click at [0, 0] on input "If selected, I agree to work on this role at or above the rate entered below." at bounding box center [0, 0] width 0 height 0
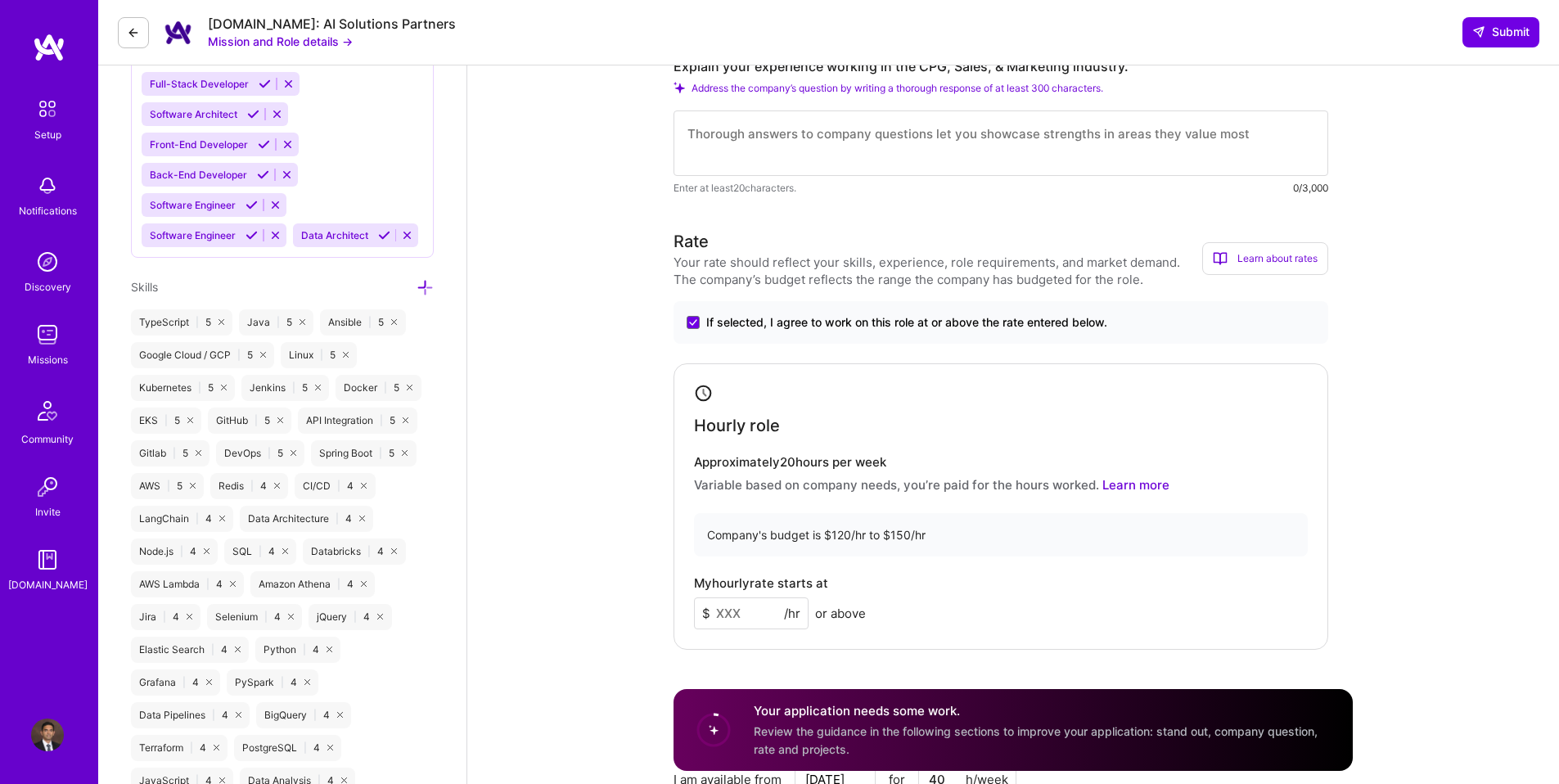
scroll to position [1061, 0]
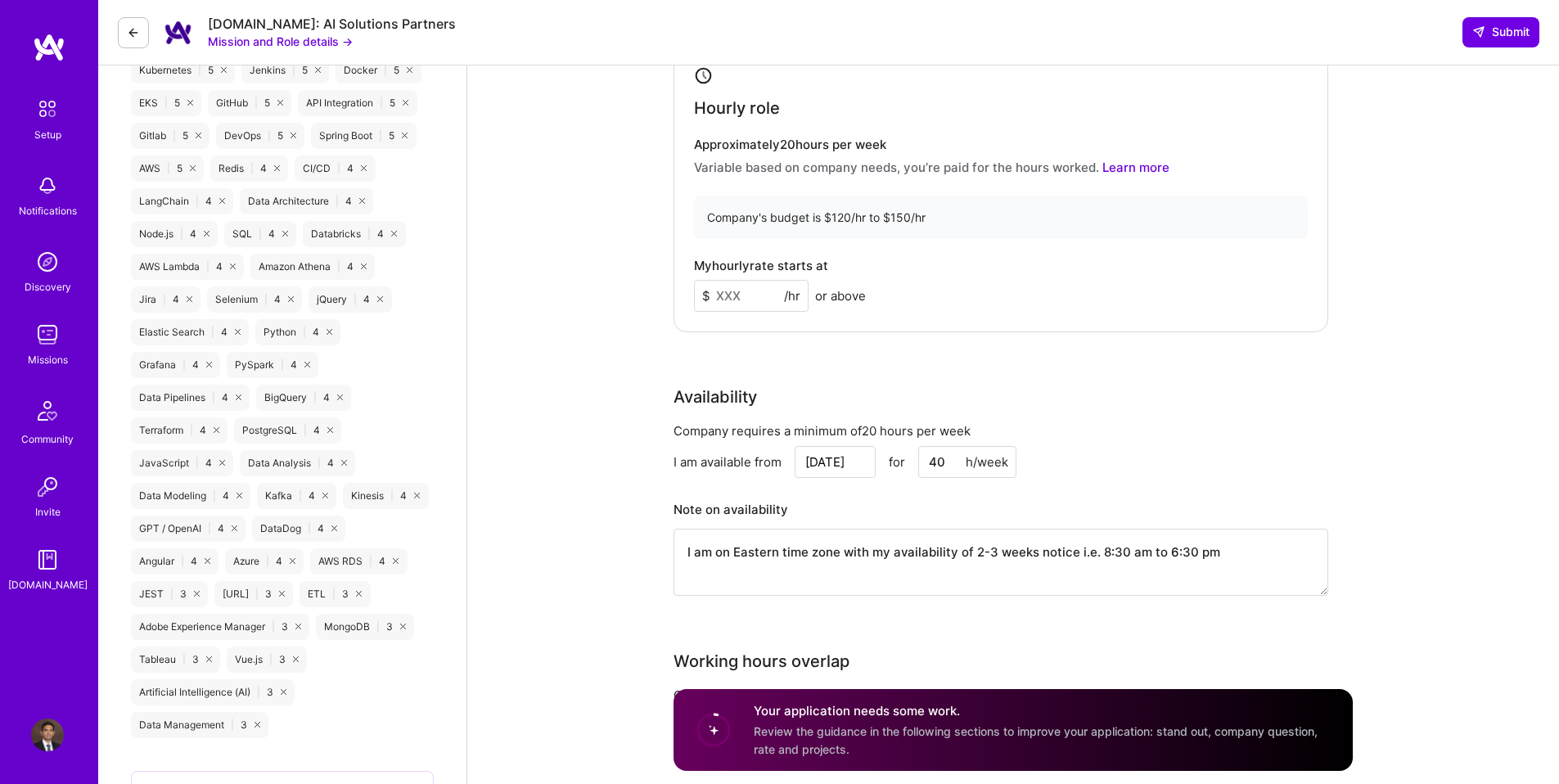
click at [747, 298] on input at bounding box center [751, 296] width 114 height 32
type input "125"
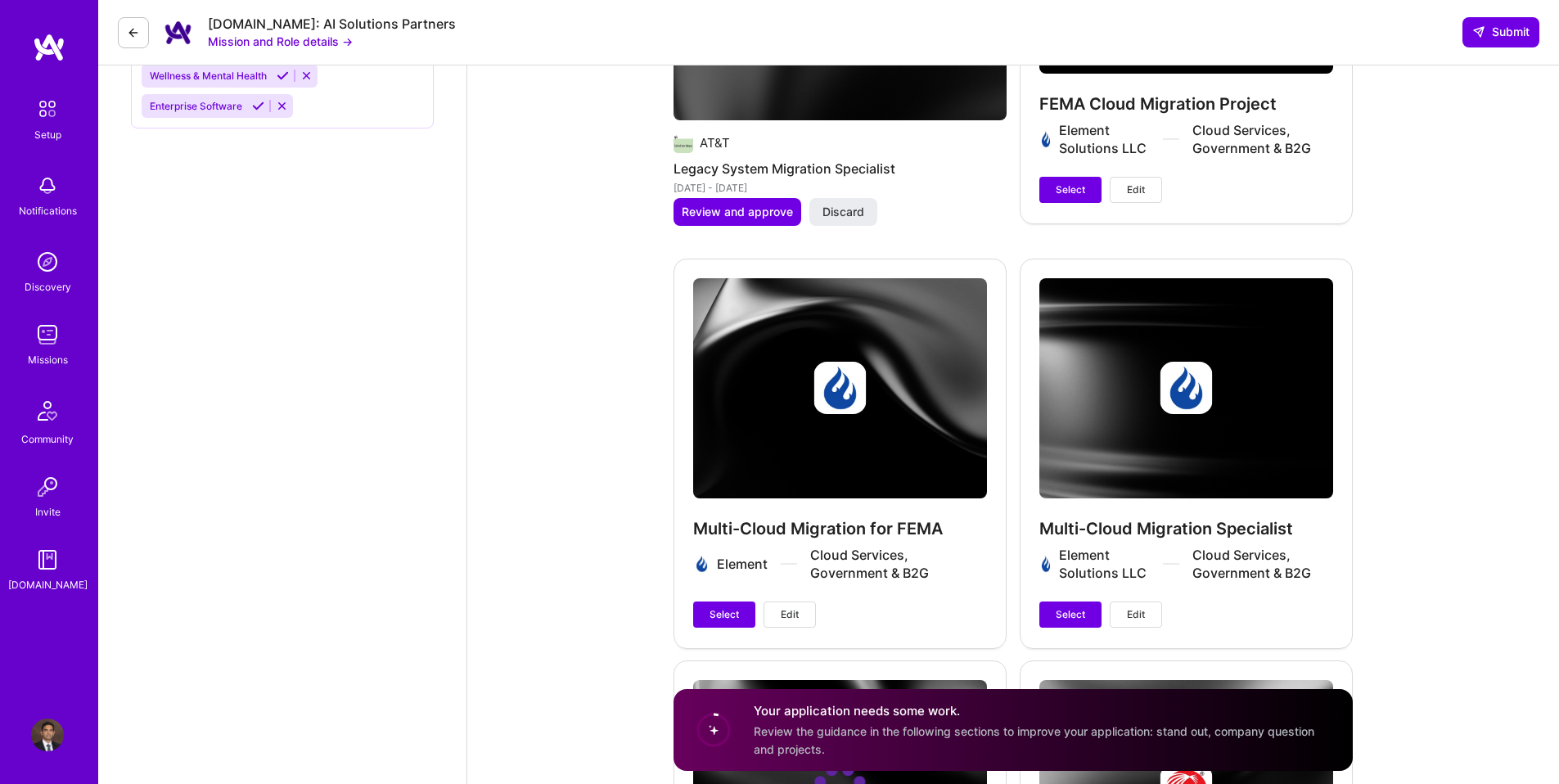
scroll to position [2190, 0]
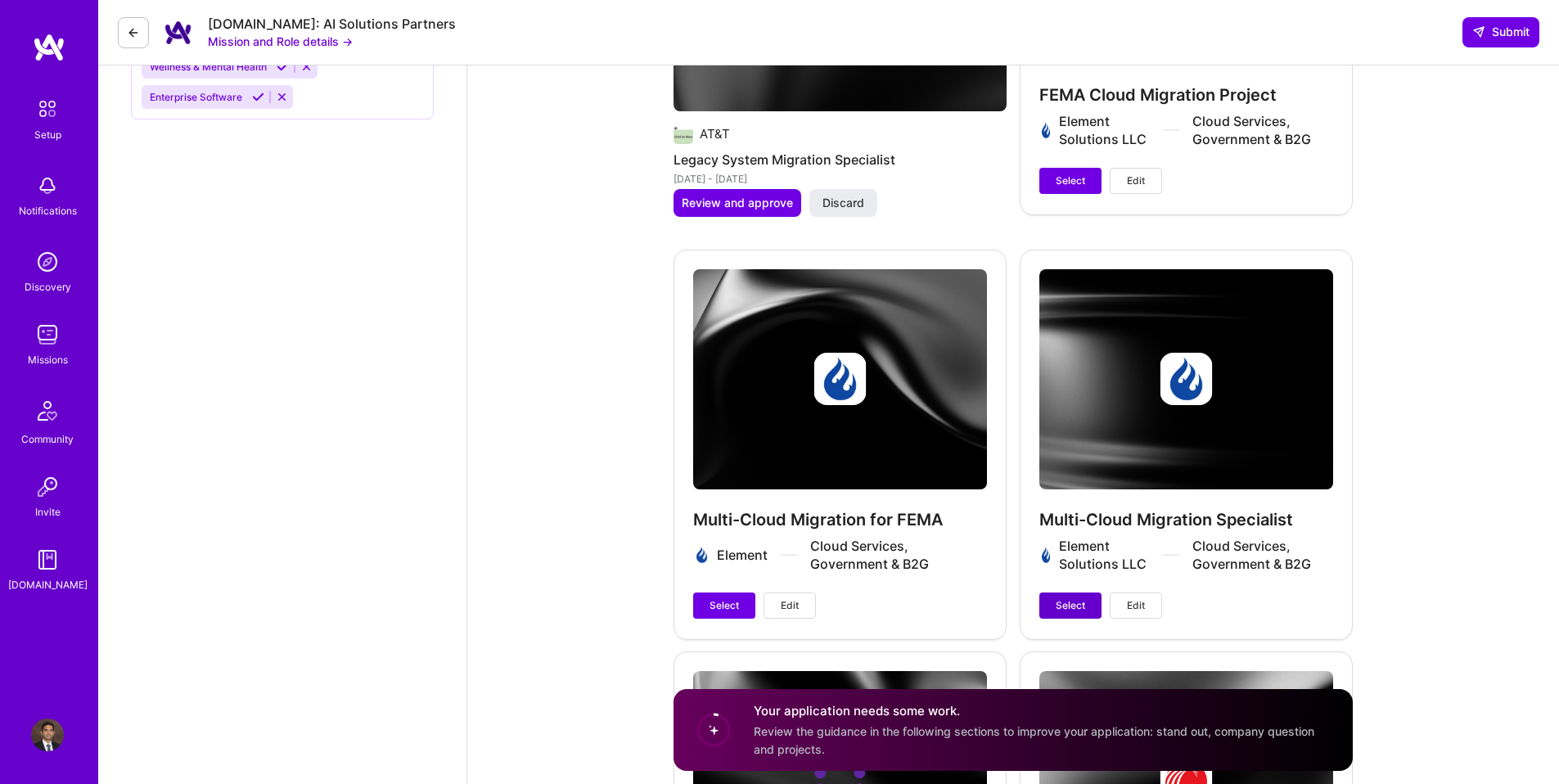
click at [1079, 593] on button "Select" at bounding box center [1070, 606] width 62 height 26
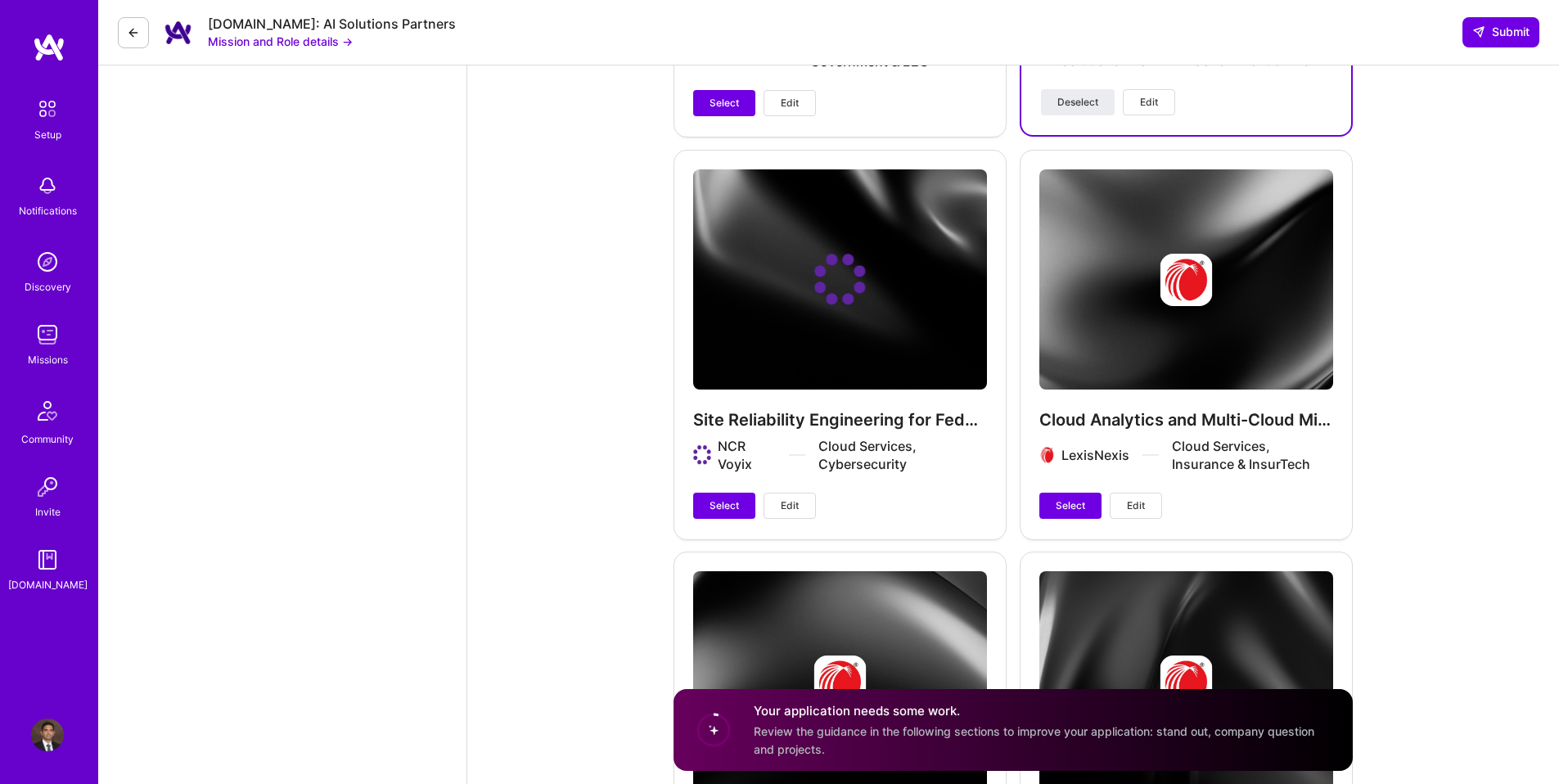
scroll to position [2701, 0]
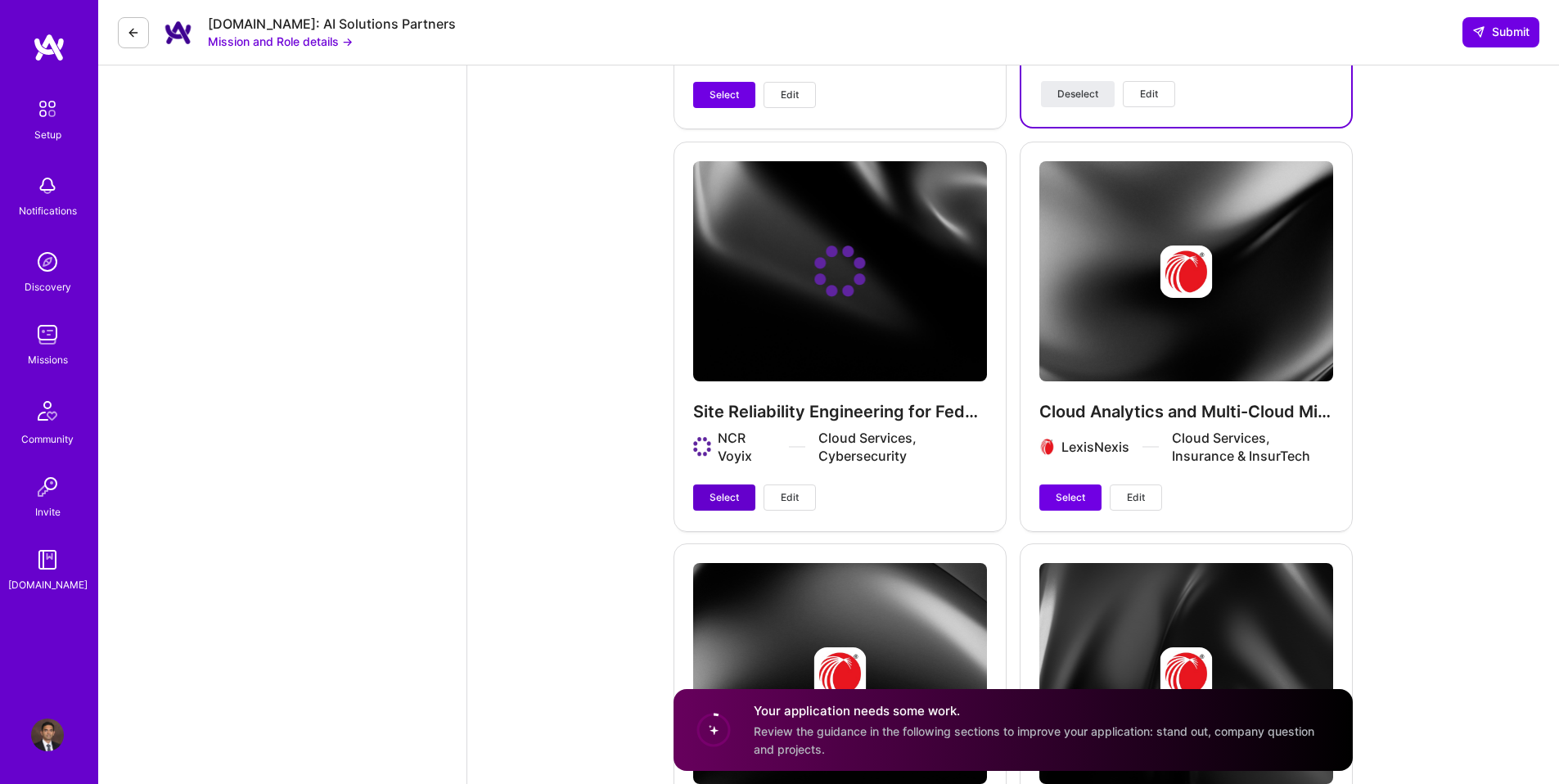
click at [710, 502] on span "Select" at bounding box center [725, 497] width 30 height 15
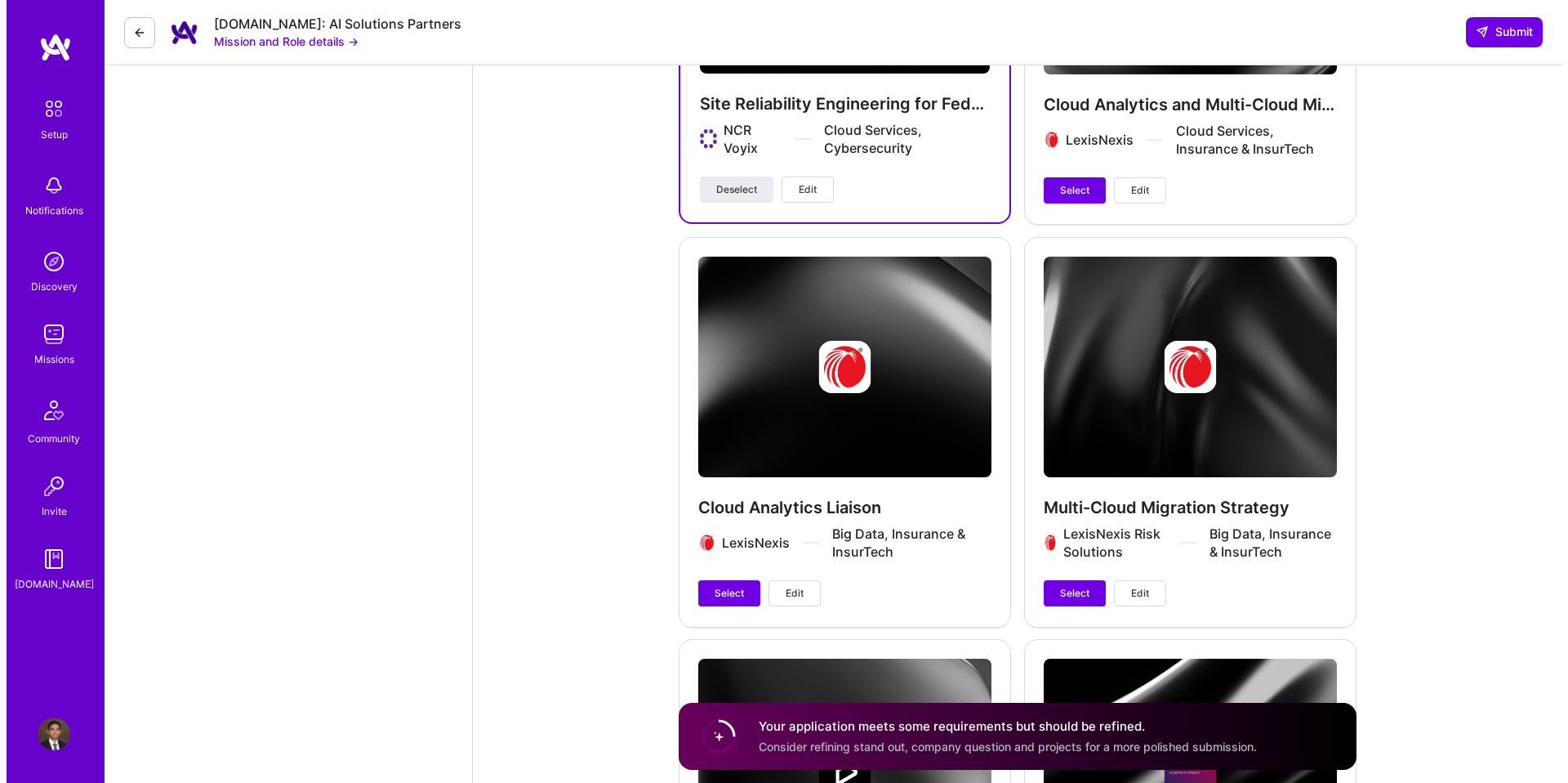
scroll to position [3022, 0]
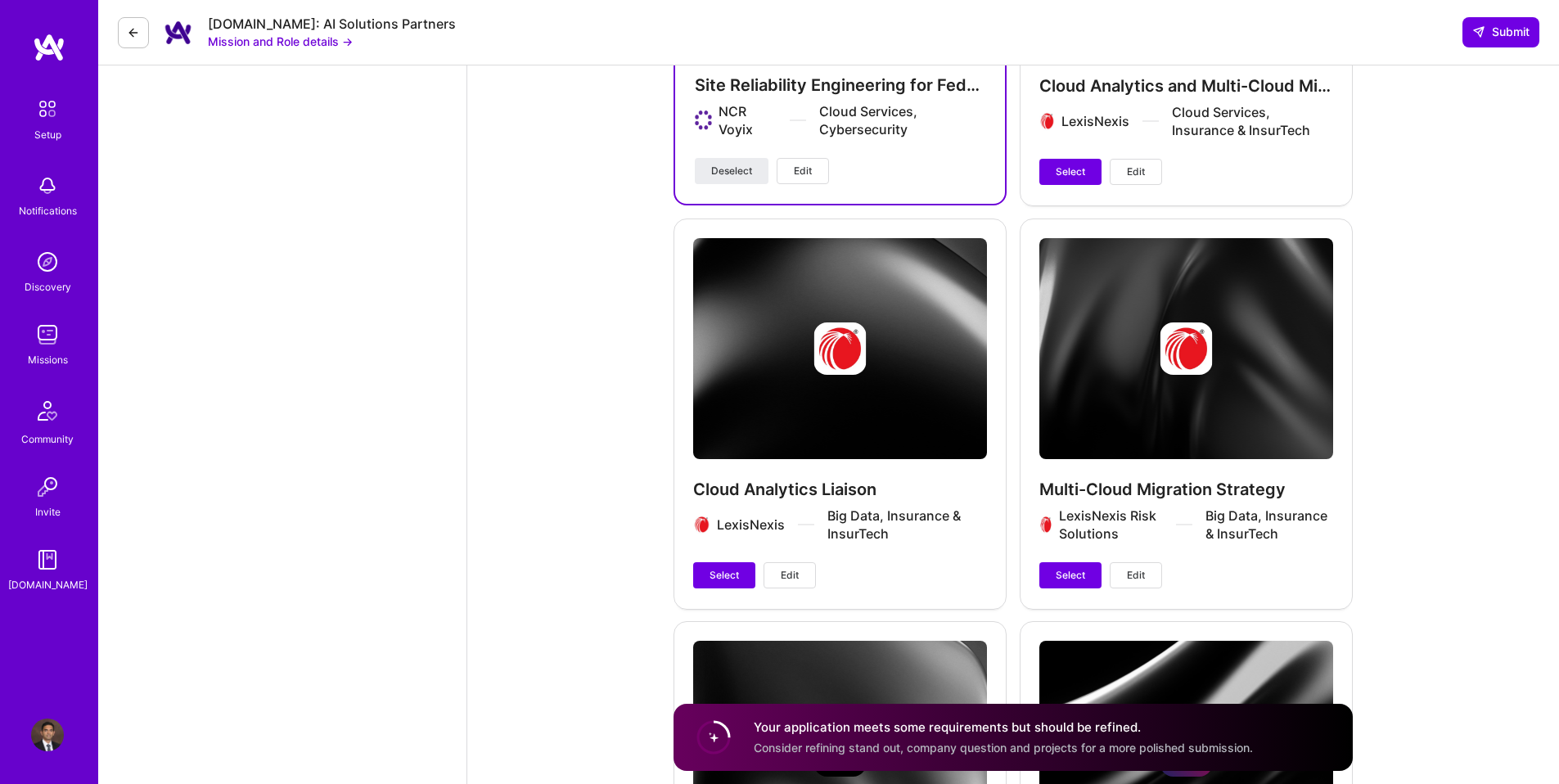
click at [1141, 579] on span "Edit" at bounding box center [1136, 575] width 18 height 15
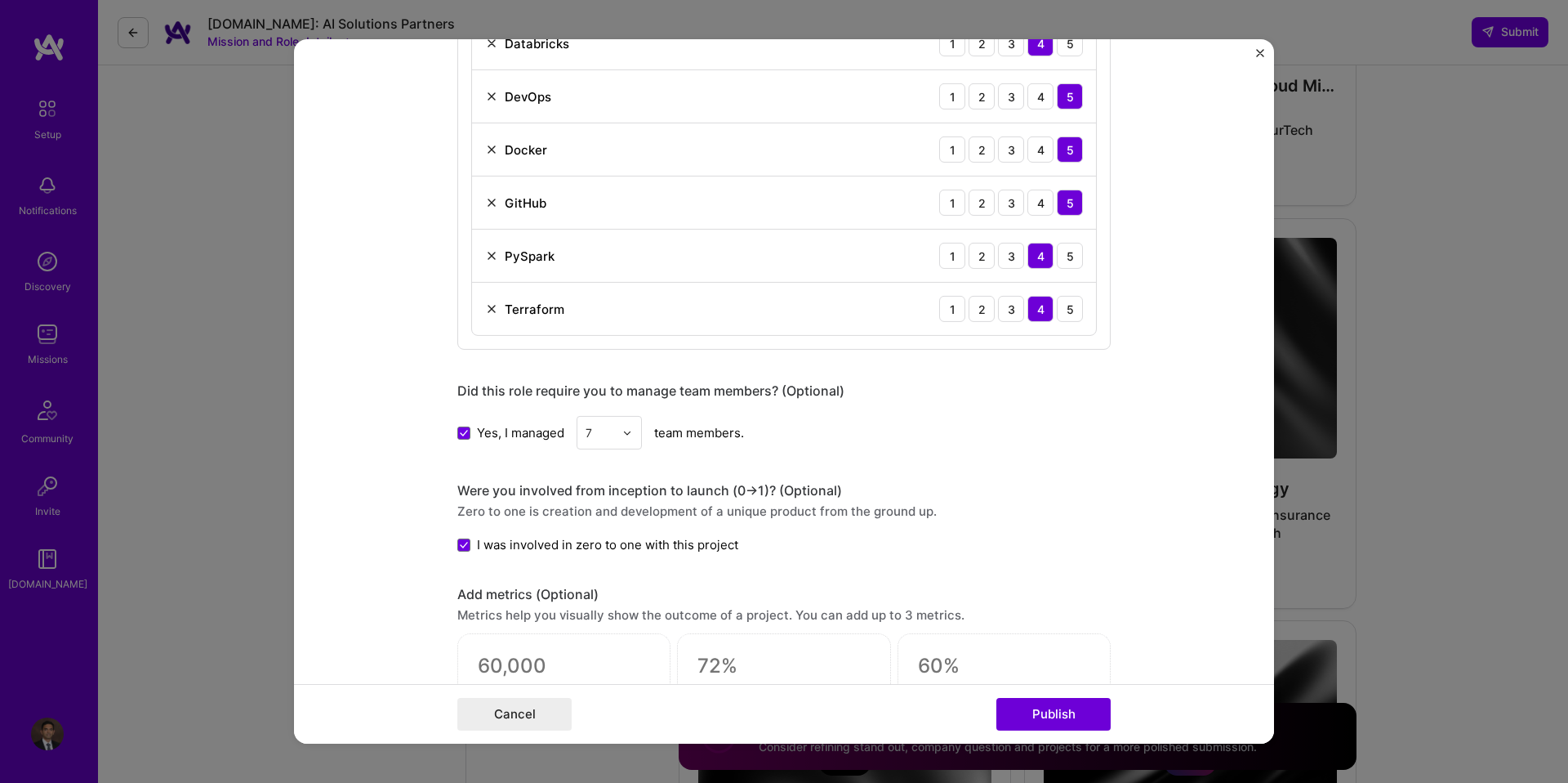
scroll to position [1091, 0]
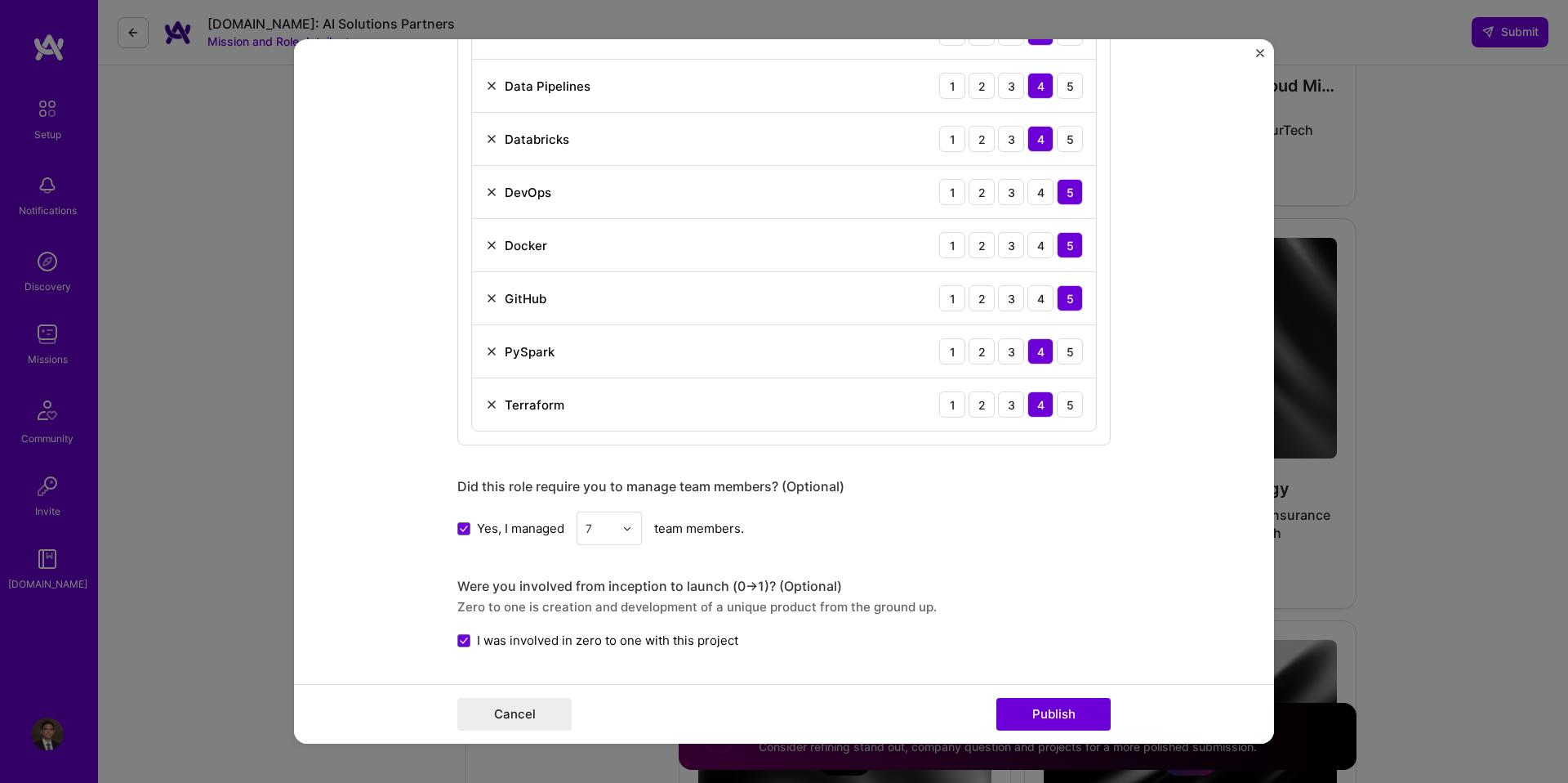
click at [1262, 55] on img "Close" at bounding box center [1259, 53] width 8 height 8
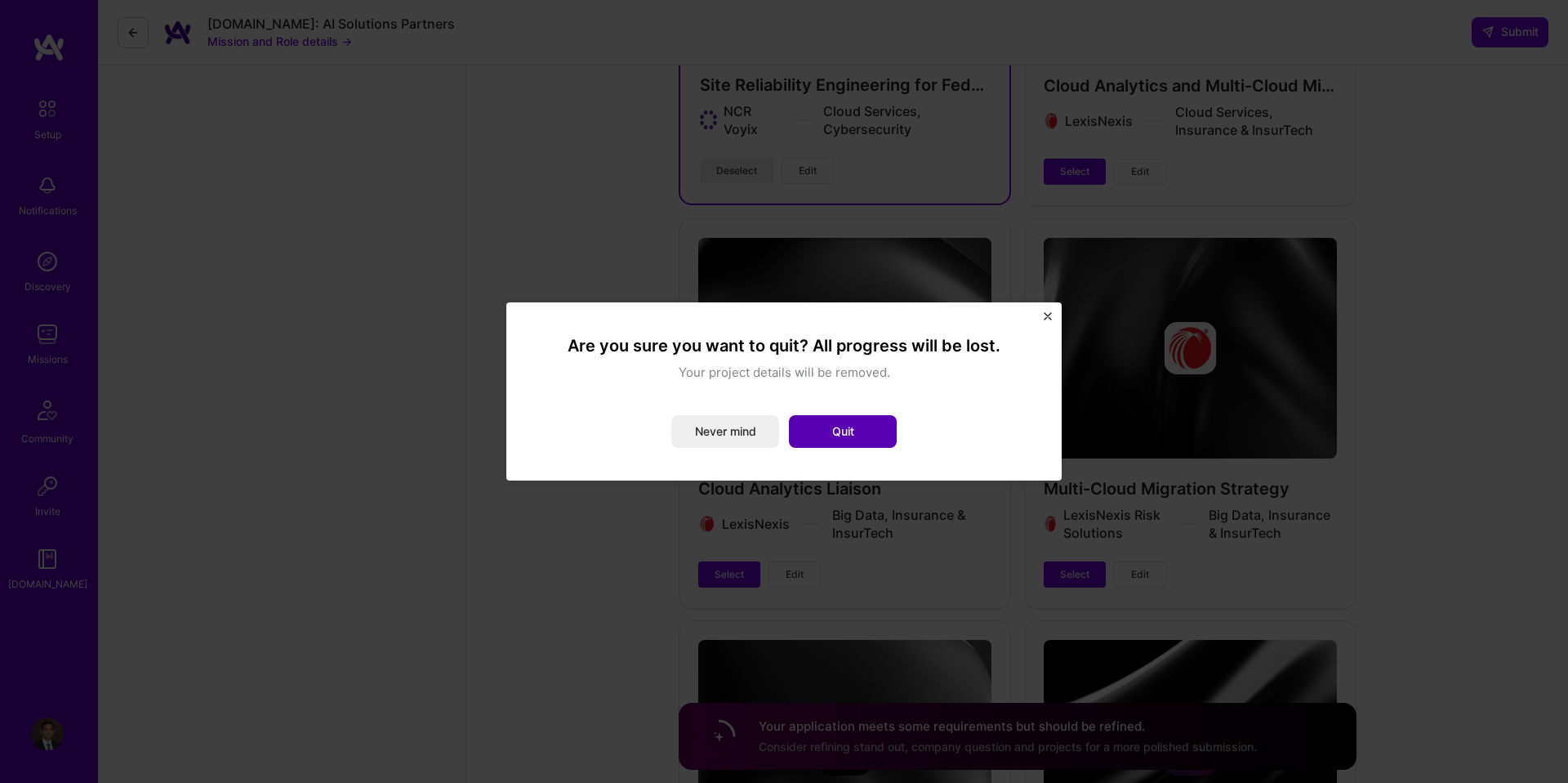
click at [856, 428] on button "Quit" at bounding box center [842, 431] width 108 height 32
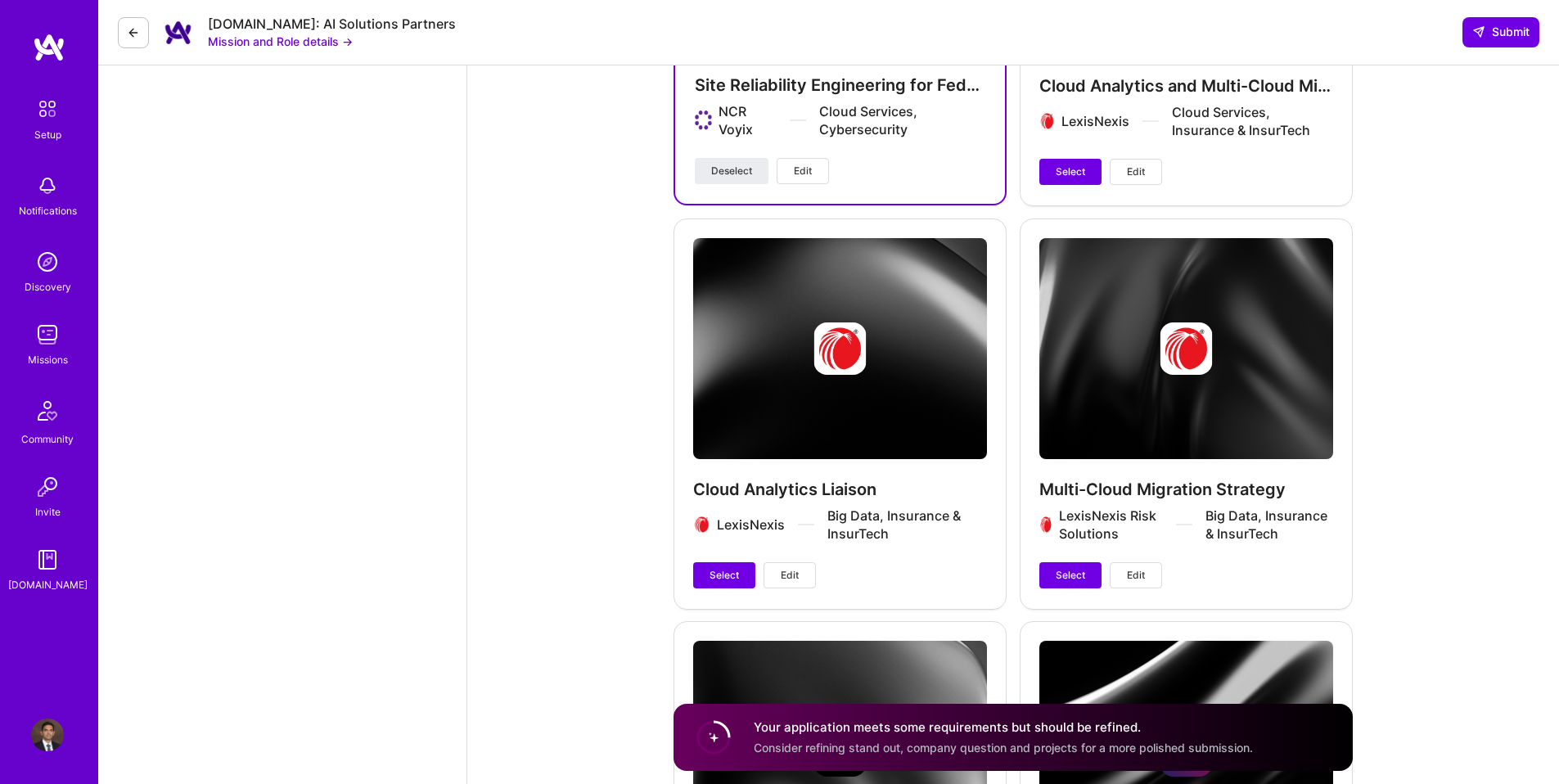
click at [1151, 172] on button "Edit" at bounding box center [1136, 172] width 53 height 26
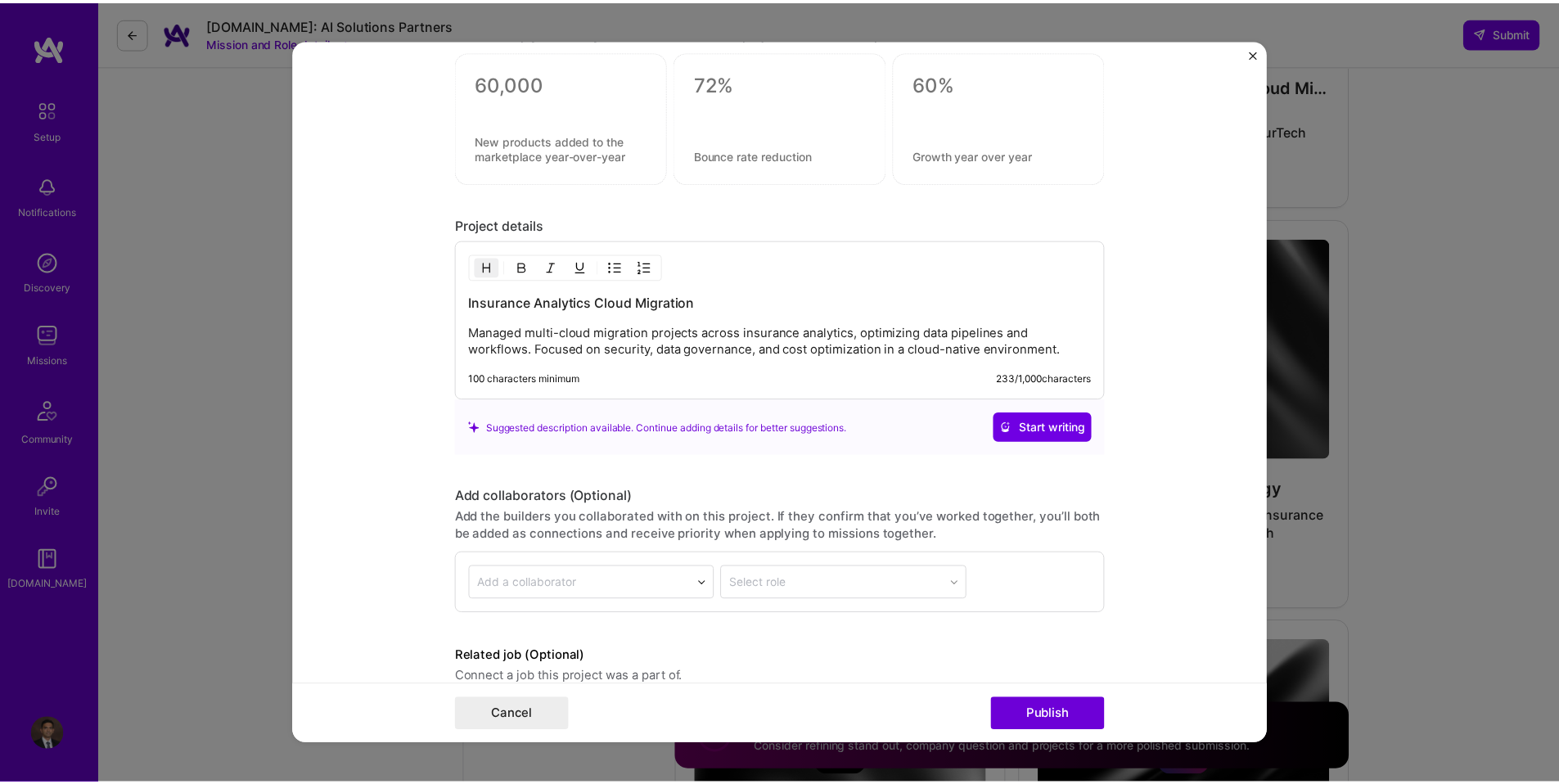
scroll to position [1369, 0]
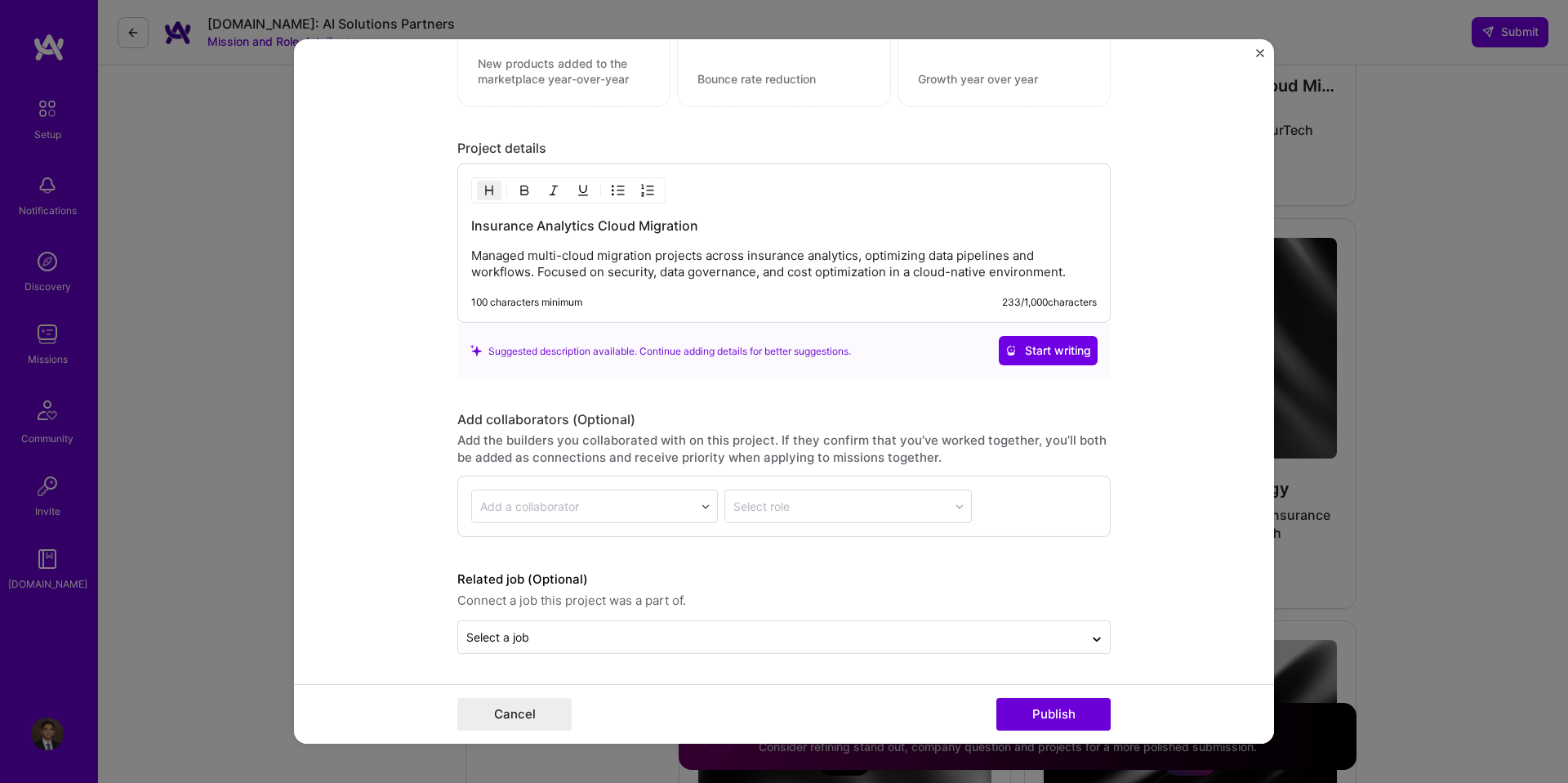
click at [1258, 65] on button "Close" at bounding box center [1259, 58] width 8 height 18
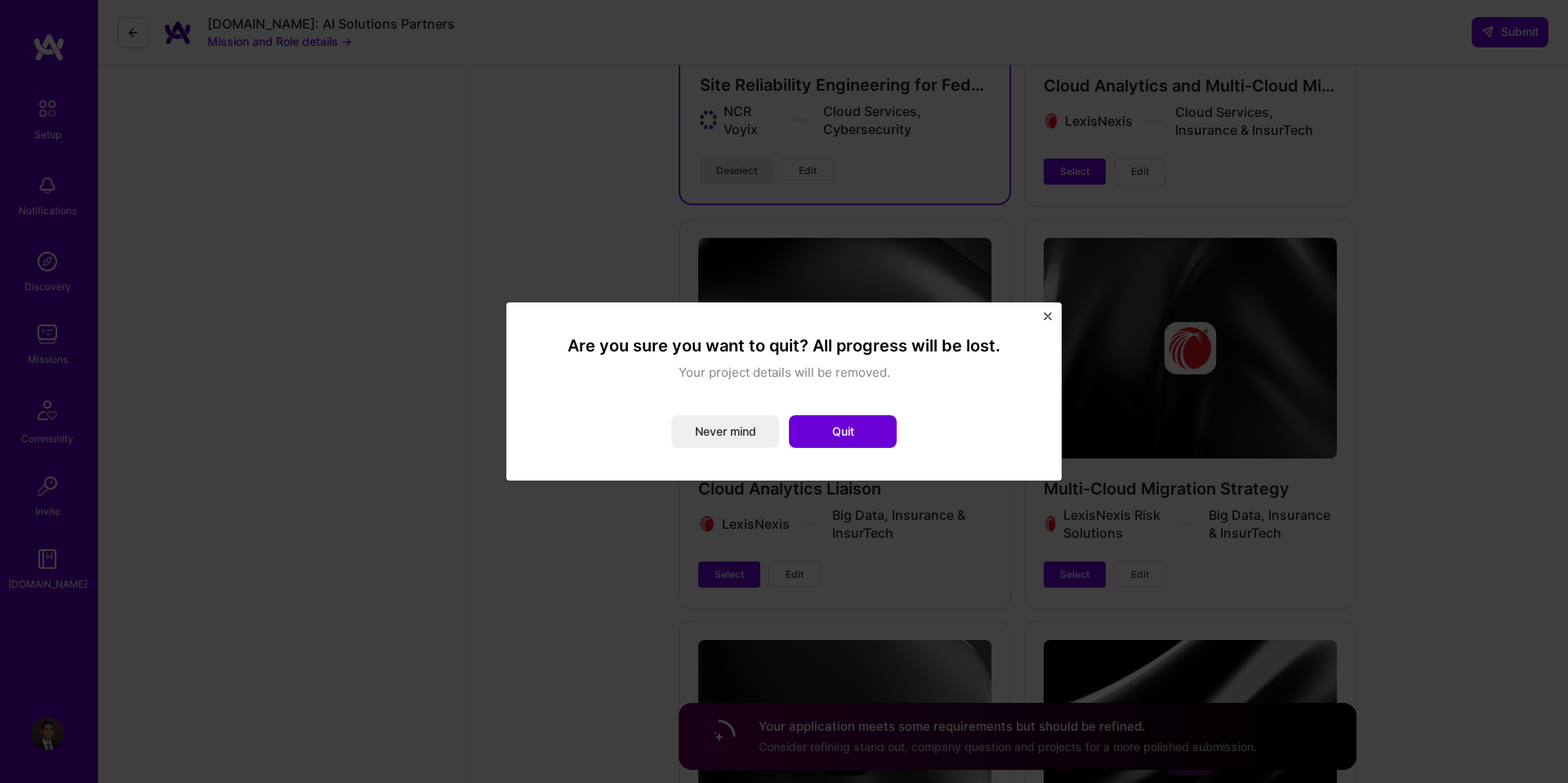
click at [855, 425] on button "Quit" at bounding box center [842, 431] width 108 height 32
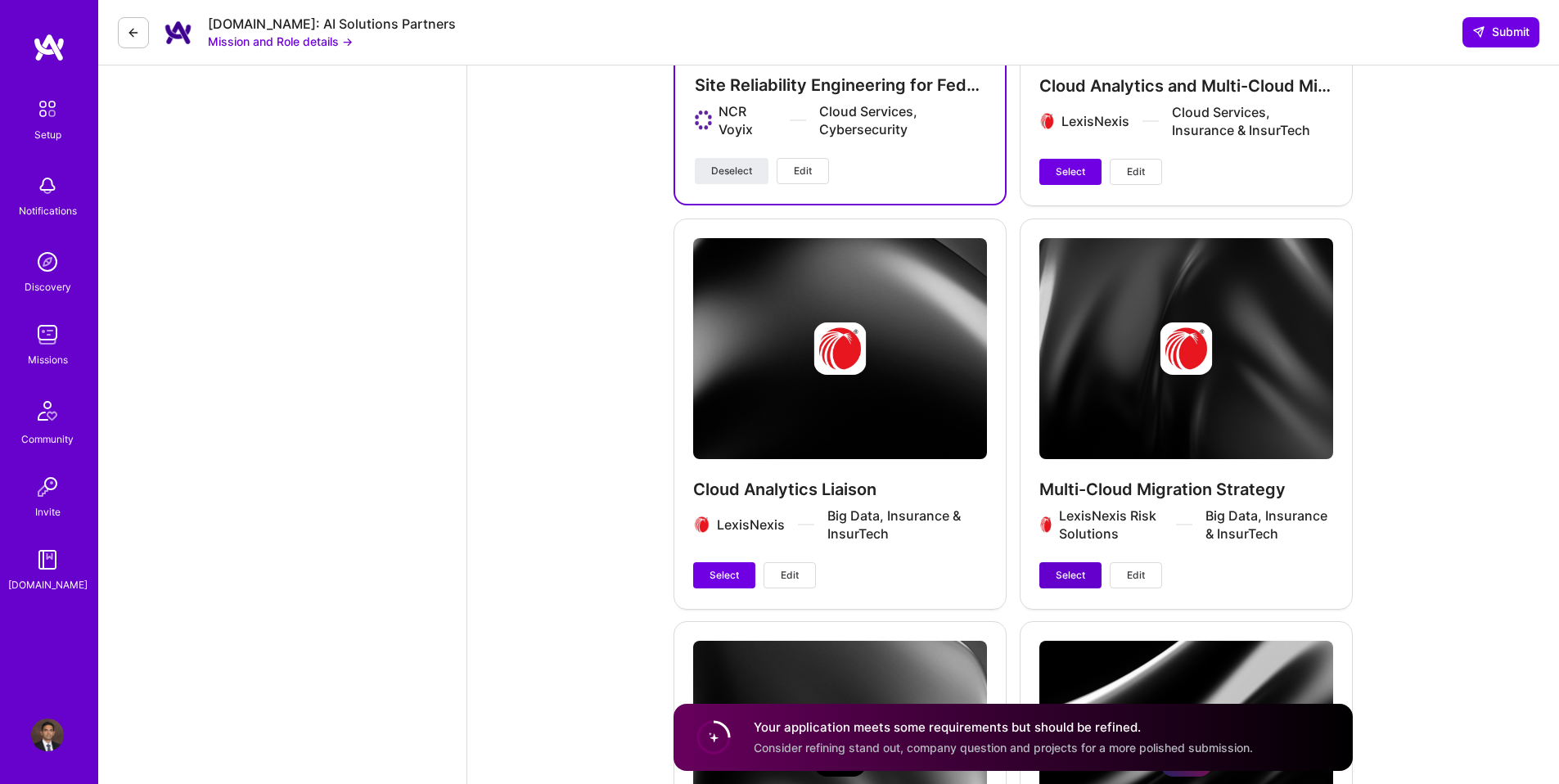
click at [1094, 577] on button "Select" at bounding box center [1070, 575] width 62 height 26
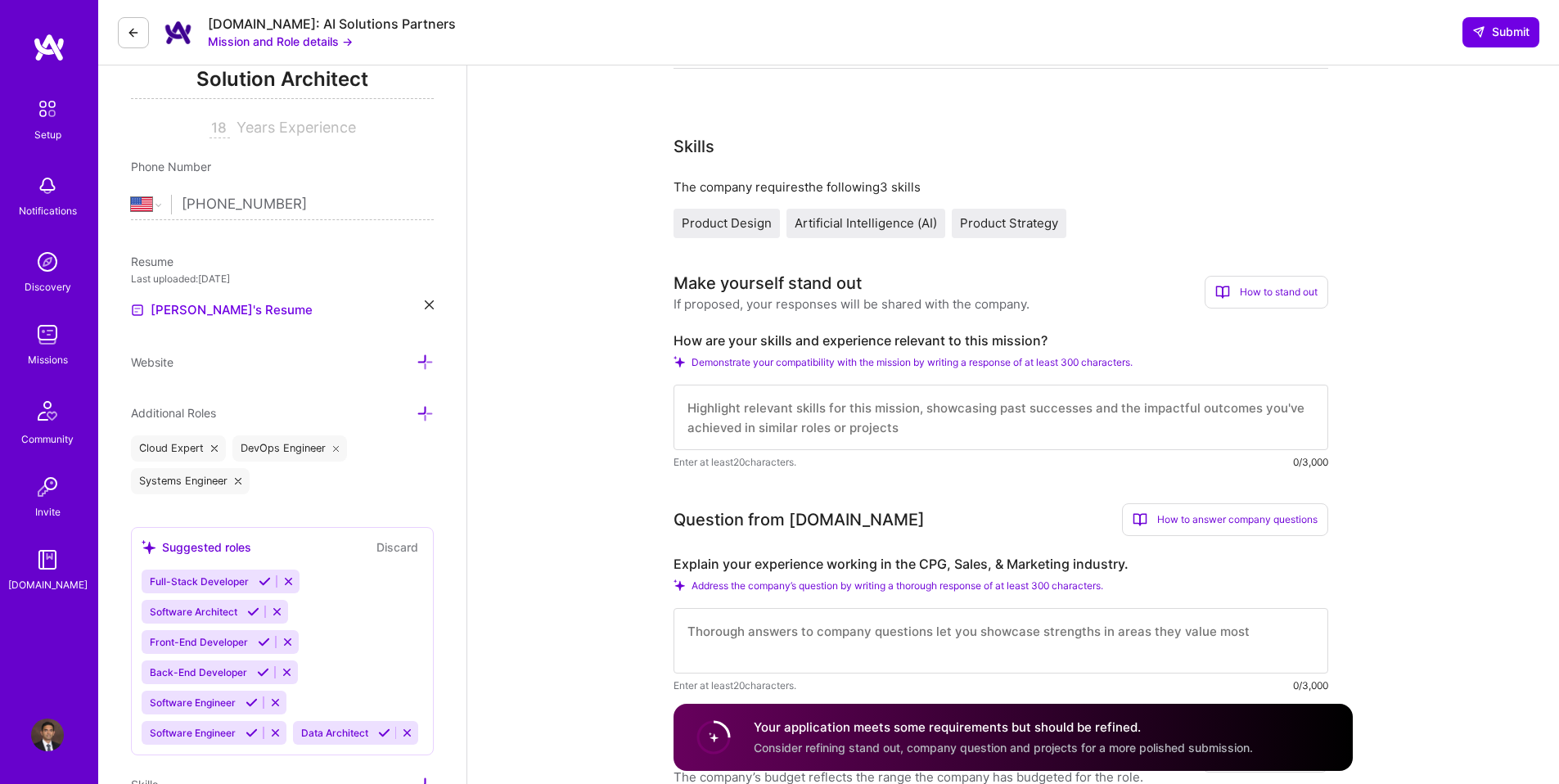
scroll to position [367, 0]
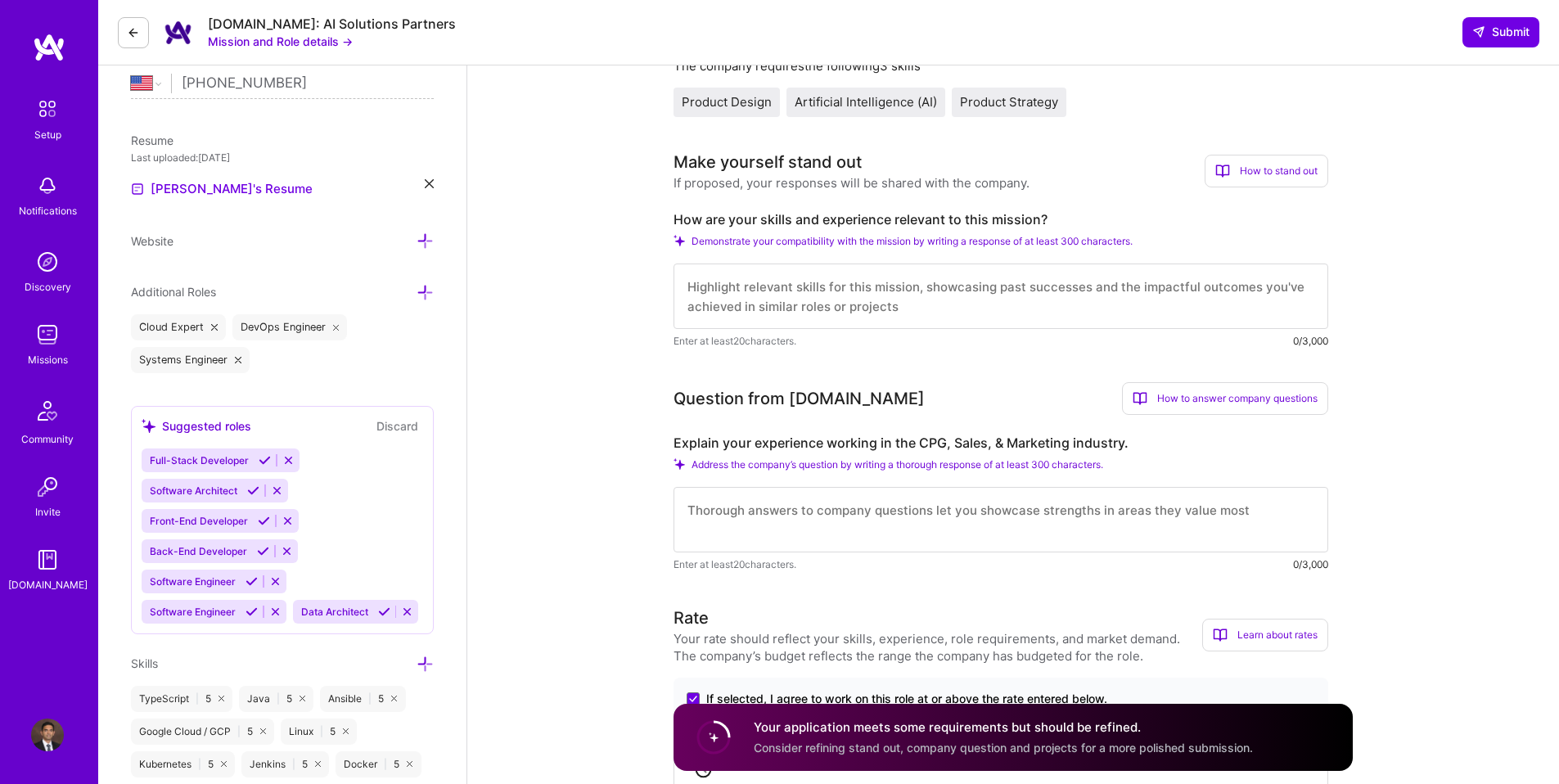
click at [806, 307] on textarea at bounding box center [1000, 296] width 654 height 66
paste textarea "Dear Hiring Manager, I am excited to apply for the AI System Engineer position …"
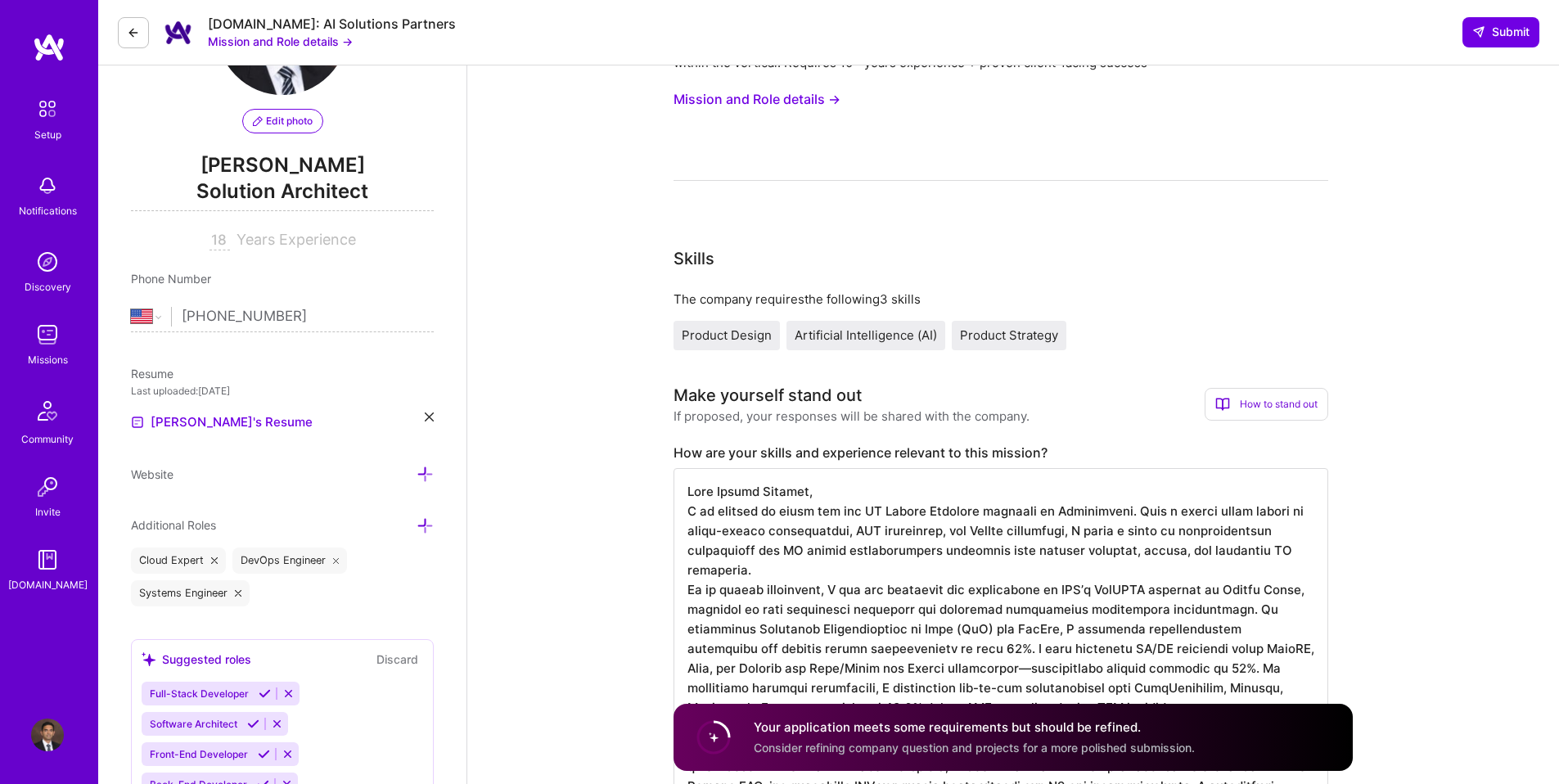
scroll to position [140, 0]
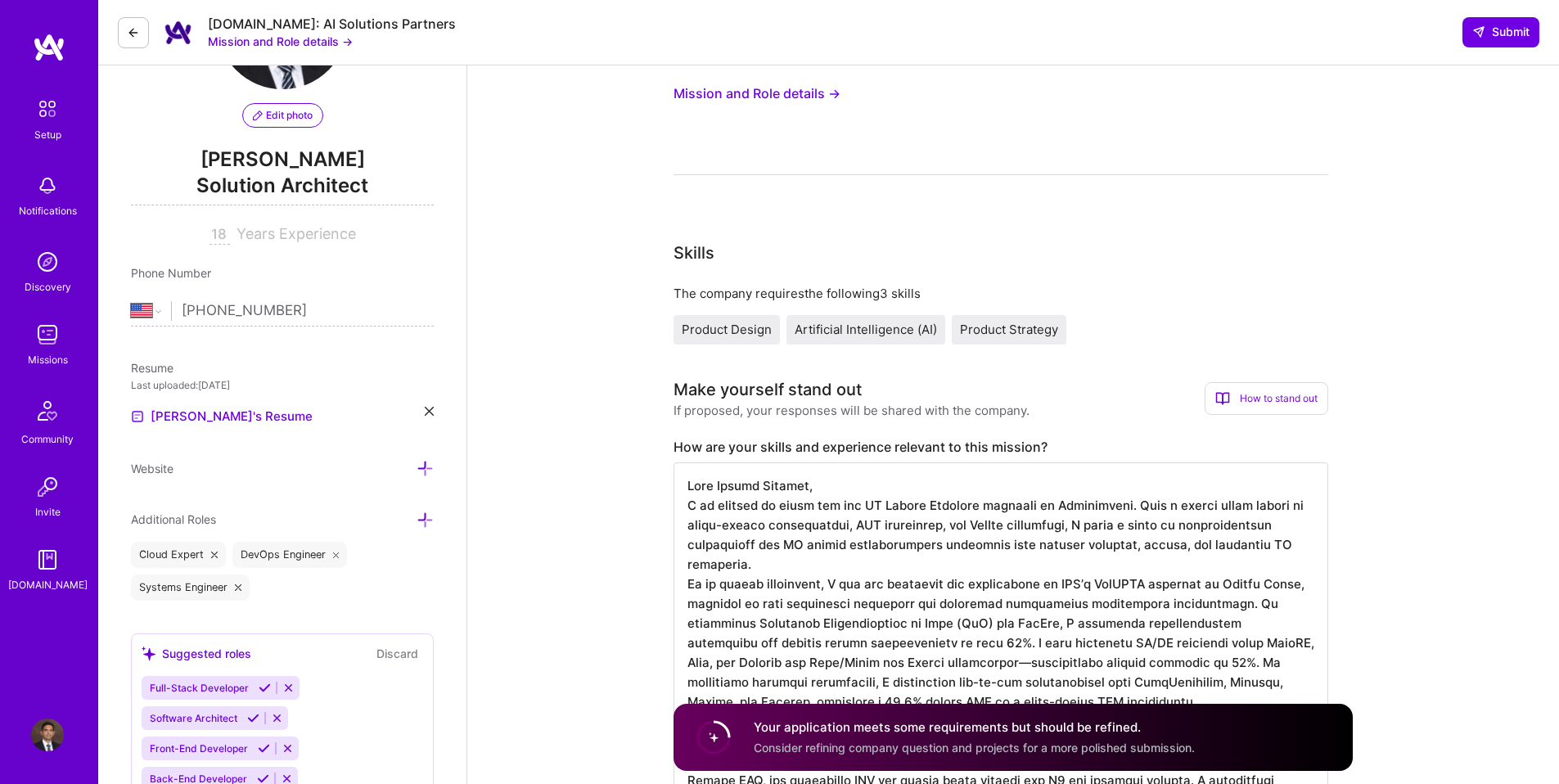
click at [1073, 506] on textarea "To enrich screen reader interactions, please activate Accessibility in Grammarl…" at bounding box center [1000, 750] width 654 height 576
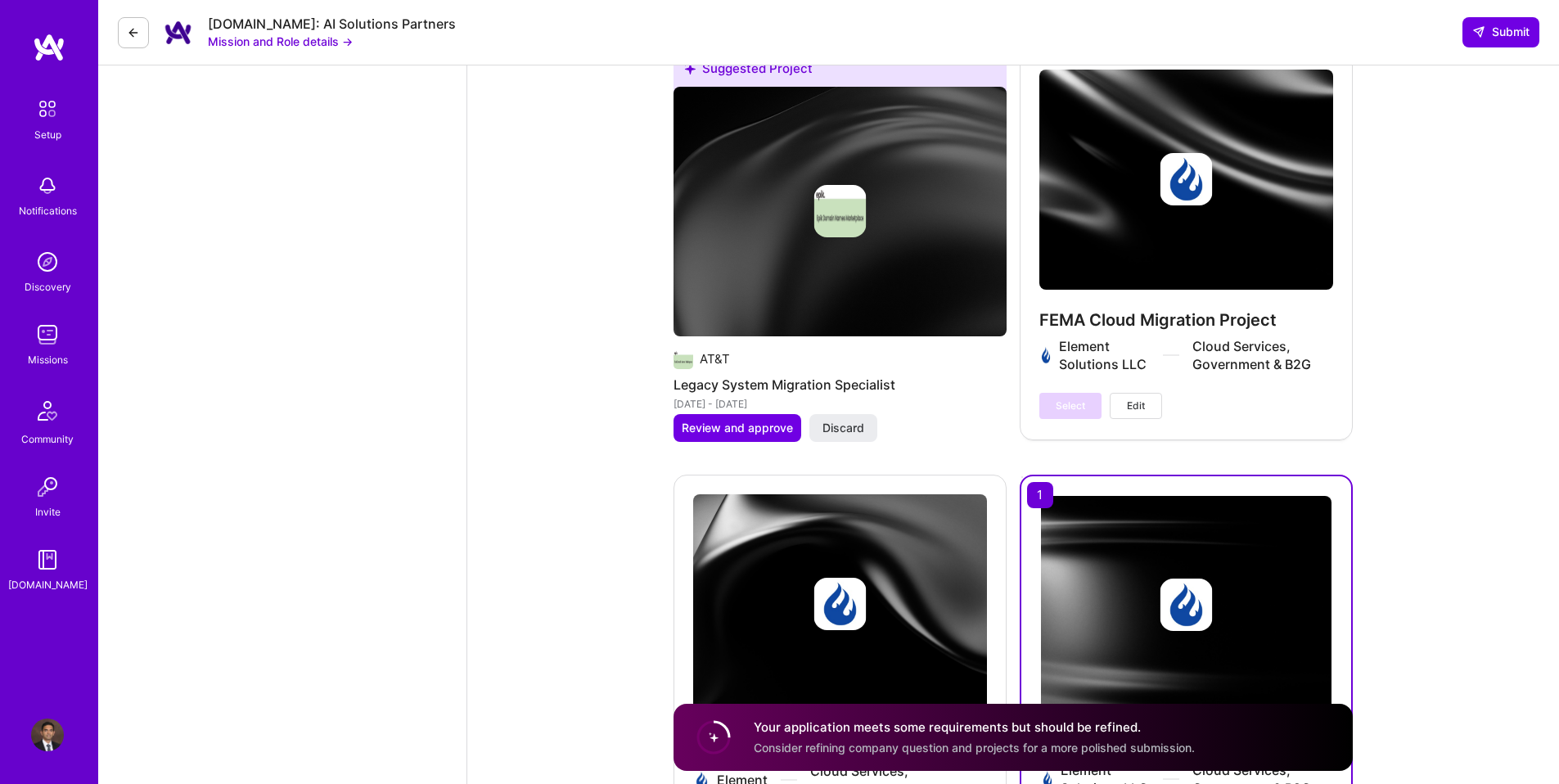
scroll to position [2773, 0]
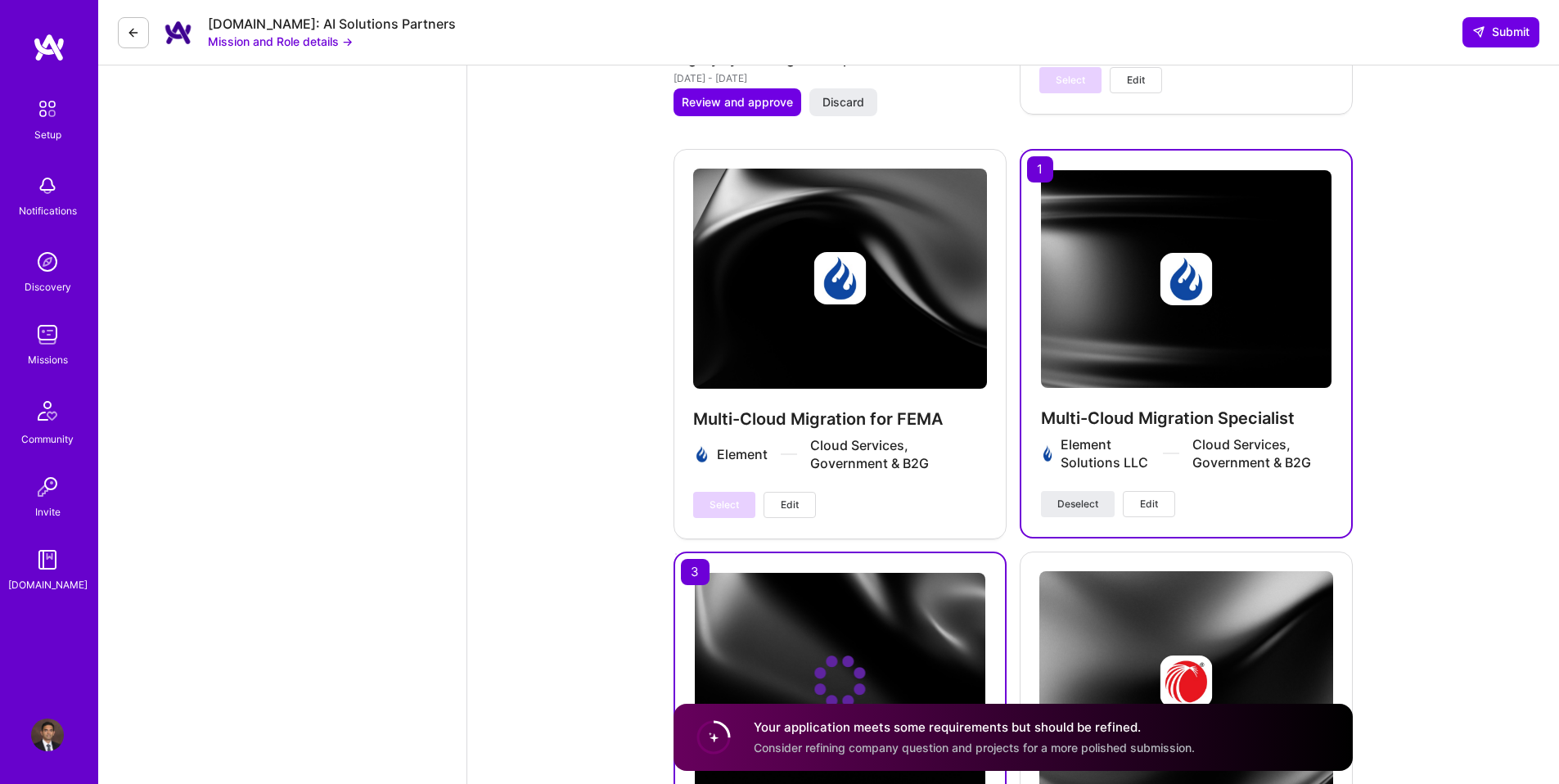
type textarea "Dear Hiring Manager, I am excited to apply for the AI System Engineer position …"
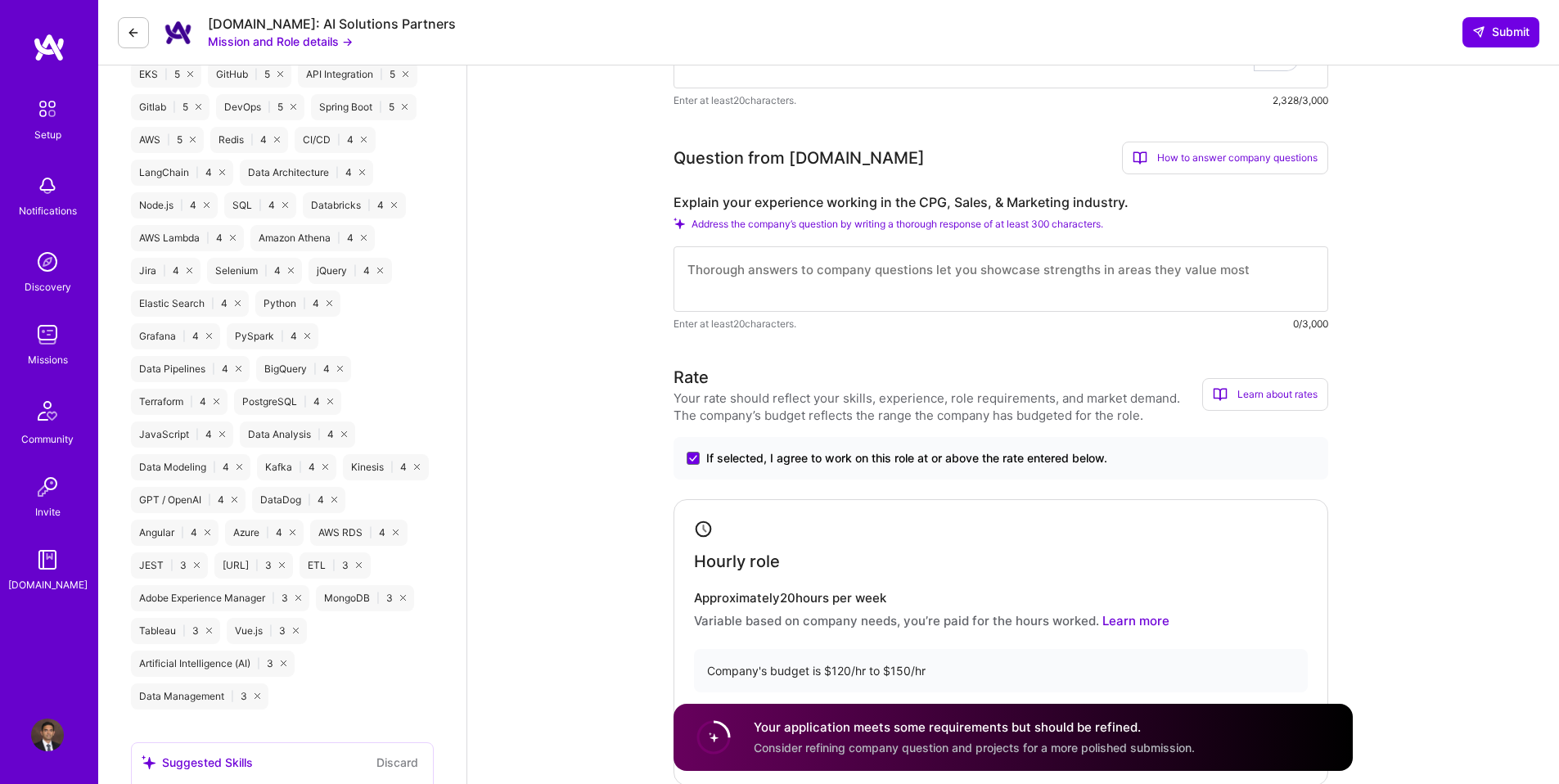
scroll to position [904, 0]
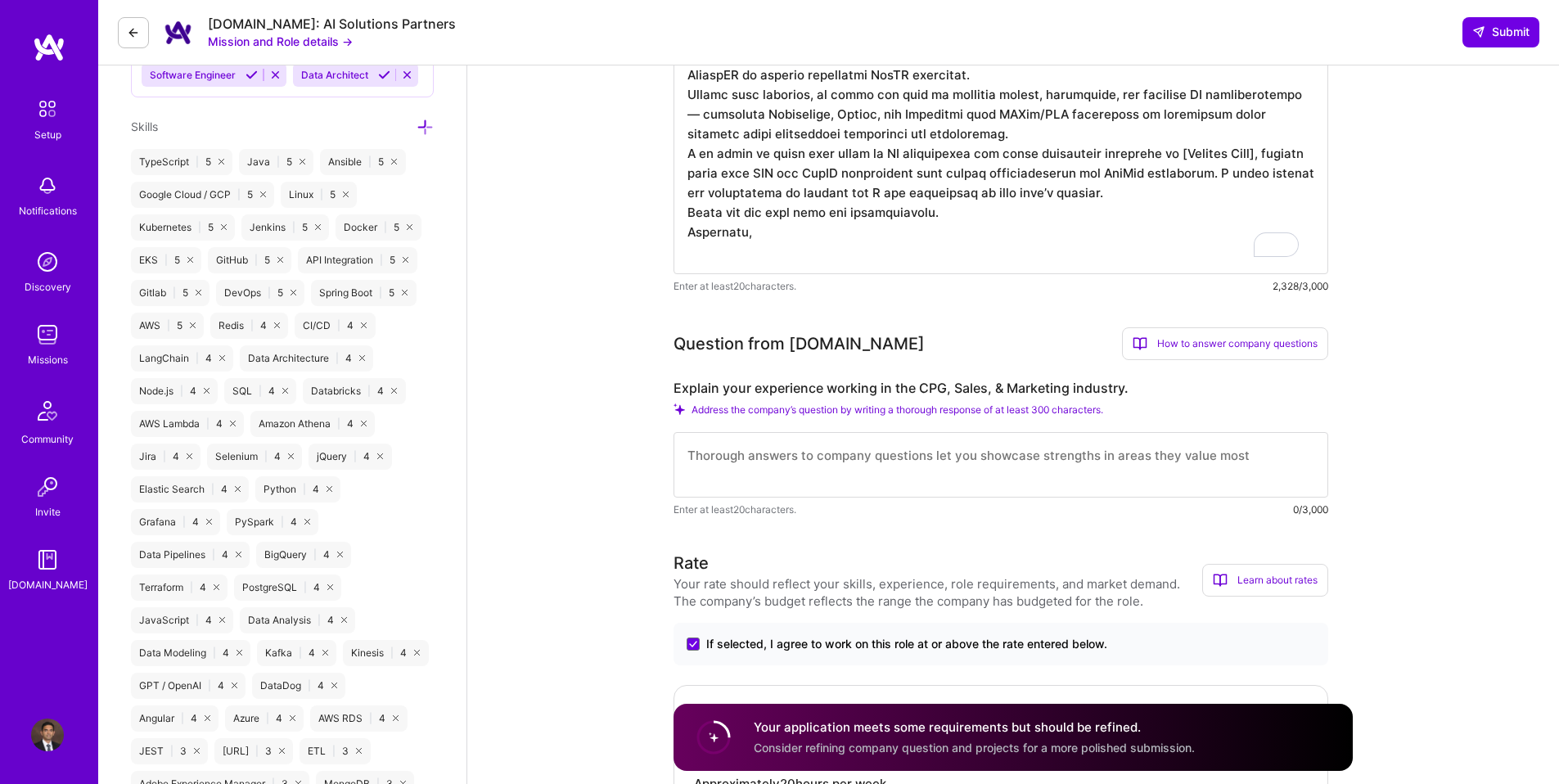
click at [749, 468] on textarea at bounding box center [1000, 464] width 654 height 66
paste textarea "As a Solution Architect, led the design and implementation of a multi-cloud mig…"
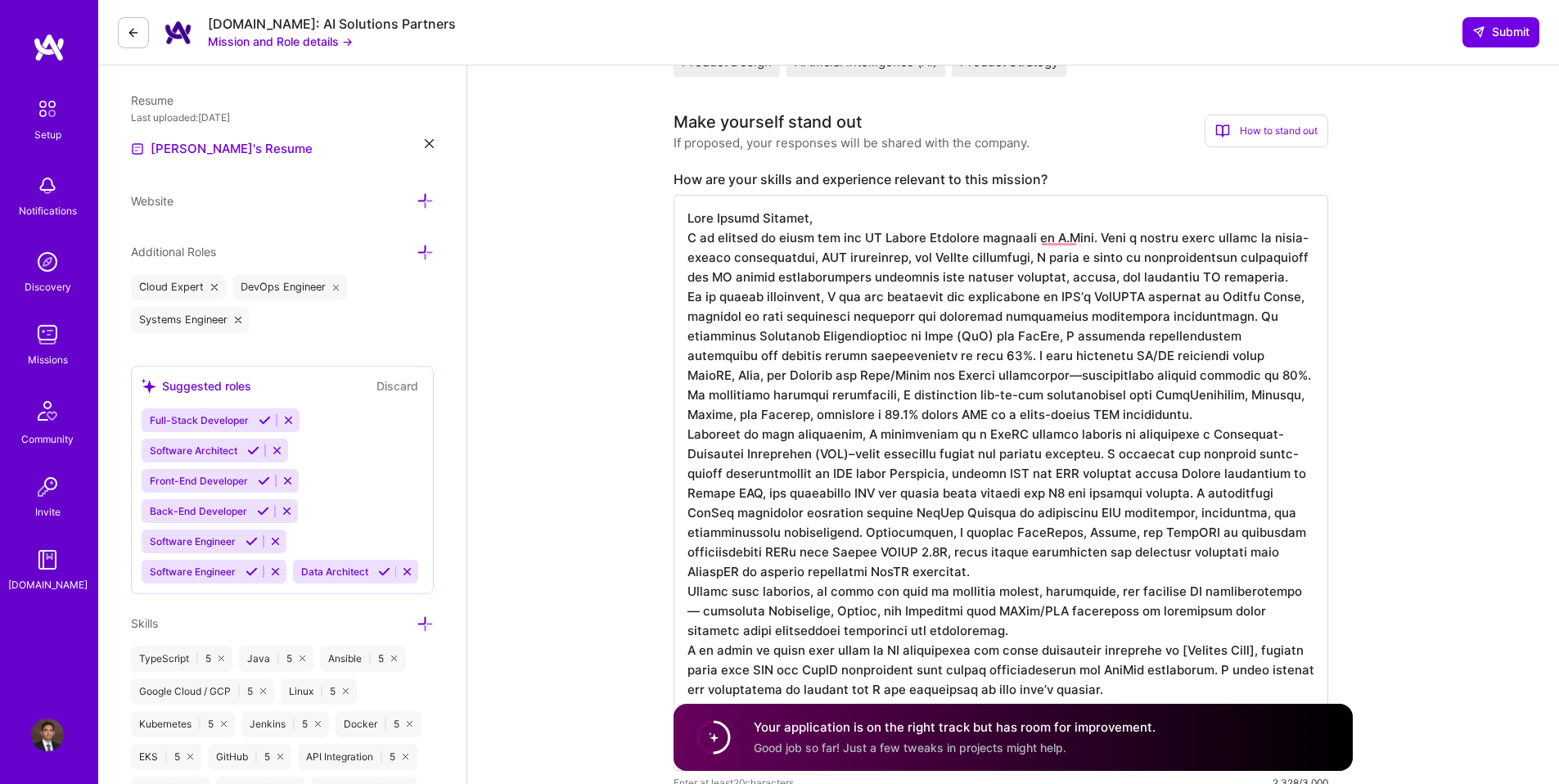
scroll to position [0, 0]
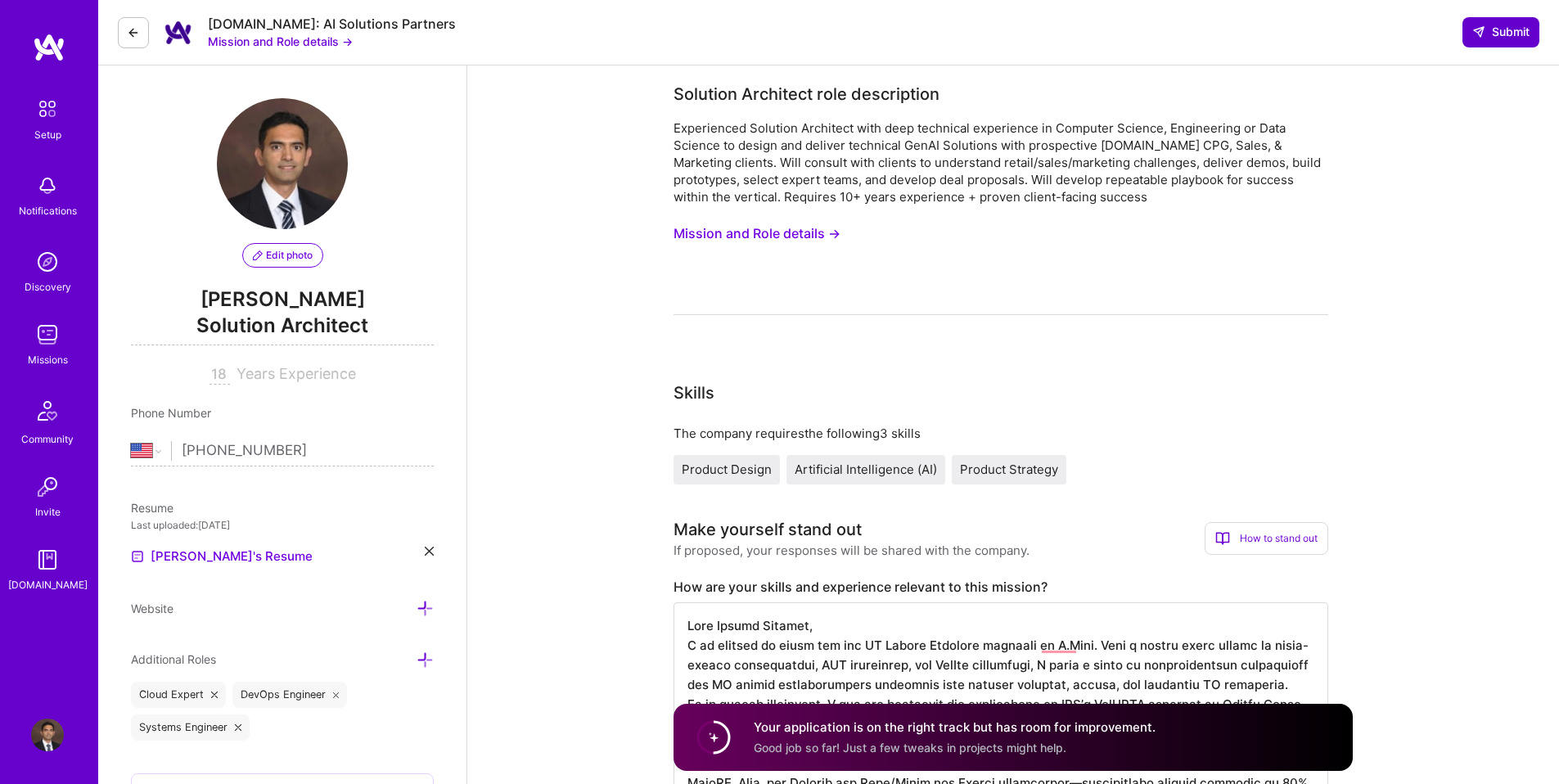
type textarea "As a Solution Architect, led the design and implementation of a multi-cloud mig…"
click at [1478, 38] on icon at bounding box center [1478, 32] width 13 height 13
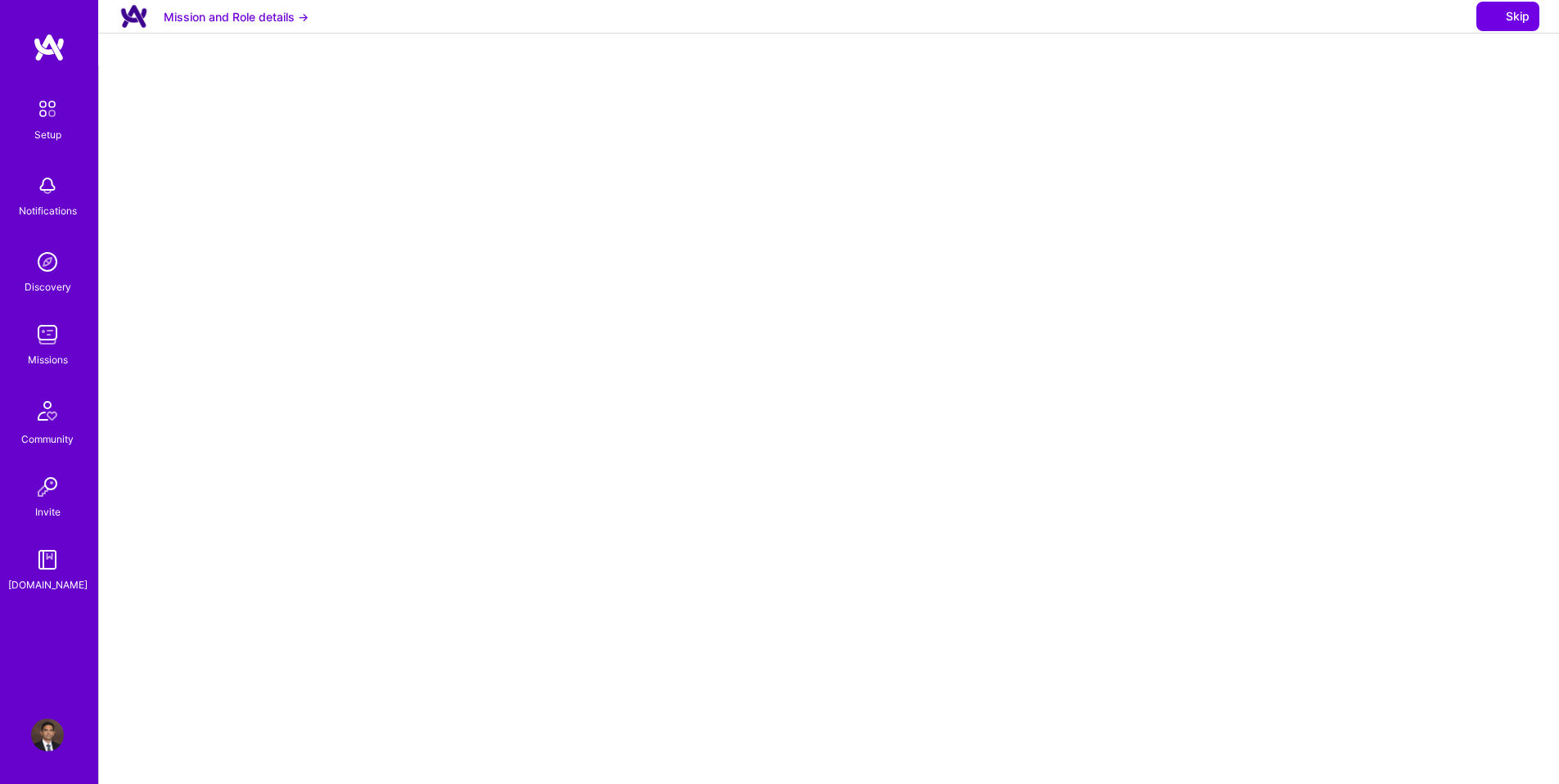
select select "US"
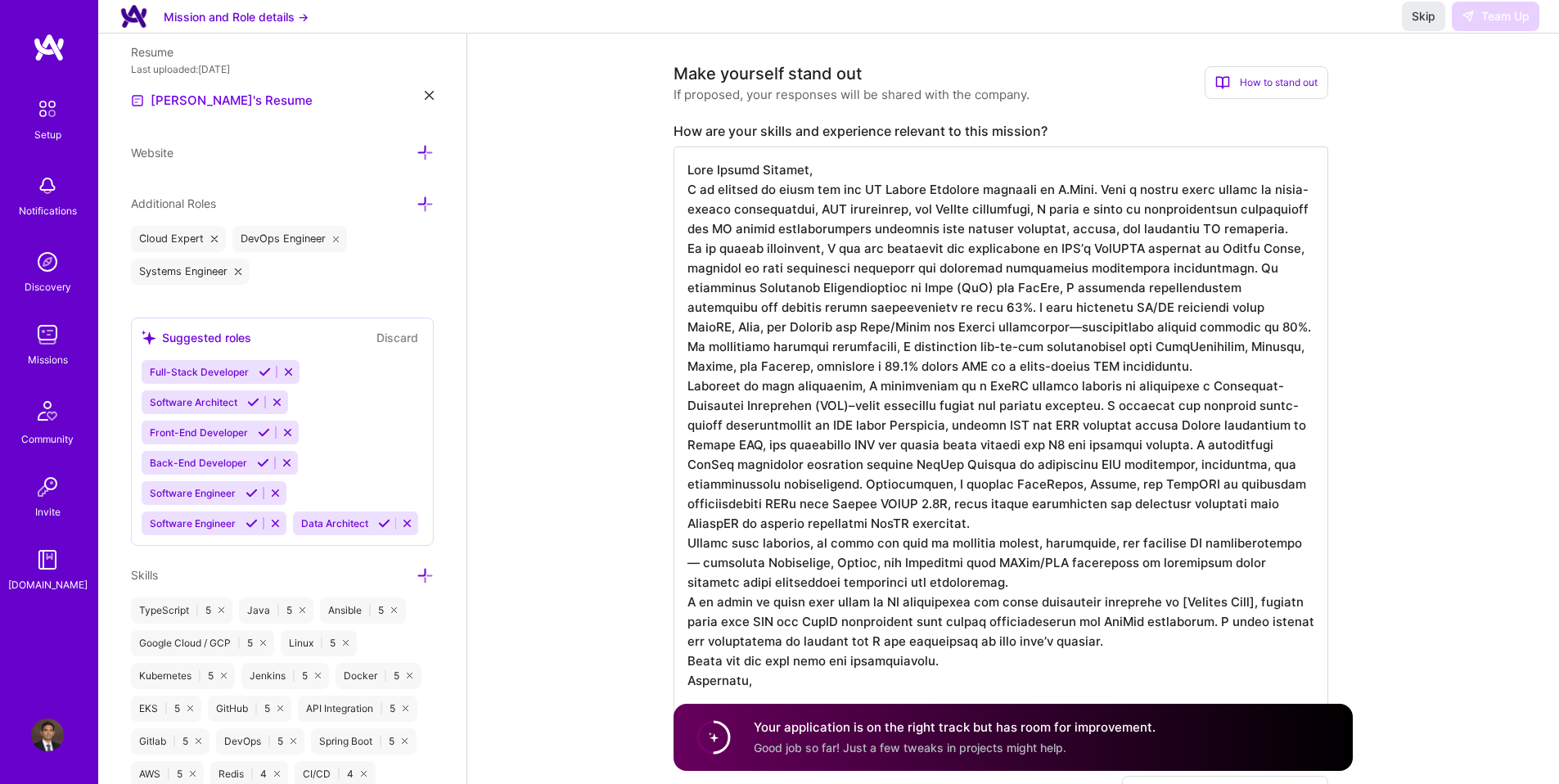
scroll to position [442, 0]
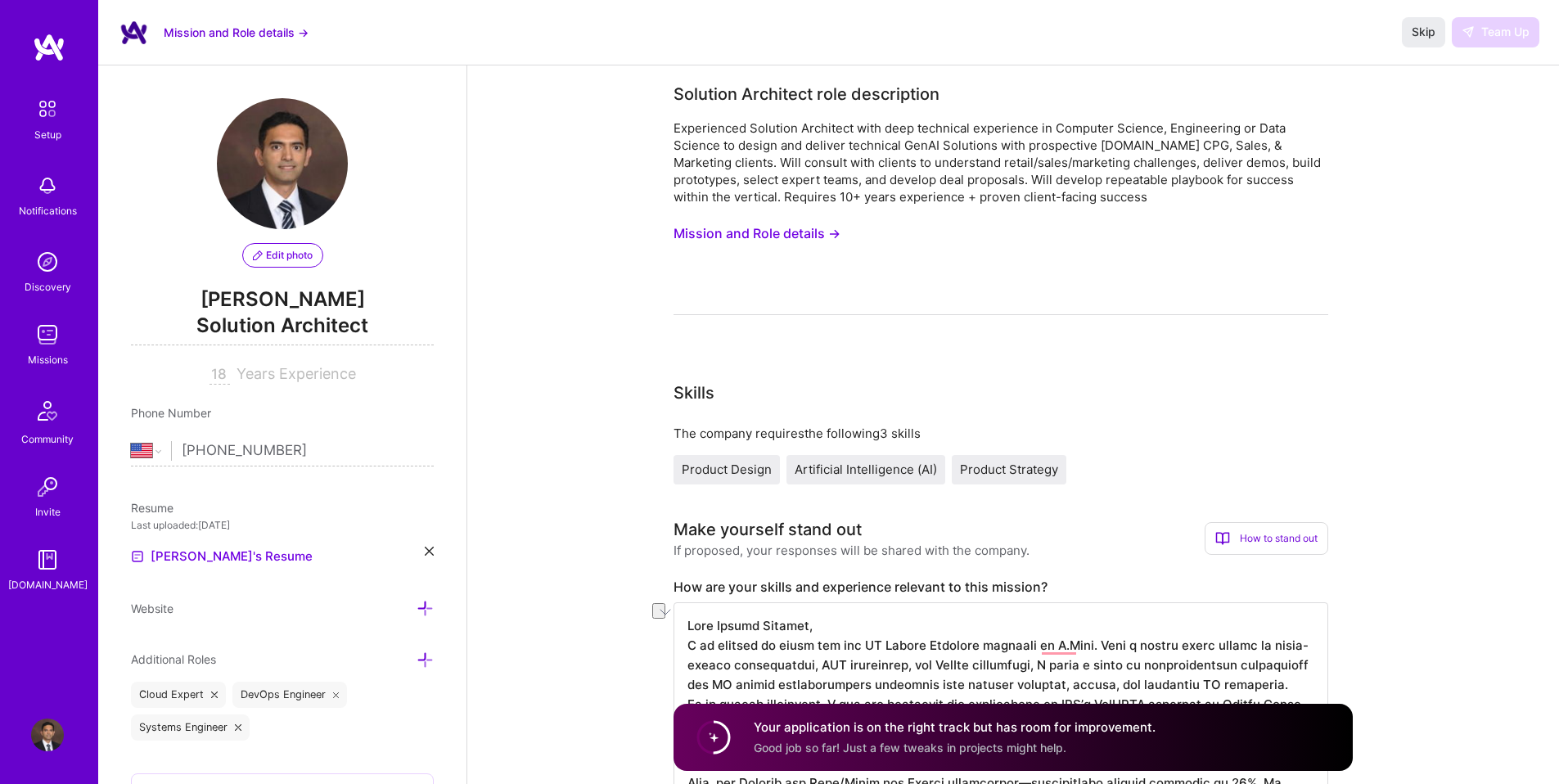
select select "US"
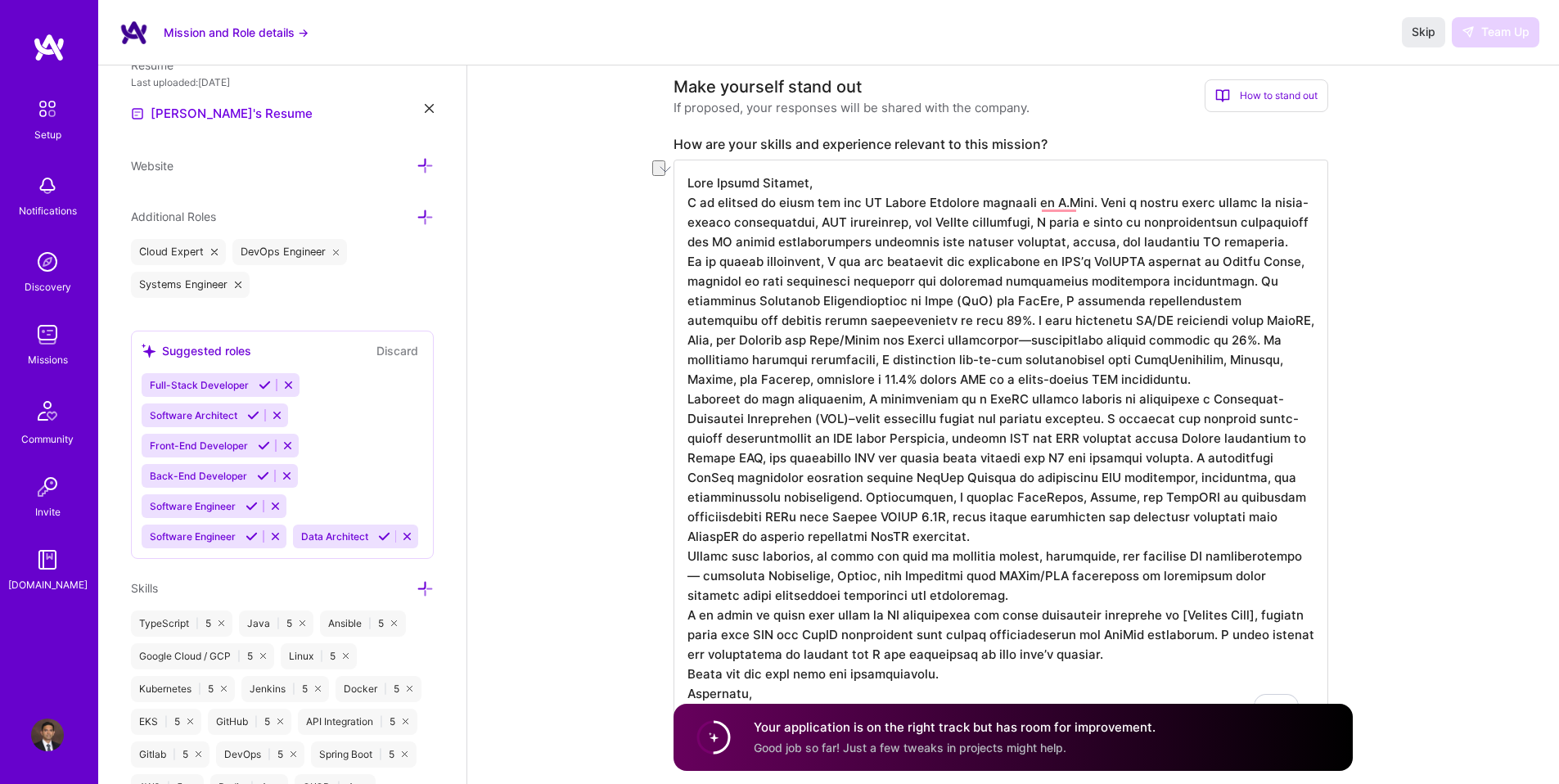
click at [1168, 633] on textarea "To enrich screen reader interactions, please activate Accessibility in Grammarl…" at bounding box center [1000, 448] width 654 height 576
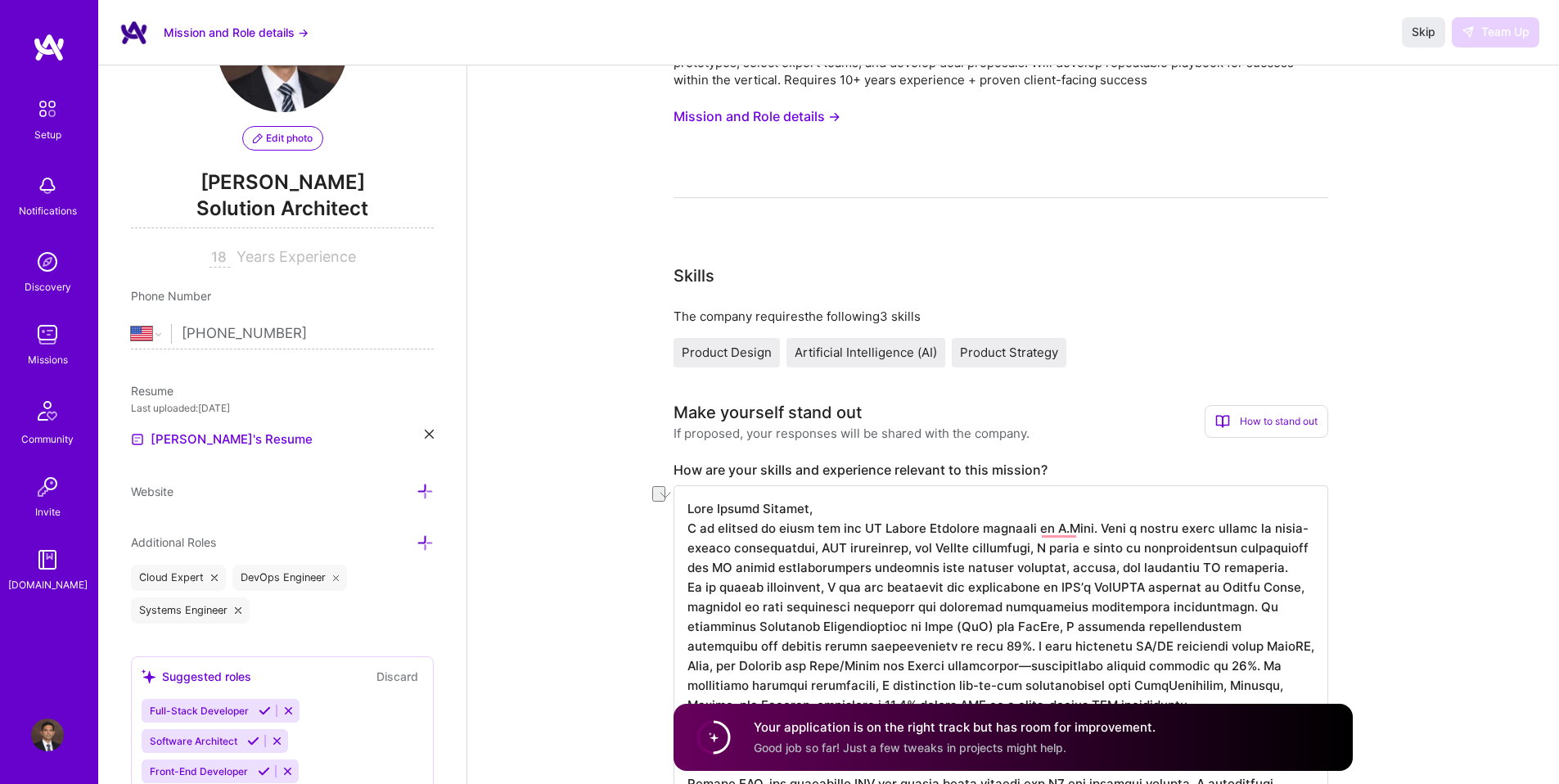
scroll to position [0, 0]
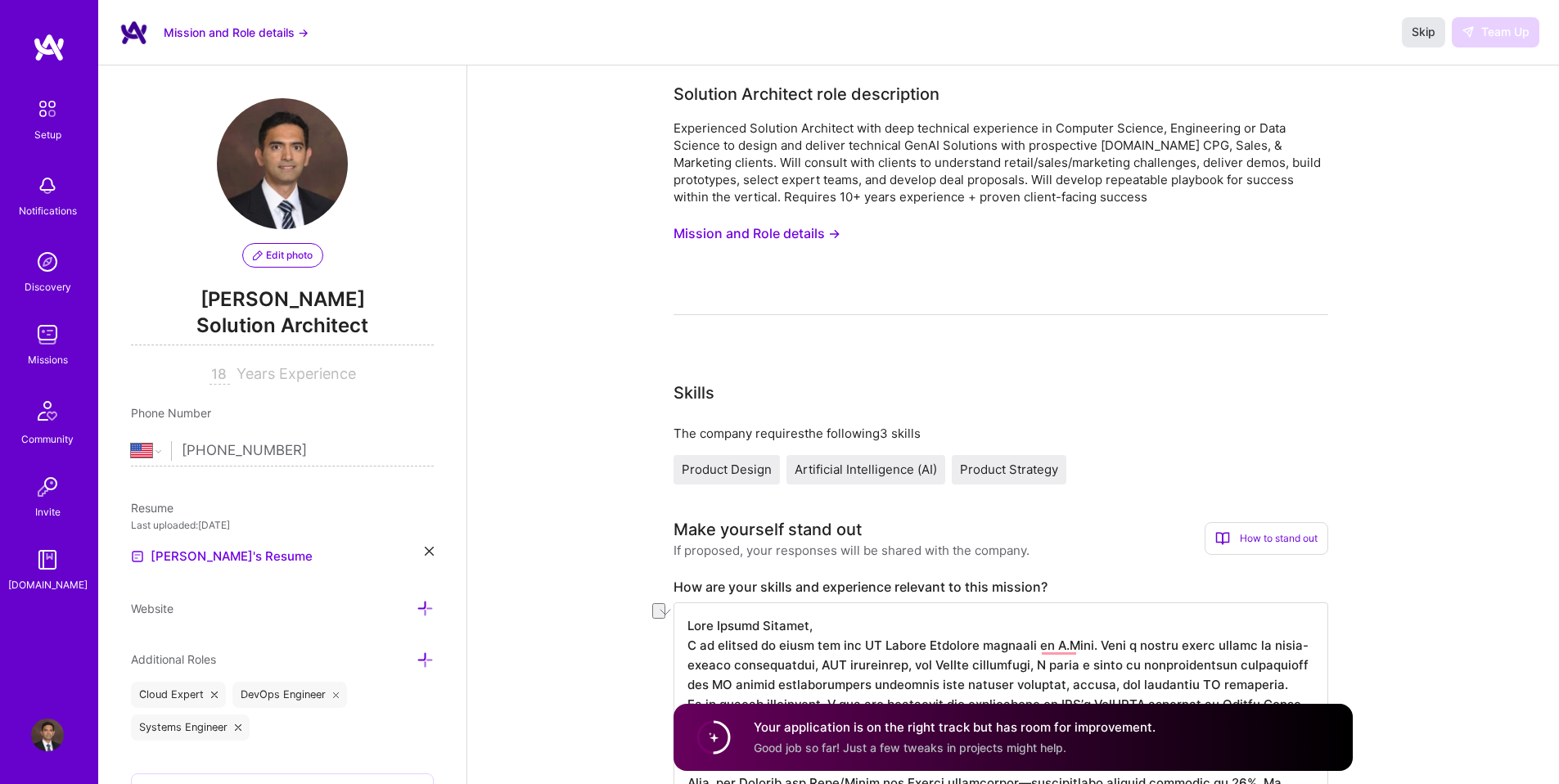
click at [1427, 37] on span "Skip" at bounding box center [1423, 32] width 24 height 17
